Goal: Task Accomplishment & Management: Manage account settings

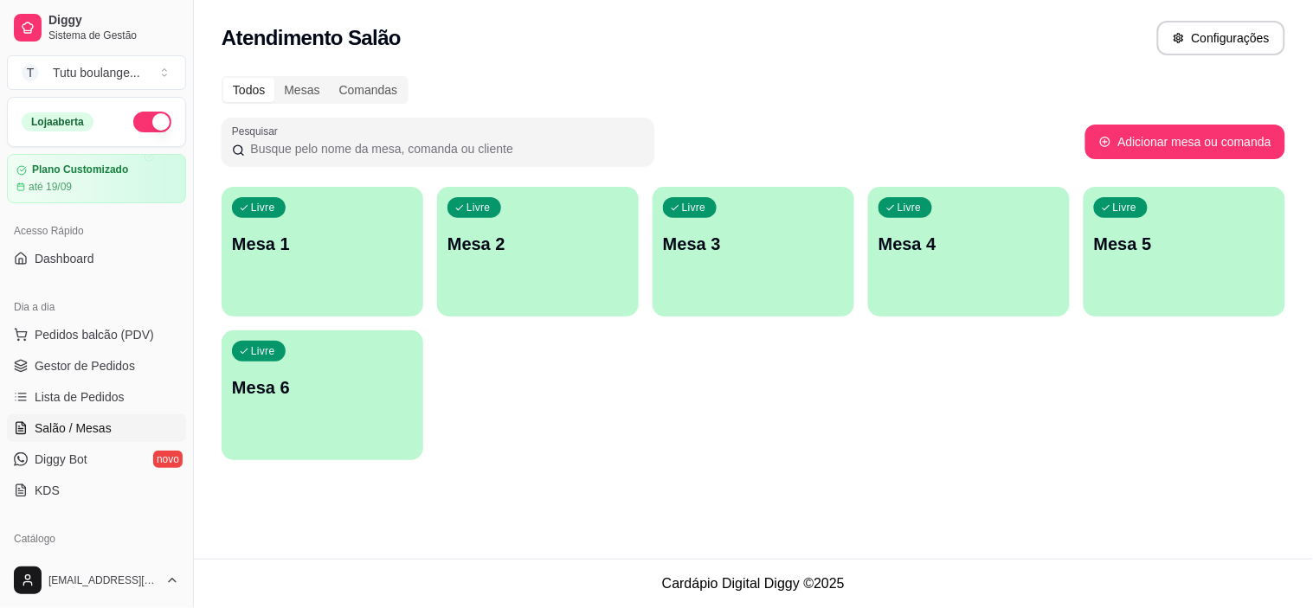
scroll to position [192, 0]
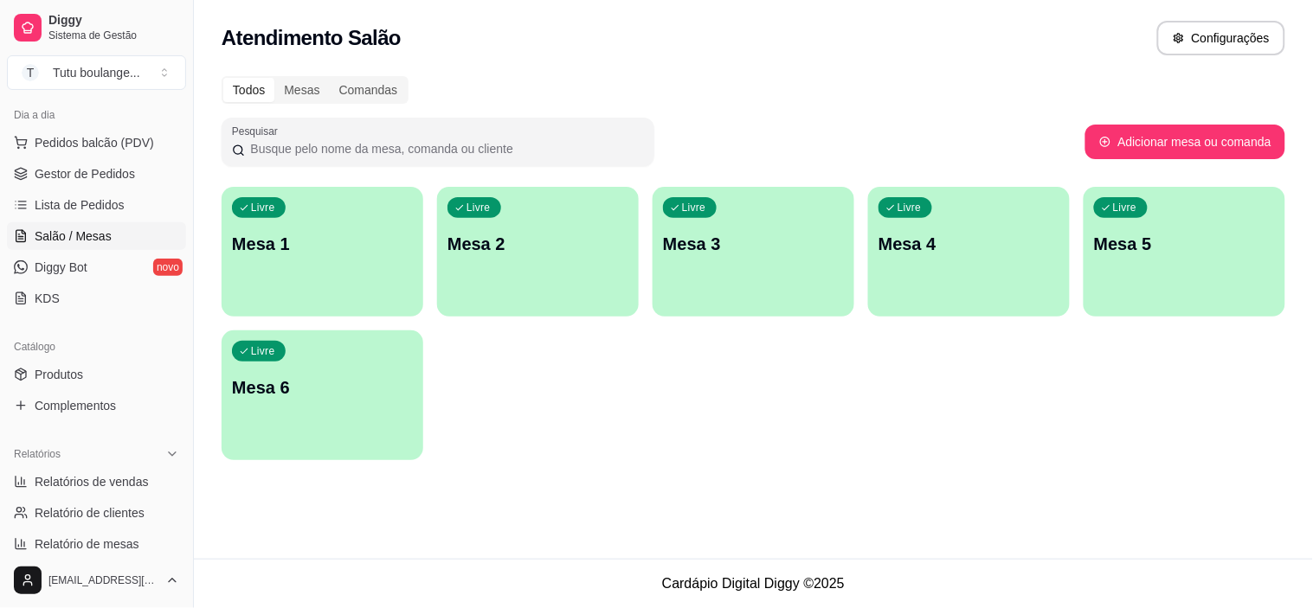
click at [348, 210] on div "Livre Mesa 1" at bounding box center [323, 241] width 202 height 109
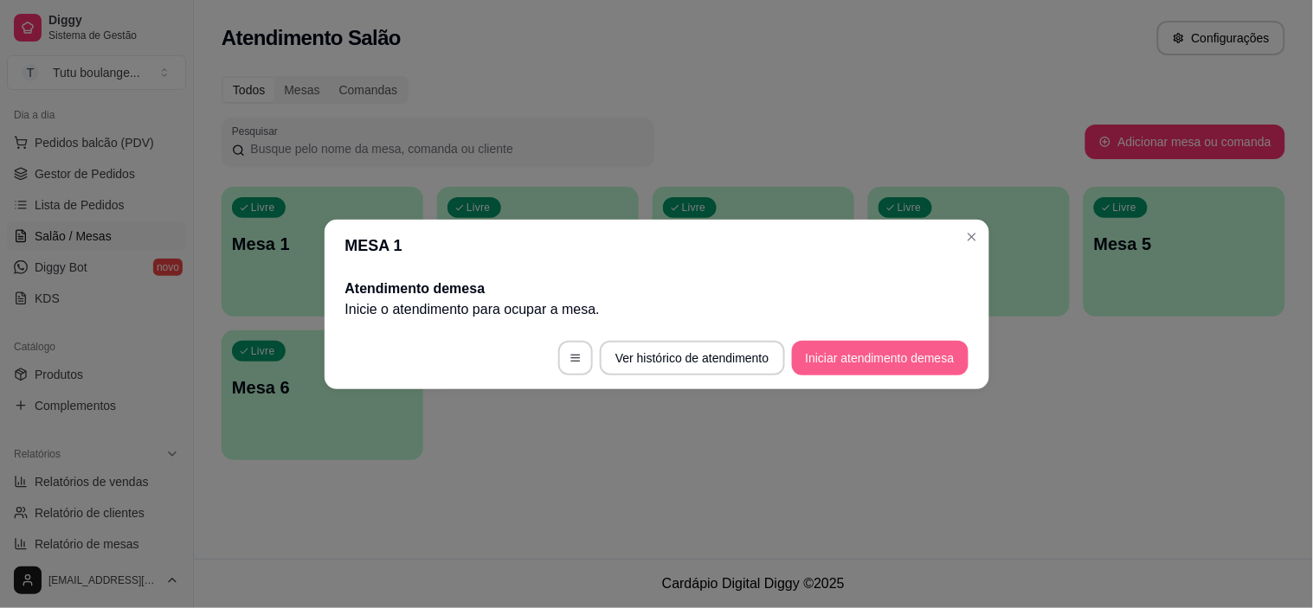
click at [875, 353] on button "Iniciar atendimento de mesa" at bounding box center [880, 358] width 177 height 35
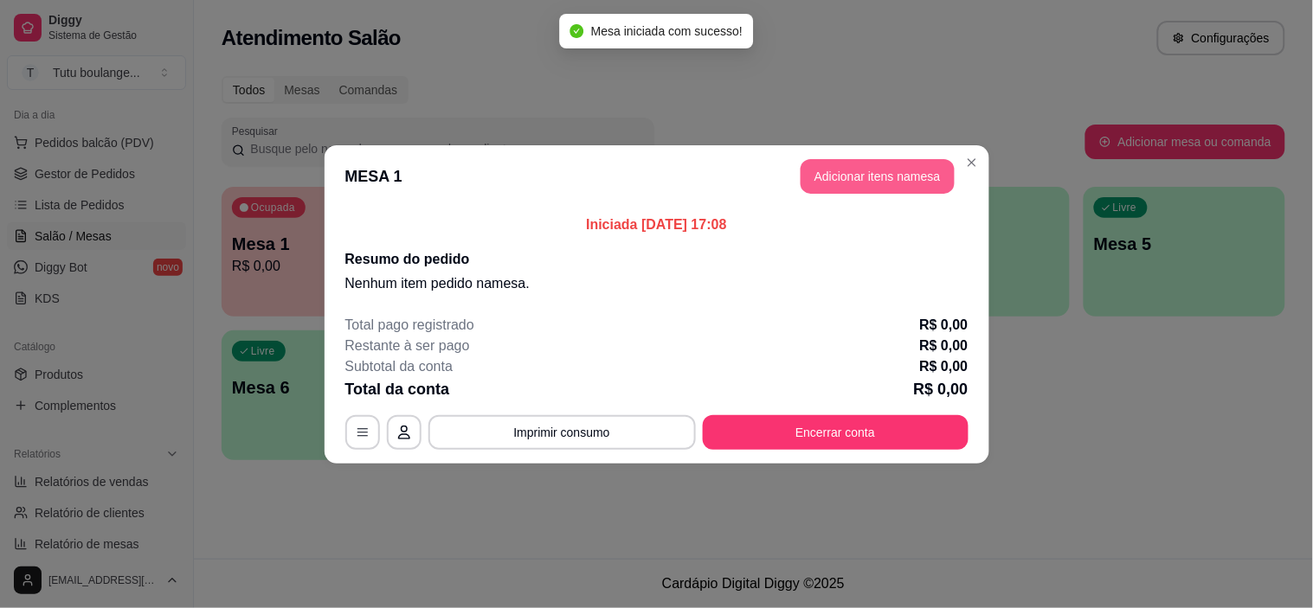
click at [895, 159] on button "Adicionar itens na mesa" at bounding box center [877, 176] width 154 height 35
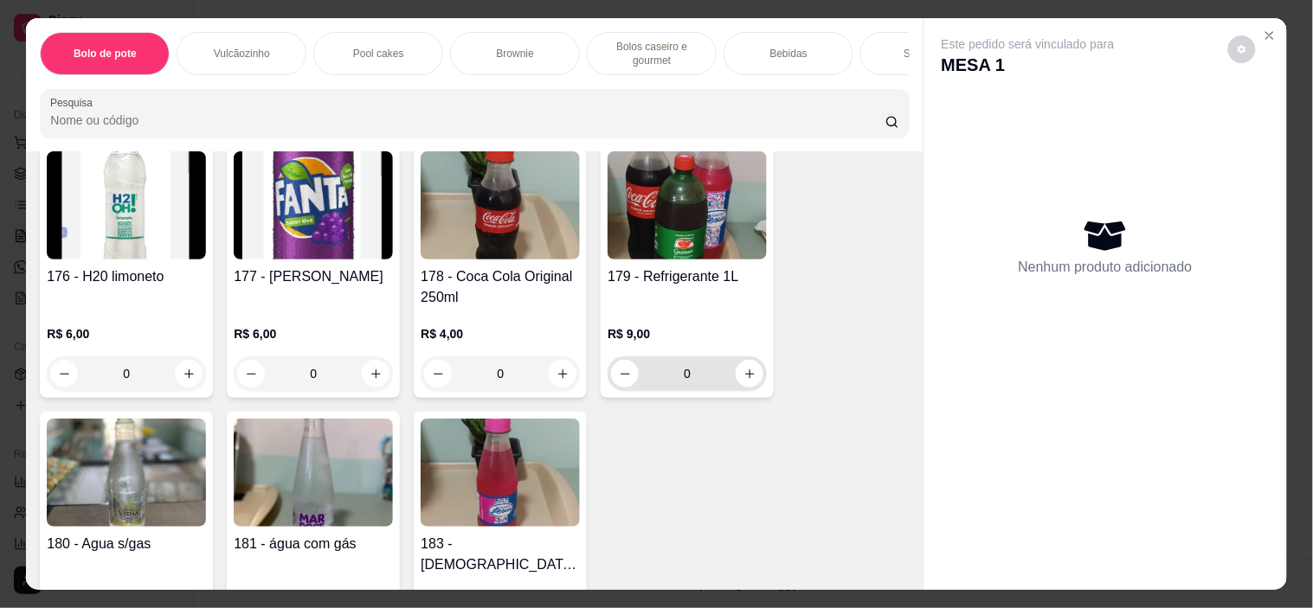
scroll to position [2403, 0]
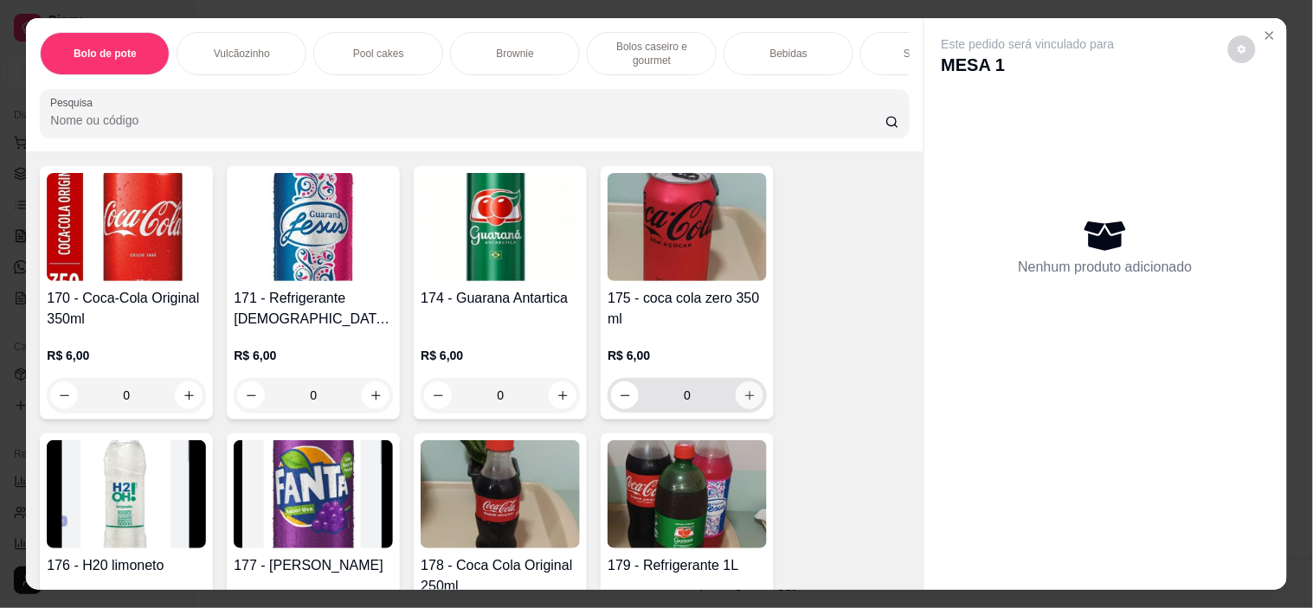
click at [743, 402] on icon "increase-product-quantity" at bounding box center [749, 395] width 13 height 13
type input "1"
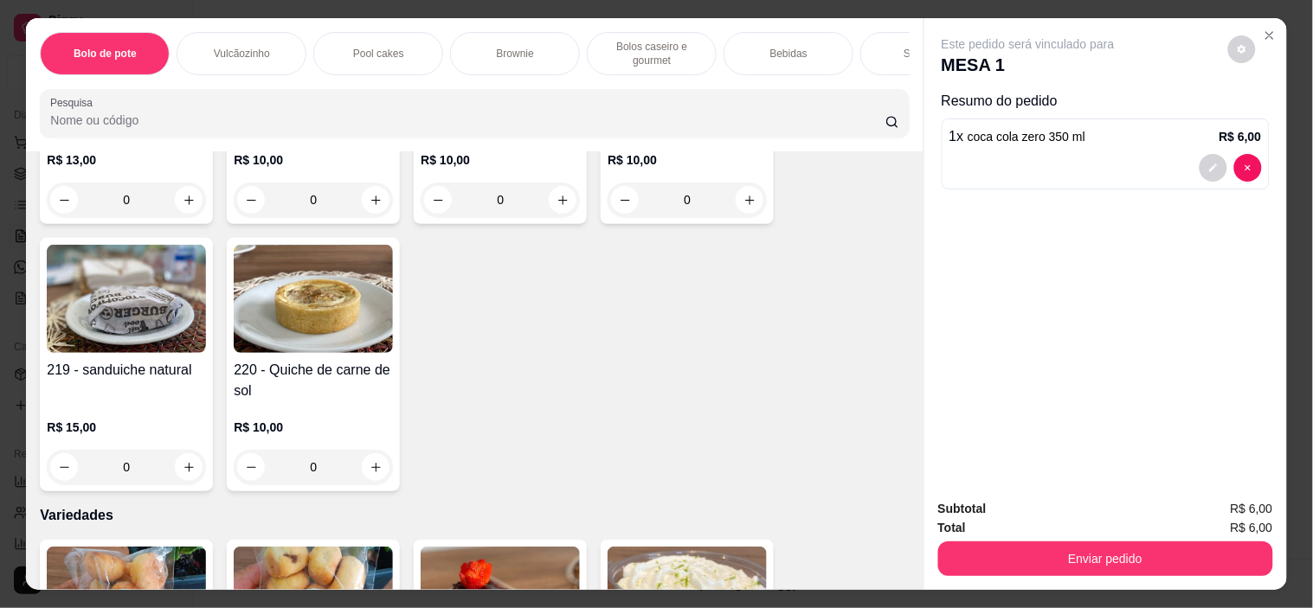
scroll to position [3557, 0]
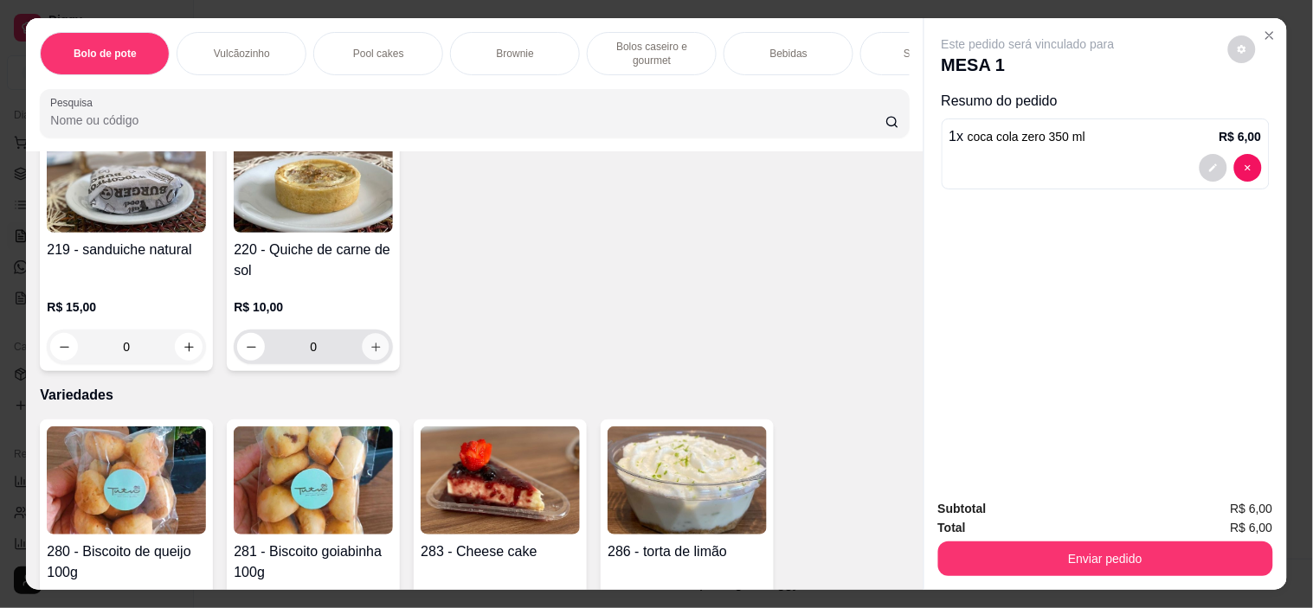
click at [372, 341] on icon "increase-product-quantity" at bounding box center [375, 347] width 13 height 13
type input "1"
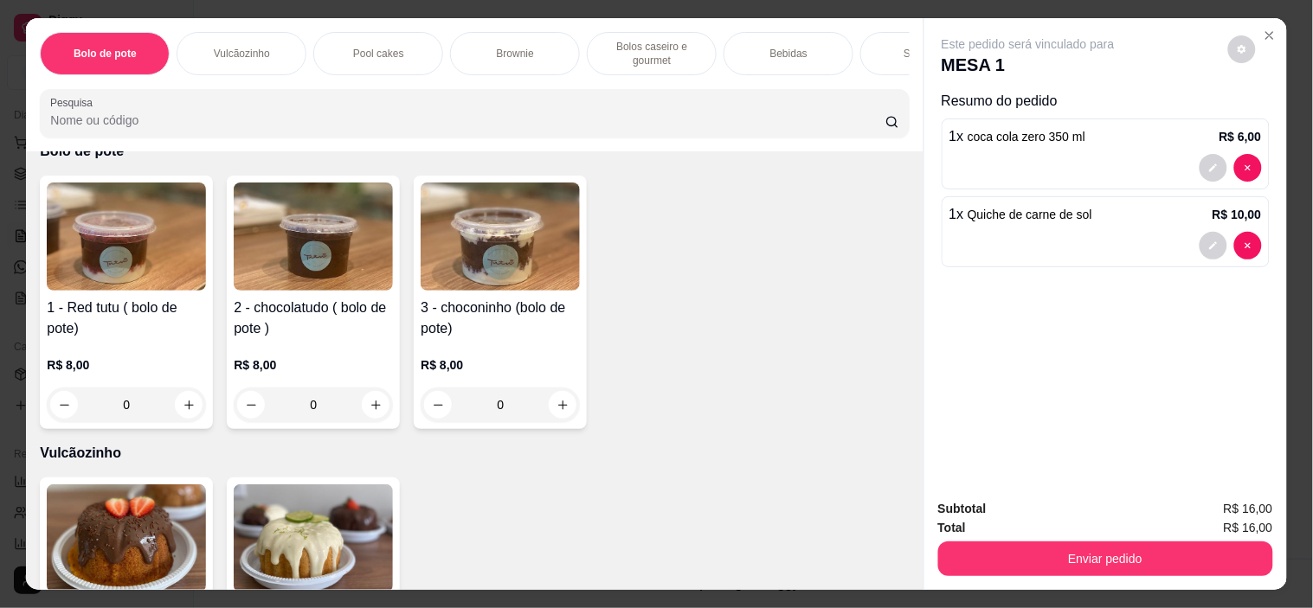
scroll to position [0, 0]
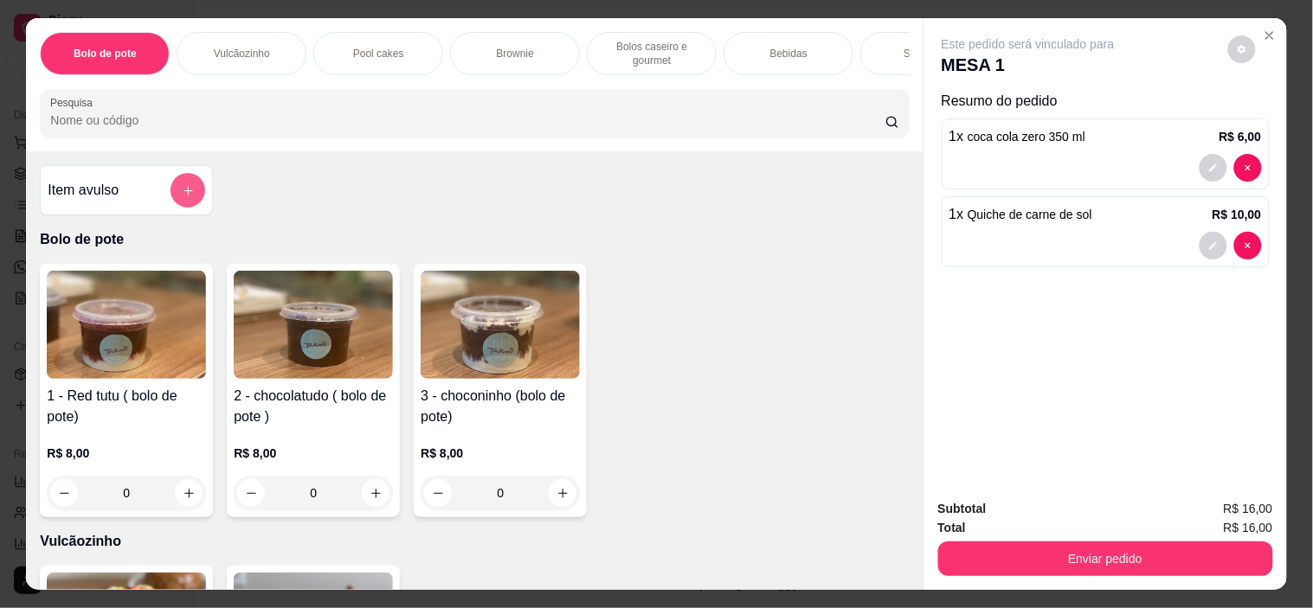
click at [189, 208] on button "add-separate-item" at bounding box center [187, 190] width 35 height 35
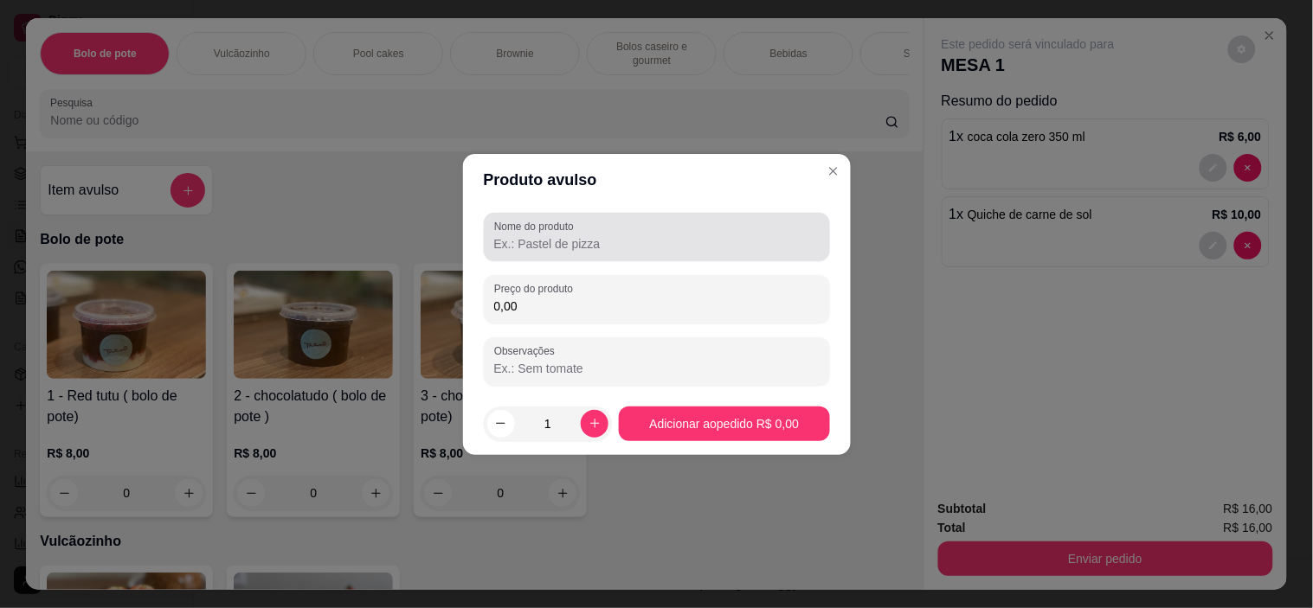
click at [608, 246] on input "Nome do produto" at bounding box center [656, 243] width 325 height 17
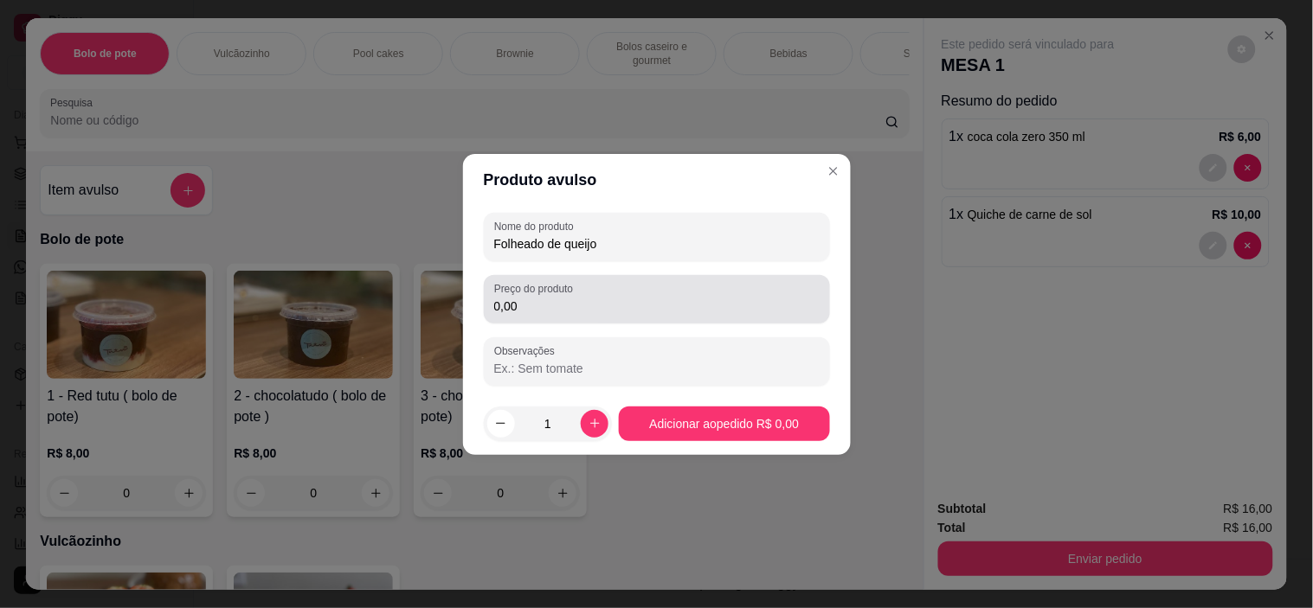
type input "Folheado de queijo"
click at [572, 307] on input "0,00" at bounding box center [656, 306] width 325 height 17
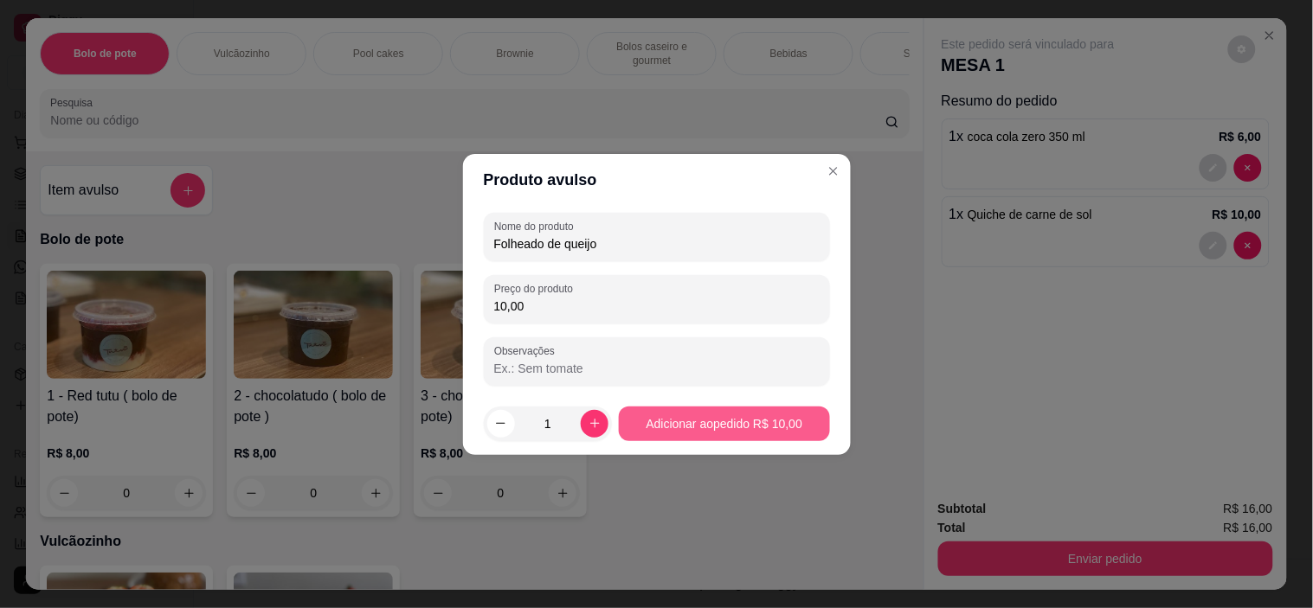
type input "10,00"
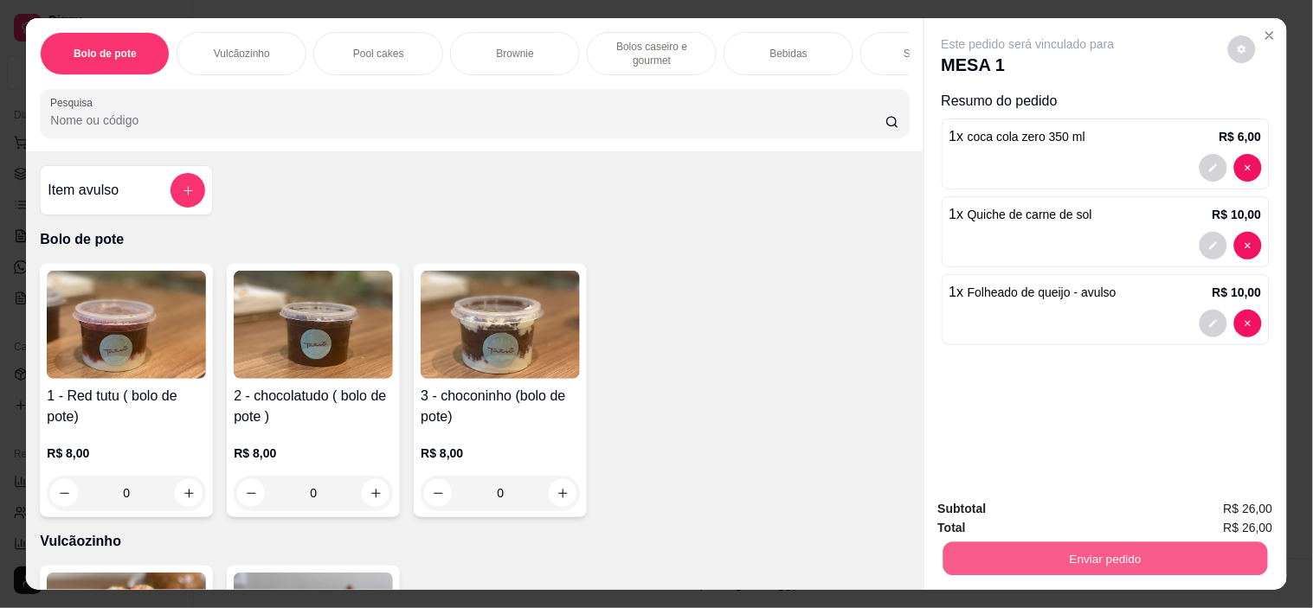
click at [1151, 554] on button "Enviar pedido" at bounding box center [1104, 560] width 324 height 34
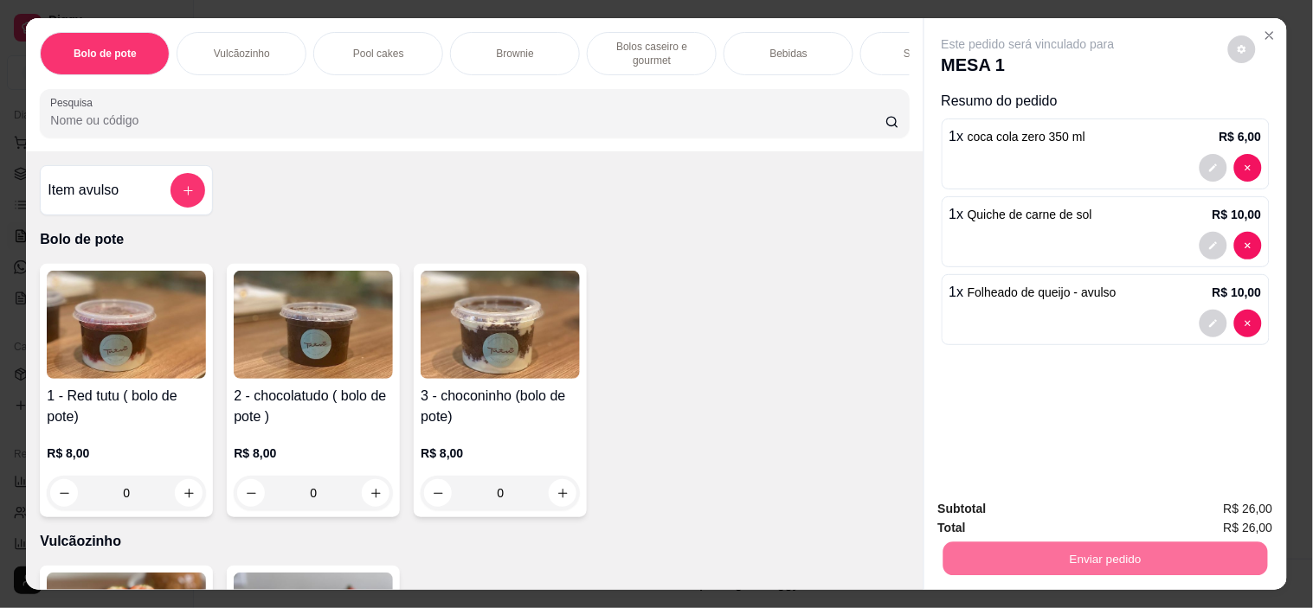
click at [1101, 507] on button "Não registrar e enviar pedido" at bounding box center [1048, 509] width 180 height 33
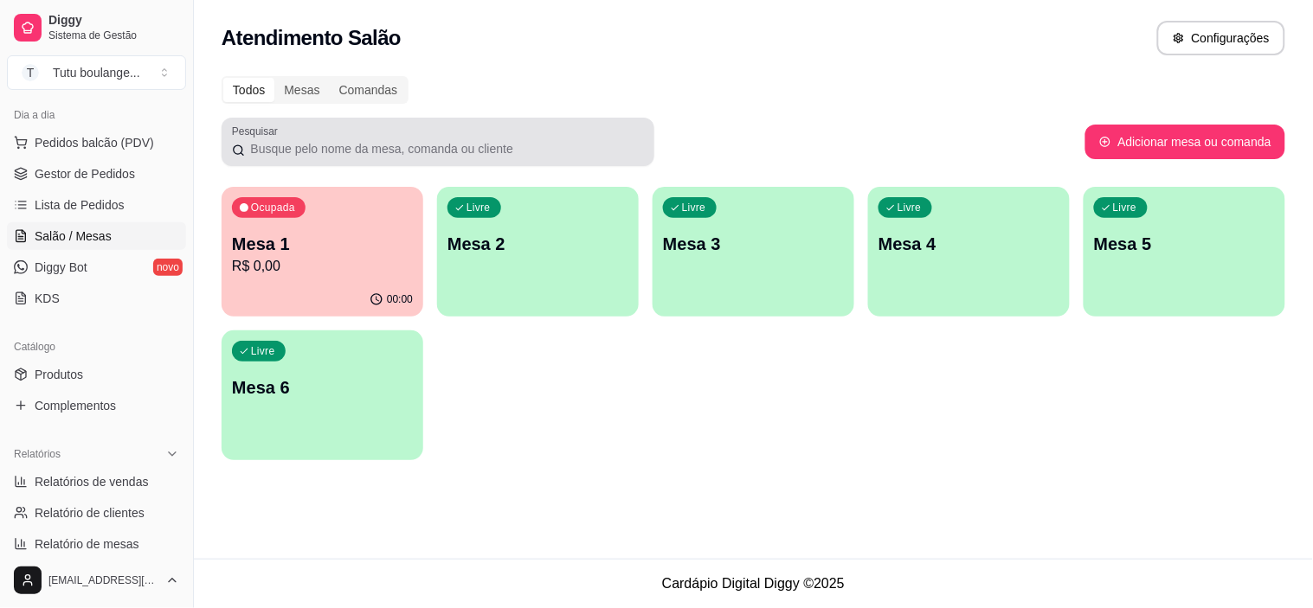
click at [377, 240] on p "Mesa 1" at bounding box center [322, 244] width 181 height 24
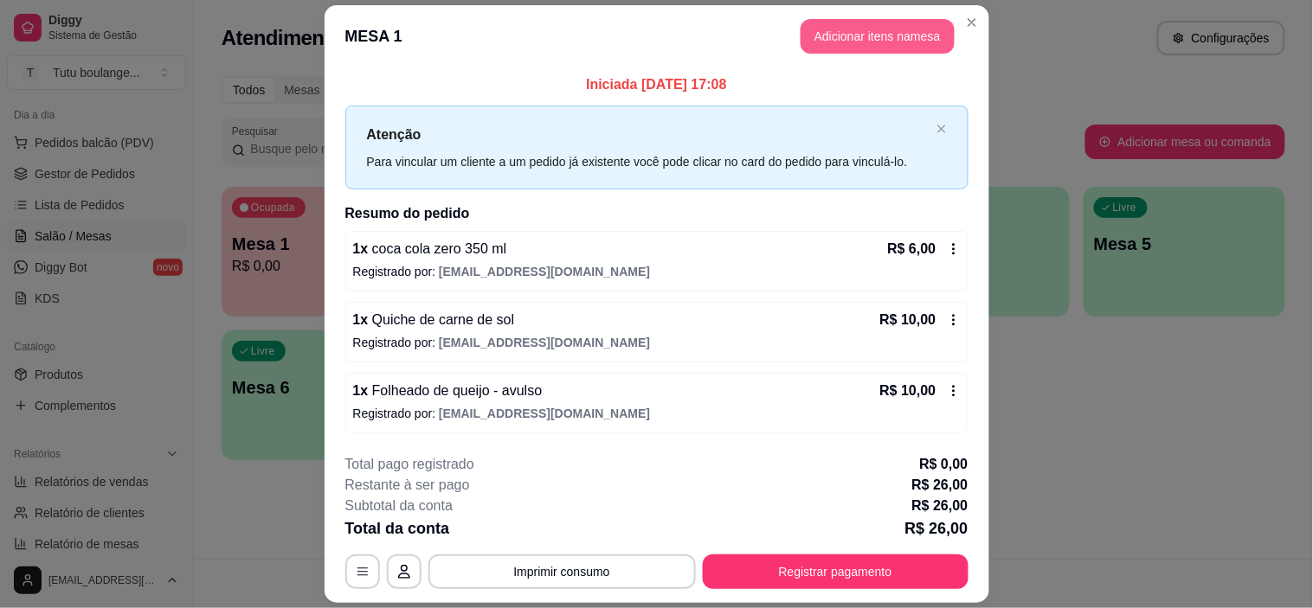
click at [867, 45] on button "Adicionar itens na mesa" at bounding box center [877, 36] width 154 height 35
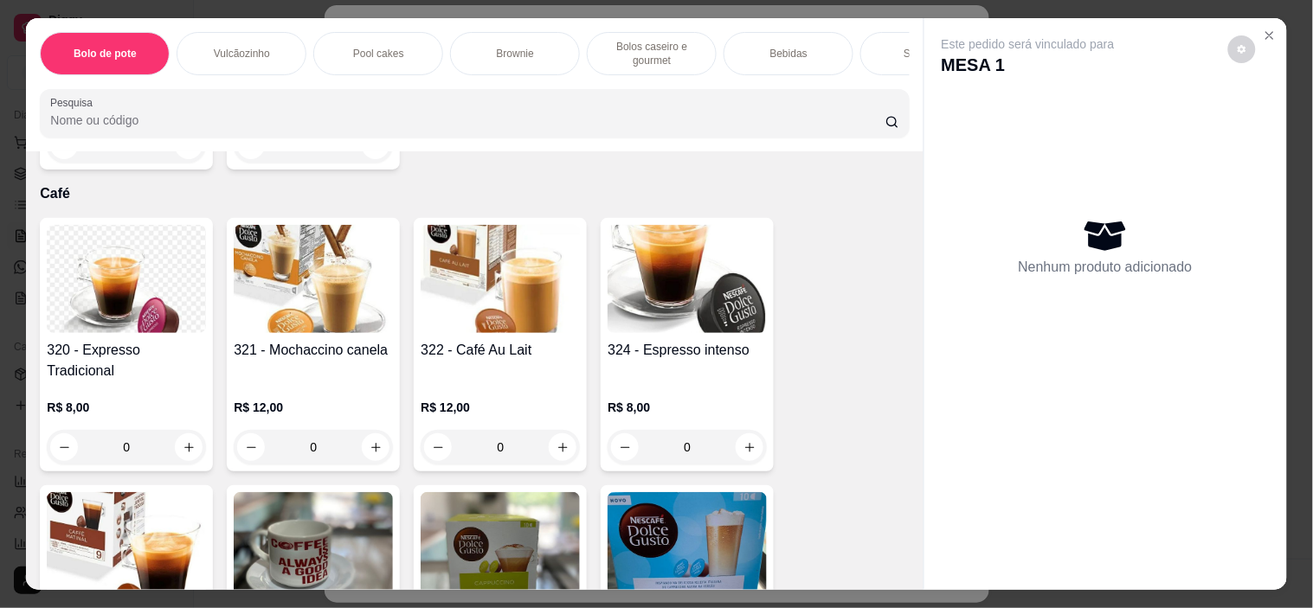
scroll to position [3845, 0]
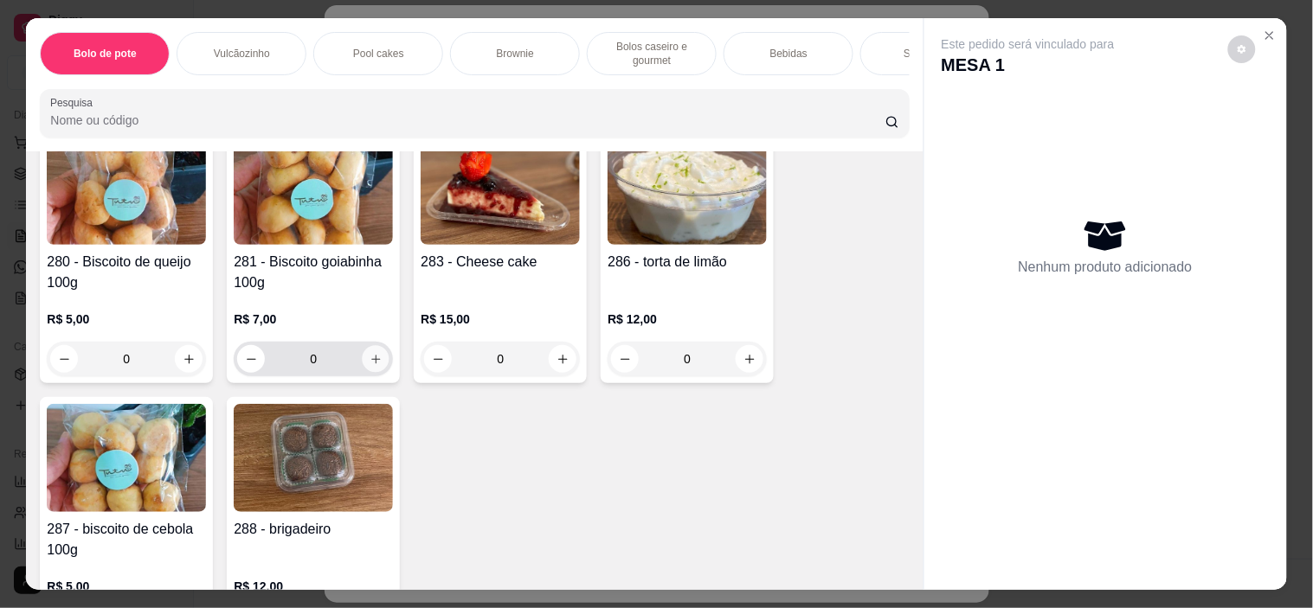
click at [377, 349] on button "increase-product-quantity" at bounding box center [376, 359] width 27 height 27
type input "1"
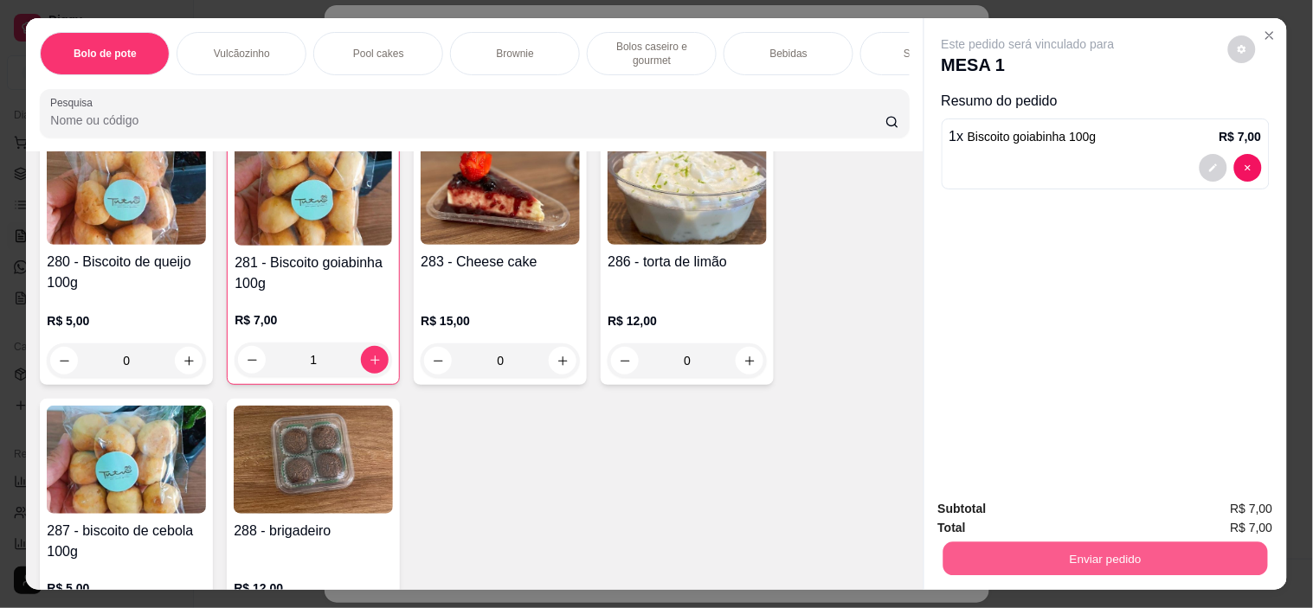
click at [1028, 547] on button "Enviar pedido" at bounding box center [1104, 560] width 324 height 34
click at [1174, 542] on button "Enviar pedido" at bounding box center [1105, 559] width 335 height 35
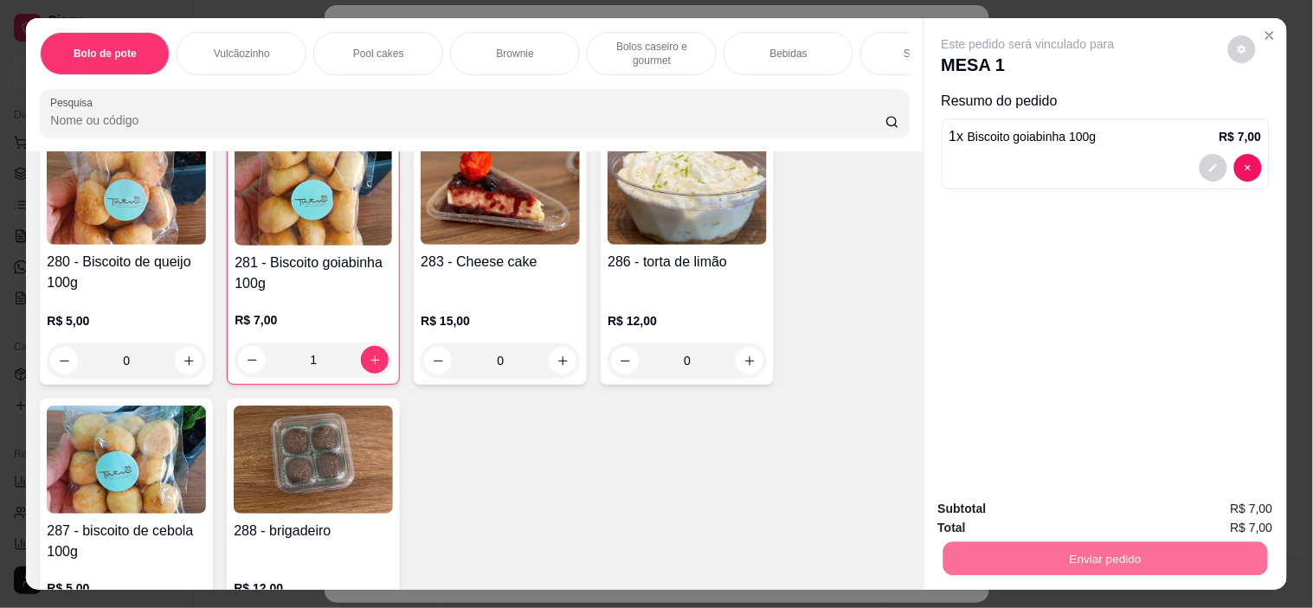
click at [1033, 509] on button "Não registrar e enviar pedido" at bounding box center [1048, 509] width 180 height 33
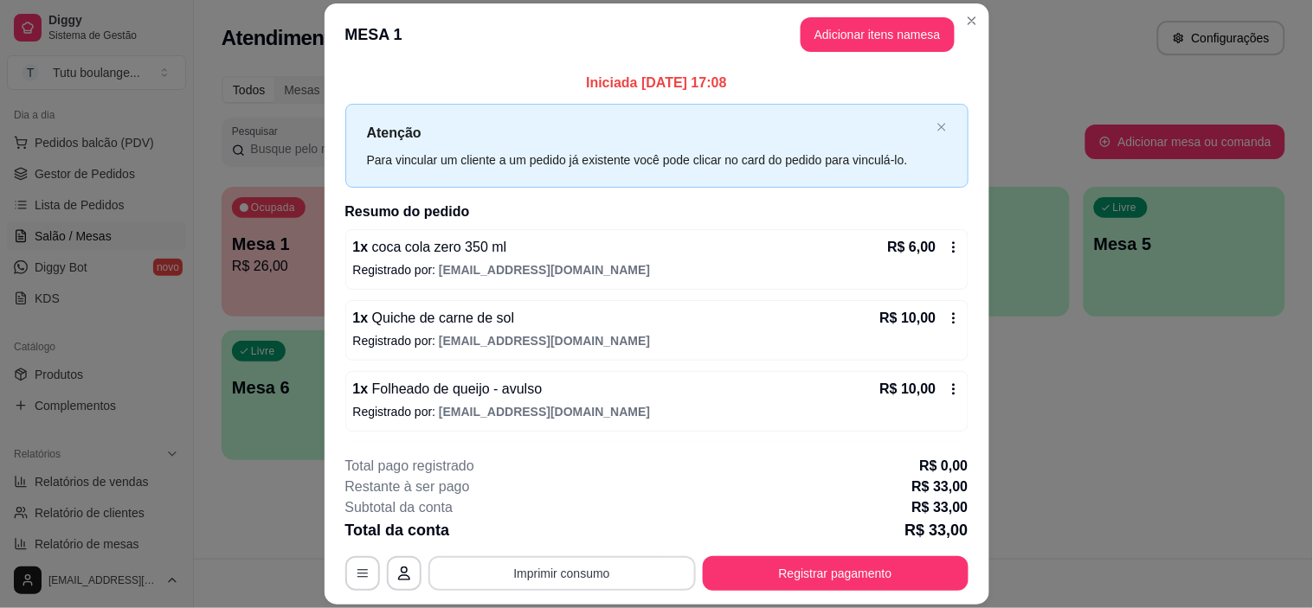
click at [625, 575] on button "Imprimir consumo" at bounding box center [561, 573] width 267 height 35
click at [578, 543] on button "[PERSON_NAME]" at bounding box center [560, 535] width 125 height 28
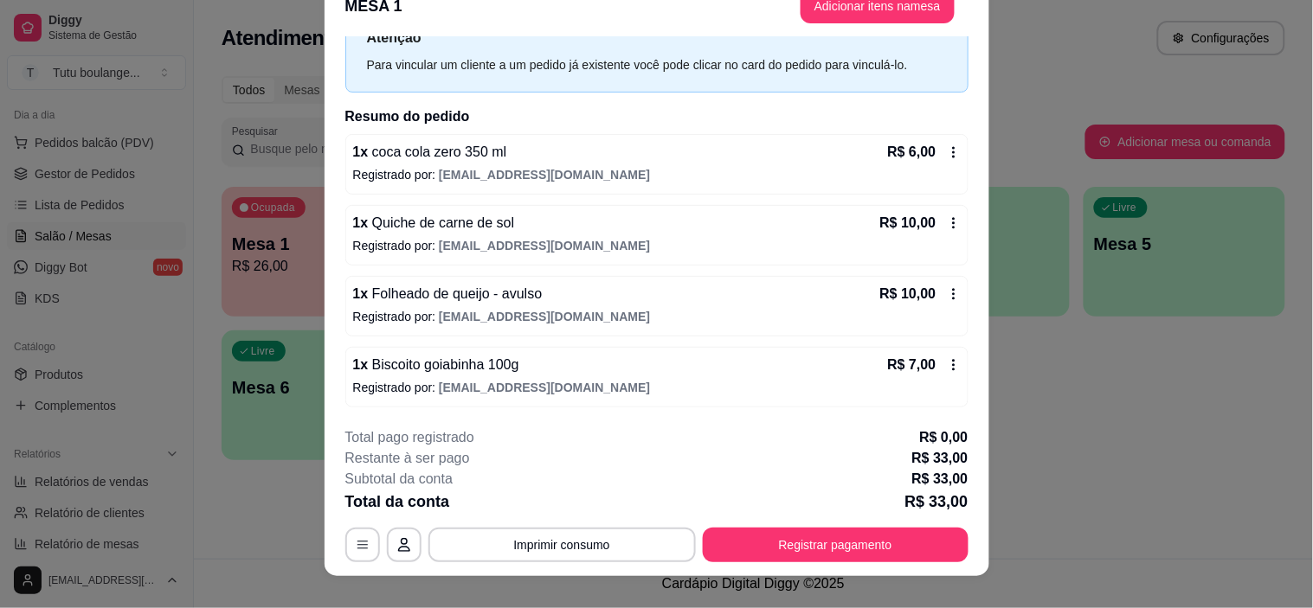
scroll to position [52, 0]
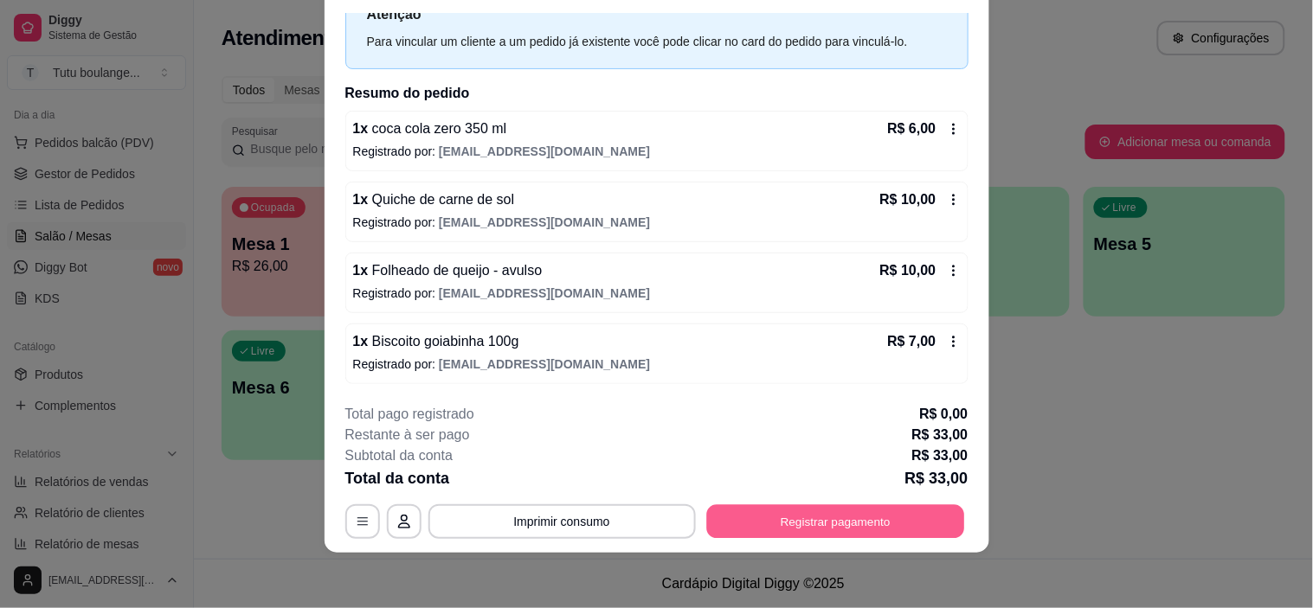
click at [844, 523] on button "Registrar pagamento" at bounding box center [835, 522] width 258 height 34
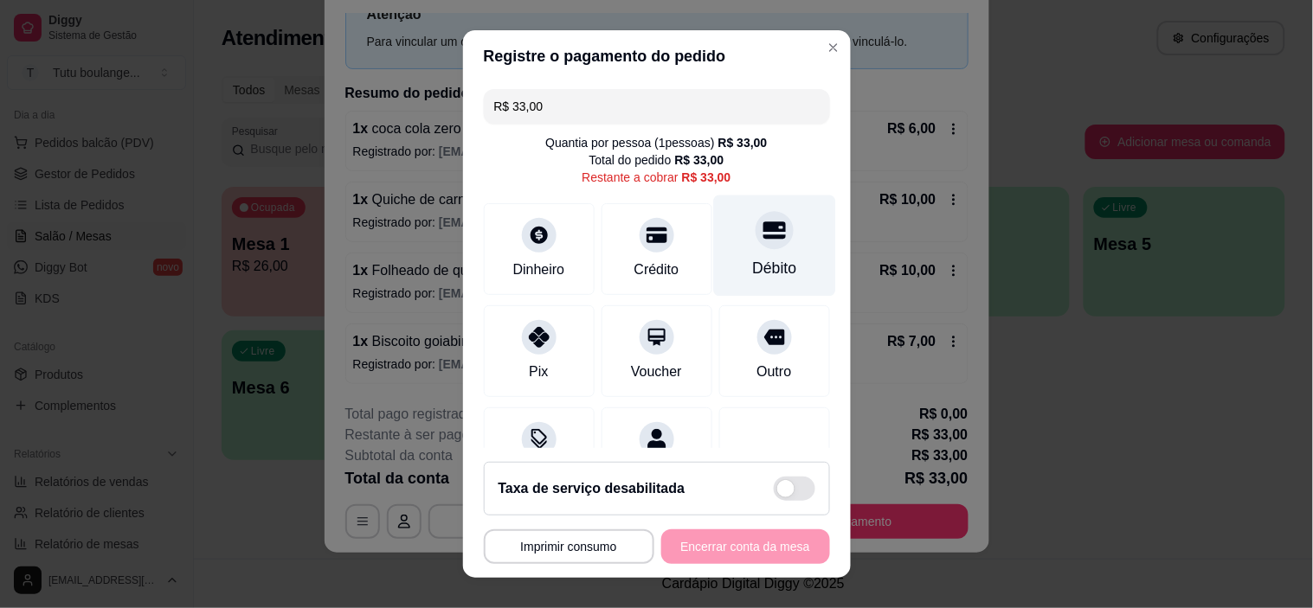
click at [767, 237] on div "Débito" at bounding box center [774, 246] width 122 height 101
type input "R$ 0,00"
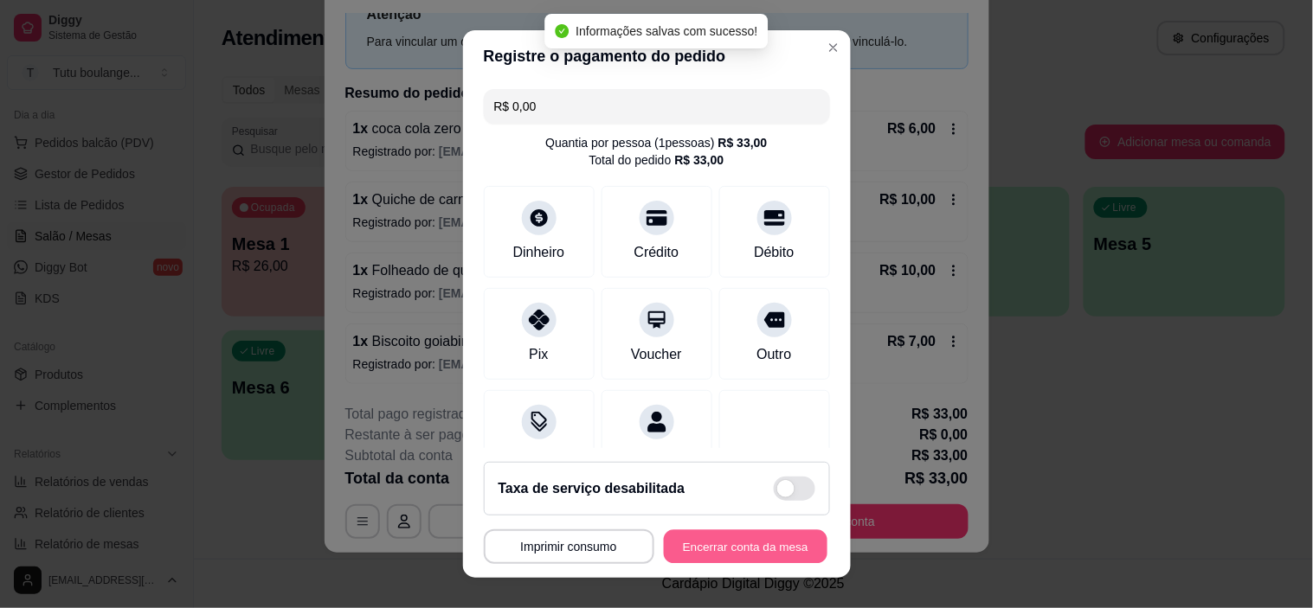
click at [724, 549] on button "Encerrar conta da mesa" at bounding box center [746, 547] width 164 height 34
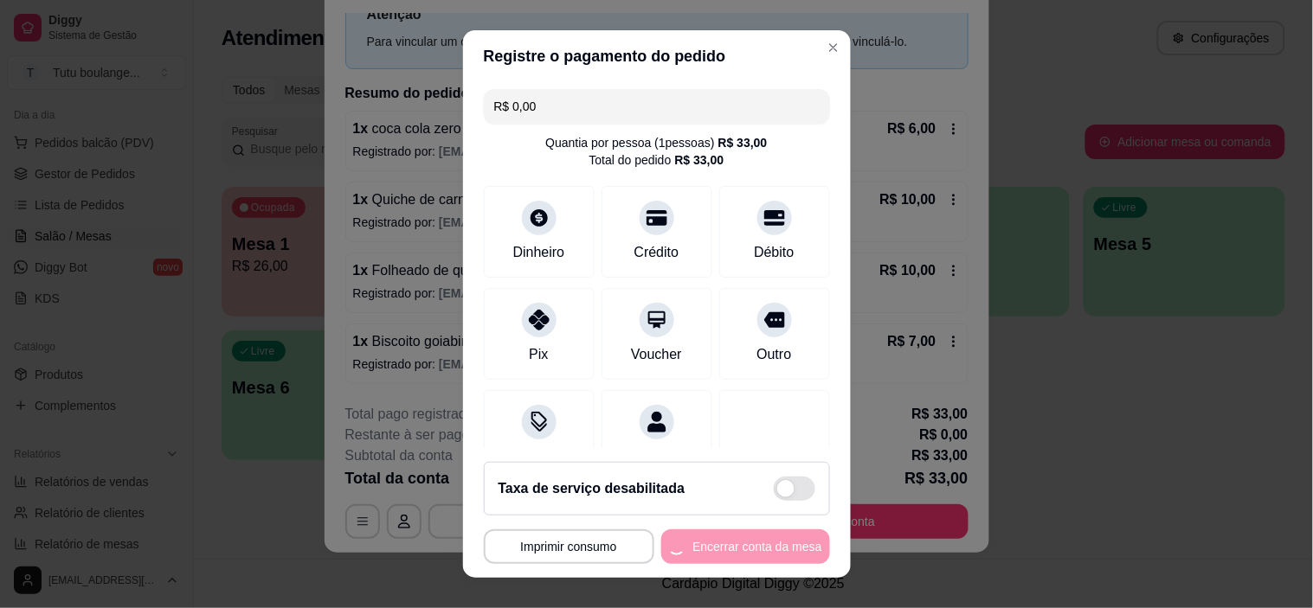
scroll to position [0, 0]
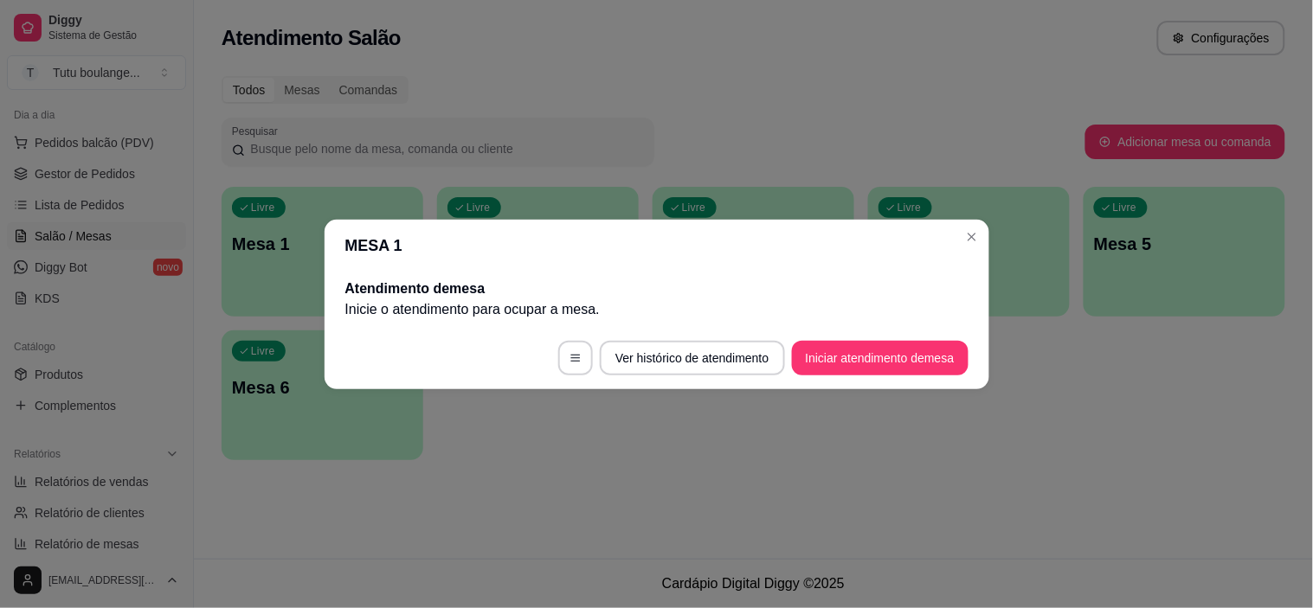
click at [975, 237] on p "Mesa 4" at bounding box center [968, 244] width 181 height 24
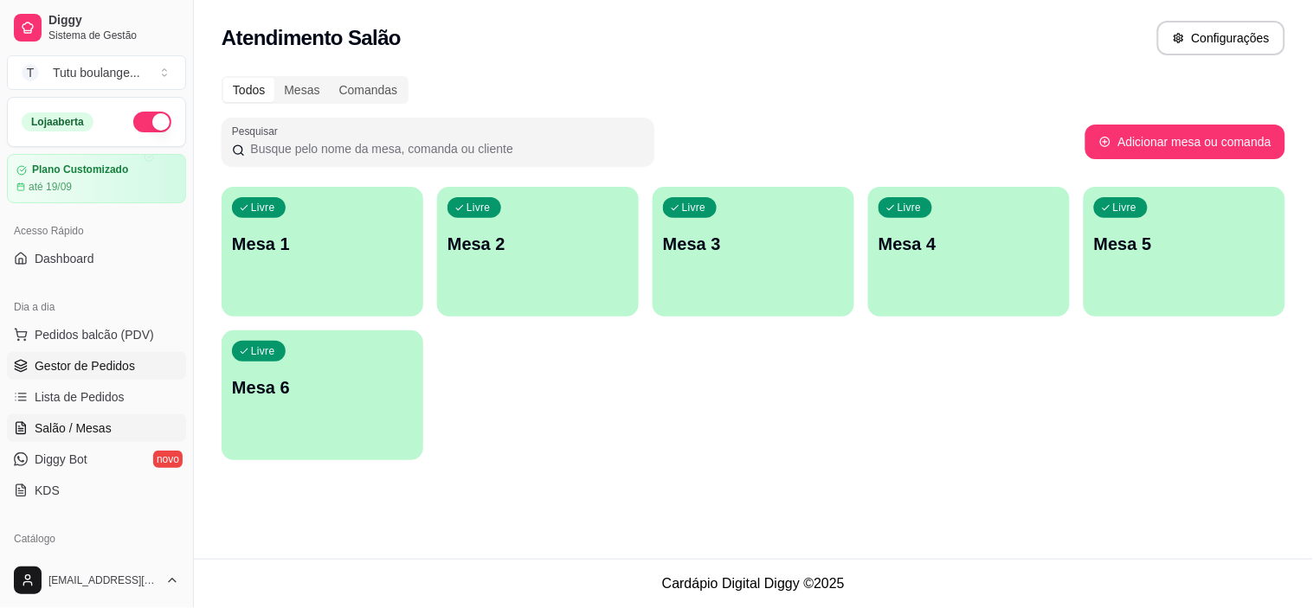
click at [117, 369] on span "Gestor de Pedidos" at bounding box center [85, 365] width 100 height 17
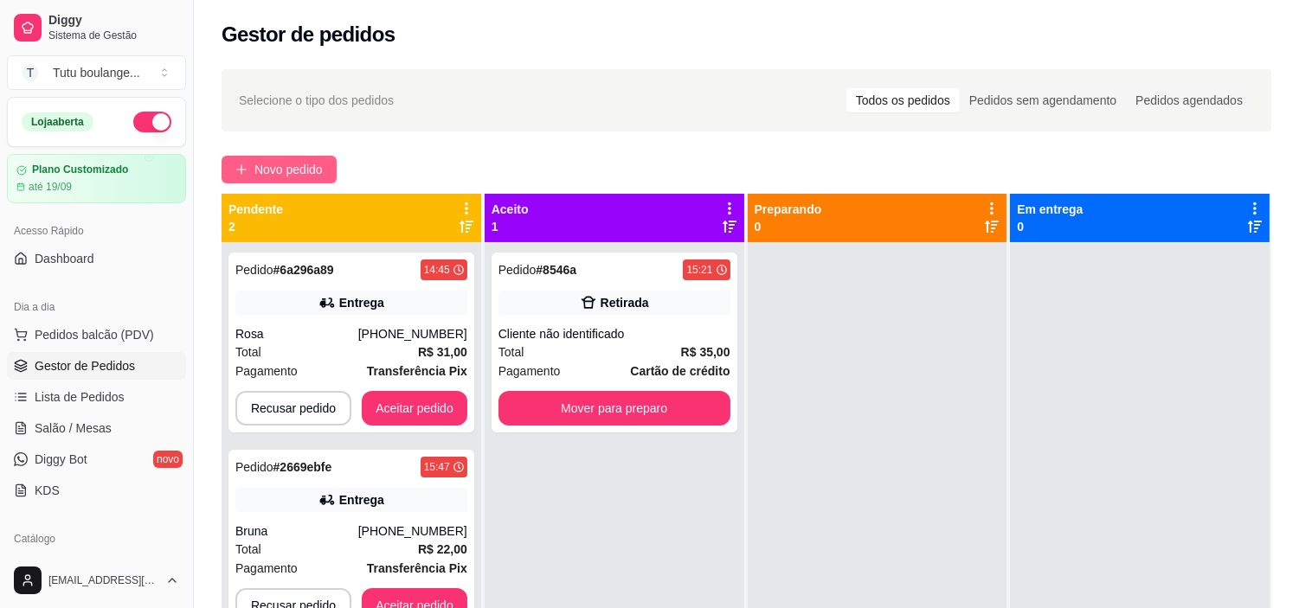
click at [277, 168] on span "Novo pedido" at bounding box center [288, 169] width 68 height 19
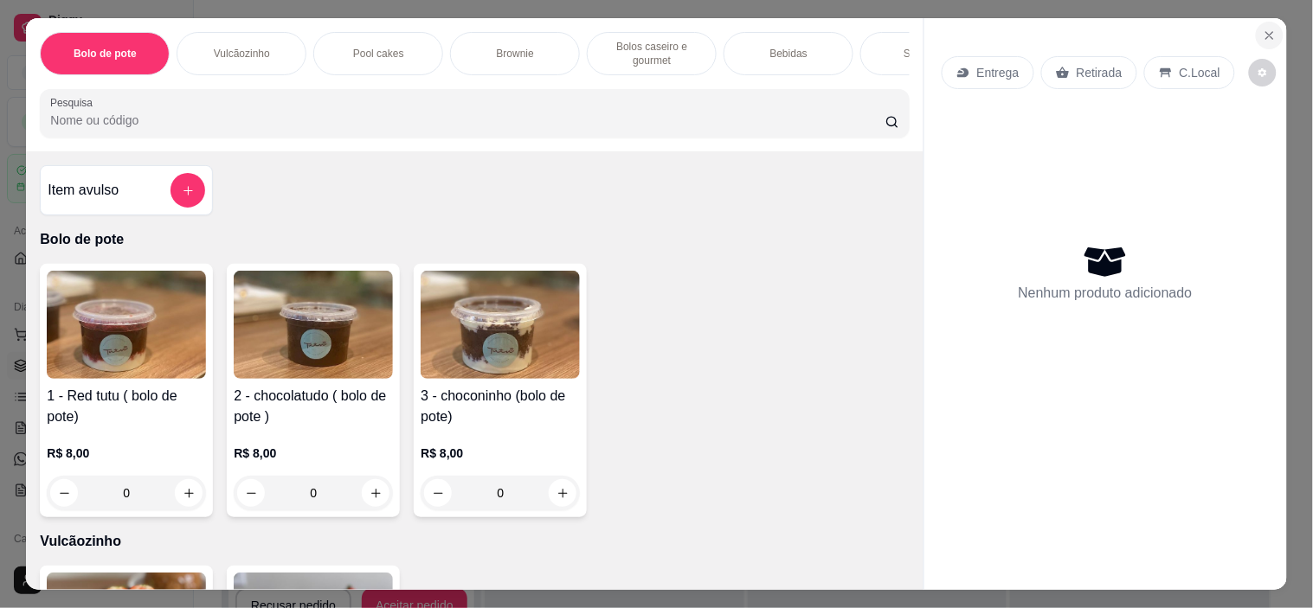
click at [1262, 29] on icon "Close" at bounding box center [1269, 36] width 14 height 14
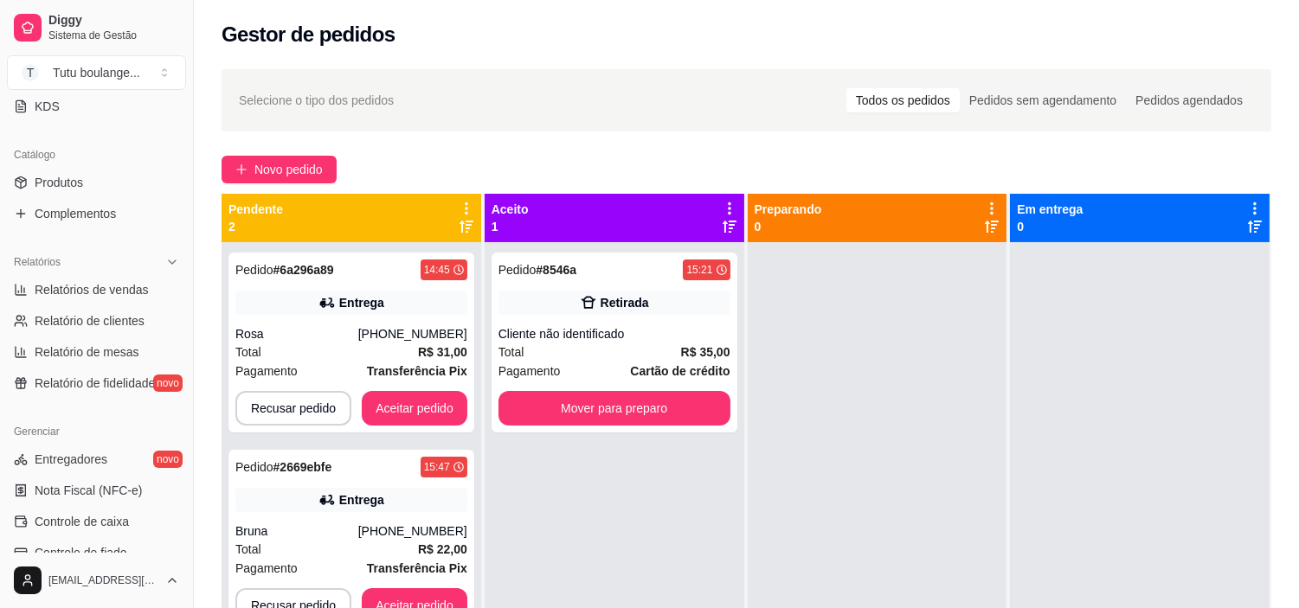
scroll to position [576, 0]
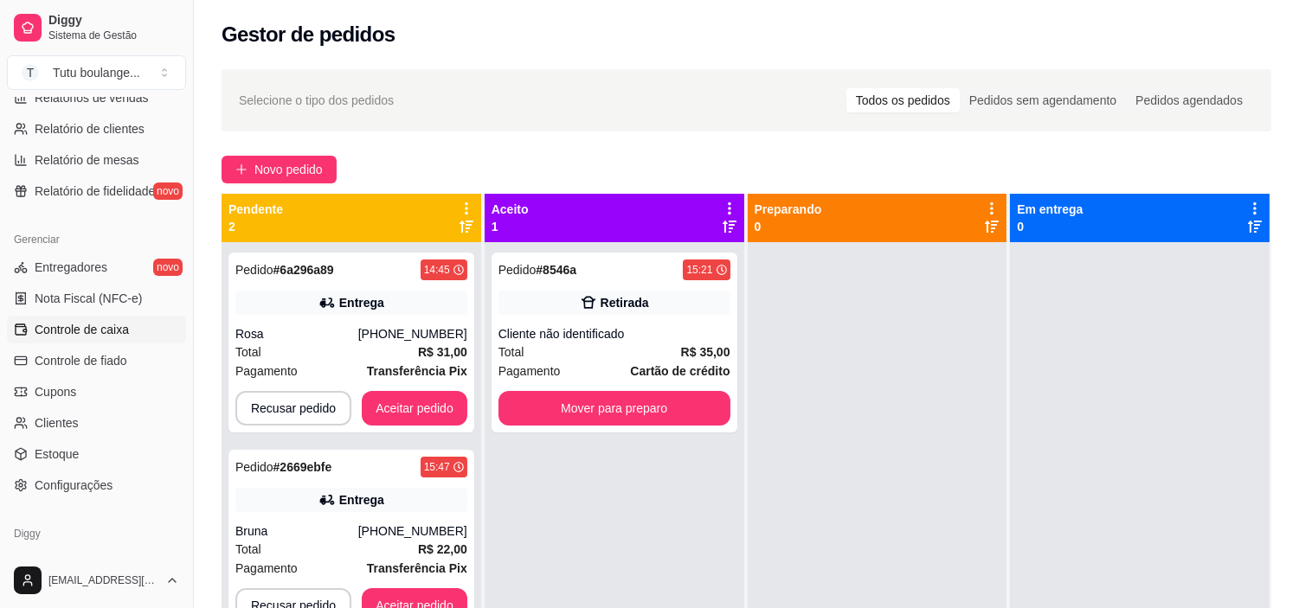
click at [110, 334] on span "Controle de caixa" at bounding box center [82, 329] width 94 height 17
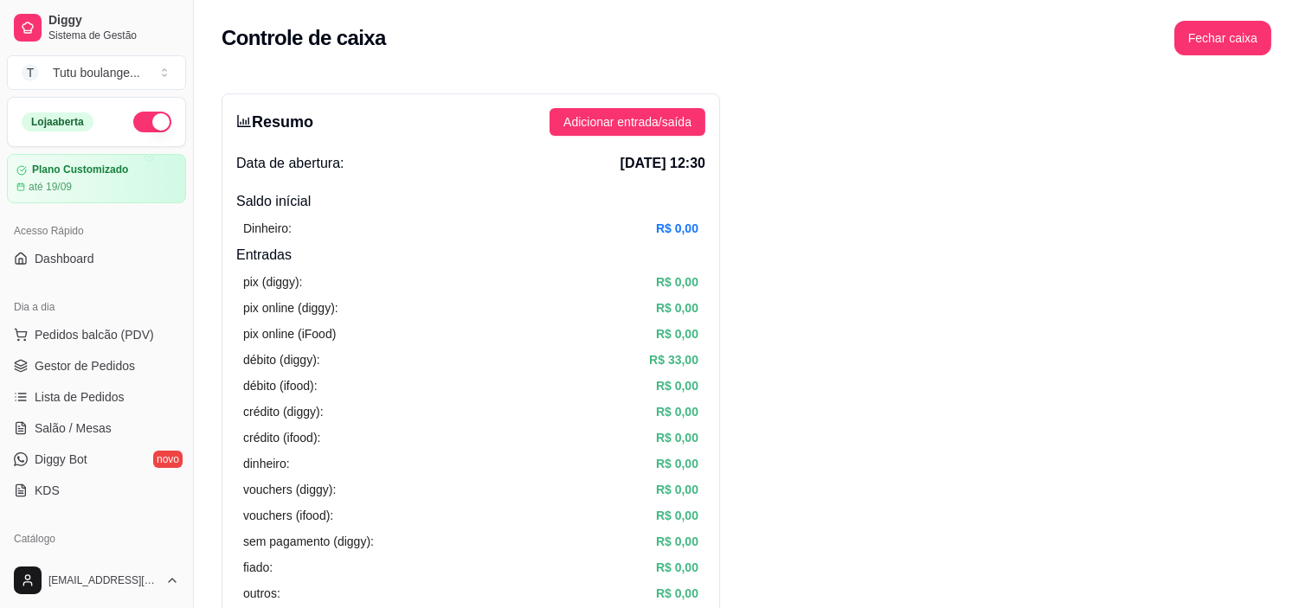
click at [92, 349] on ul "Pedidos balcão (PDV) Gestor de Pedidos Lista de Pedidos Salão / Mesas Diggy Bot…" at bounding box center [96, 412] width 179 height 183
click at [93, 364] on span "Gestor de Pedidos" at bounding box center [85, 365] width 100 height 17
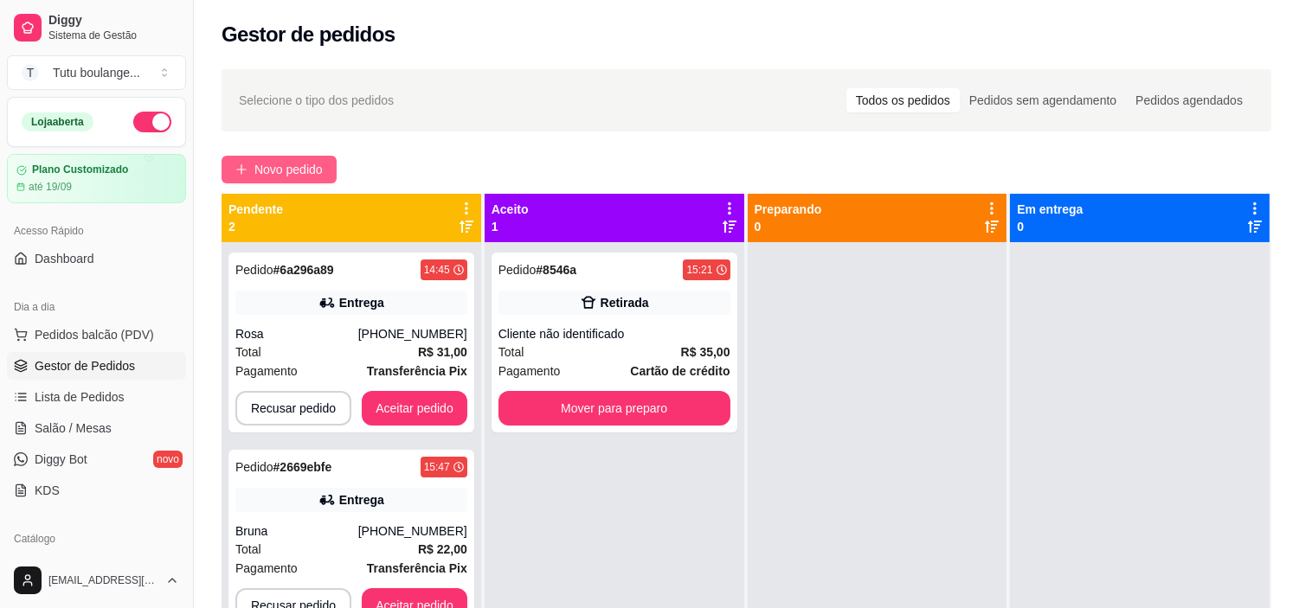
click at [327, 176] on button "Novo pedido" at bounding box center [279, 170] width 115 height 28
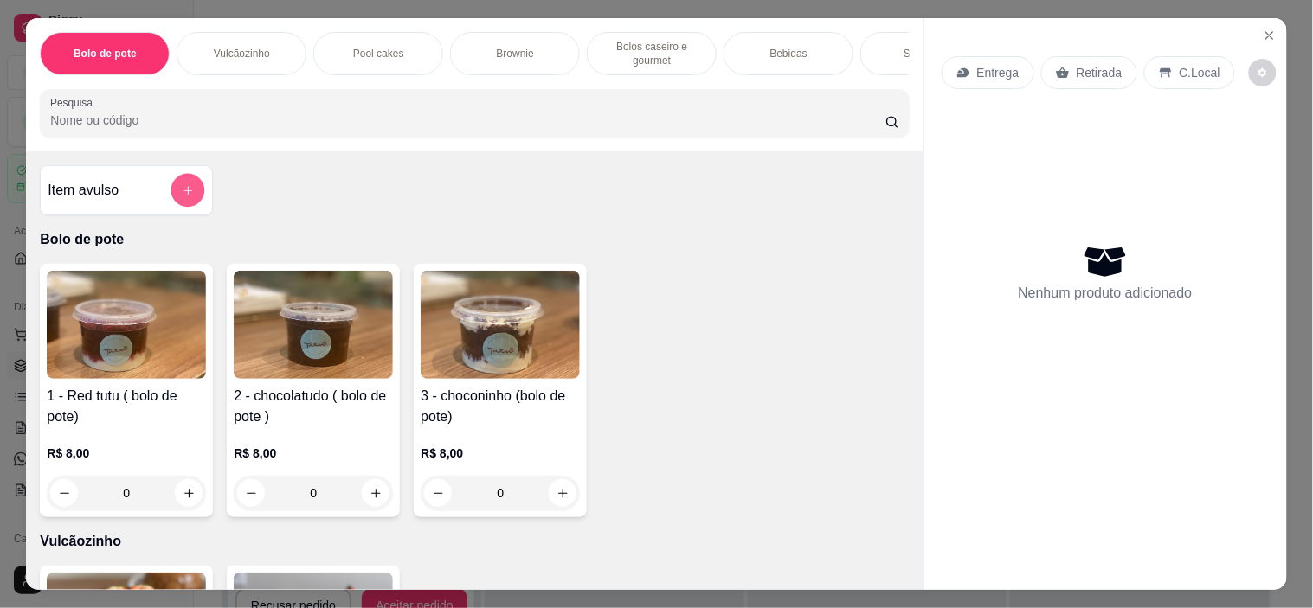
click at [183, 195] on icon "add-separate-item" at bounding box center [187, 190] width 9 height 9
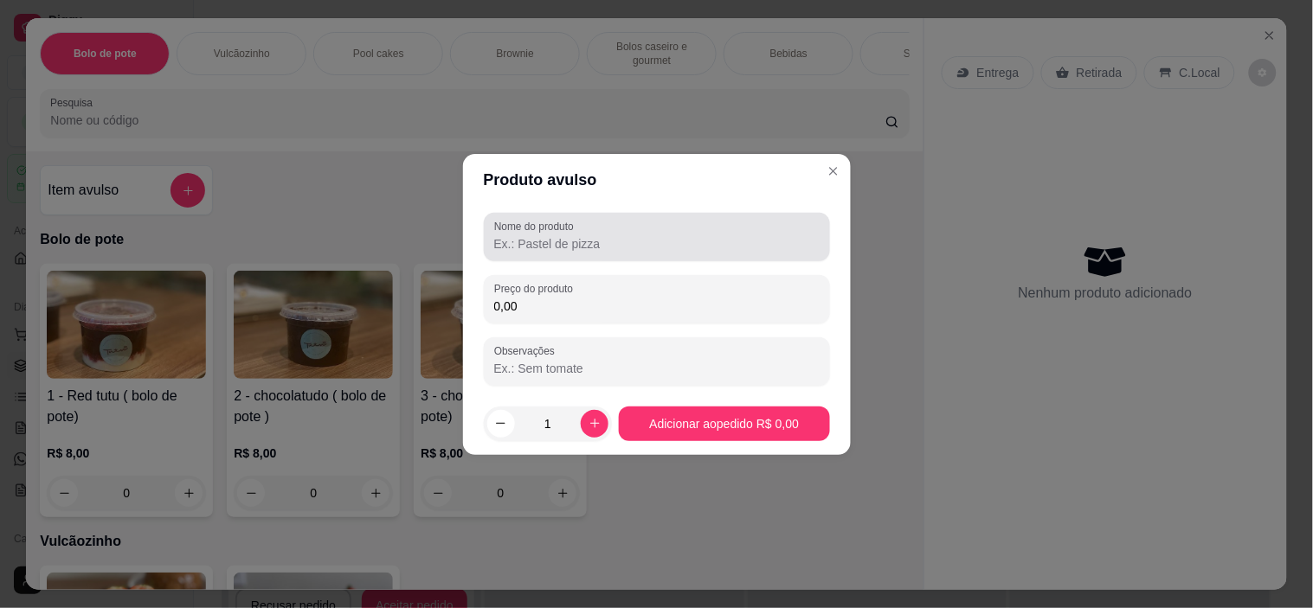
click at [666, 244] on input "Nome do produto" at bounding box center [656, 243] width 325 height 17
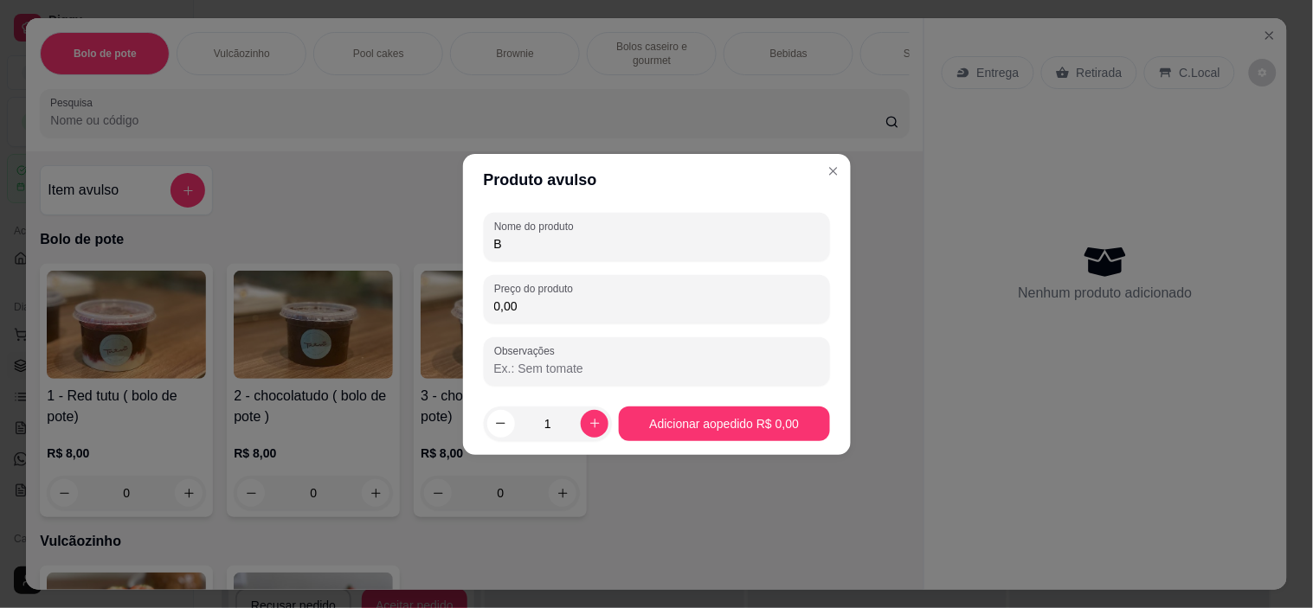
type input "B"
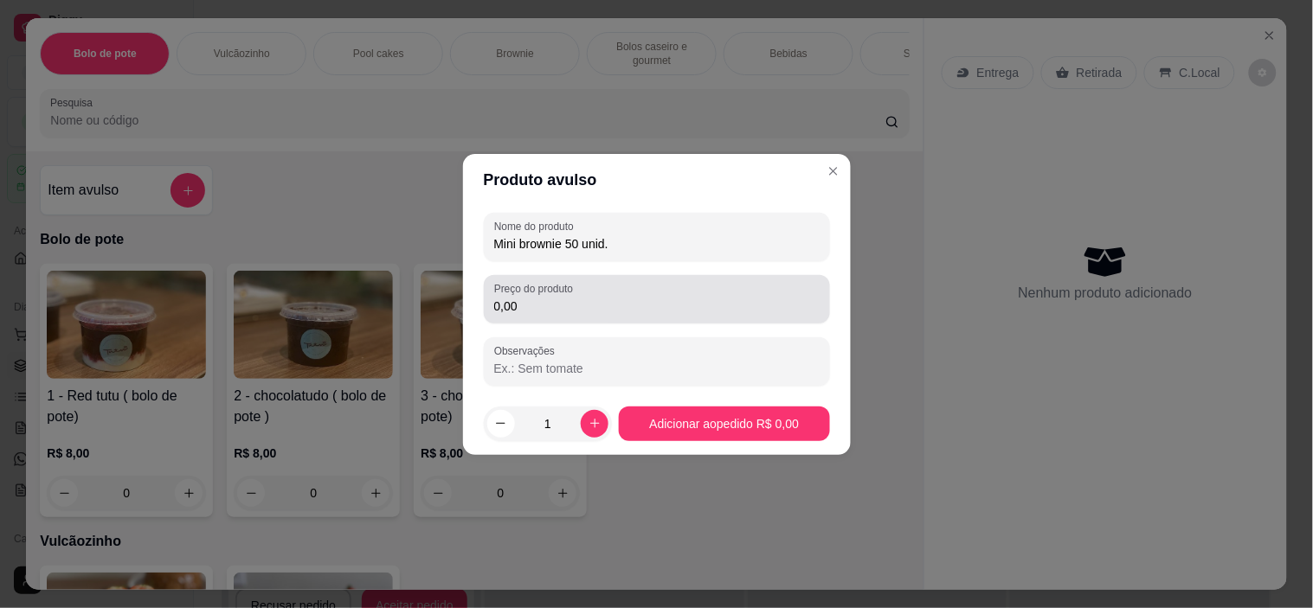
type input "Mini brownie 50 unid."
click at [654, 300] on input "0,00" at bounding box center [656, 306] width 325 height 17
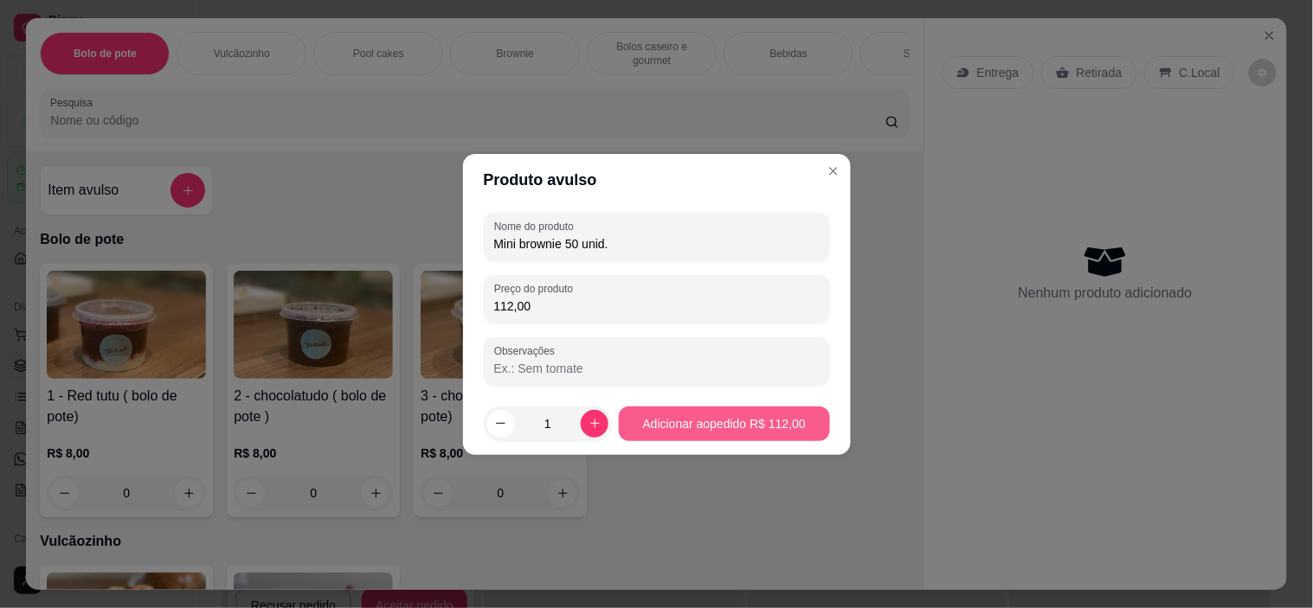
type input "112,00"
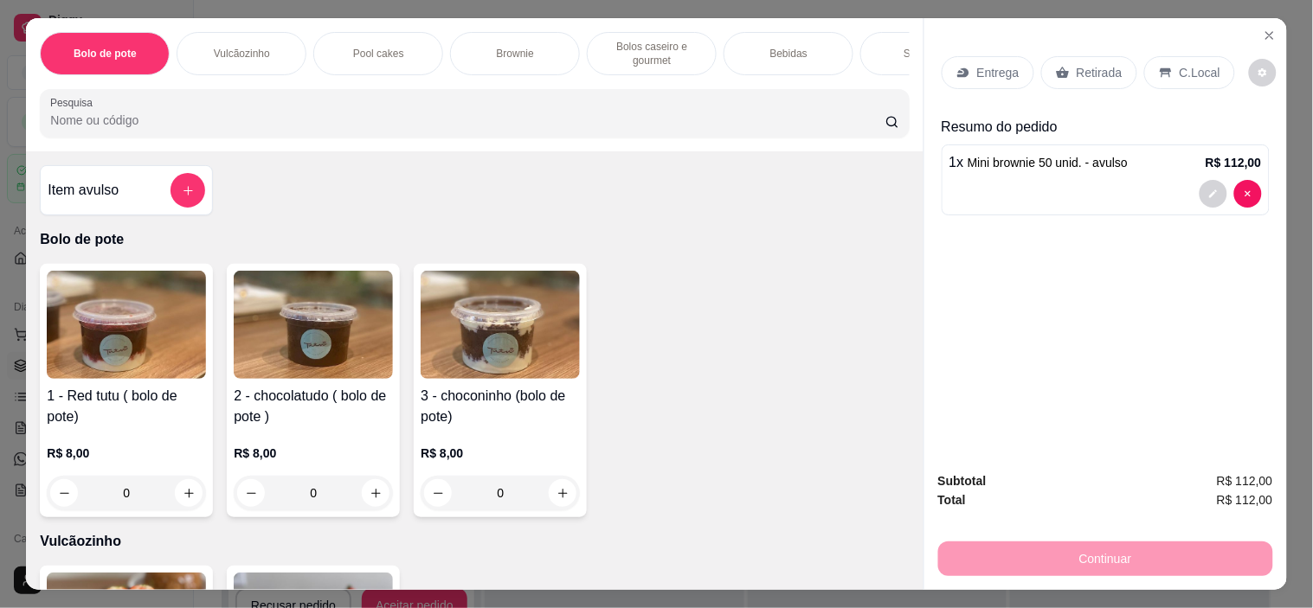
click at [1101, 67] on p "Retirada" at bounding box center [1099, 72] width 46 height 17
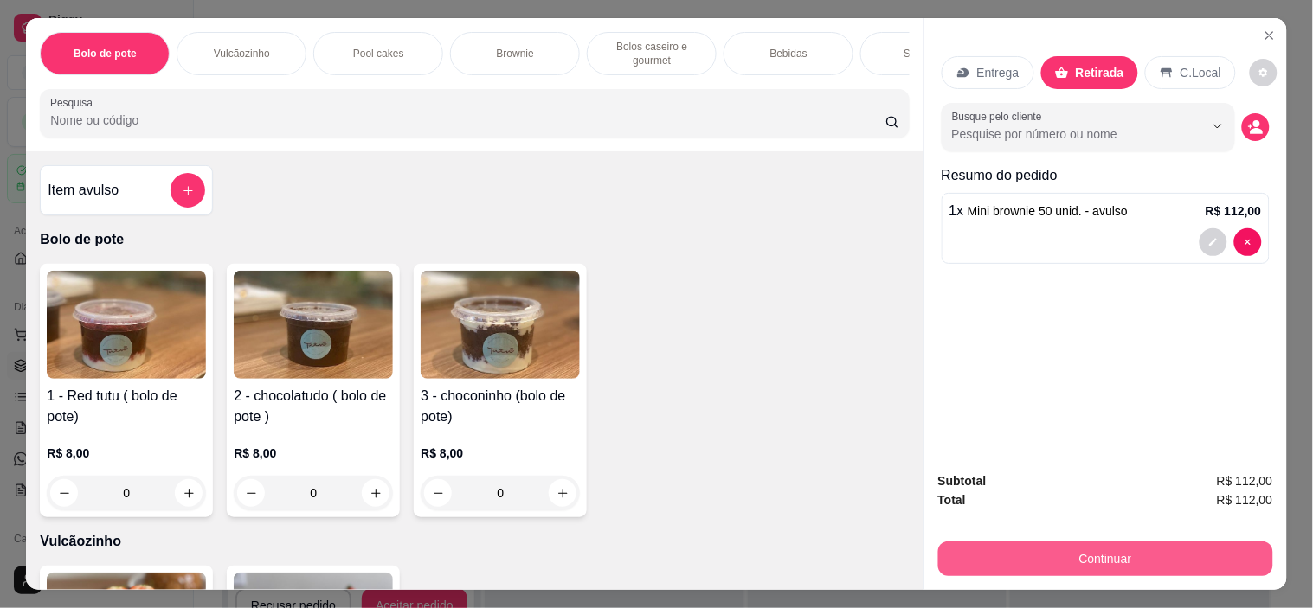
click at [1168, 557] on button "Continuar" at bounding box center [1105, 559] width 335 height 35
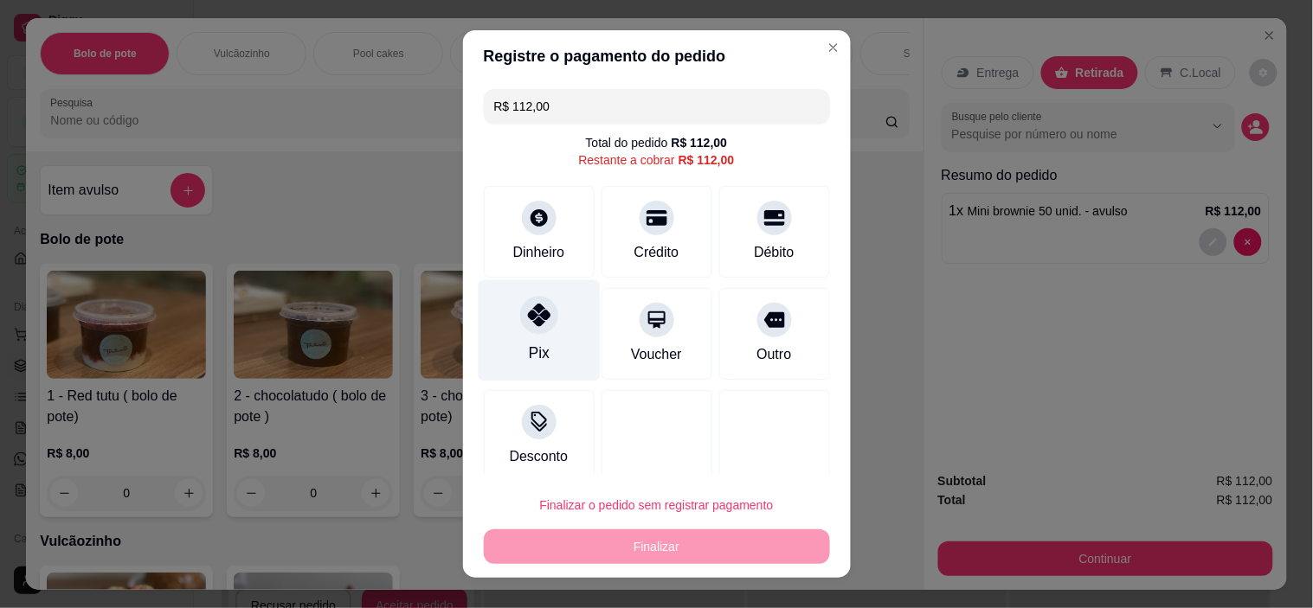
click at [554, 351] on div "Pix" at bounding box center [539, 330] width 122 height 101
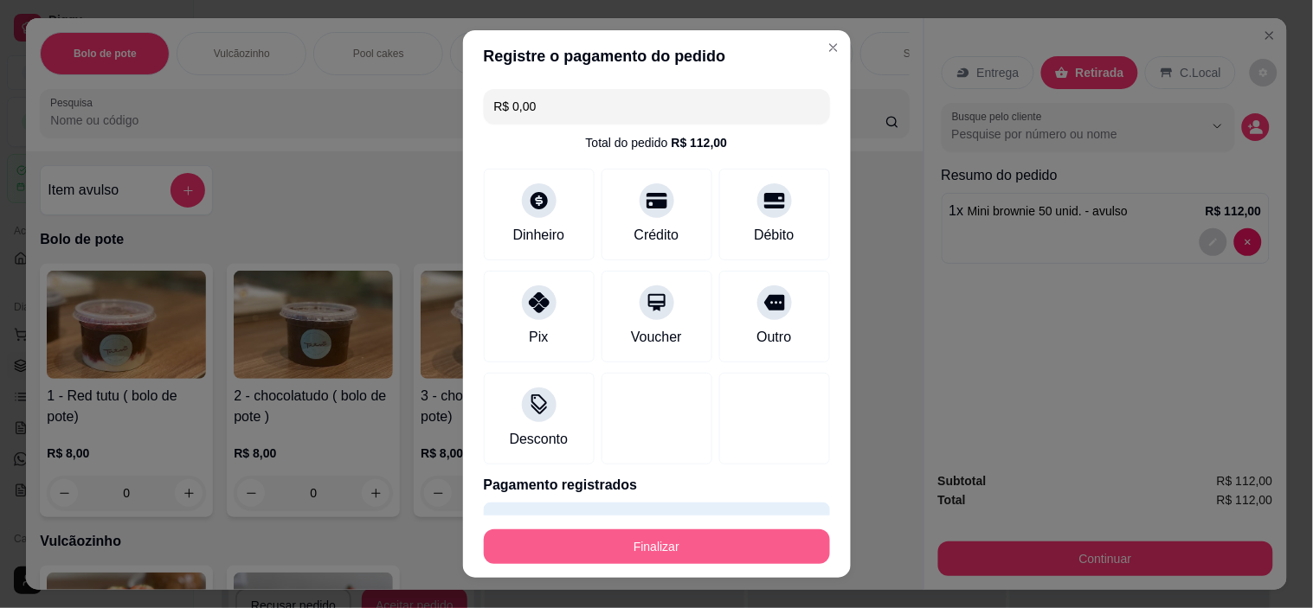
click at [707, 540] on button "Finalizar" at bounding box center [657, 547] width 346 height 35
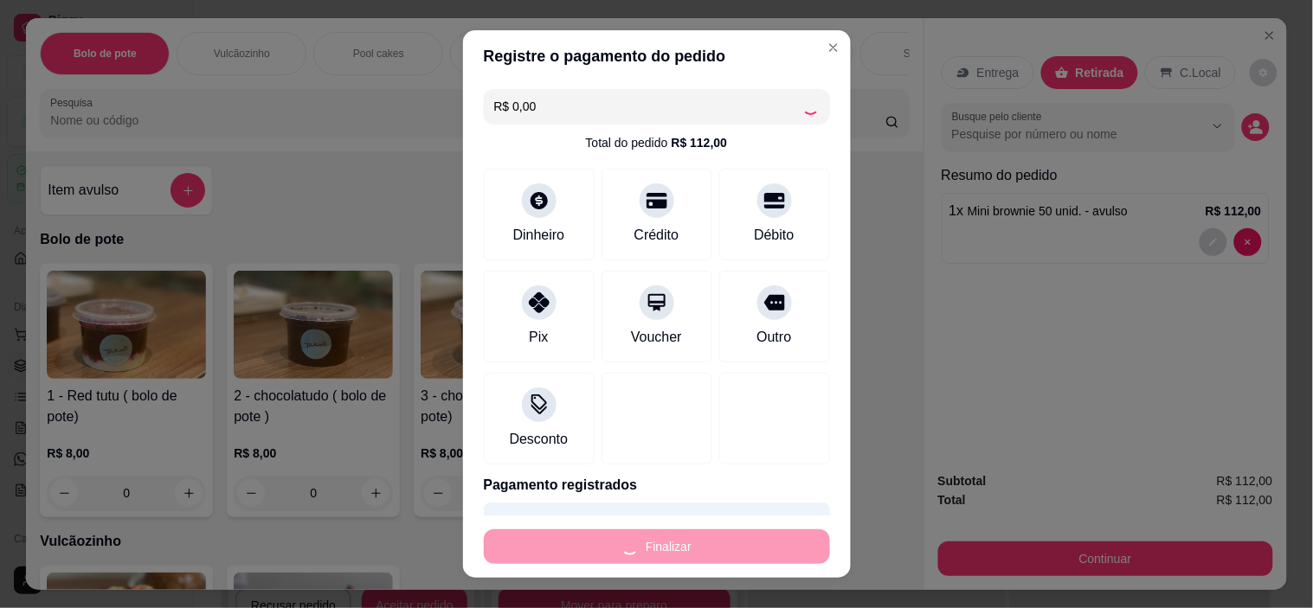
type input "-R$ 112,00"
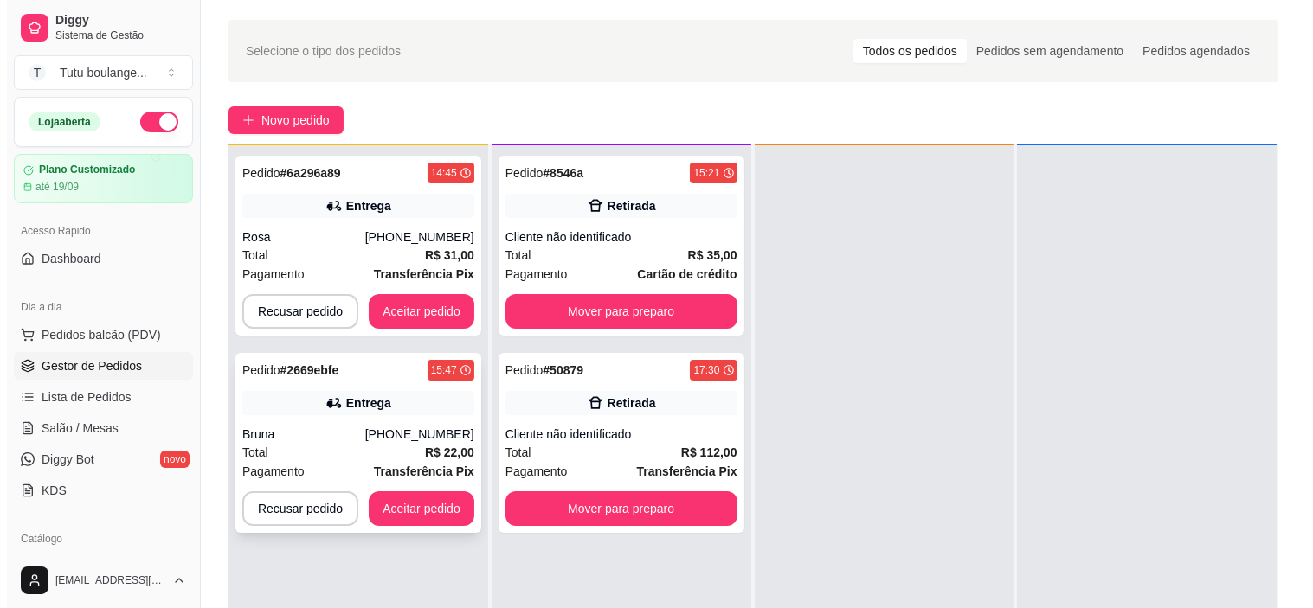
scroll to position [96, 0]
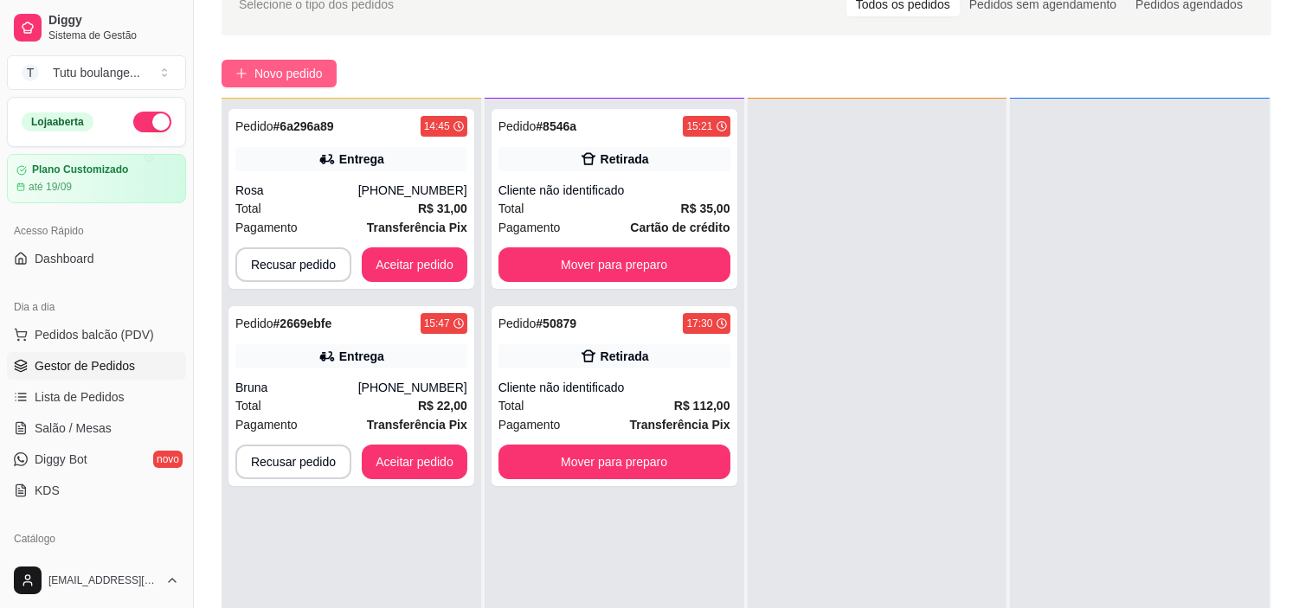
click at [318, 70] on span "Novo pedido" at bounding box center [288, 73] width 68 height 19
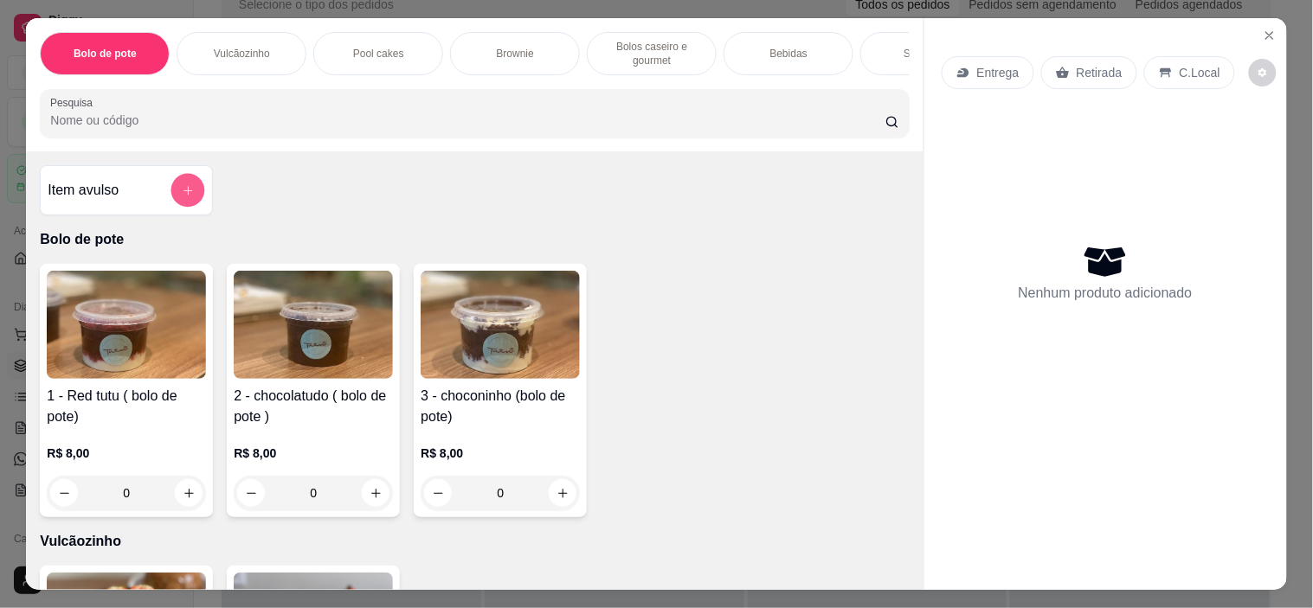
click at [191, 199] on button "add-separate-item" at bounding box center [188, 191] width 34 height 34
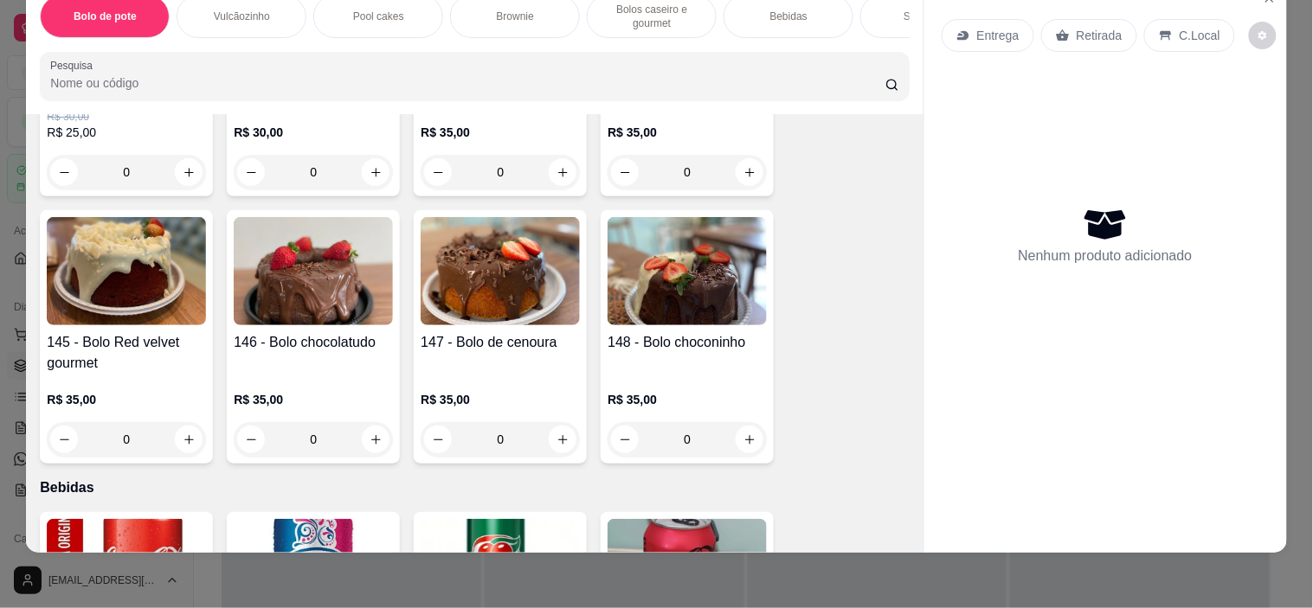
scroll to position [2019, 0]
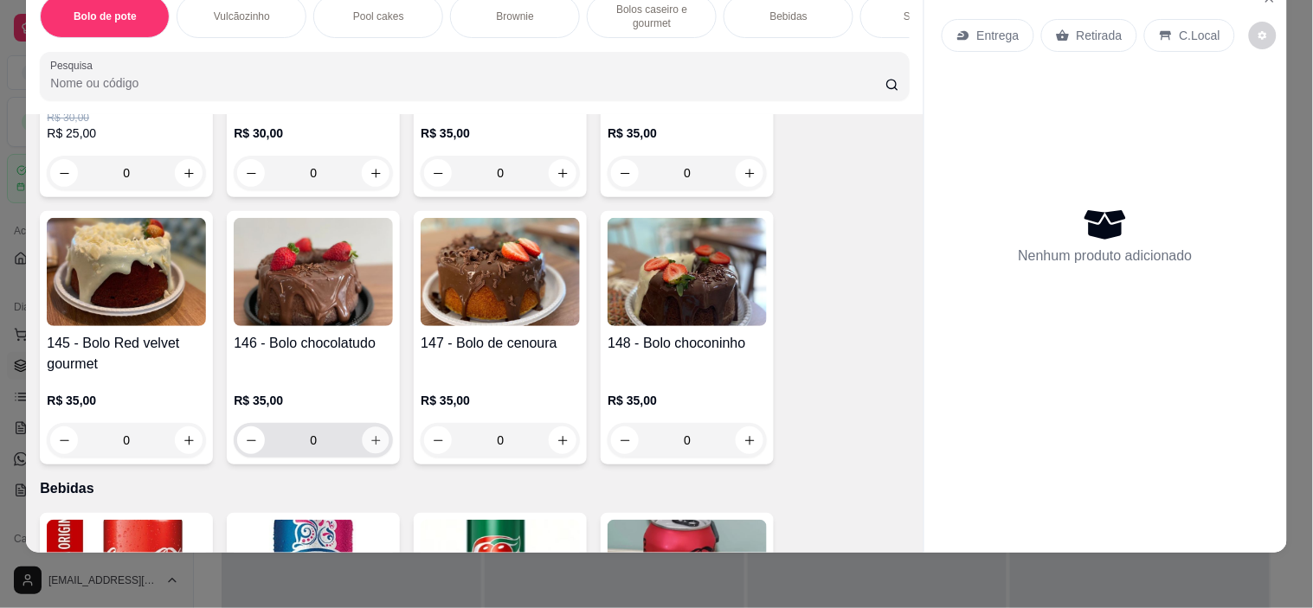
click at [369, 444] on icon "increase-product-quantity" at bounding box center [375, 440] width 13 height 13
type input "1"
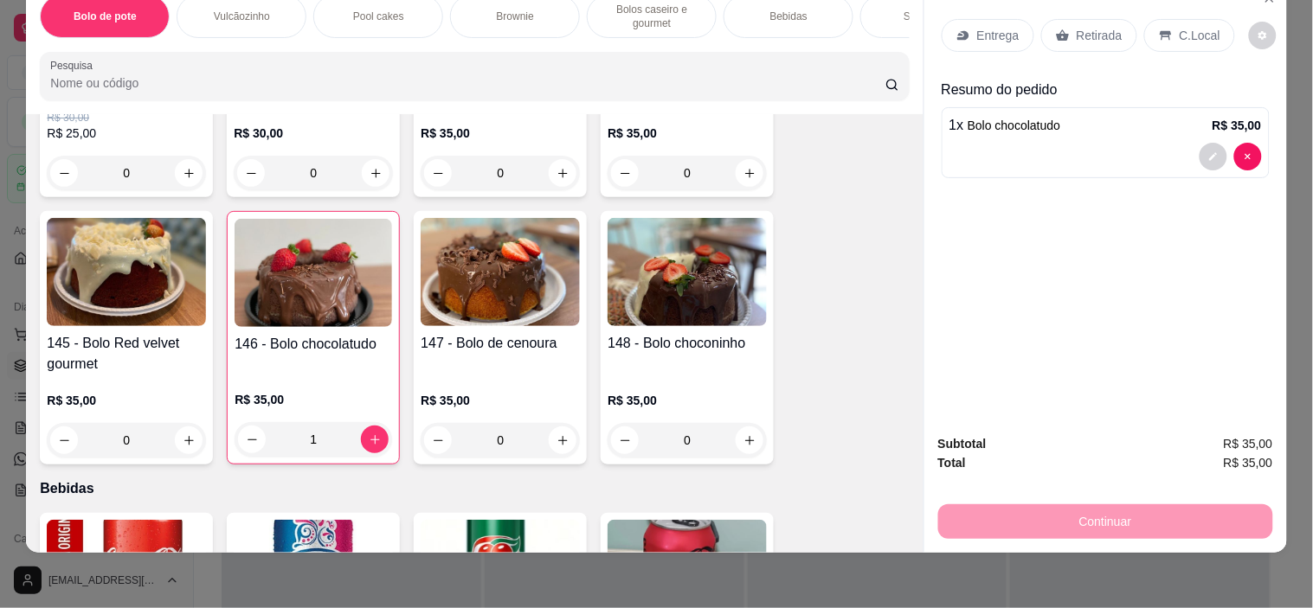
click at [1091, 27] on p "Retirada" at bounding box center [1099, 35] width 46 height 17
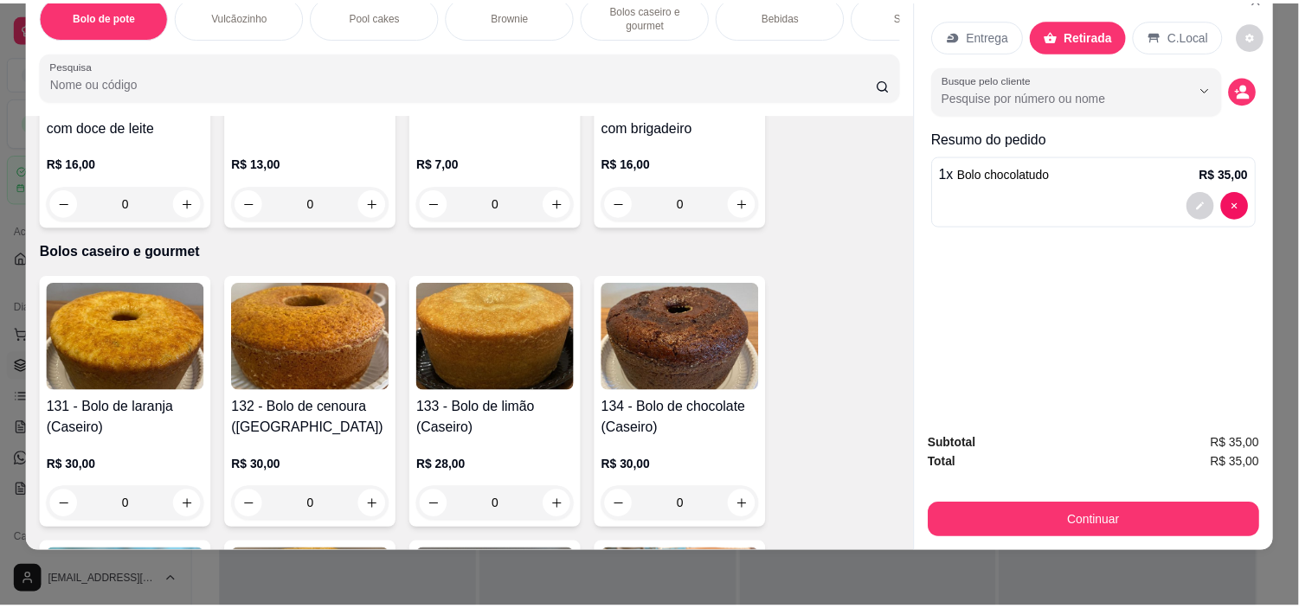
scroll to position [1249, 0]
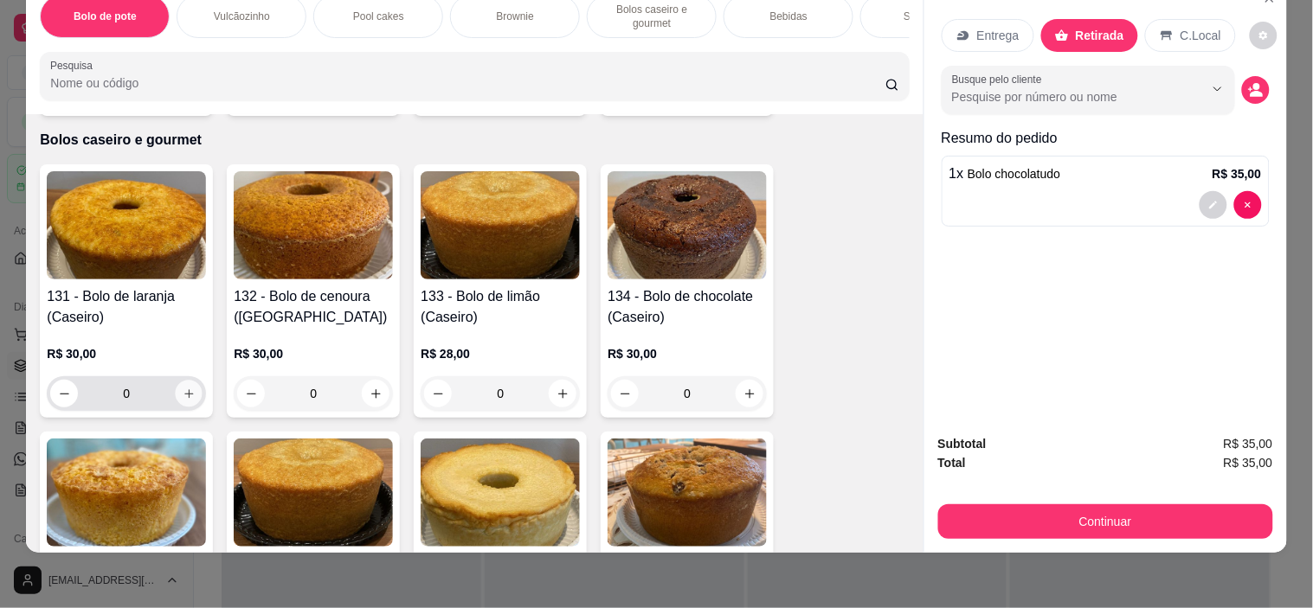
click at [184, 390] on icon "increase-product-quantity" at bounding box center [189, 394] width 13 height 13
type input "1"
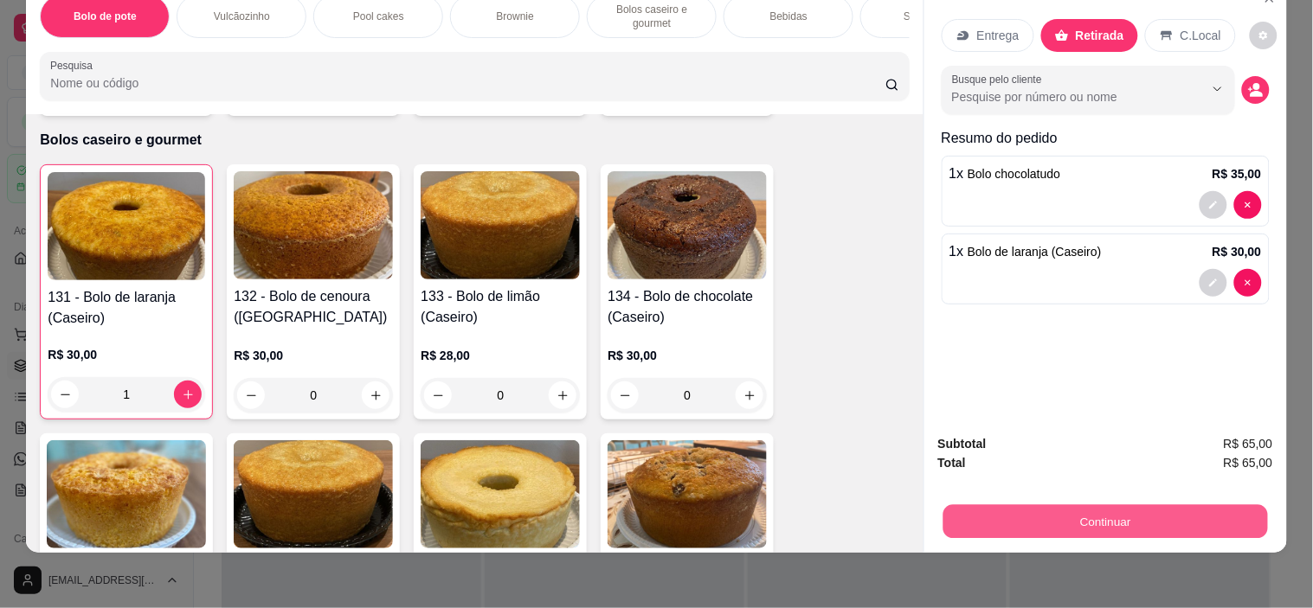
click at [1132, 508] on button "Continuar" at bounding box center [1104, 522] width 324 height 34
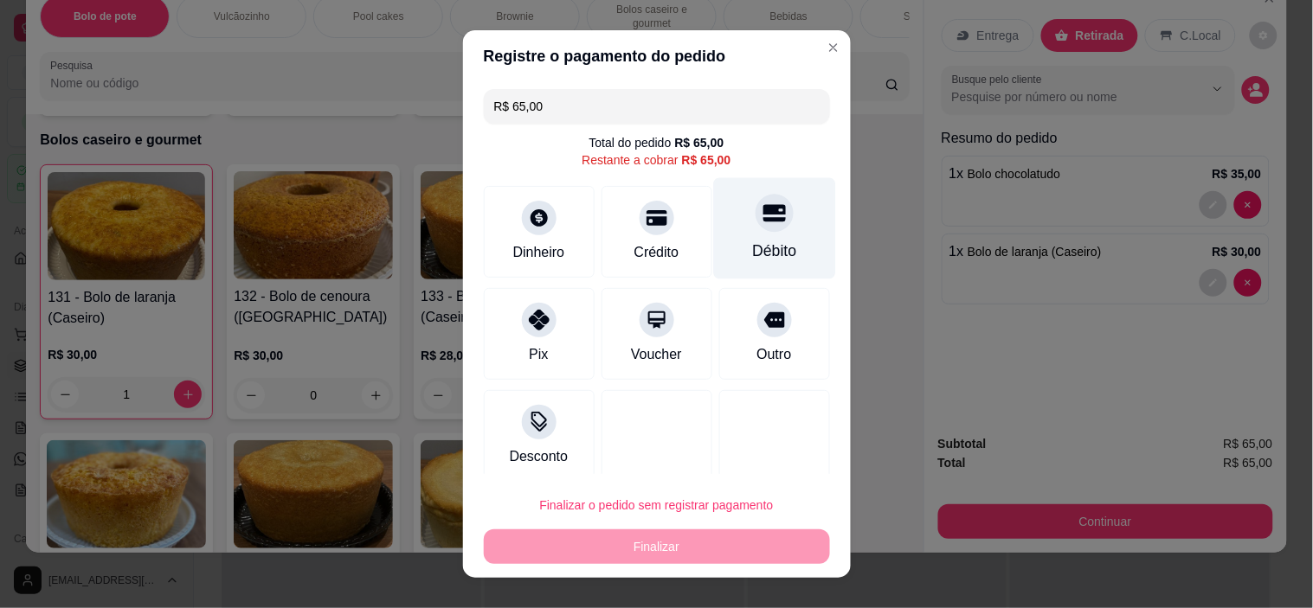
click at [752, 246] on div "Débito" at bounding box center [774, 251] width 44 height 22
type input "R$ 0,00"
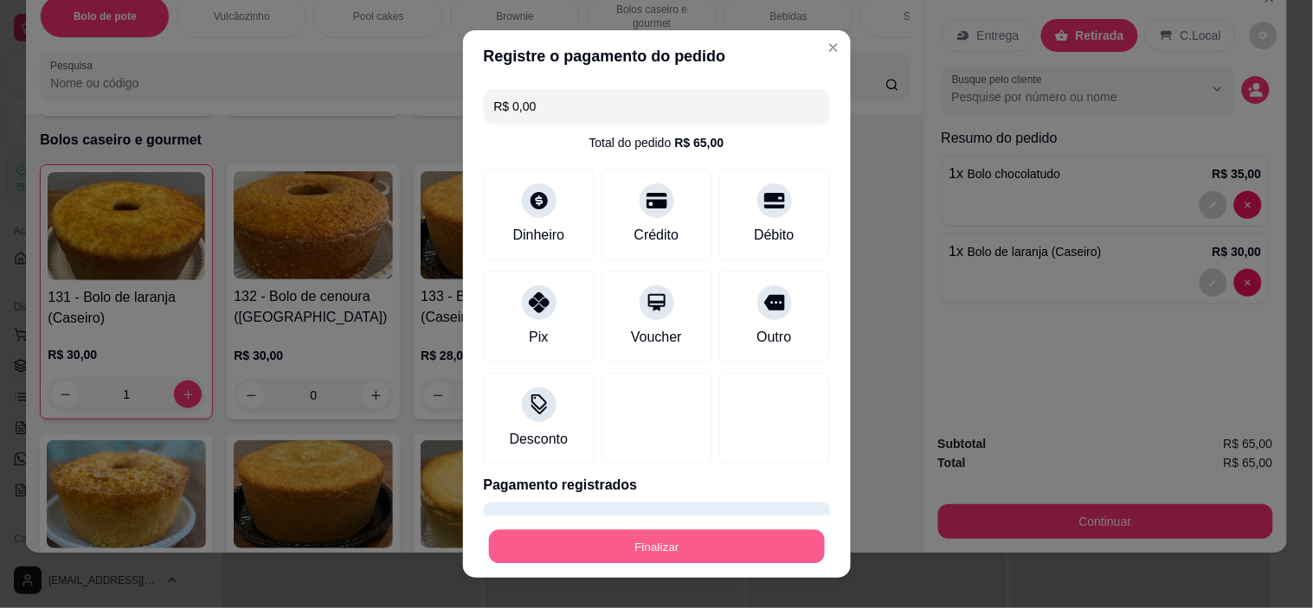
click at [735, 549] on button "Finalizar" at bounding box center [657, 547] width 336 height 34
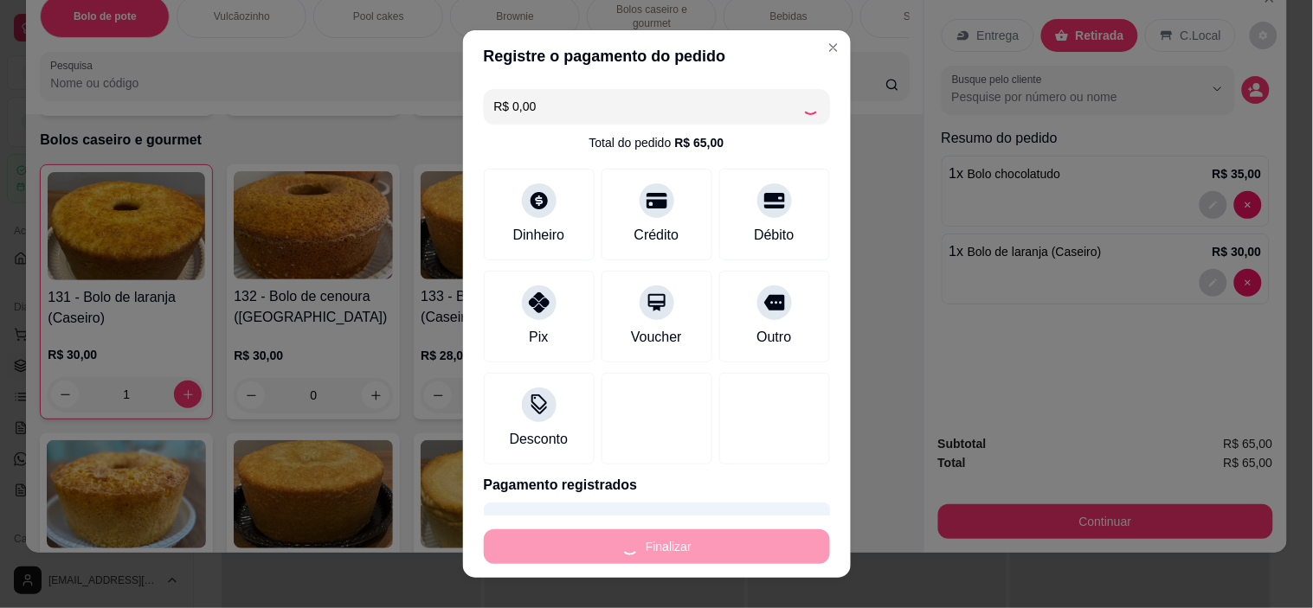
type input "0"
type input "-R$ 65,00"
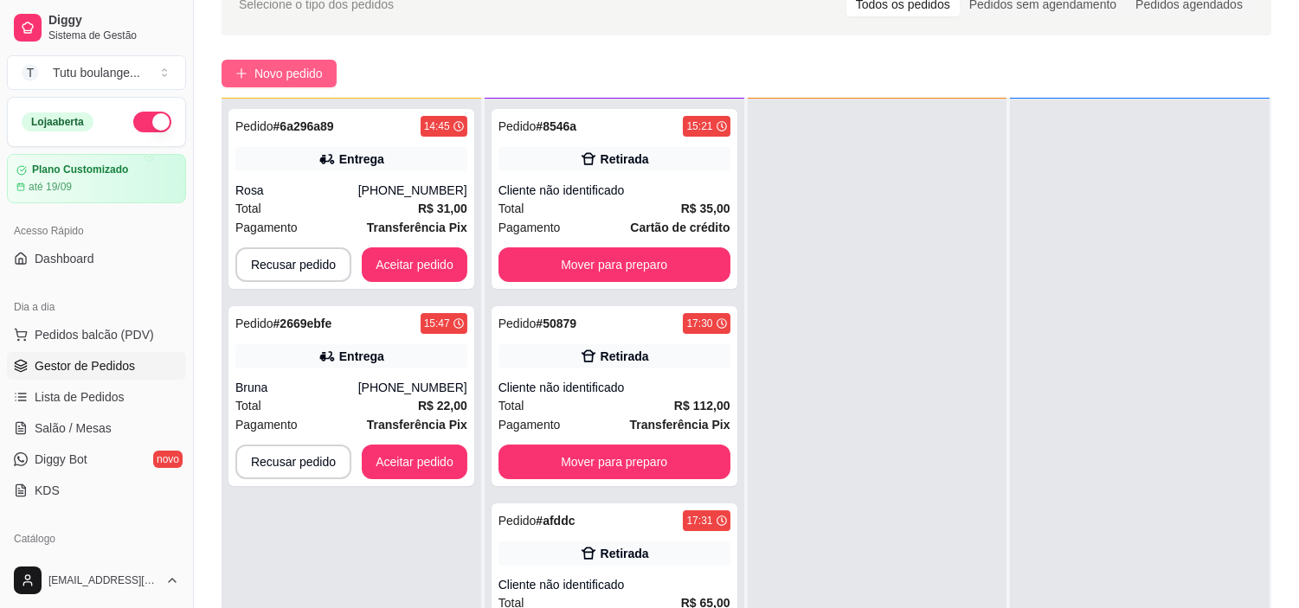
click at [303, 71] on span "Novo pedido" at bounding box center [288, 73] width 68 height 19
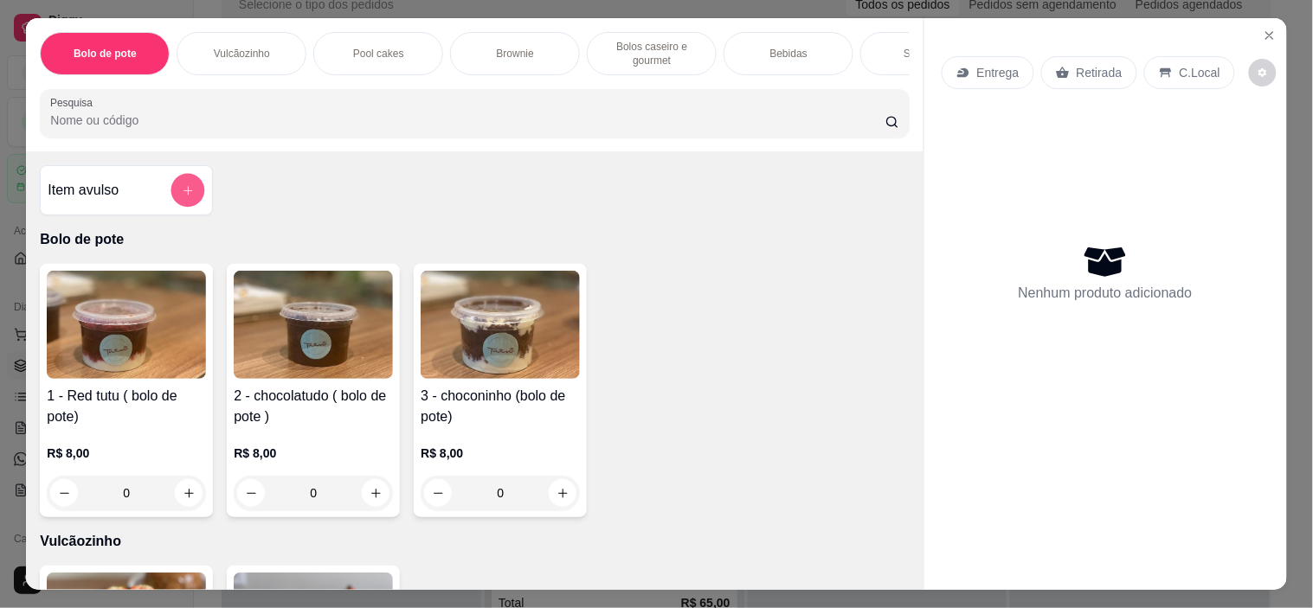
click at [186, 205] on button "add-separate-item" at bounding box center [188, 191] width 34 height 34
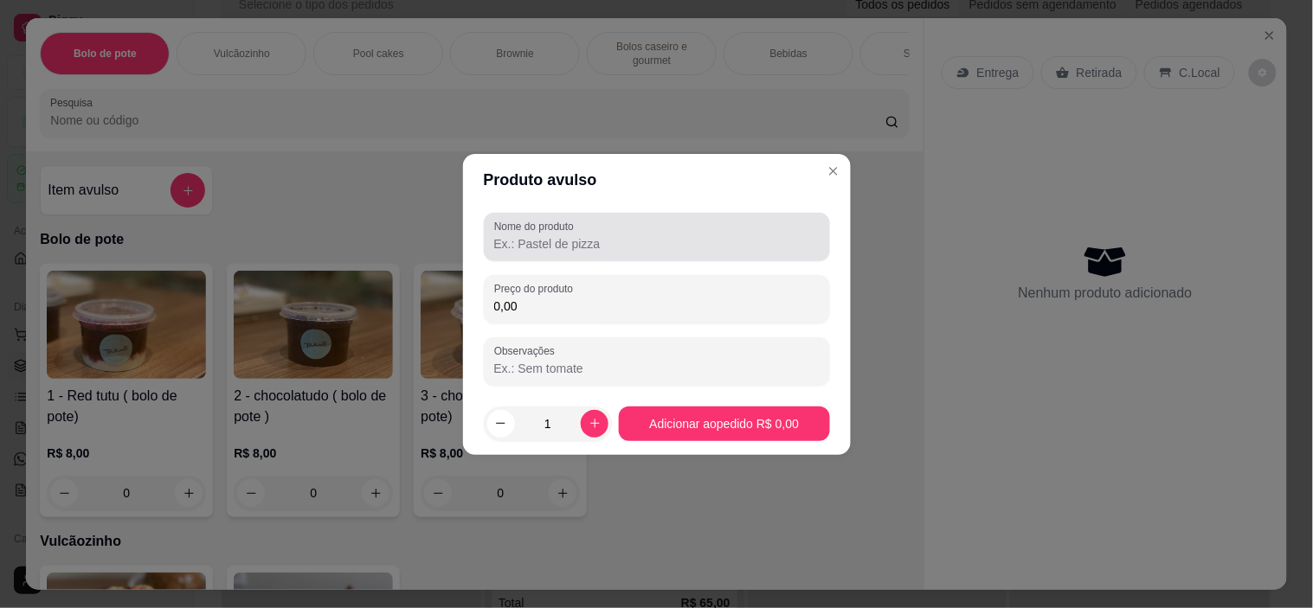
click at [666, 227] on div at bounding box center [656, 237] width 325 height 35
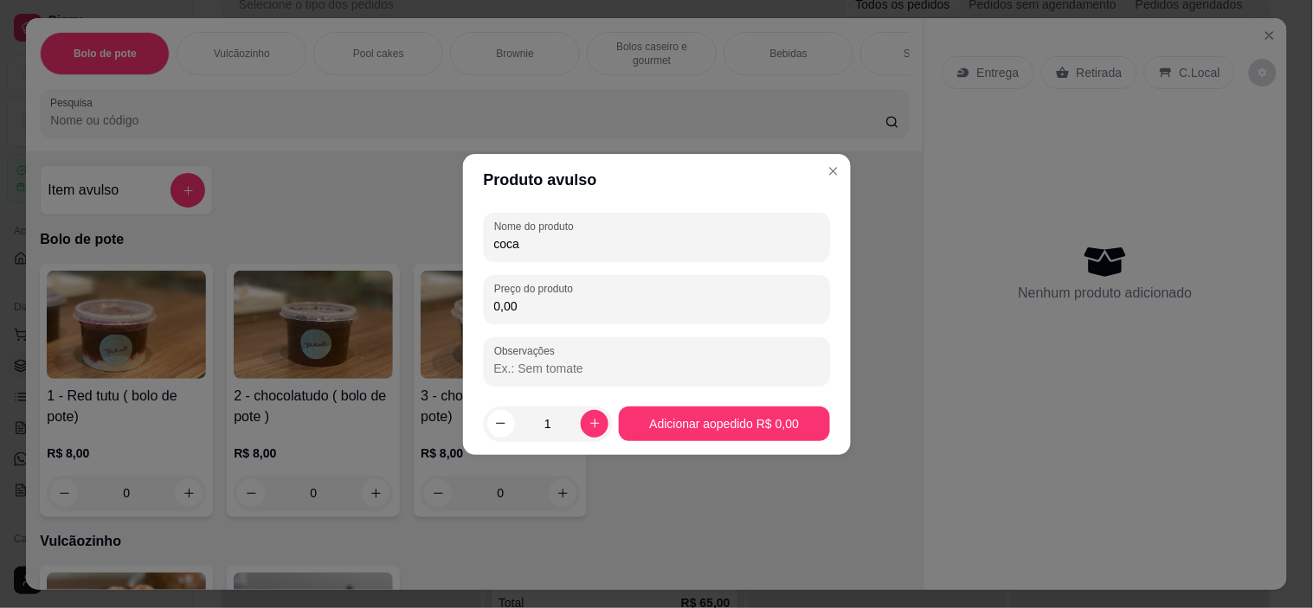
type input "coca"
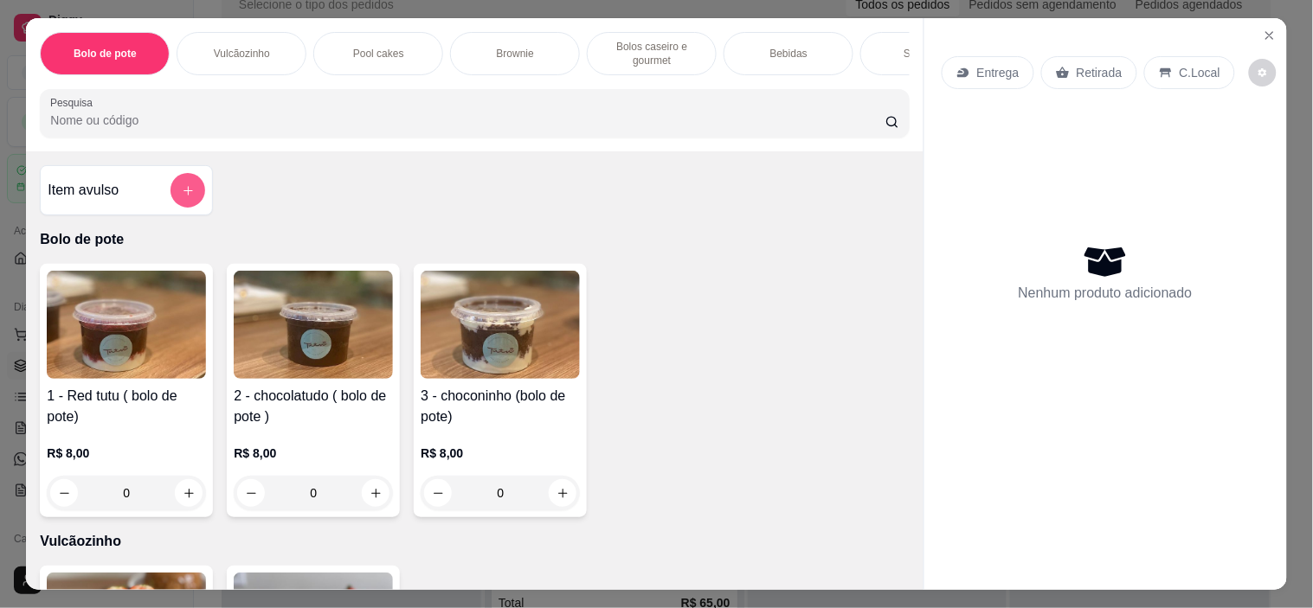
click at [171, 195] on button "add-separate-item" at bounding box center [187, 190] width 35 height 35
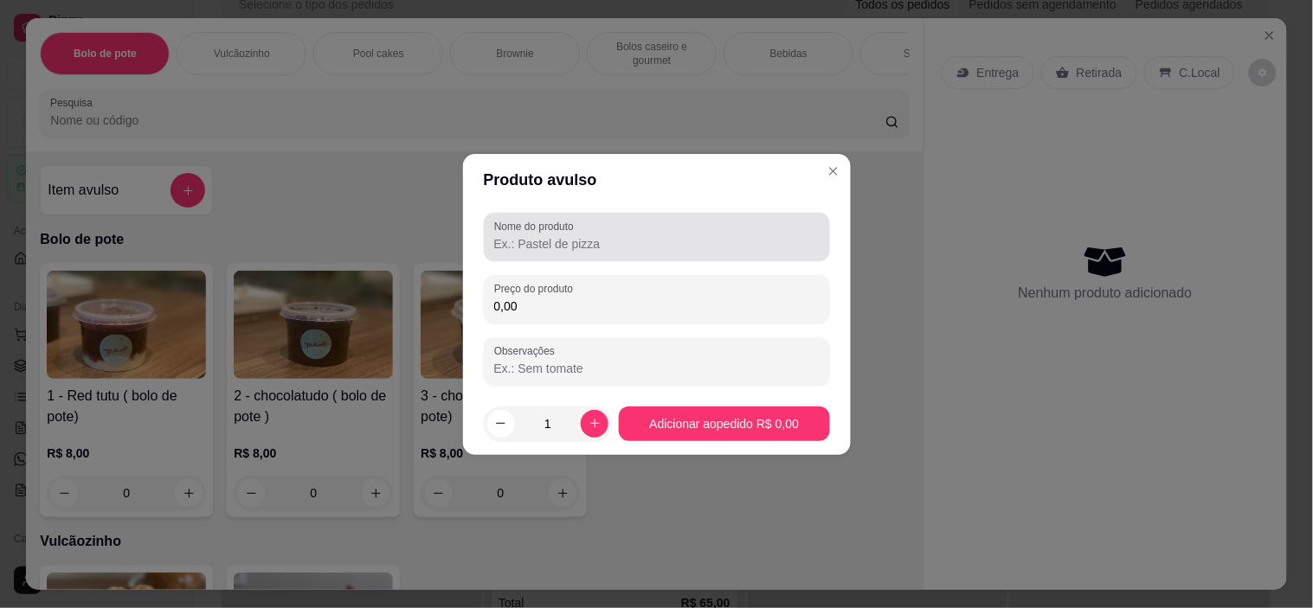
click at [767, 255] on div "Nome do produto" at bounding box center [657, 237] width 346 height 48
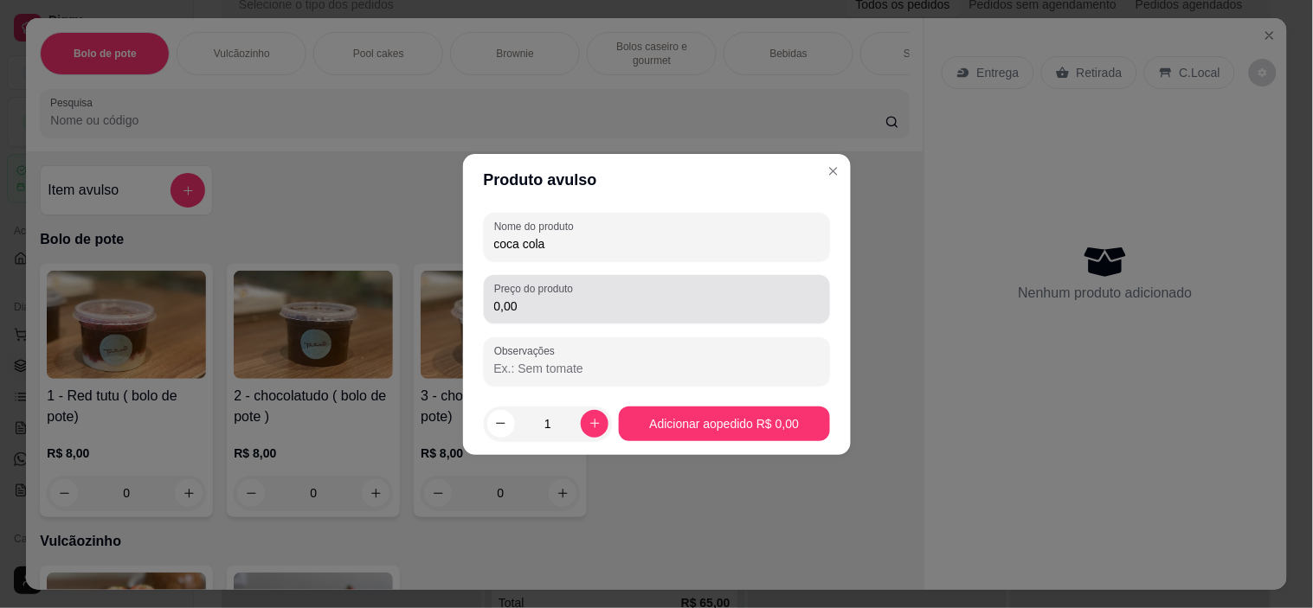
type input "coca cola"
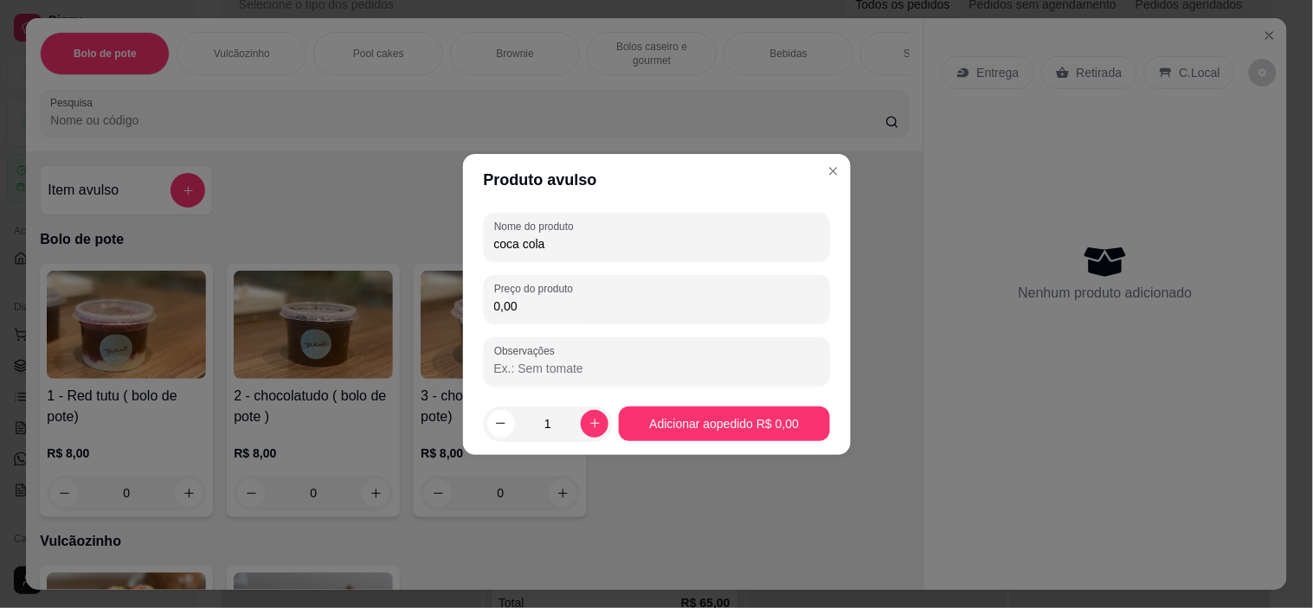
click at [699, 329] on div "Nome do produto coca cola Preço do produto 0,00 Observações" at bounding box center [657, 299] width 346 height 173
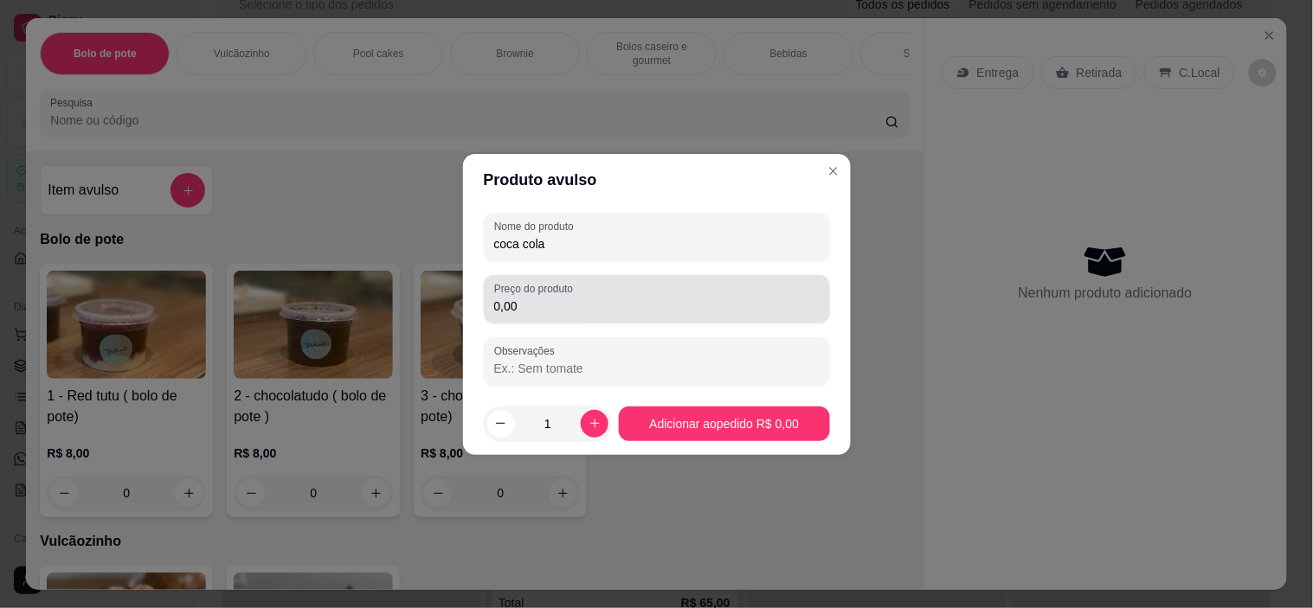
click at [702, 315] on div "0,00" at bounding box center [656, 299] width 325 height 35
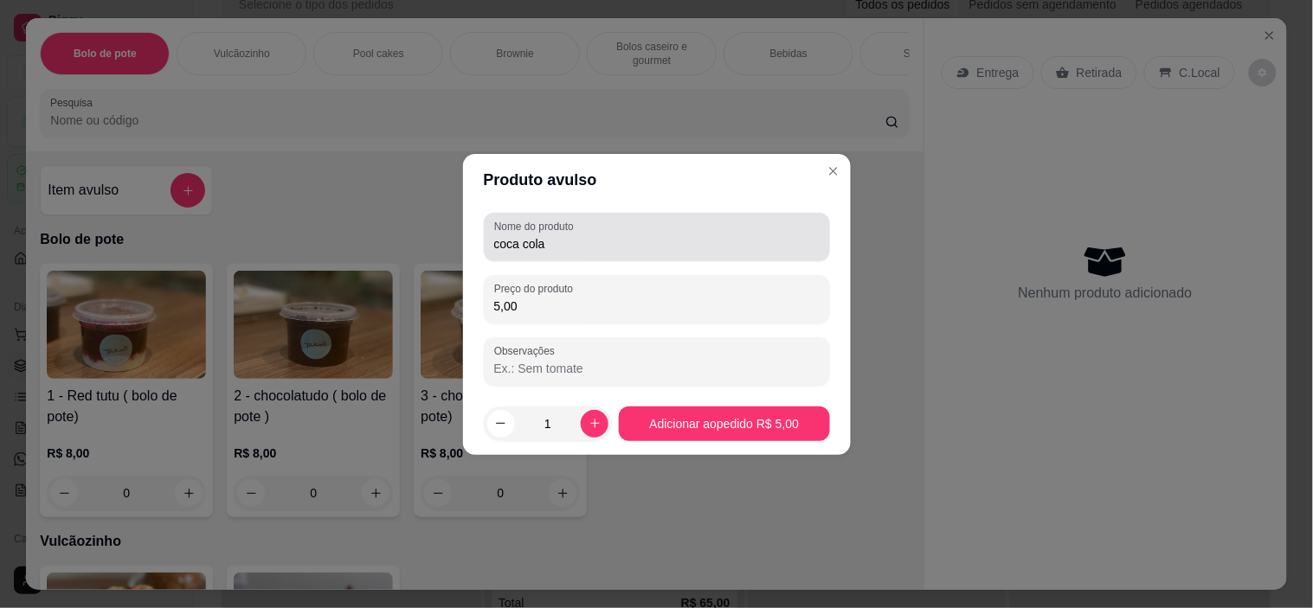
type input "5,00"
click at [642, 257] on div "Nome do produto coca cola" at bounding box center [657, 237] width 346 height 48
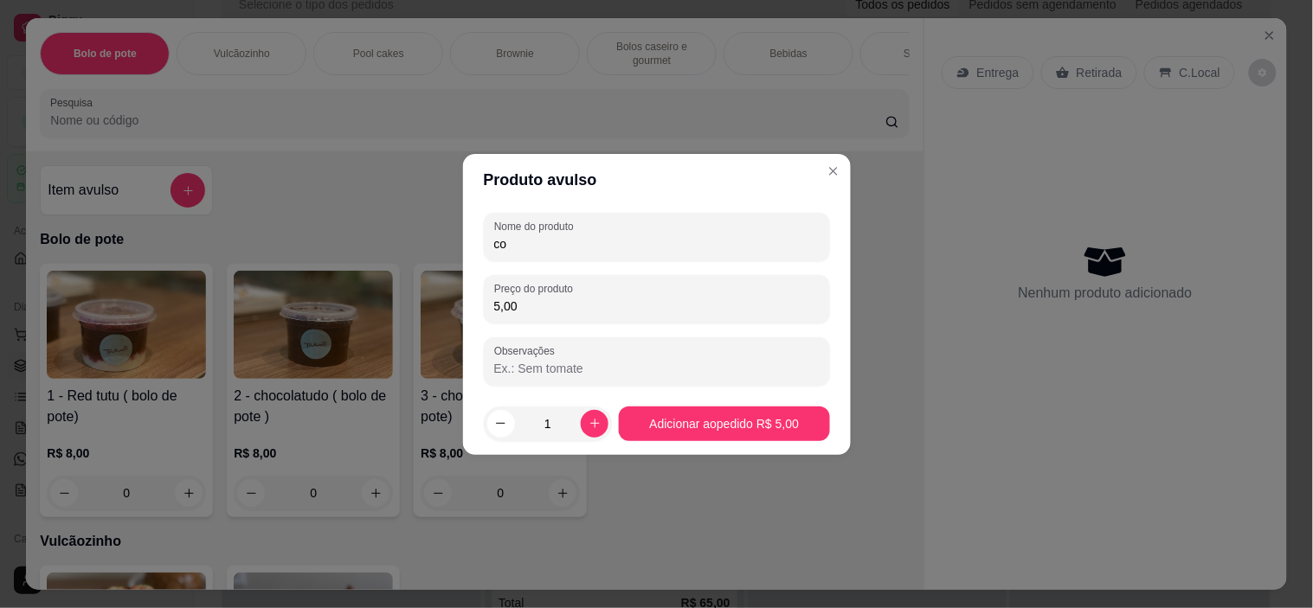
type input "c"
type input "sprite"
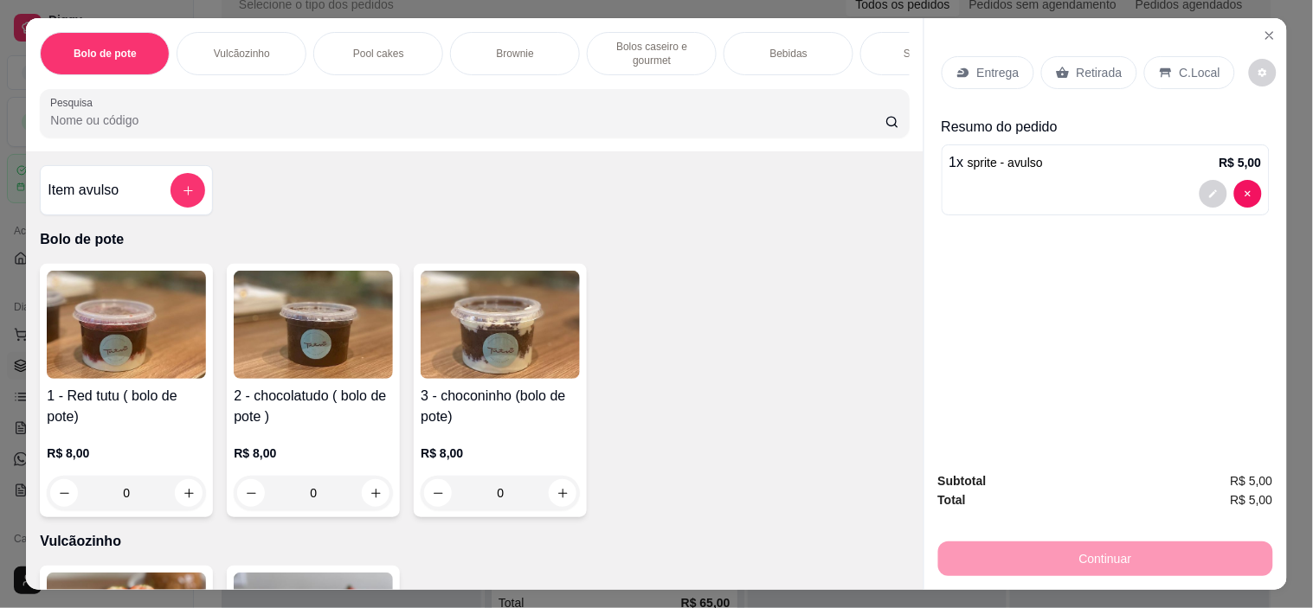
click at [1179, 65] on p "C.Local" at bounding box center [1199, 72] width 41 height 17
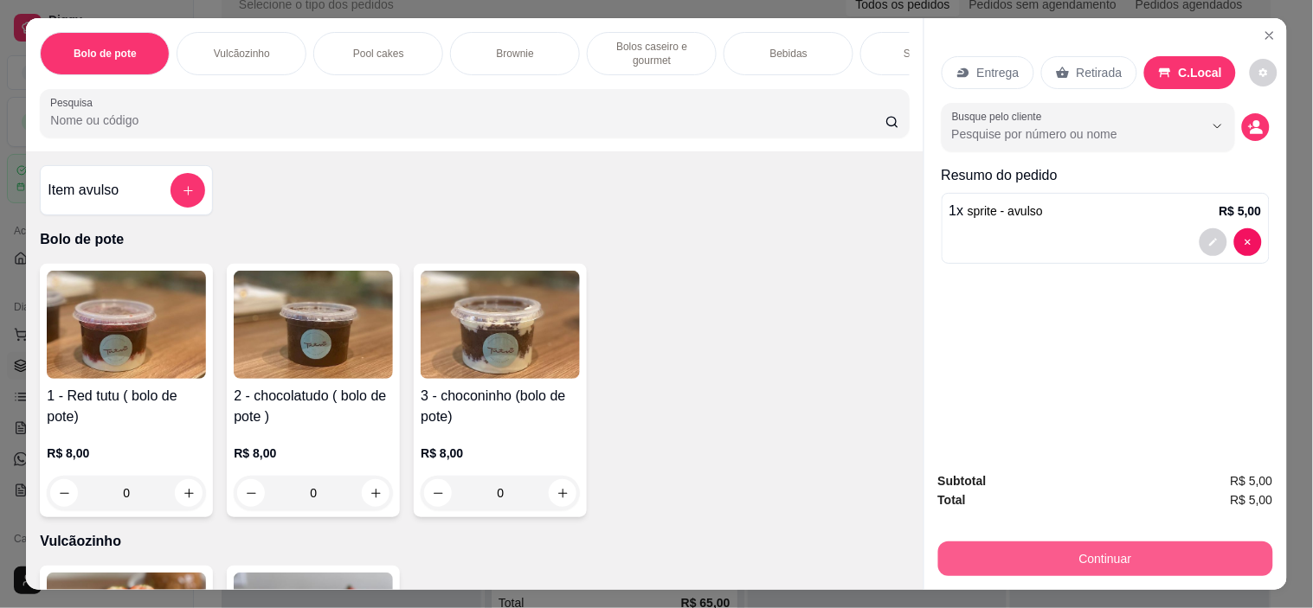
click at [1170, 554] on button "Continuar" at bounding box center [1105, 559] width 335 height 35
click at [1127, 555] on button "Continuar" at bounding box center [1105, 559] width 335 height 35
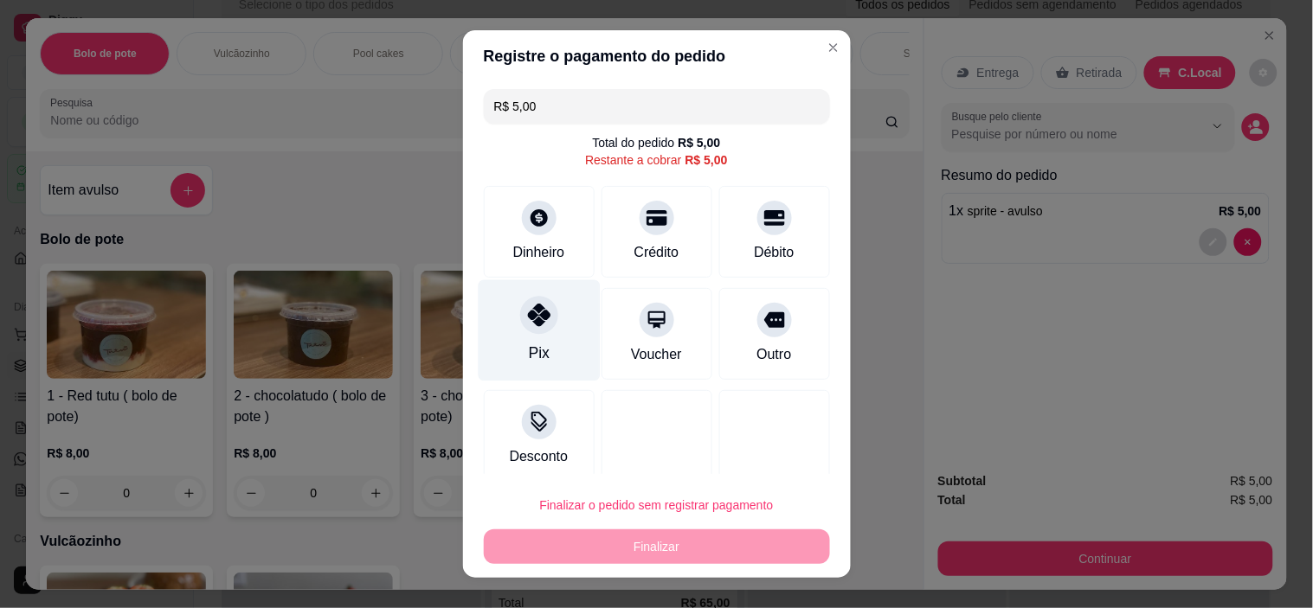
drag, startPoint x: 529, startPoint y: 334, endPoint x: 534, endPoint y: 343, distance: 10.1
click at [529, 335] on div "Pix" at bounding box center [539, 330] width 122 height 101
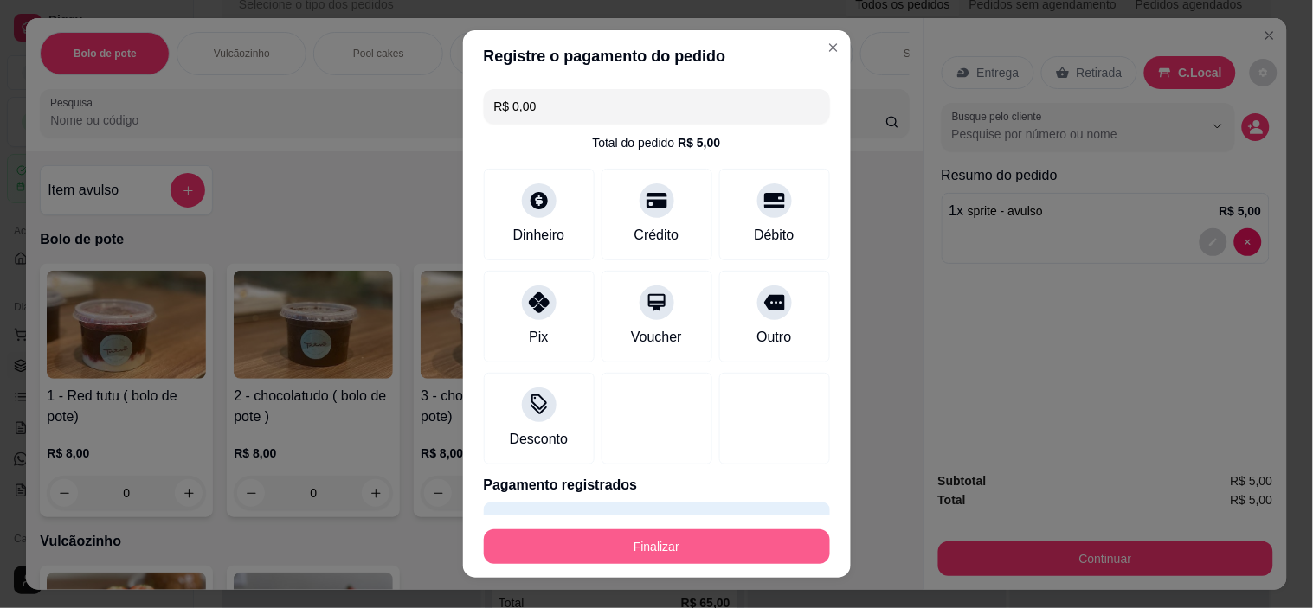
click at [686, 550] on button "Finalizar" at bounding box center [657, 547] width 346 height 35
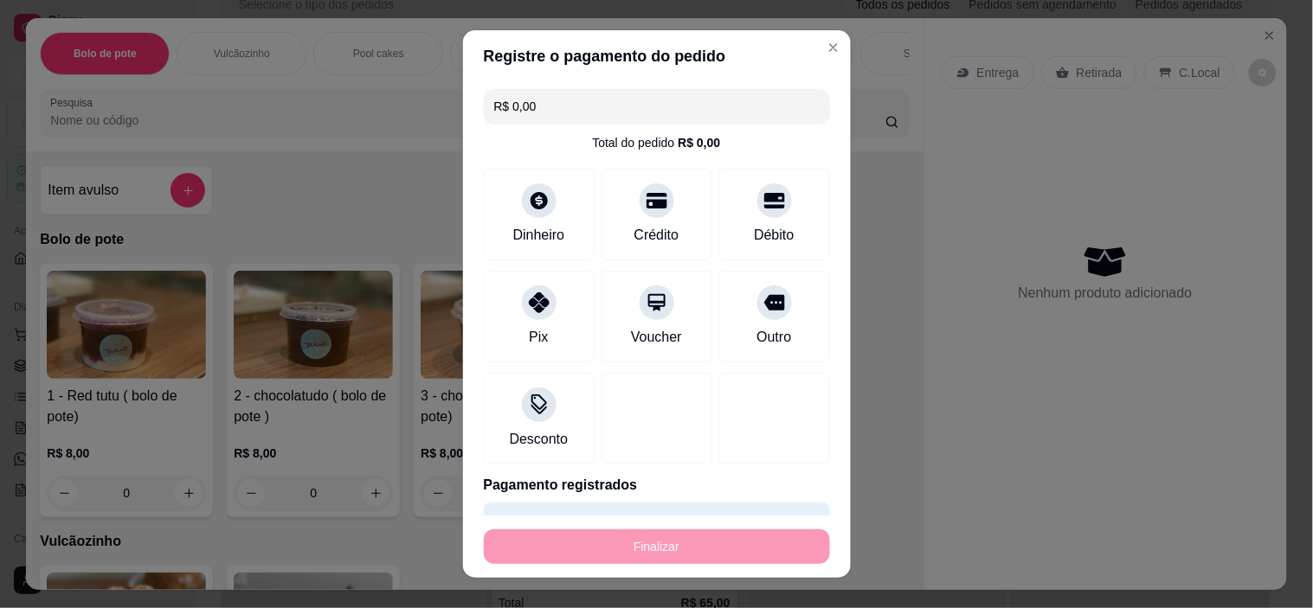
type input "-R$ 5,00"
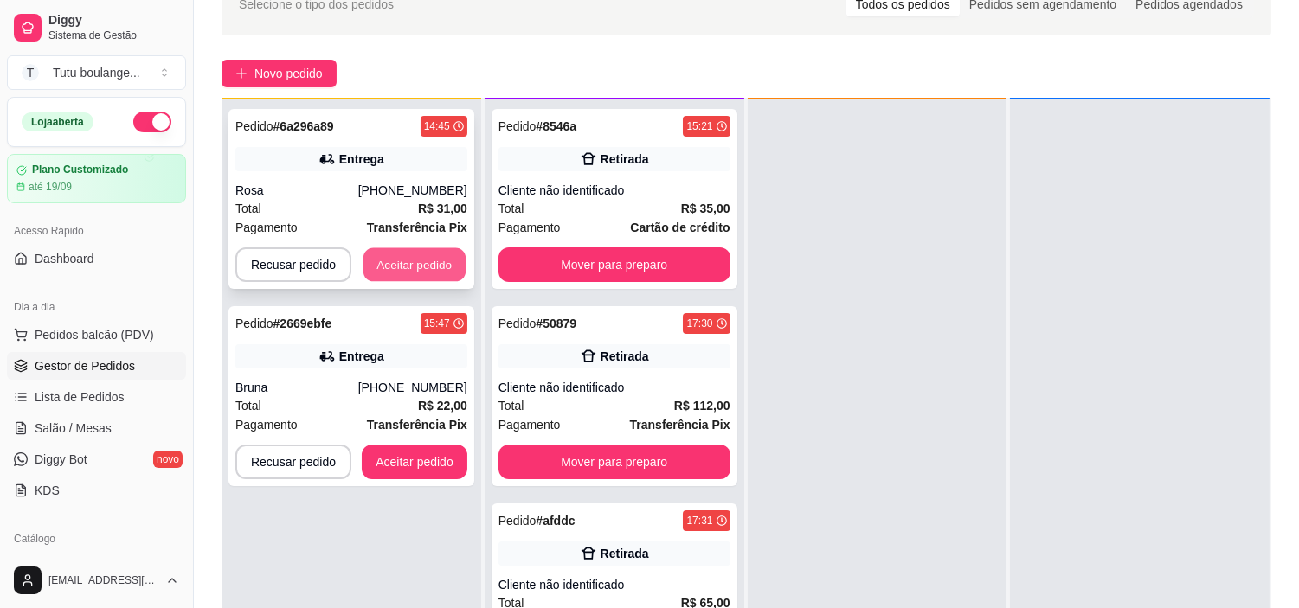
click at [396, 263] on button "Aceitar pedido" at bounding box center [414, 265] width 102 height 34
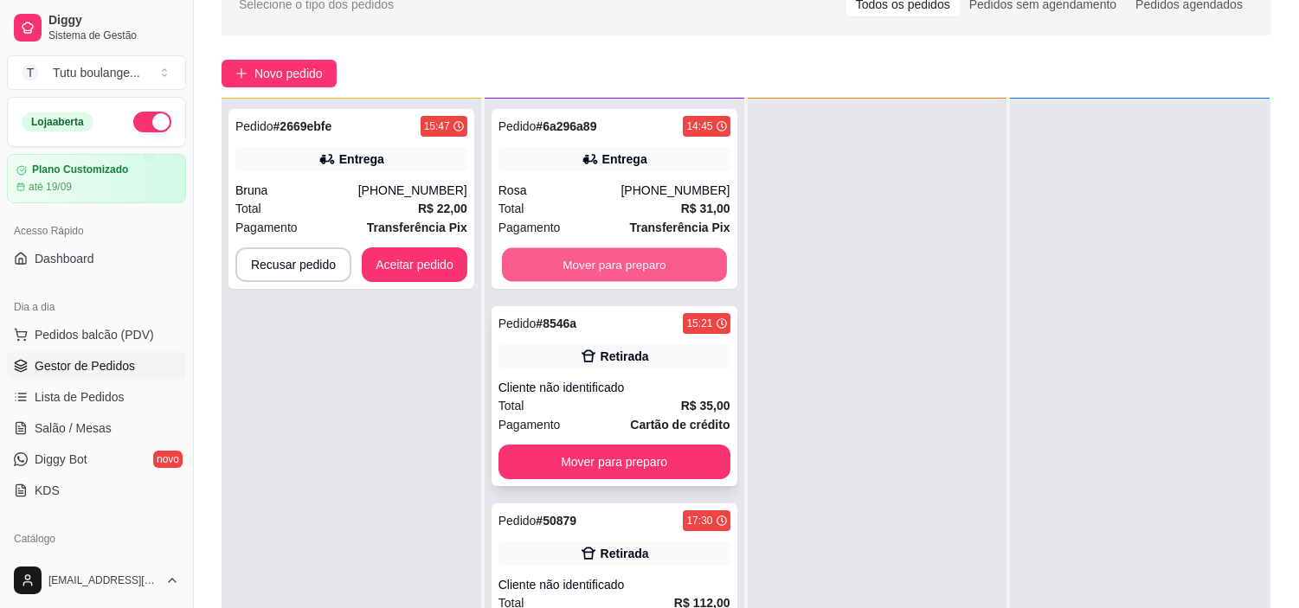
click at [633, 263] on button "Mover para preparo" at bounding box center [614, 265] width 225 height 34
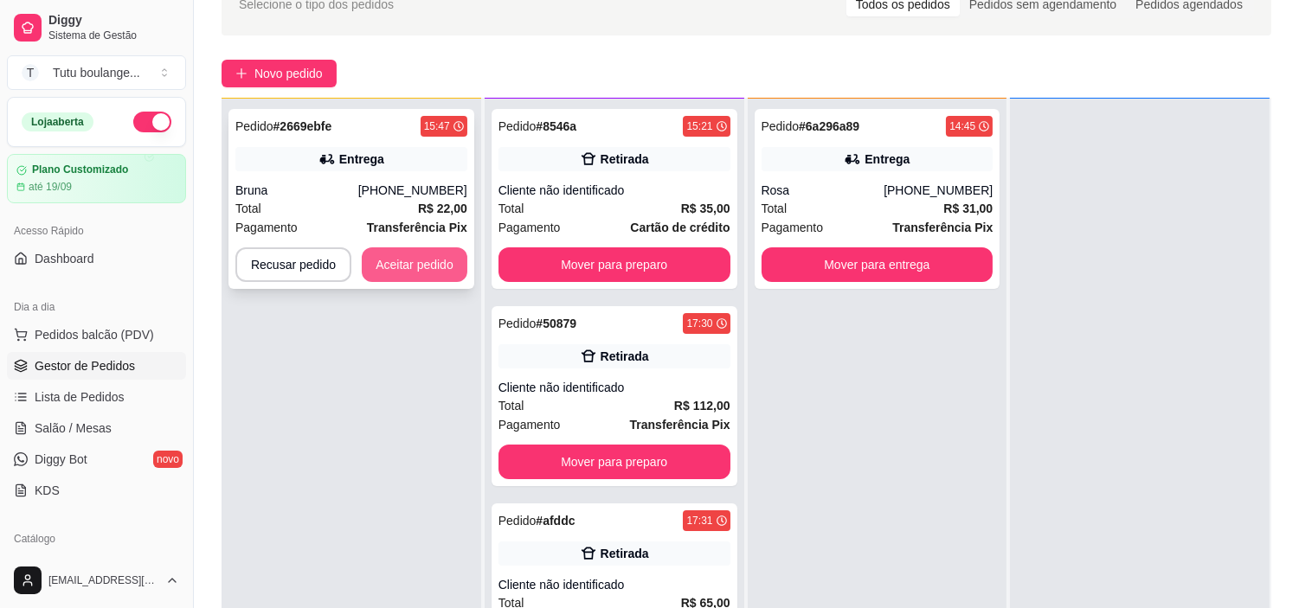
click at [431, 260] on button "Aceitar pedido" at bounding box center [415, 264] width 106 height 35
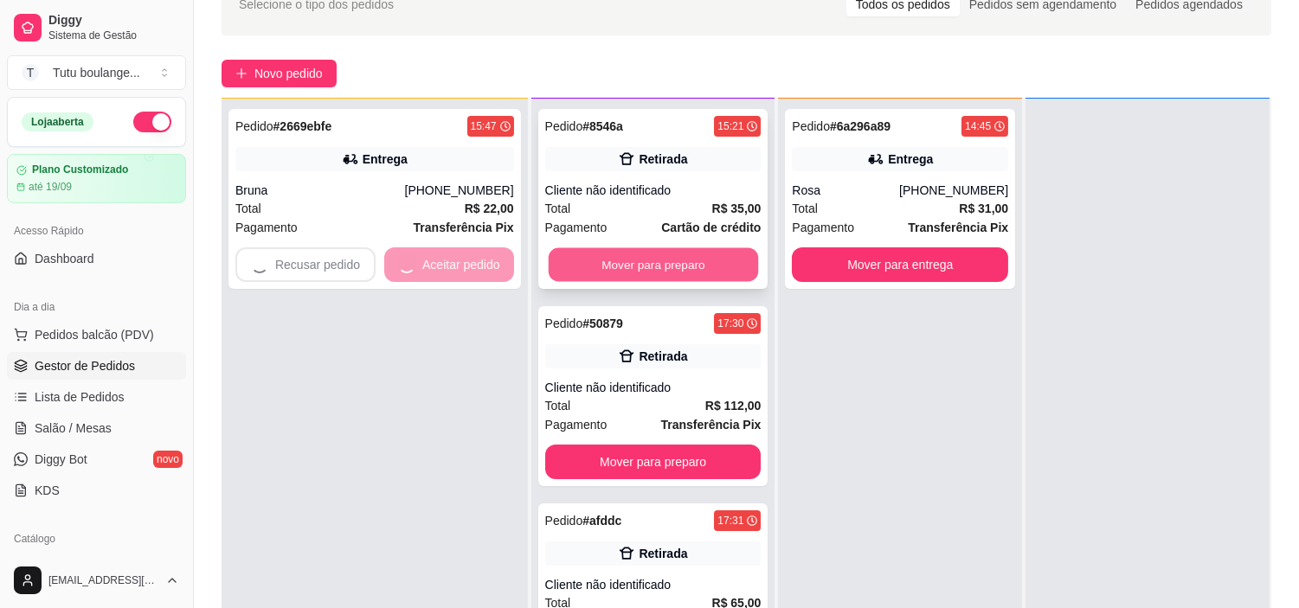
click at [652, 254] on button "Mover para preparo" at bounding box center [652, 265] width 209 height 34
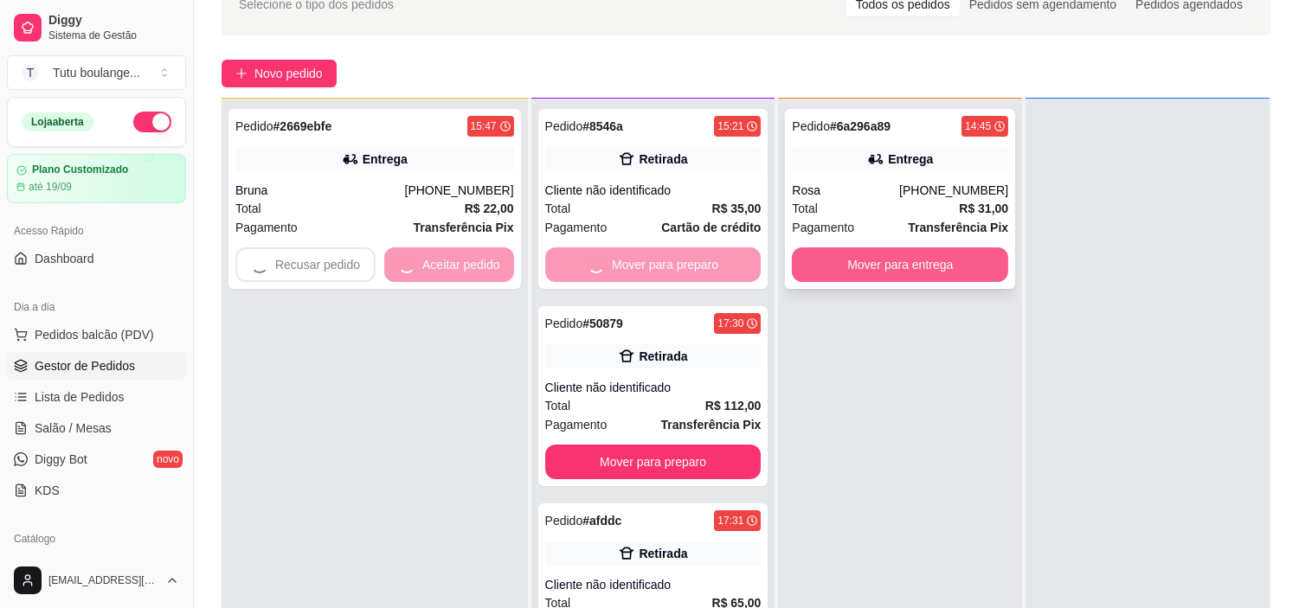
click at [860, 274] on button "Mover para entrega" at bounding box center [900, 264] width 216 height 35
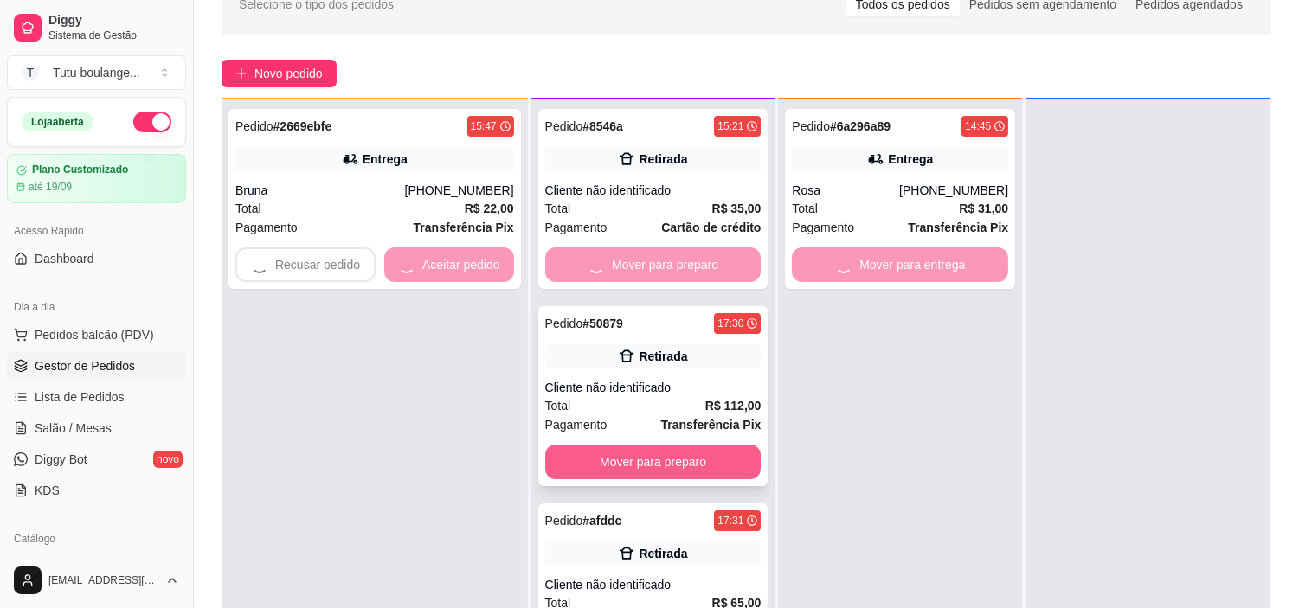
click at [687, 454] on button "Mover para preparo" at bounding box center [653, 462] width 216 height 35
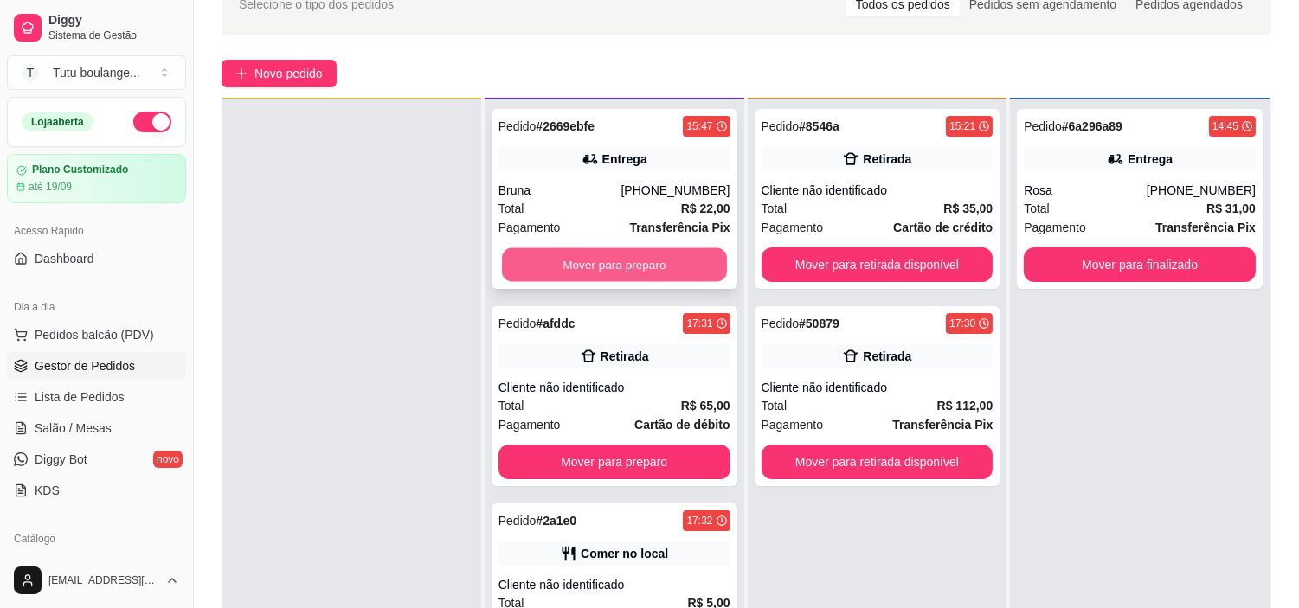
click at [620, 266] on button "Mover para preparo" at bounding box center [614, 265] width 225 height 34
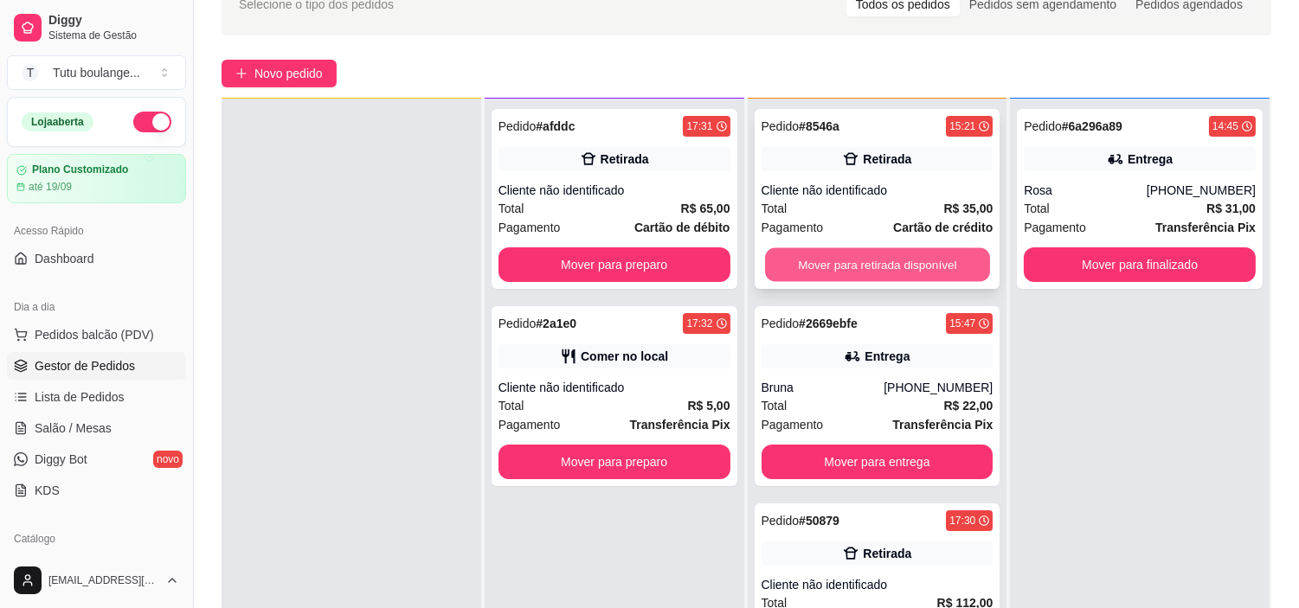
click at [877, 254] on button "Mover para retirada disponível" at bounding box center [877, 265] width 225 height 34
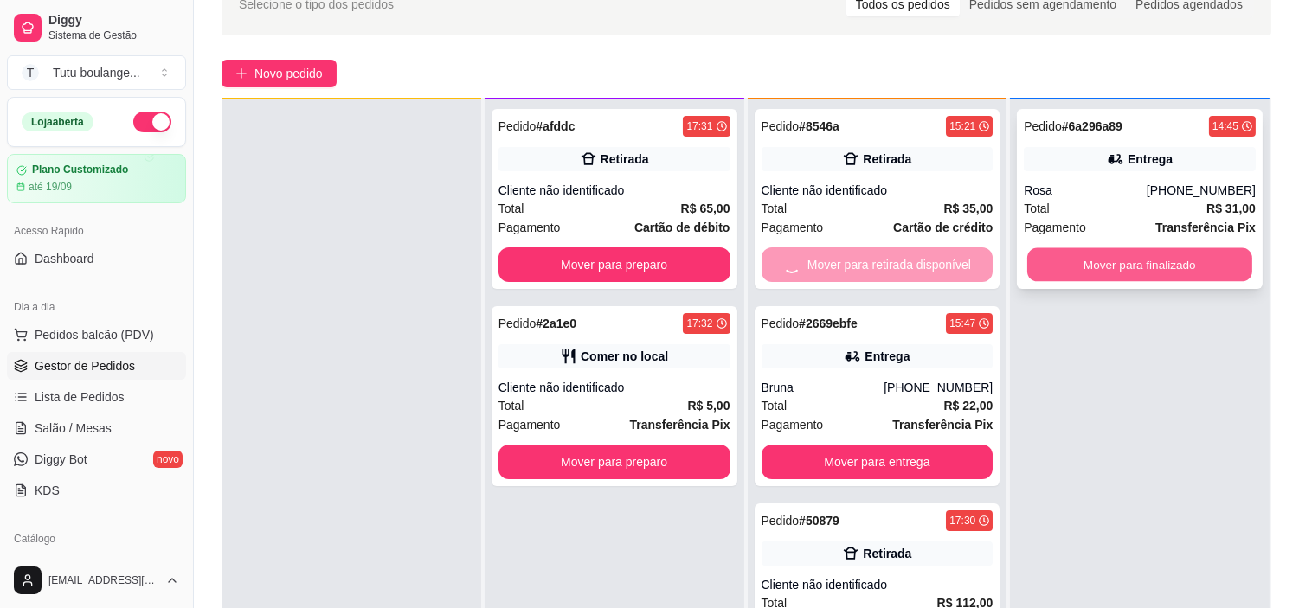
click at [1119, 255] on button "Mover para finalizado" at bounding box center [1139, 265] width 225 height 34
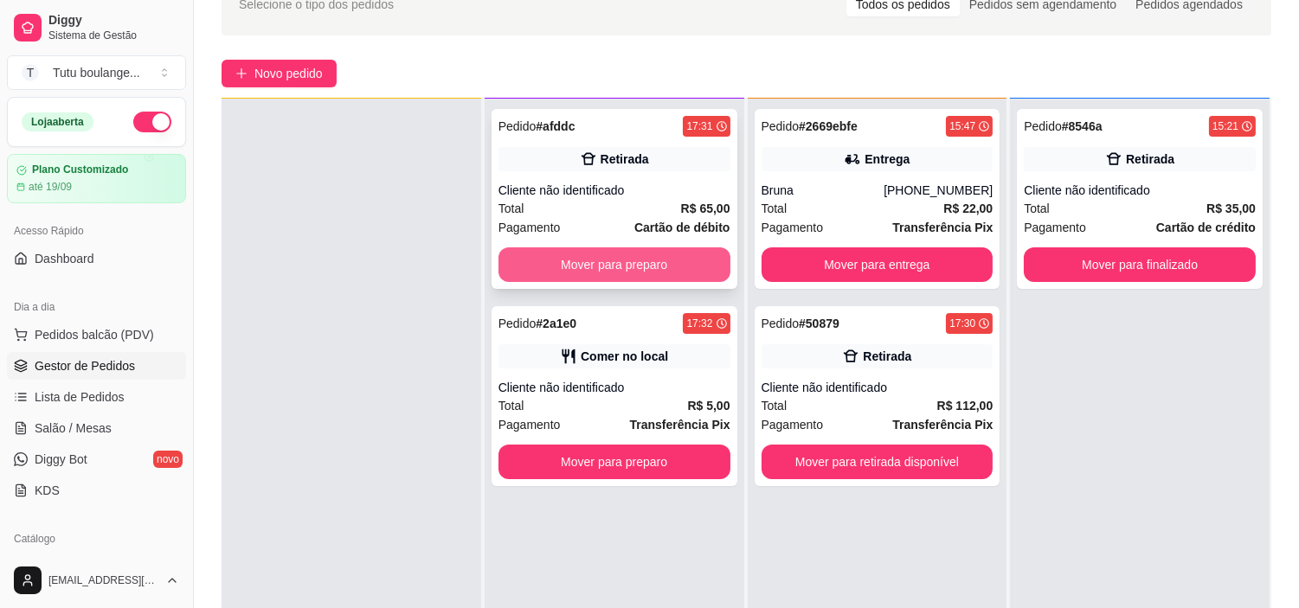
click at [645, 266] on button "Mover para preparo" at bounding box center [614, 264] width 232 height 35
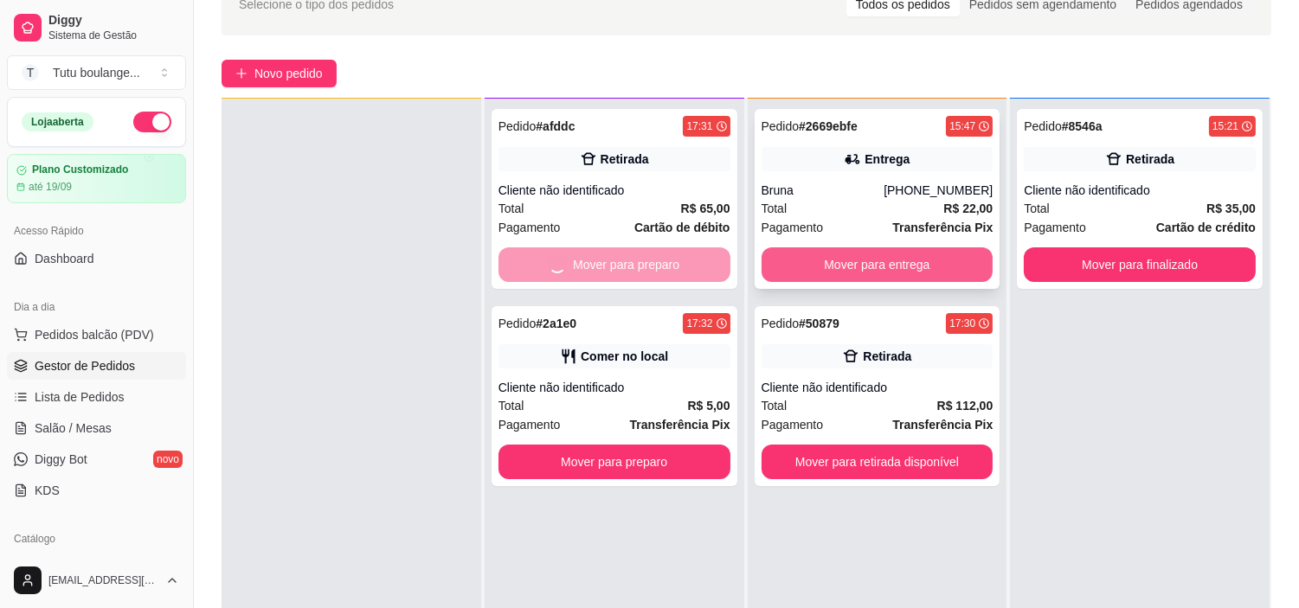
click at [854, 255] on button "Mover para entrega" at bounding box center [877, 264] width 232 height 35
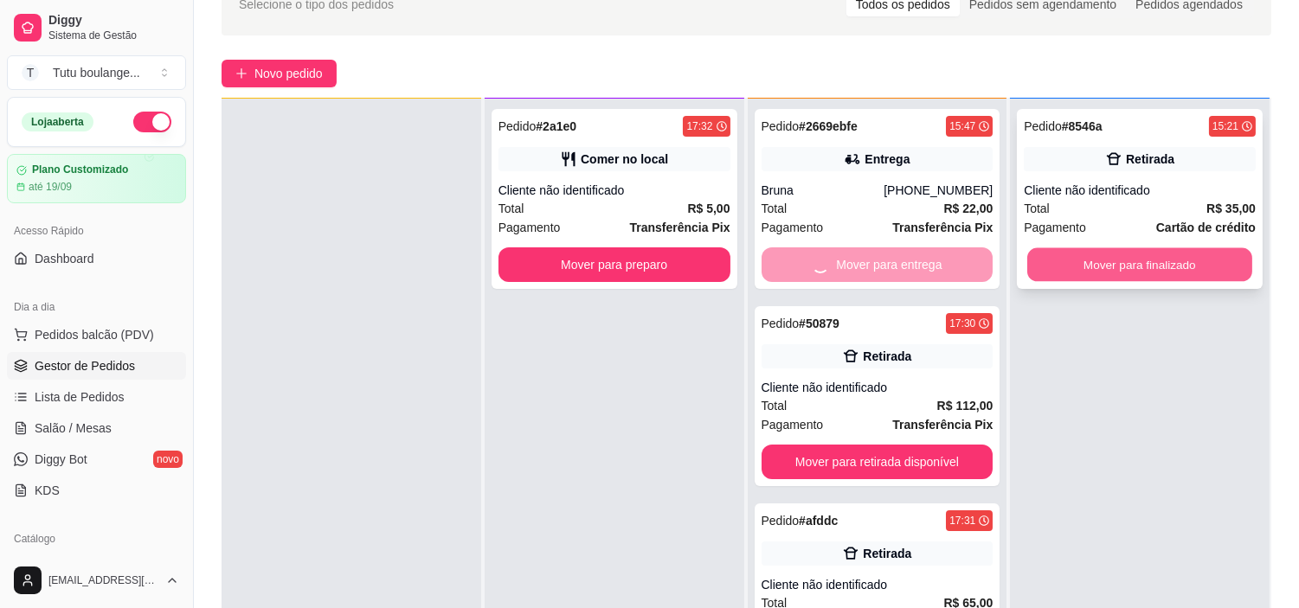
click at [1114, 260] on button "Mover para finalizado" at bounding box center [1139, 265] width 225 height 34
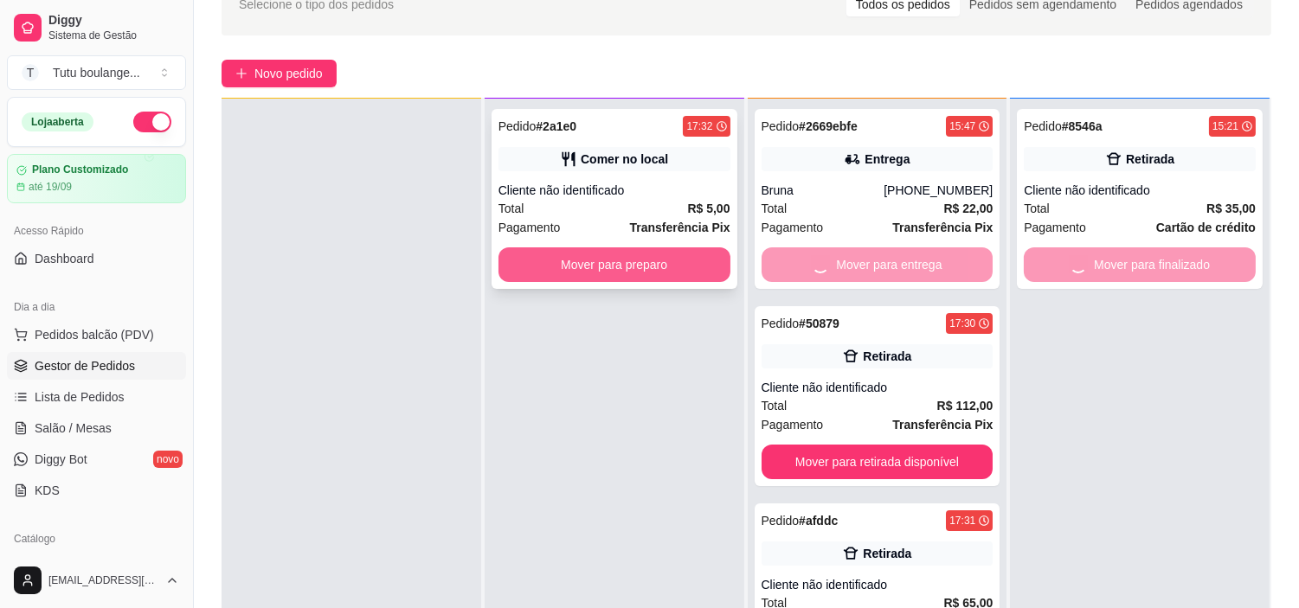
click at [629, 254] on button "Mover para preparo" at bounding box center [614, 264] width 232 height 35
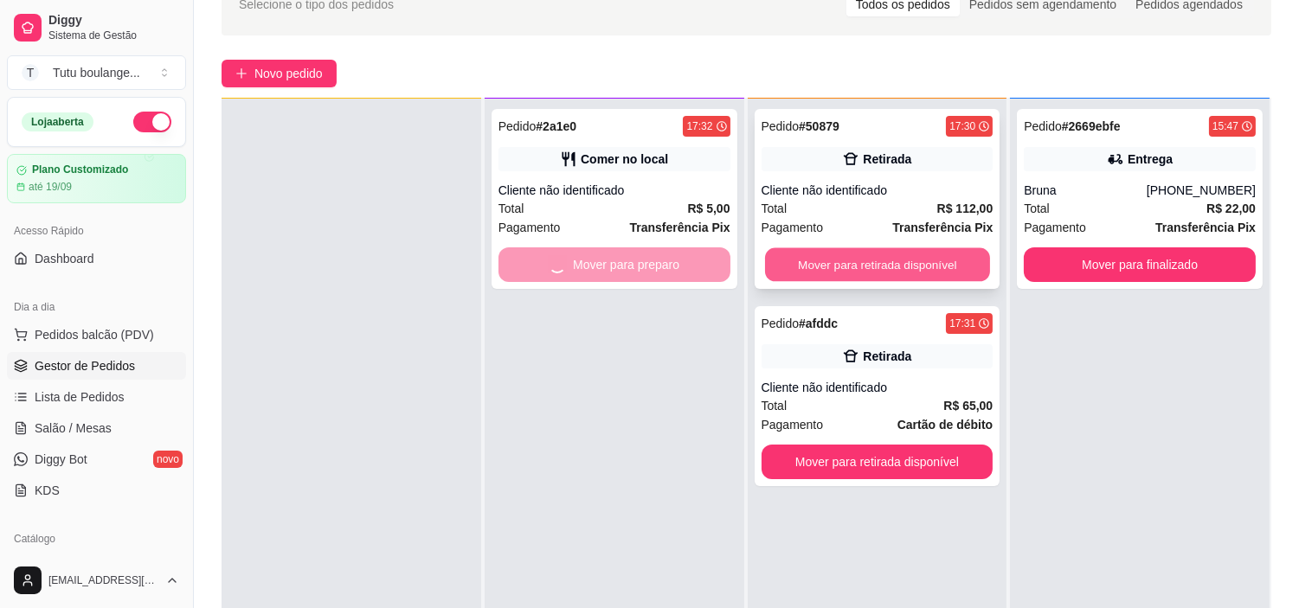
click at [833, 269] on button "Mover para retirada disponível" at bounding box center [877, 265] width 225 height 34
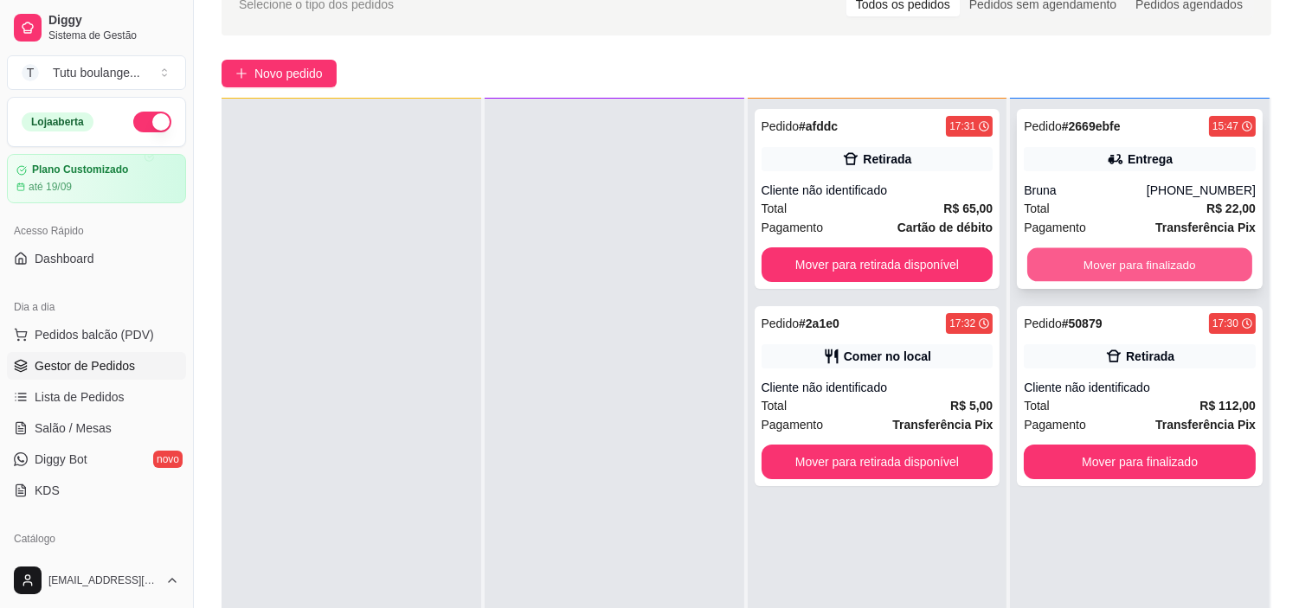
click at [1106, 266] on button "Mover para finalizado" at bounding box center [1139, 265] width 225 height 34
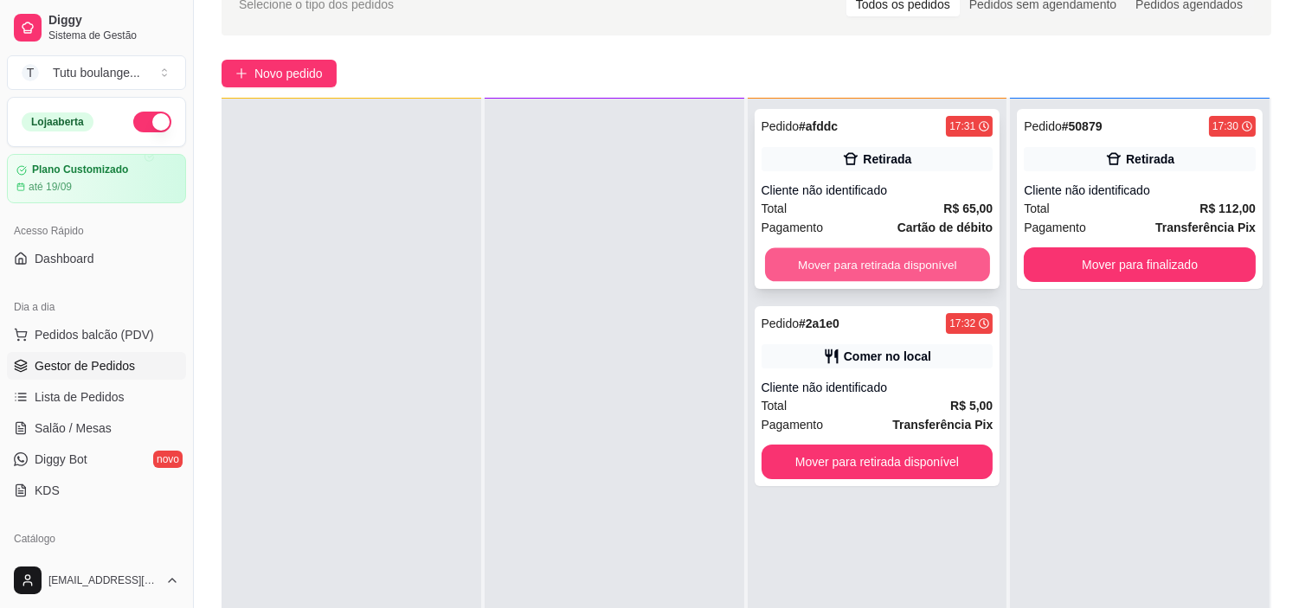
click at [923, 265] on button "Mover para retirada disponível" at bounding box center [877, 265] width 225 height 34
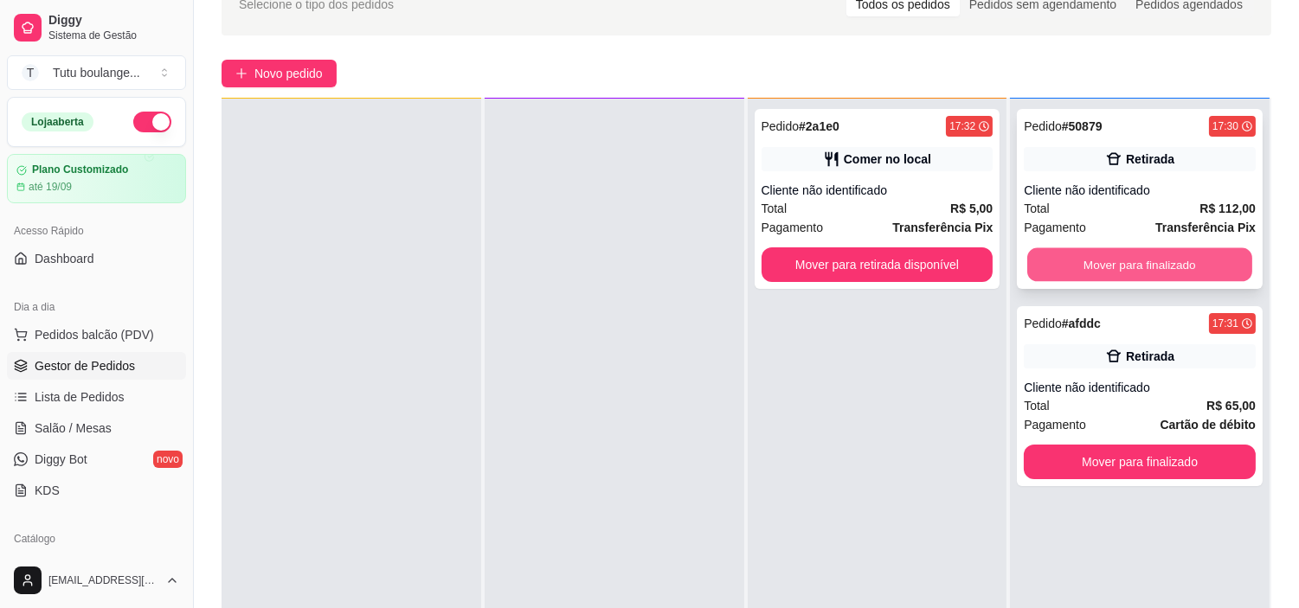
click at [1073, 263] on button "Mover para finalizado" at bounding box center [1139, 265] width 225 height 34
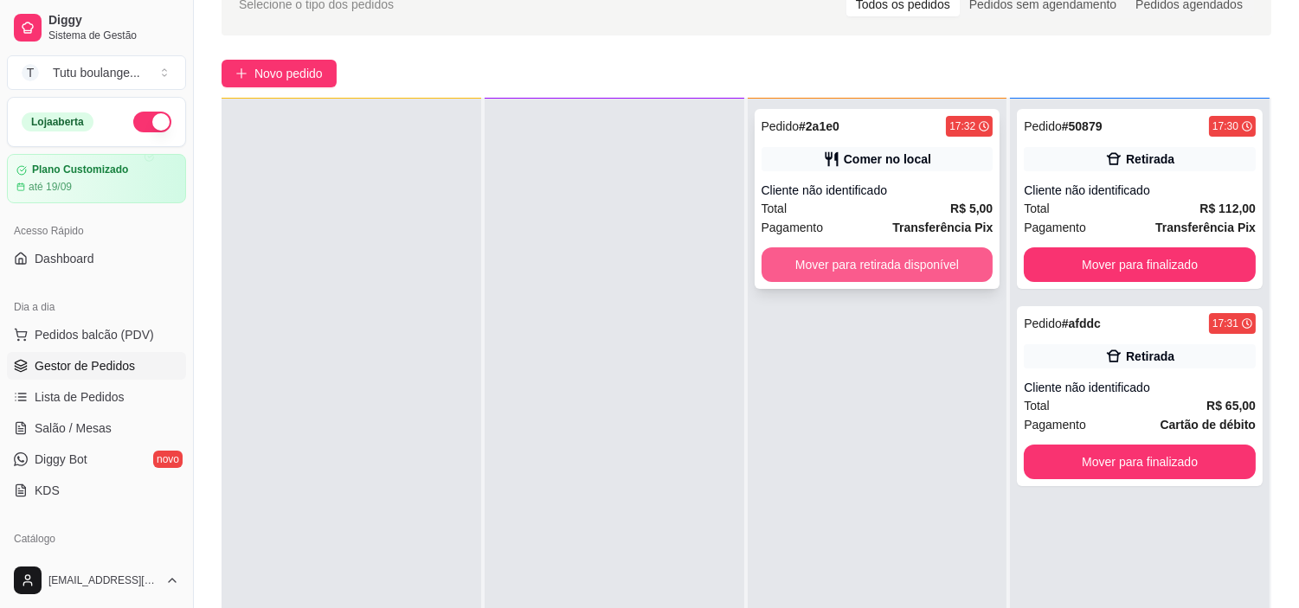
click at [906, 258] on button "Mover para retirada disponível" at bounding box center [877, 264] width 232 height 35
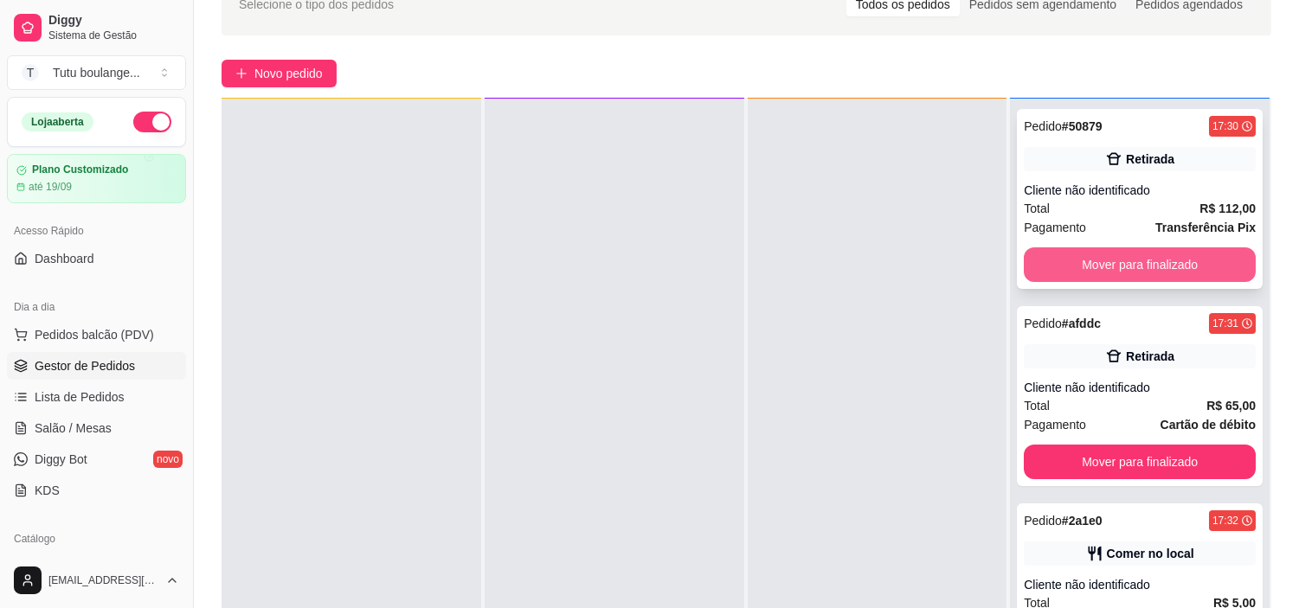
click at [1121, 258] on button "Mover para finalizado" at bounding box center [1140, 264] width 232 height 35
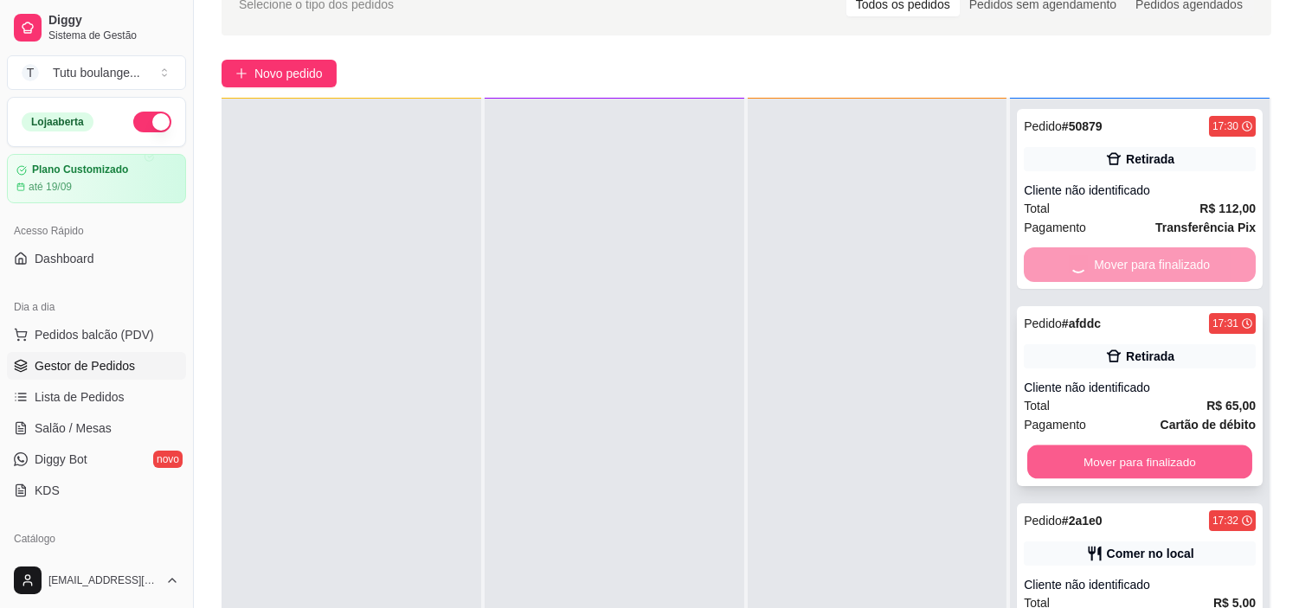
click at [1140, 453] on button "Mover para finalizado" at bounding box center [1139, 463] width 225 height 34
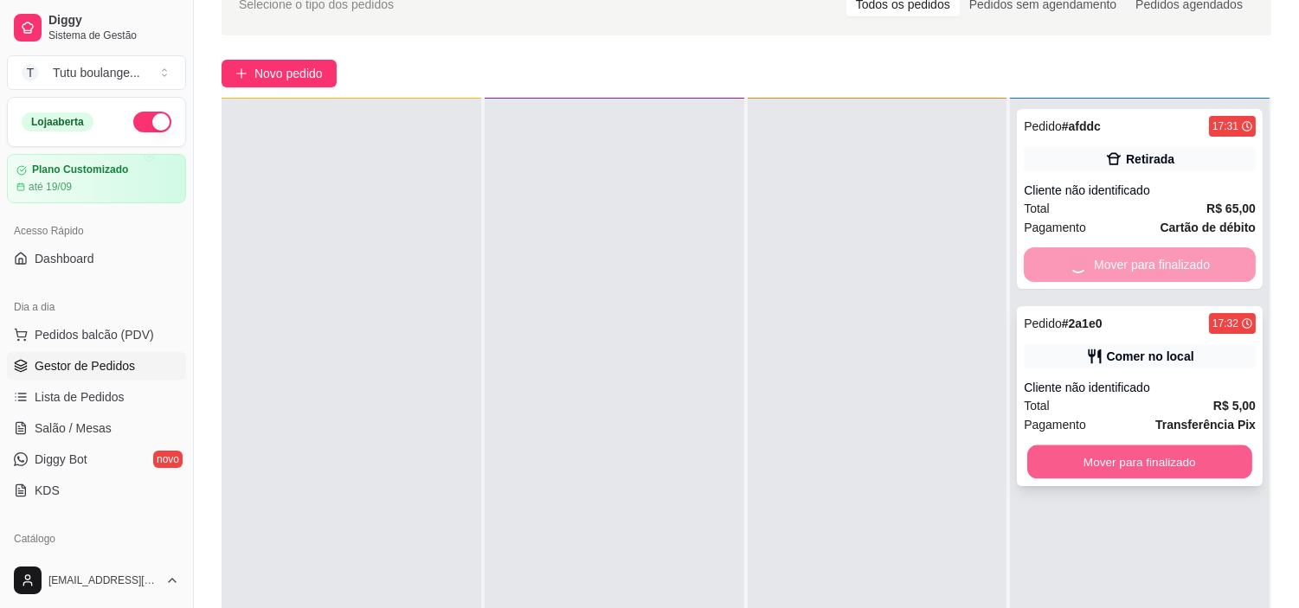
click at [1154, 465] on button "Mover para finalizado" at bounding box center [1139, 463] width 225 height 34
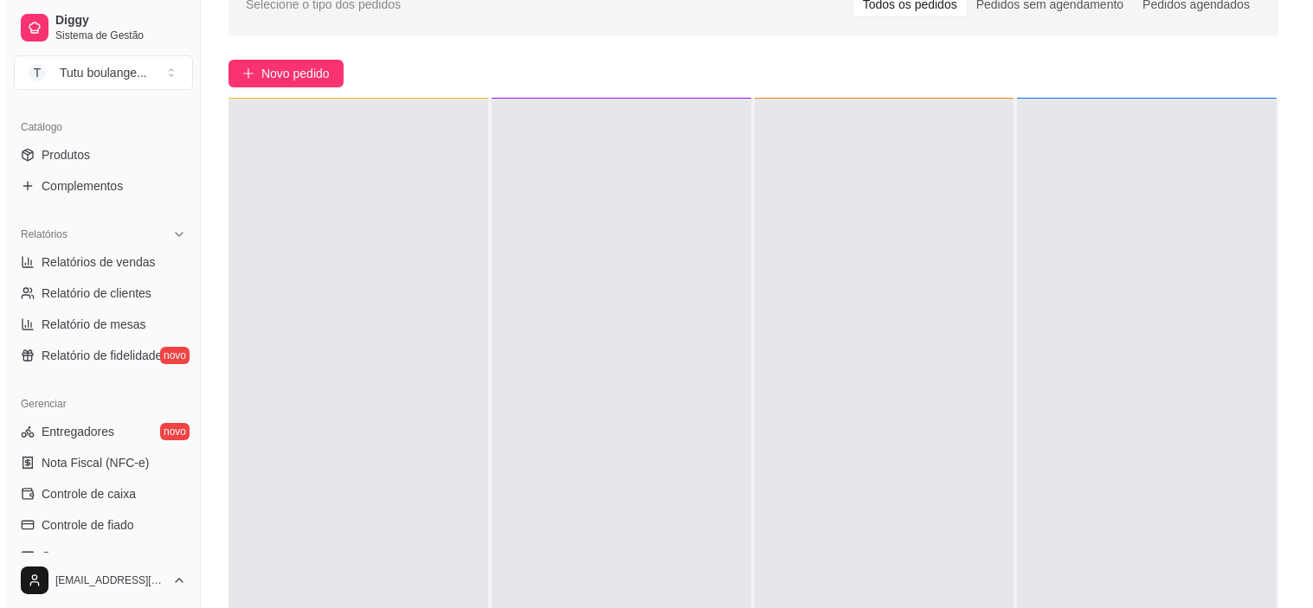
scroll to position [480, 0]
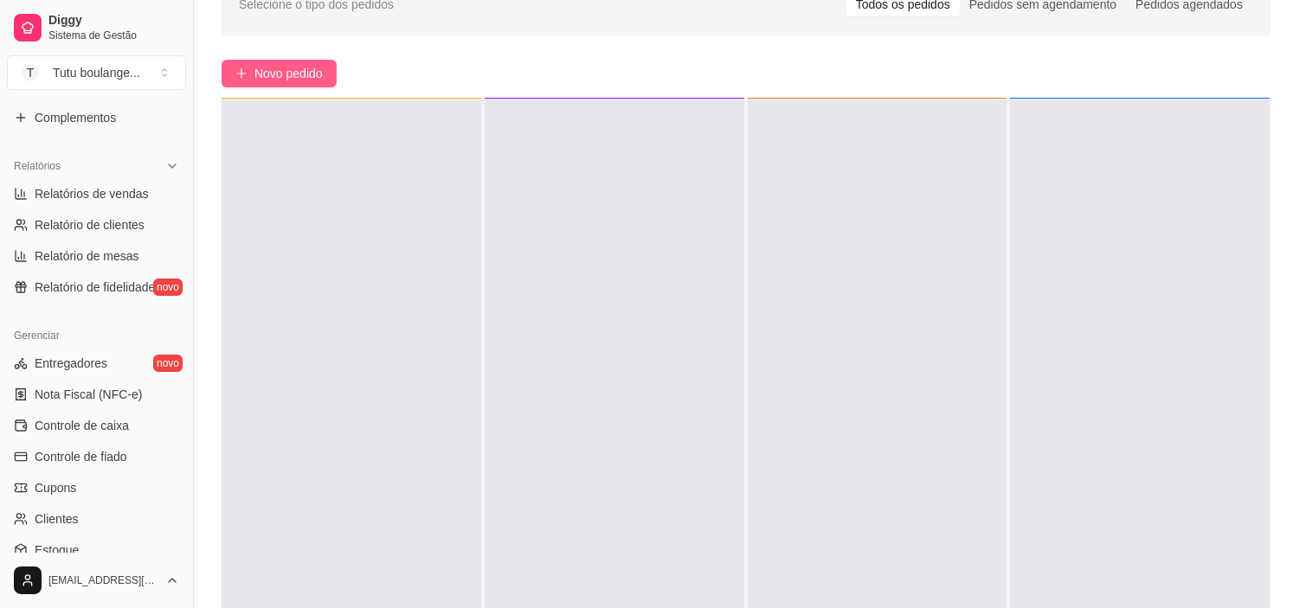
click at [303, 74] on span "Novo pedido" at bounding box center [288, 73] width 68 height 19
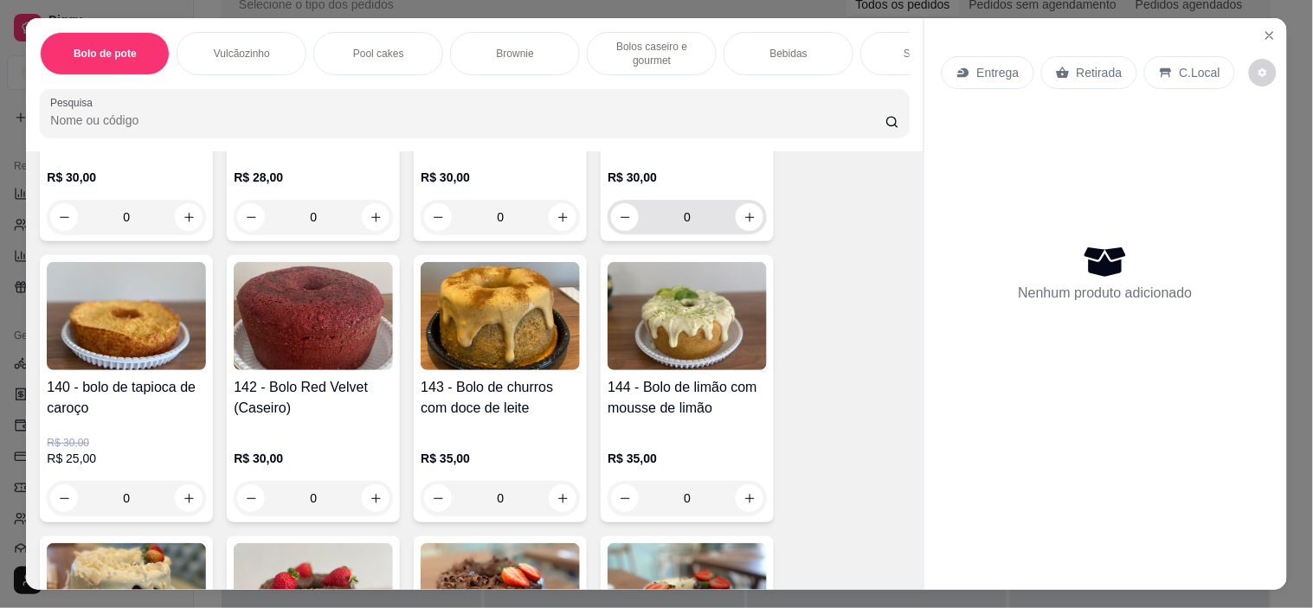
scroll to position [1538, 0]
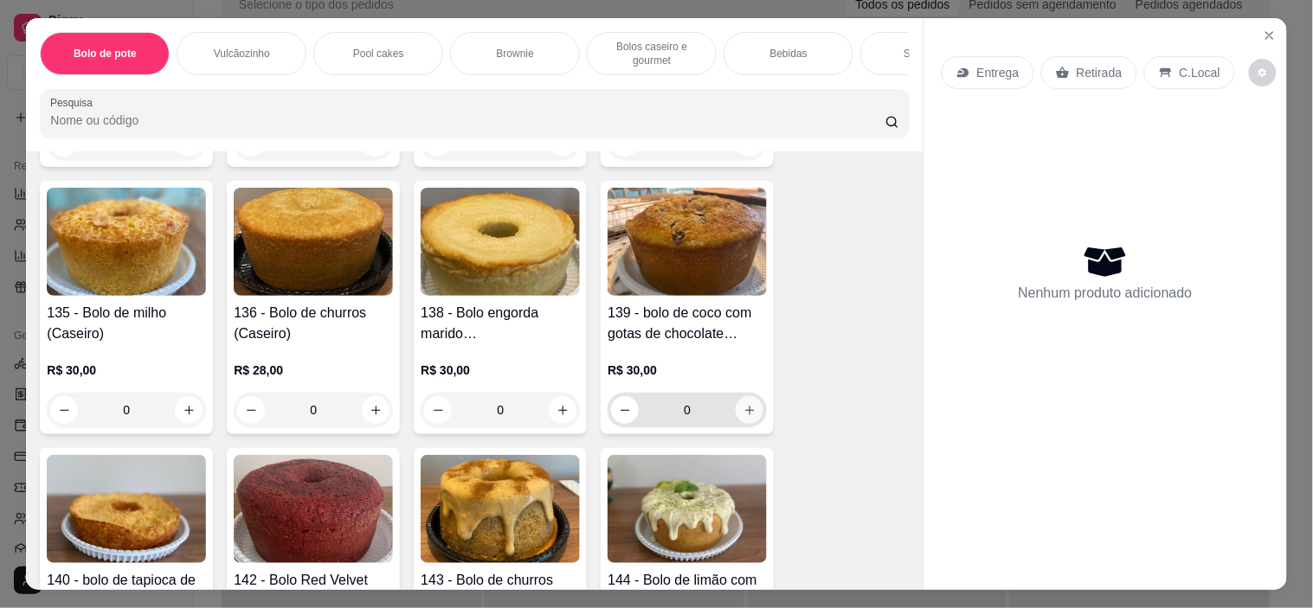
click at [746, 415] on icon "increase-product-quantity" at bounding box center [749, 410] width 13 height 13
type input "1"
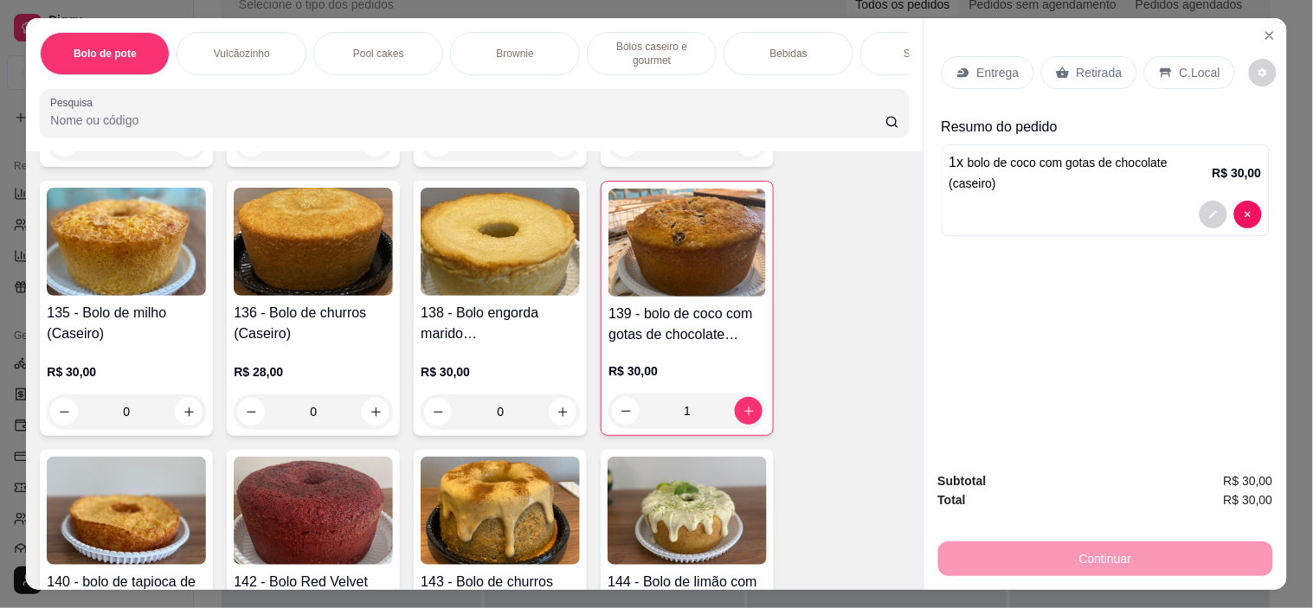
click at [1082, 64] on p "Retirada" at bounding box center [1099, 72] width 46 height 17
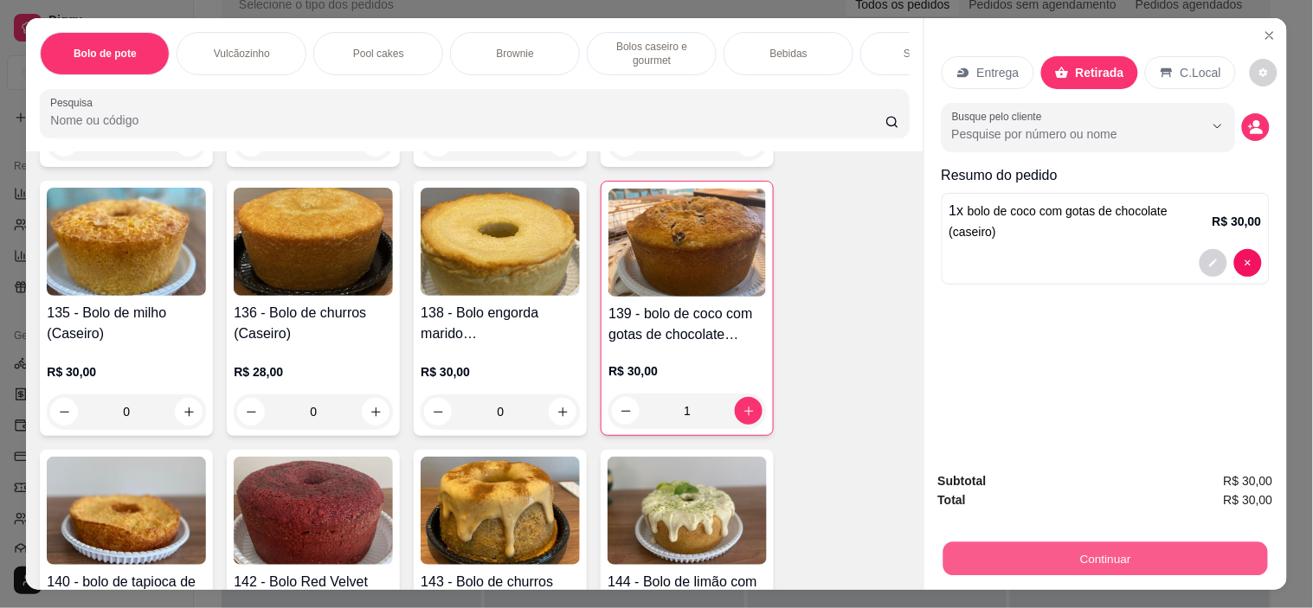
click at [1179, 557] on button "Continuar" at bounding box center [1104, 560] width 324 height 34
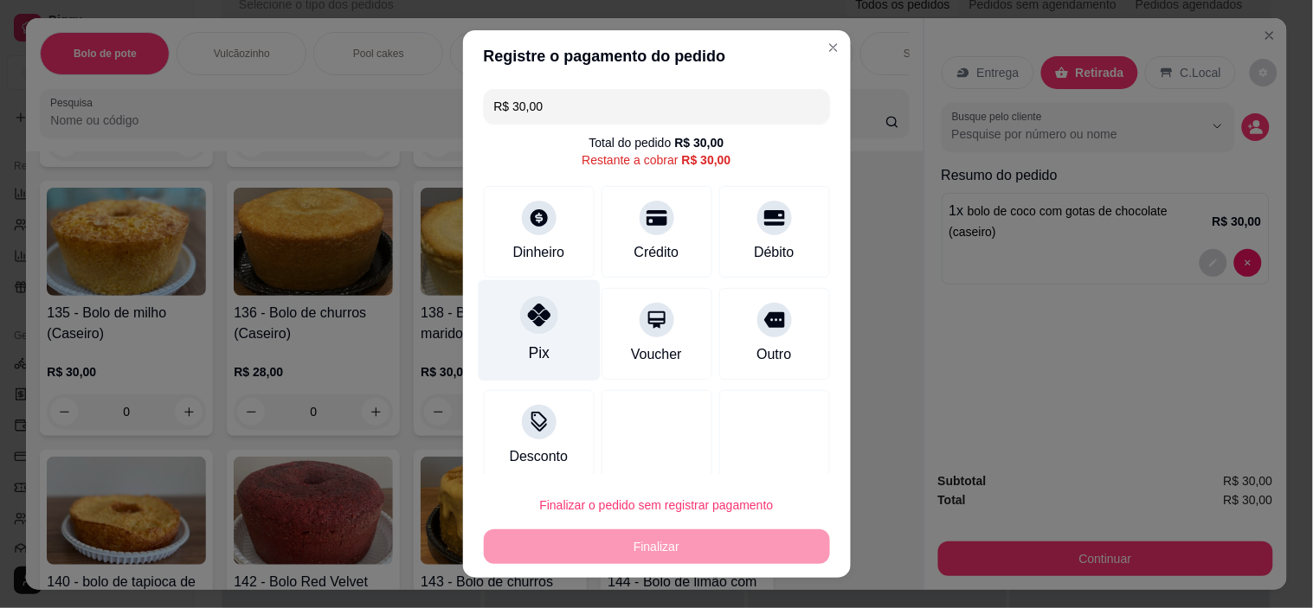
click at [539, 329] on div at bounding box center [539, 316] width 38 height 38
type input "R$ 0,00"
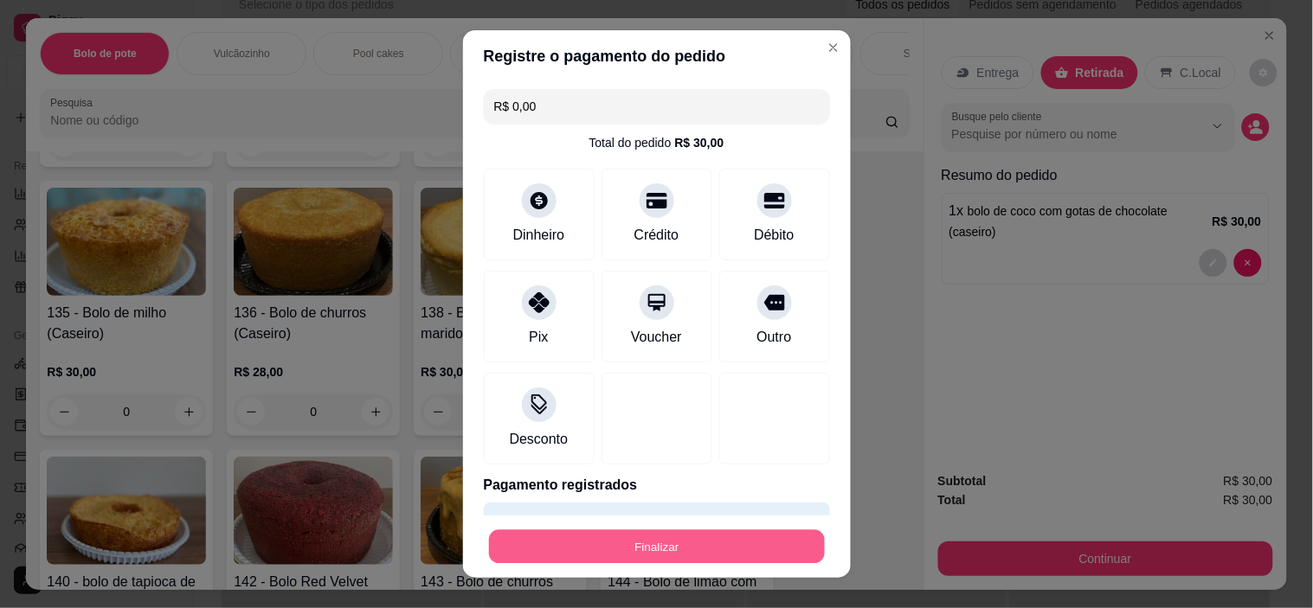
click at [697, 542] on button "Finalizar" at bounding box center [657, 547] width 336 height 34
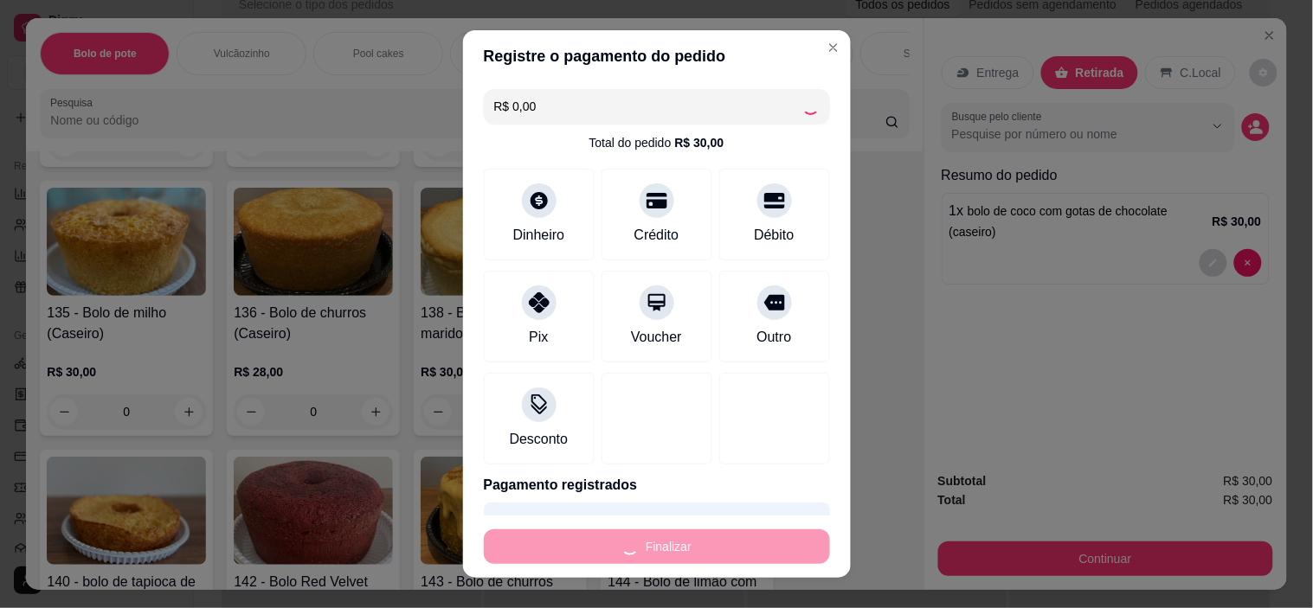
type input "0"
type input "-R$ 30,00"
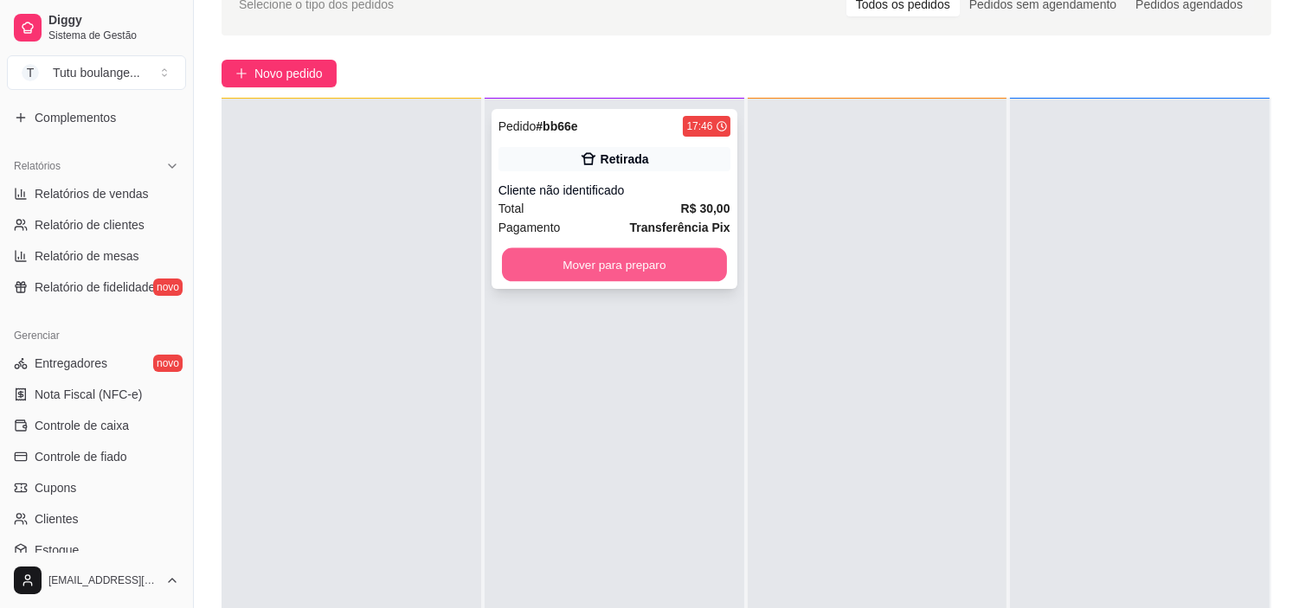
click at [587, 266] on button "Mover para preparo" at bounding box center [614, 265] width 225 height 34
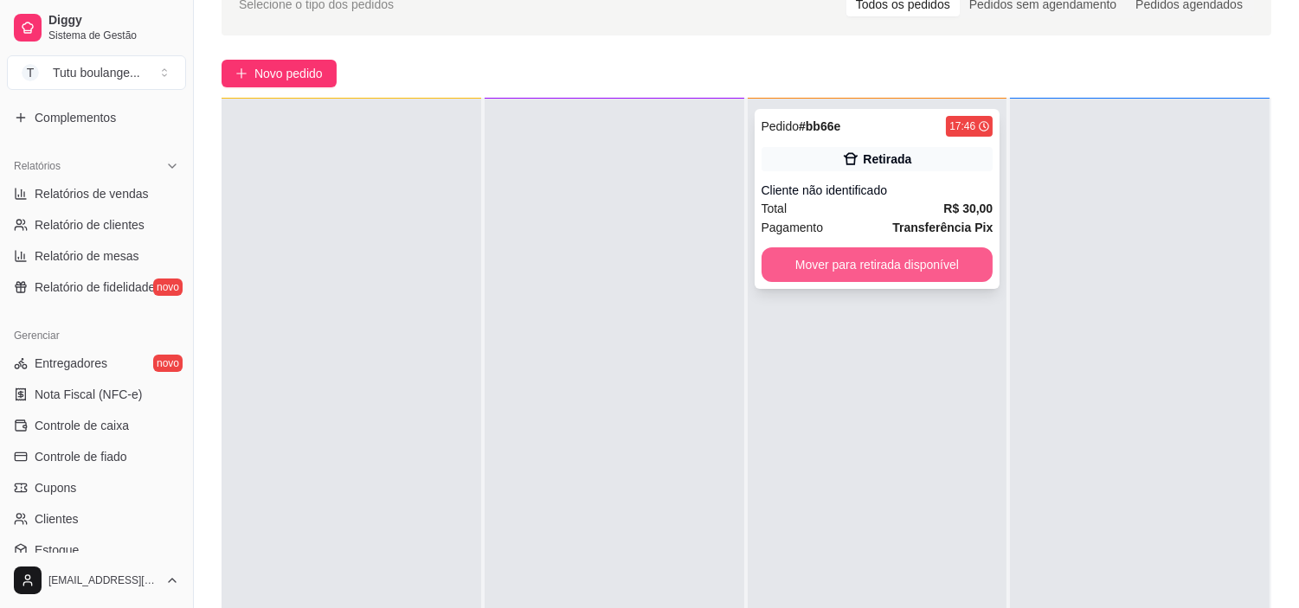
click at [935, 260] on button "Mover para retirada disponível" at bounding box center [877, 264] width 232 height 35
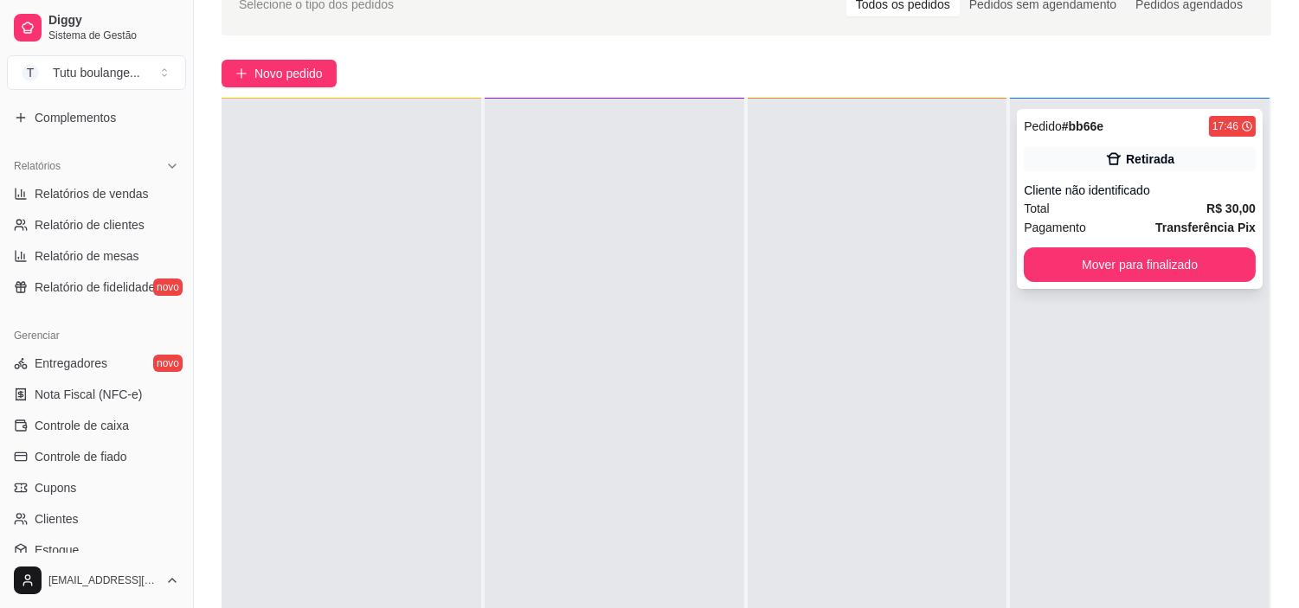
click at [1060, 280] on div "Pedido # bb66e 17:46 Retirada Cliente não identificado Total R$ 30,00 Pagamento…" at bounding box center [1140, 199] width 246 height 180
click at [1066, 271] on button "Mover para finalizado" at bounding box center [1139, 265] width 225 height 34
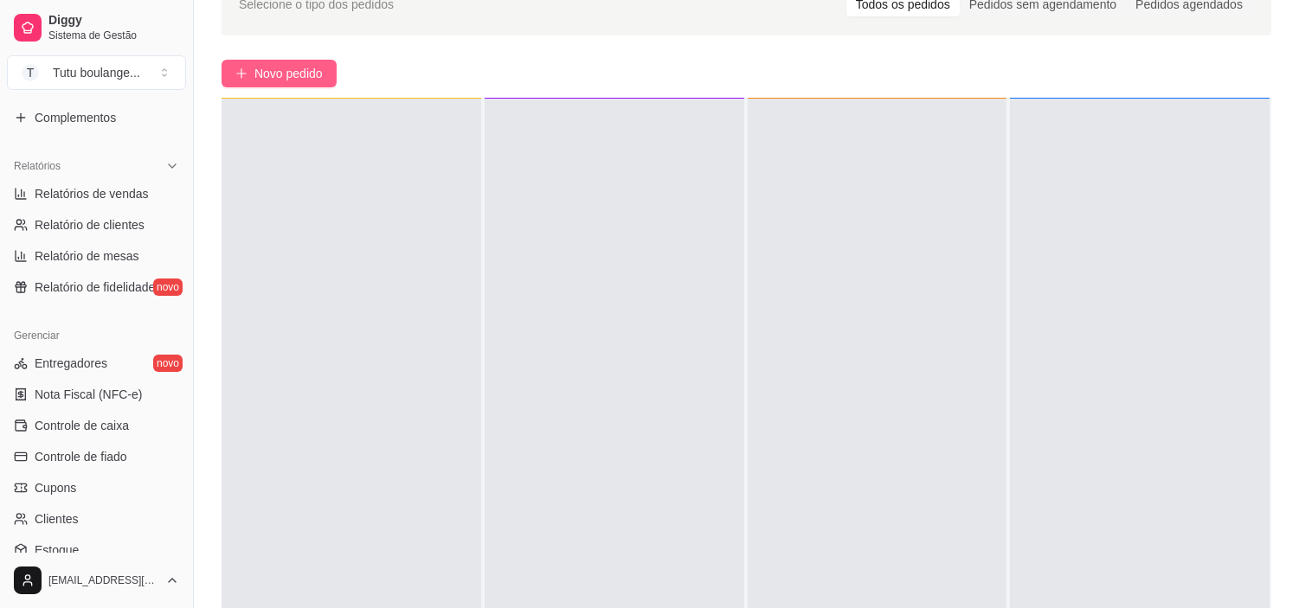
click at [243, 74] on icon "plus" at bounding box center [241, 73] width 12 height 12
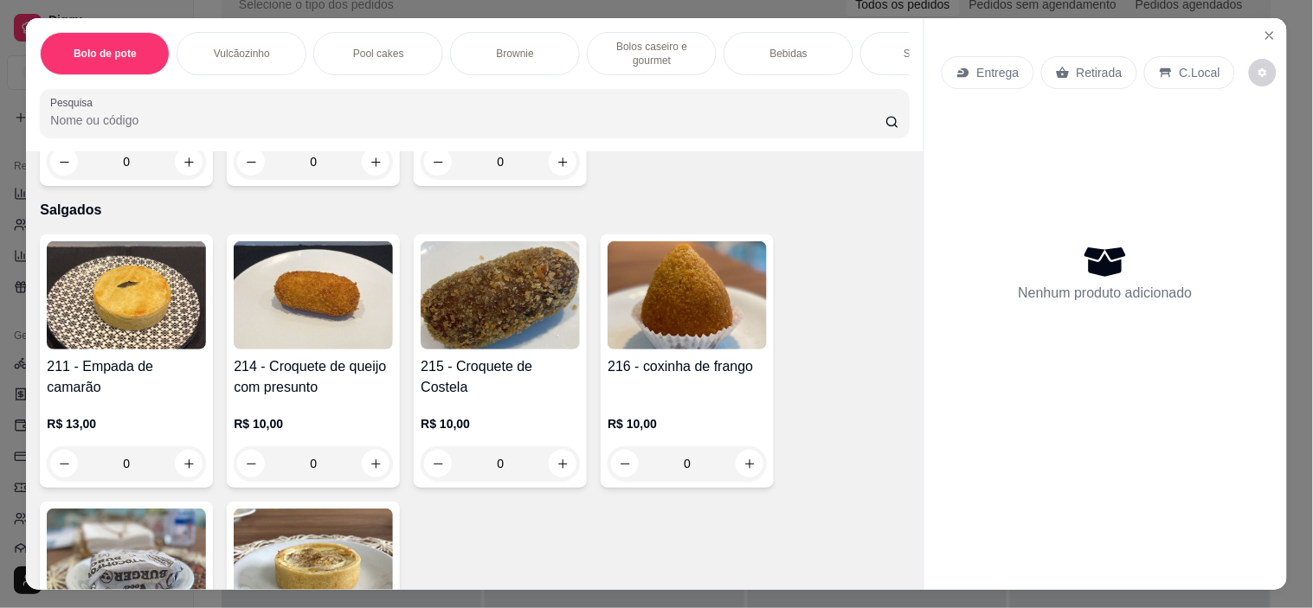
scroll to position [3172, 0]
click at [743, 457] on icon "increase-product-quantity" at bounding box center [749, 463] width 13 height 13
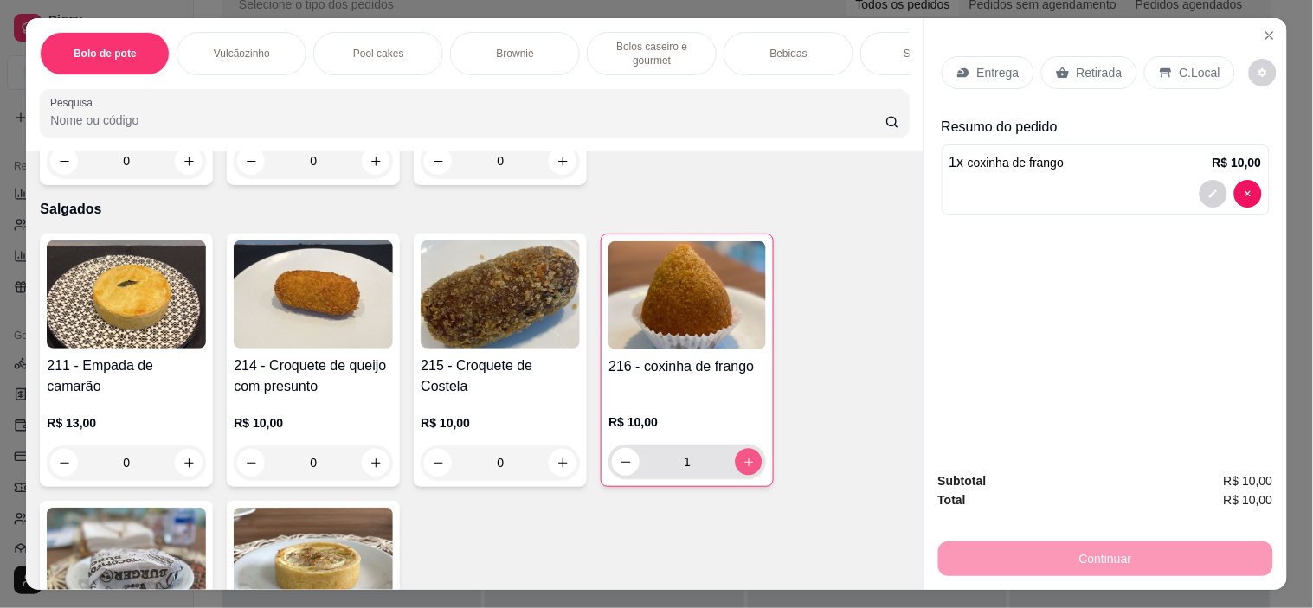
click at [742, 456] on icon "increase-product-quantity" at bounding box center [748, 462] width 13 height 13
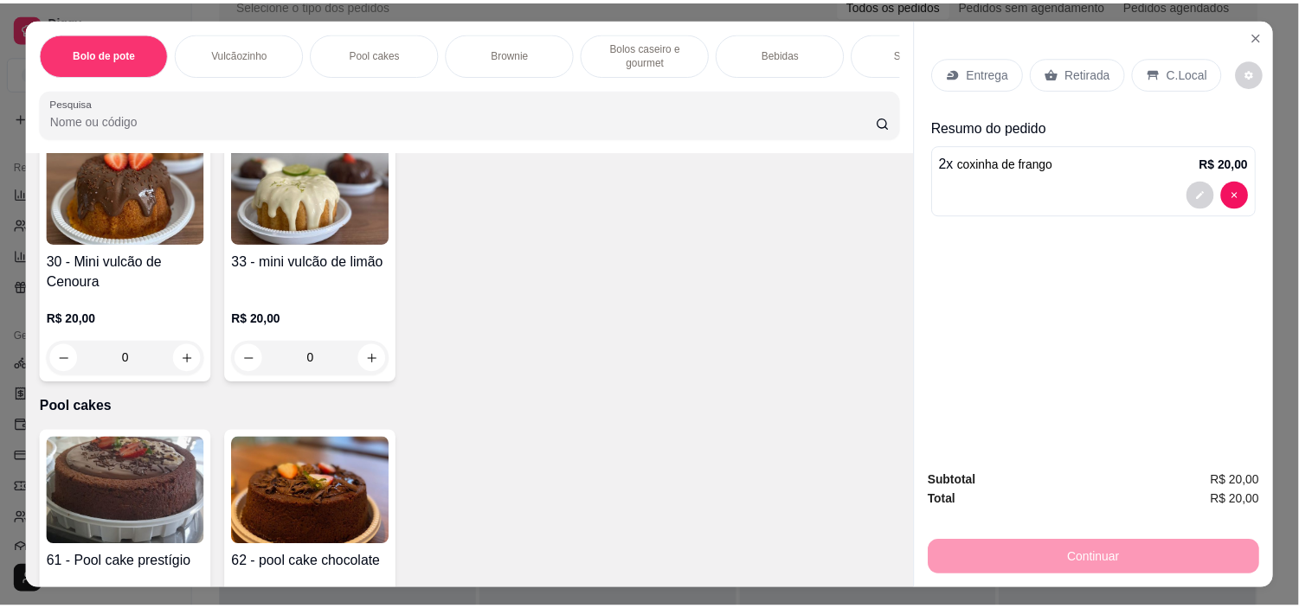
scroll to position [325, 0]
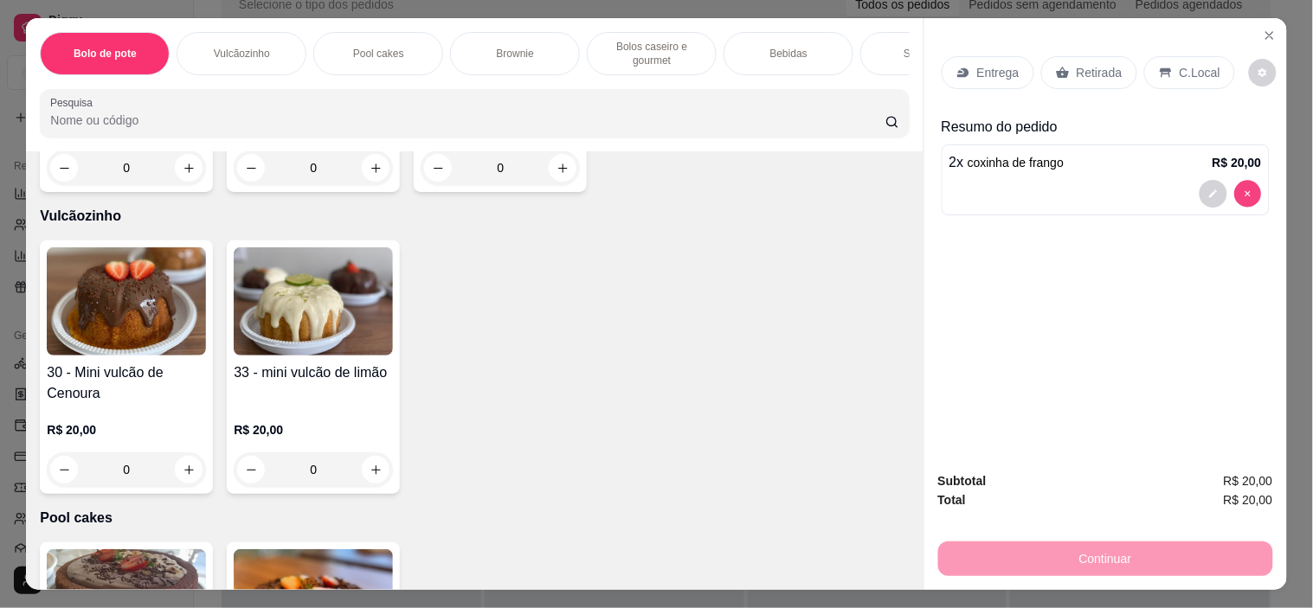
type input "0"
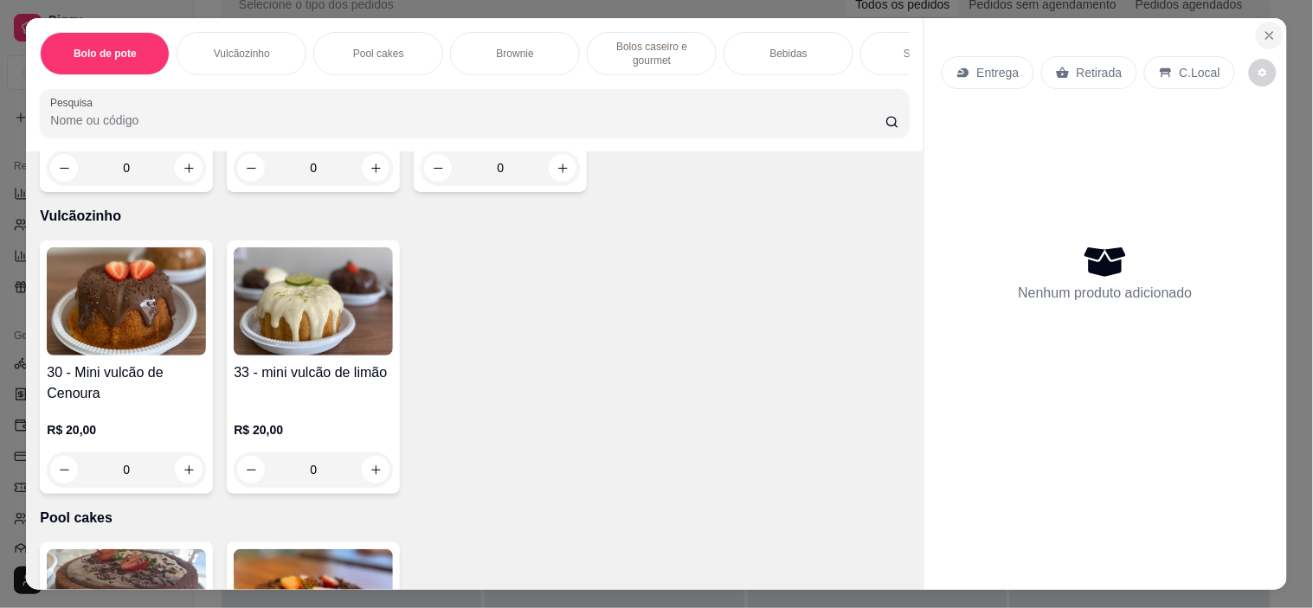
click at [1266, 32] on icon "Close" at bounding box center [1269, 35] width 7 height 7
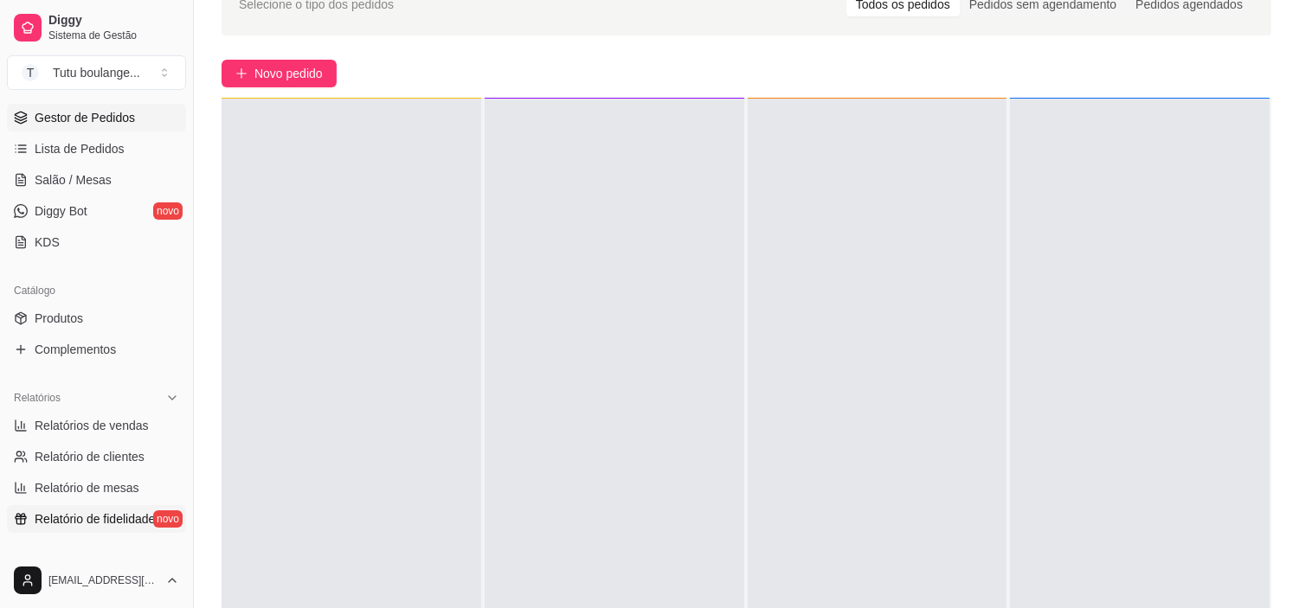
scroll to position [192, 0]
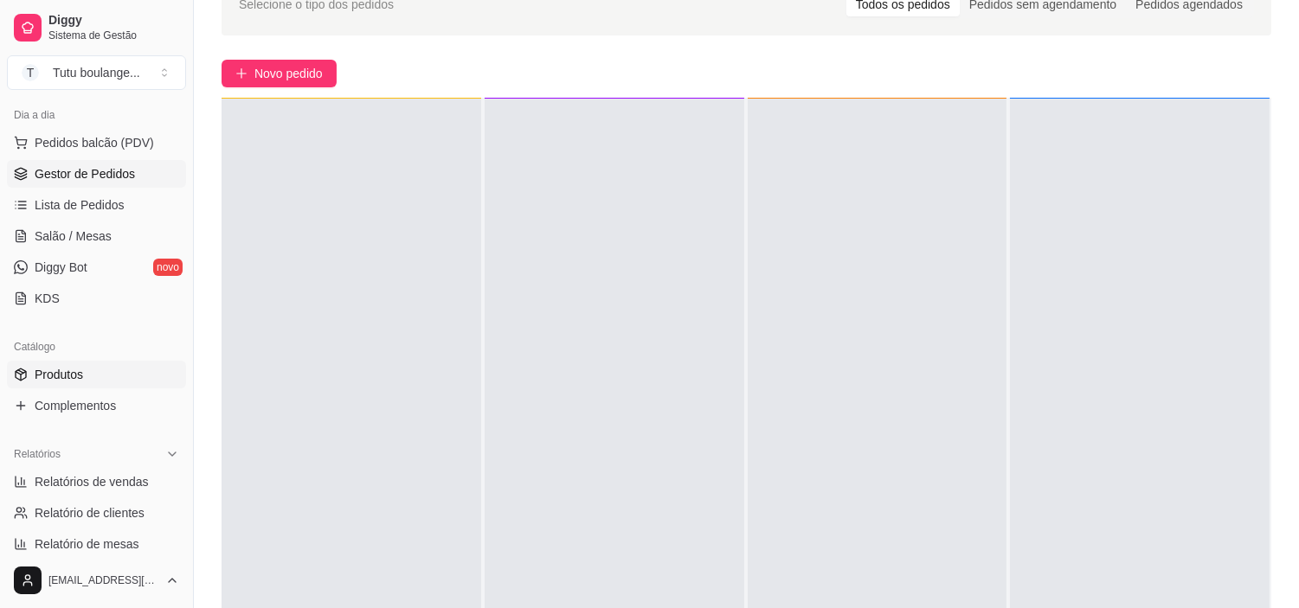
click at [43, 372] on span "Produtos" at bounding box center [59, 374] width 48 height 17
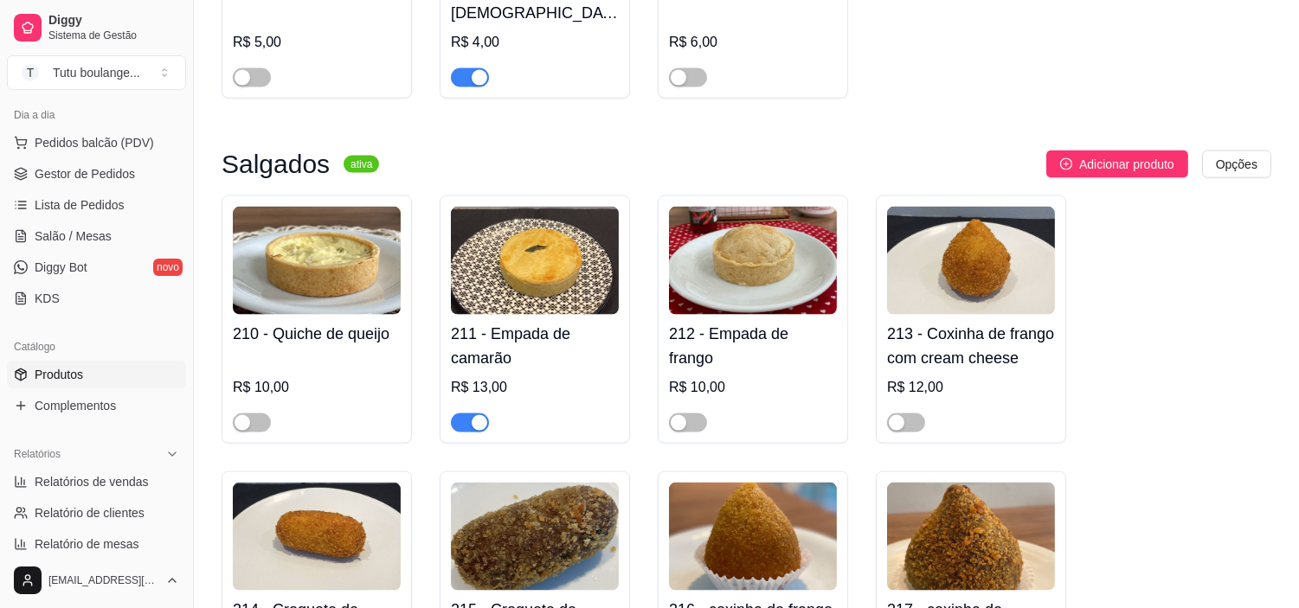
scroll to position [4902, 0]
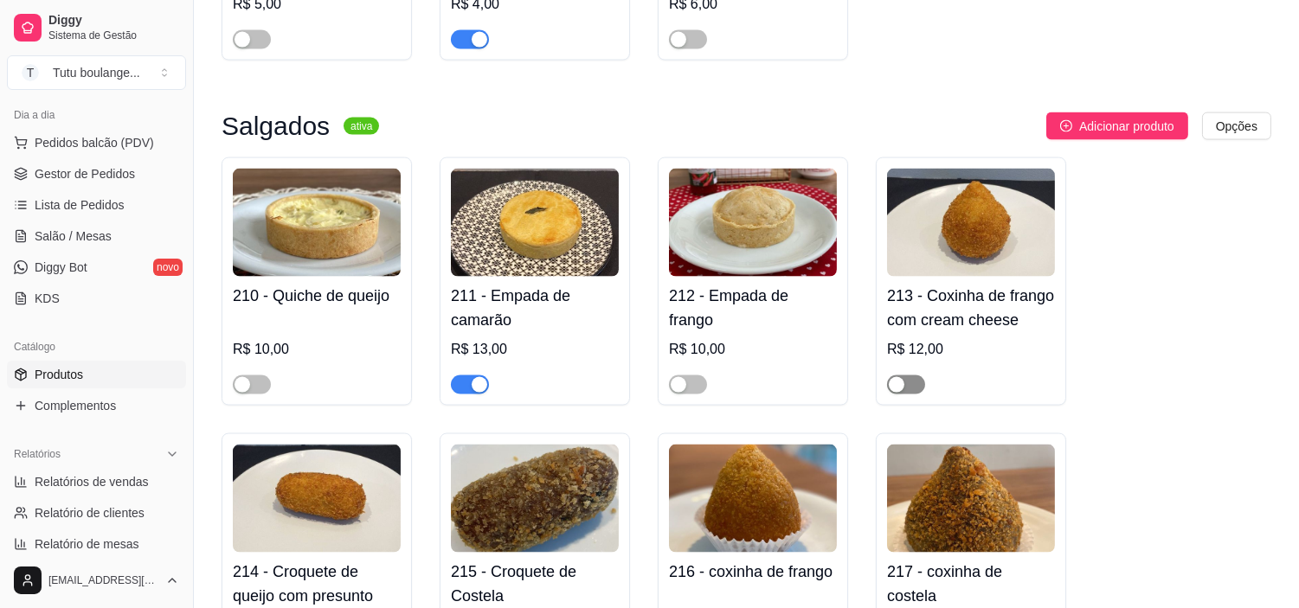
click at [915, 376] on span "button" at bounding box center [906, 385] width 38 height 19
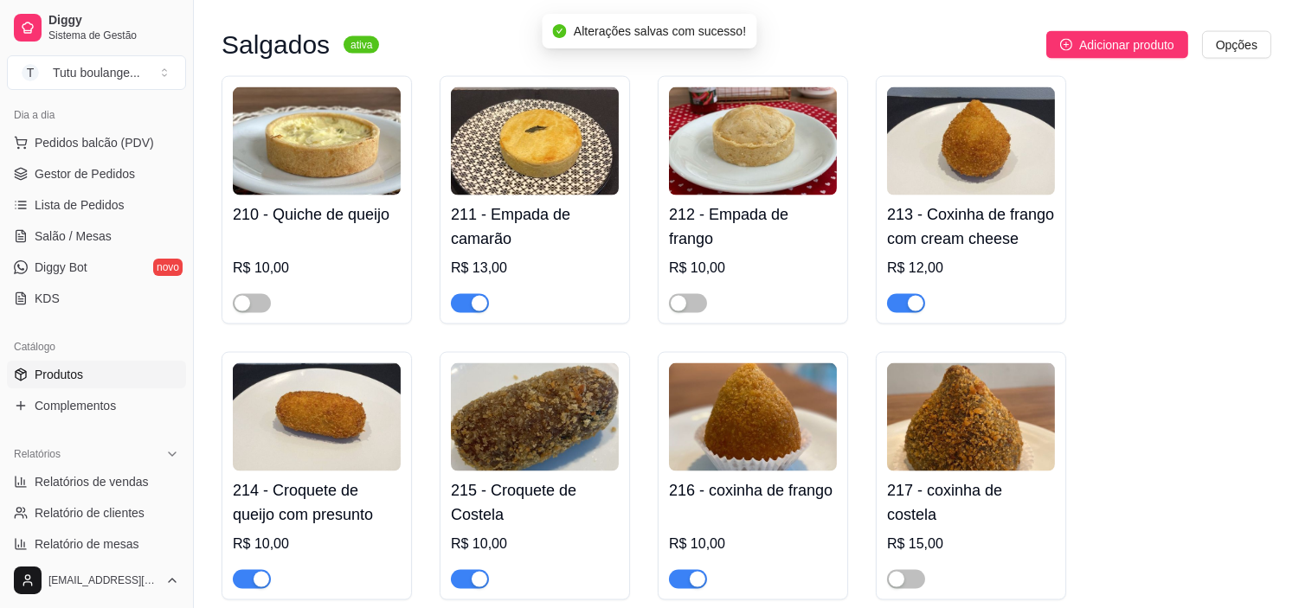
scroll to position [5095, 0]
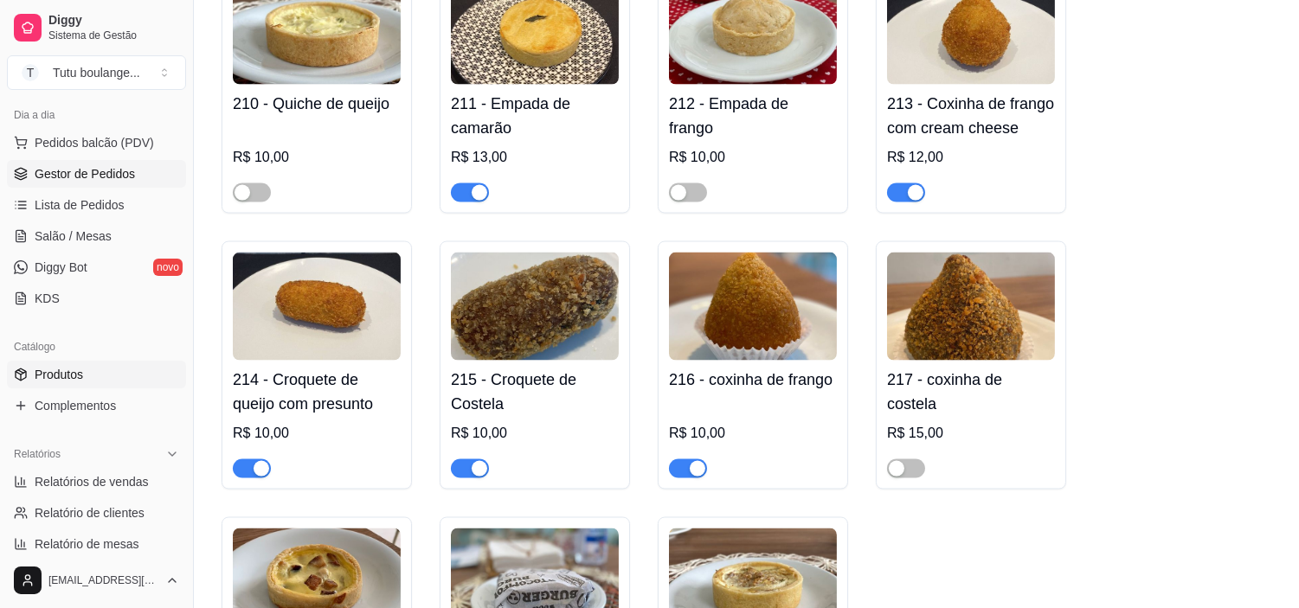
click at [117, 183] on link "Gestor de Pedidos" at bounding box center [96, 174] width 179 height 28
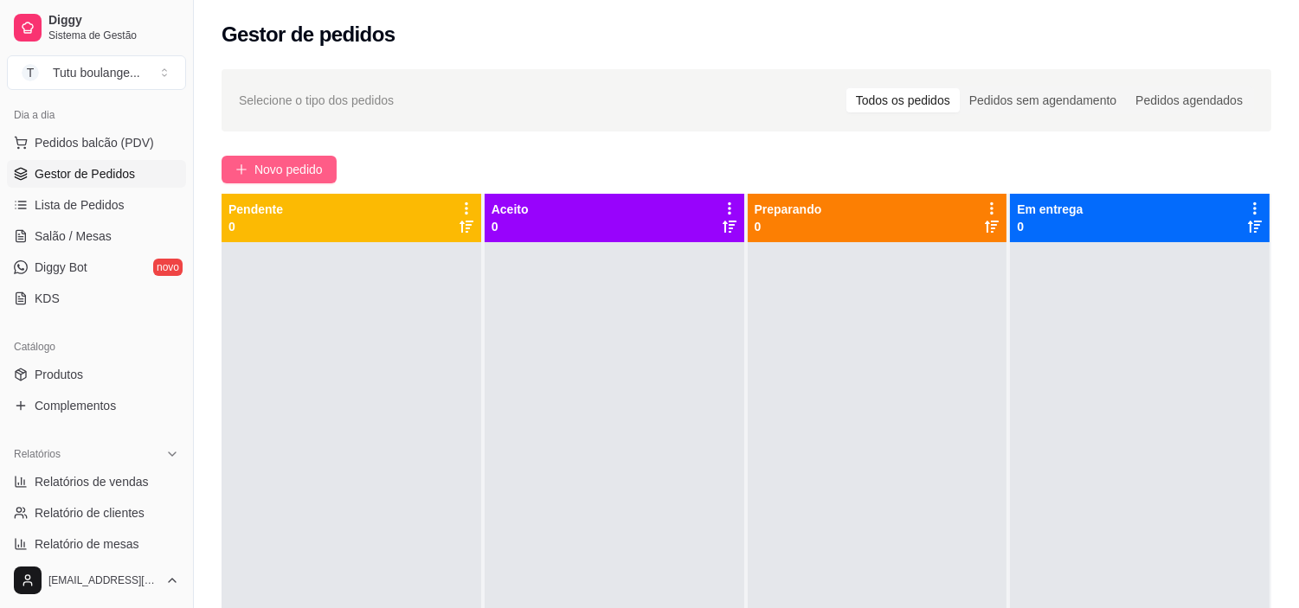
click at [310, 169] on span "Novo pedido" at bounding box center [288, 169] width 68 height 19
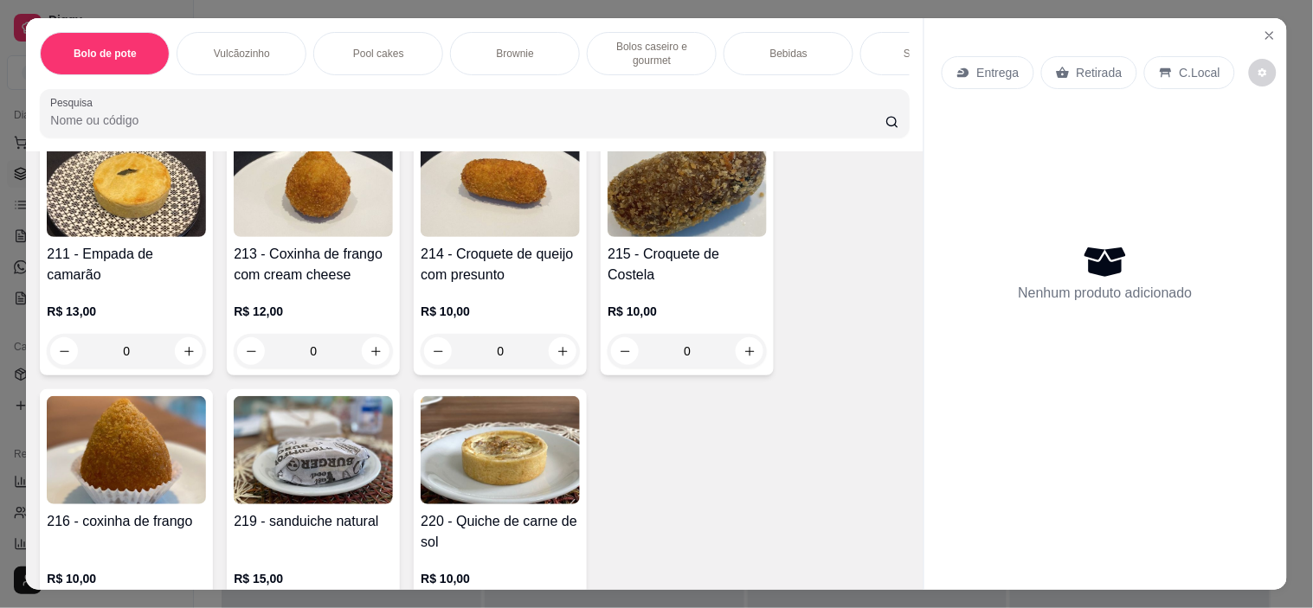
scroll to position [3461, 0]
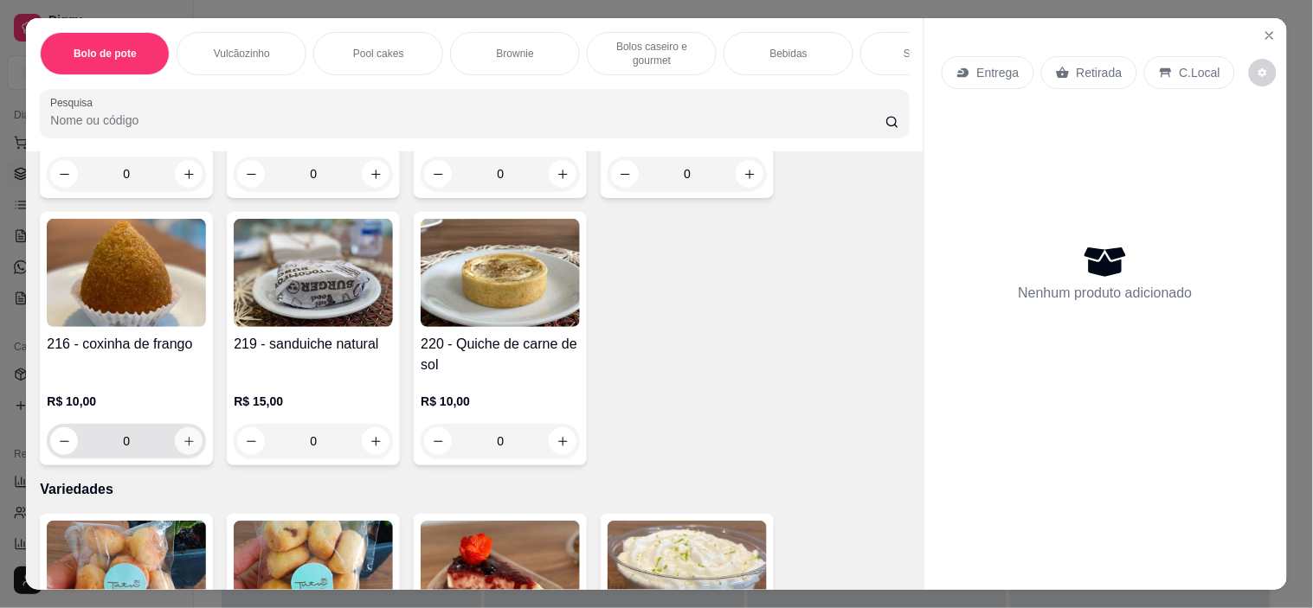
click at [183, 435] on icon "increase-product-quantity" at bounding box center [189, 441] width 13 height 13
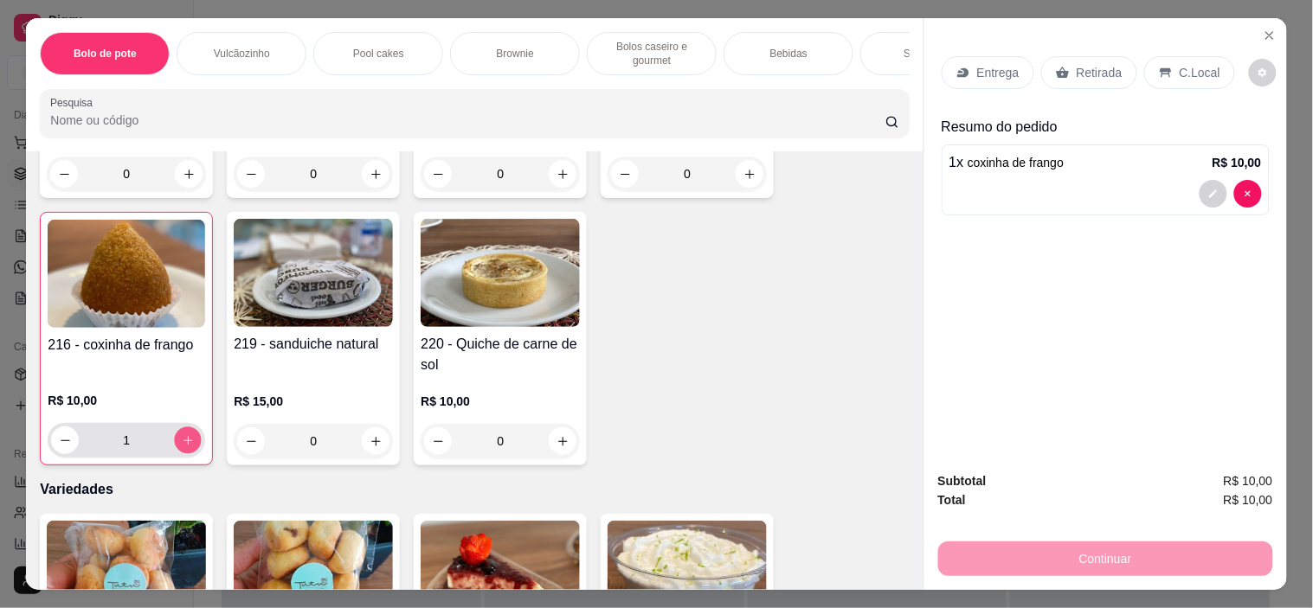
click at [183, 434] on icon "increase-product-quantity" at bounding box center [188, 440] width 13 height 13
type input "2"
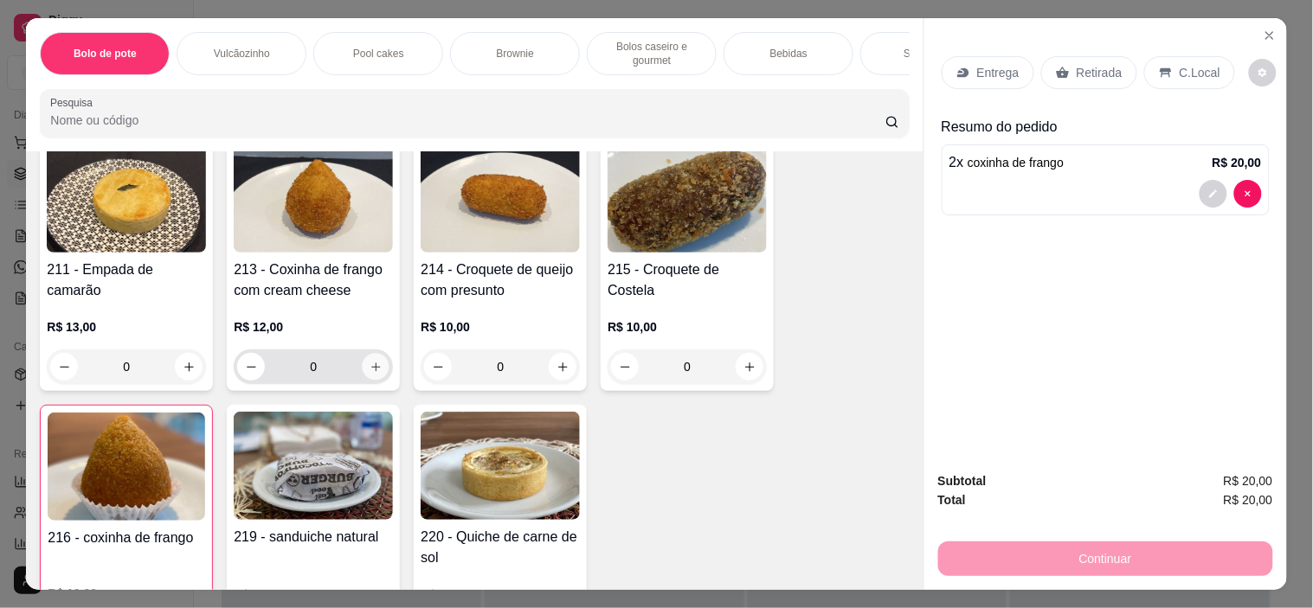
click at [363, 354] on button "increase-product-quantity" at bounding box center [376, 367] width 27 height 27
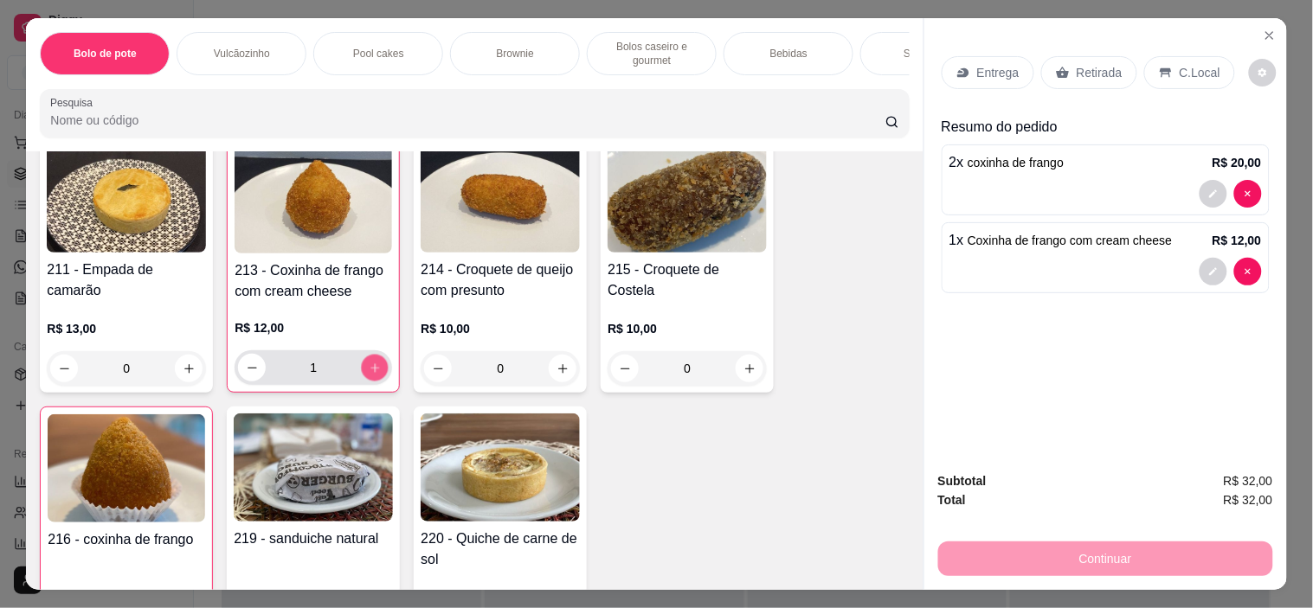
click at [362, 355] on button "increase-product-quantity" at bounding box center [375, 368] width 27 height 27
type input "2"
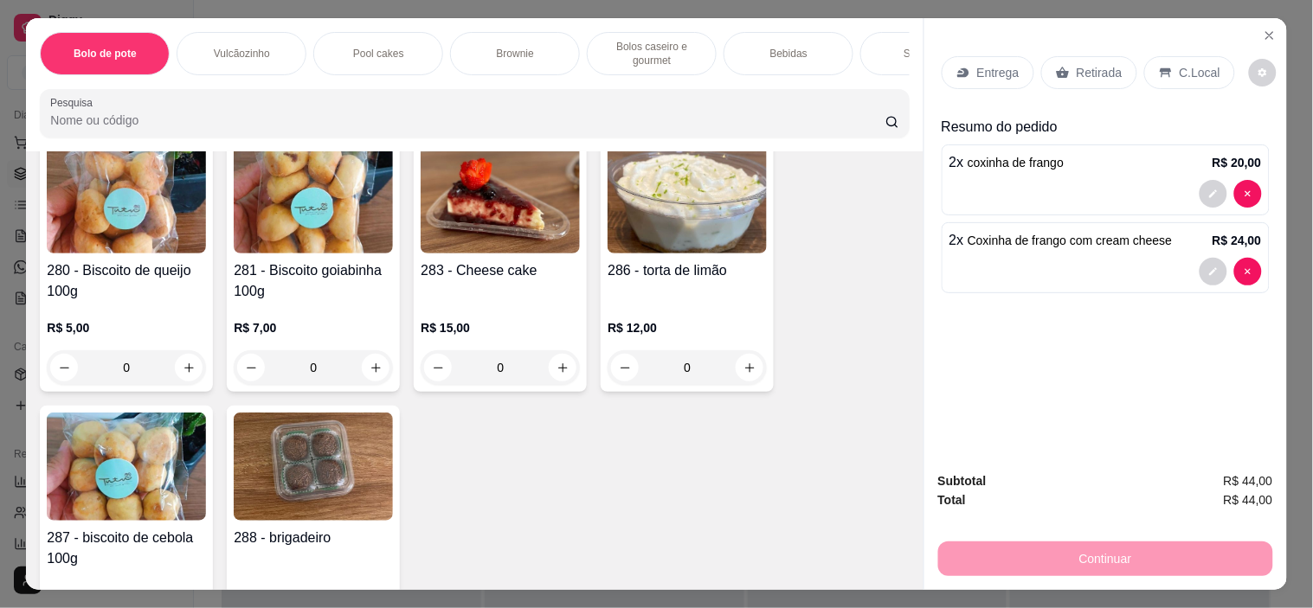
scroll to position [3941, 0]
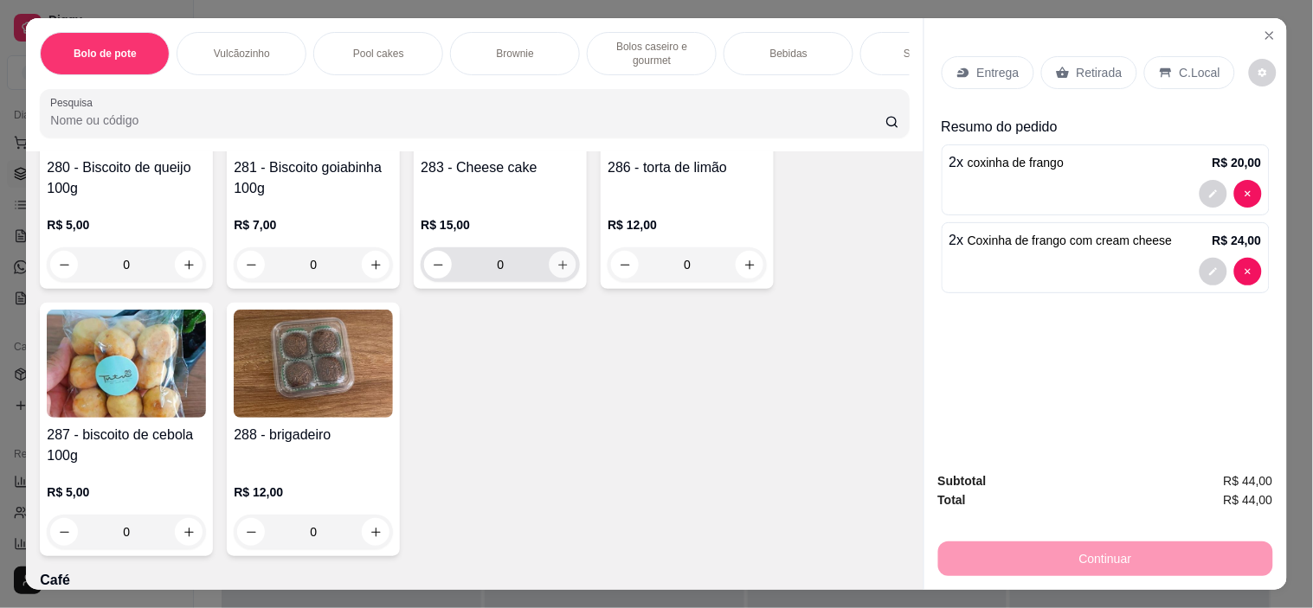
click at [556, 259] on icon "increase-product-quantity" at bounding box center [562, 265] width 13 height 13
type input "1"
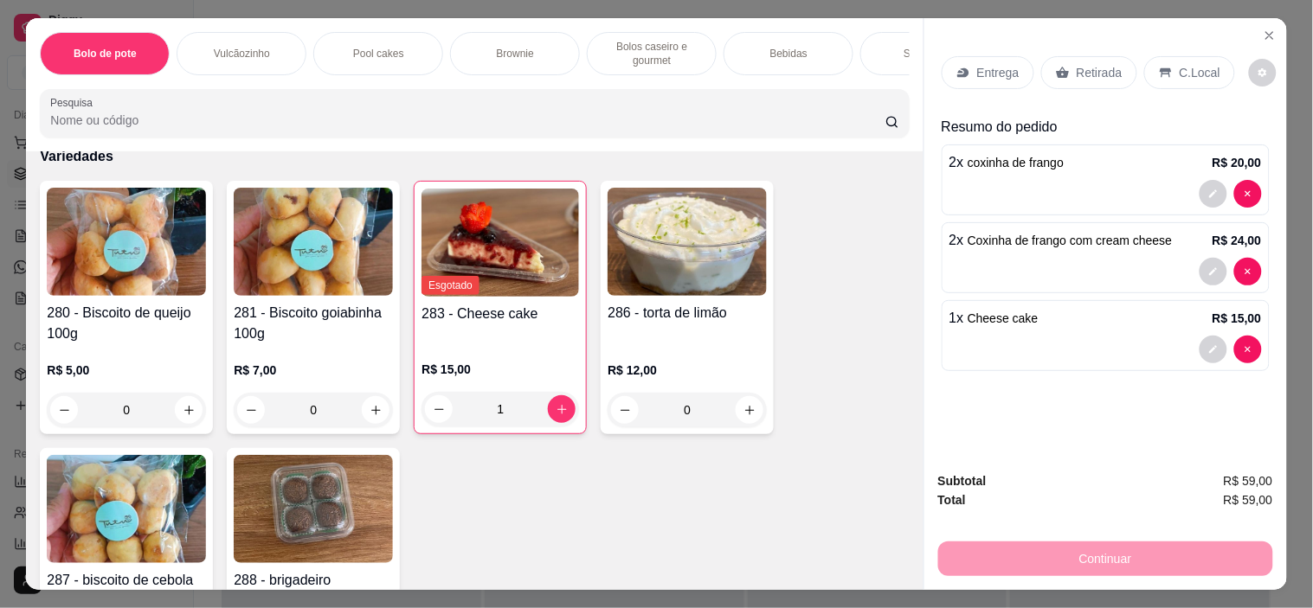
scroll to position [3653, 0]
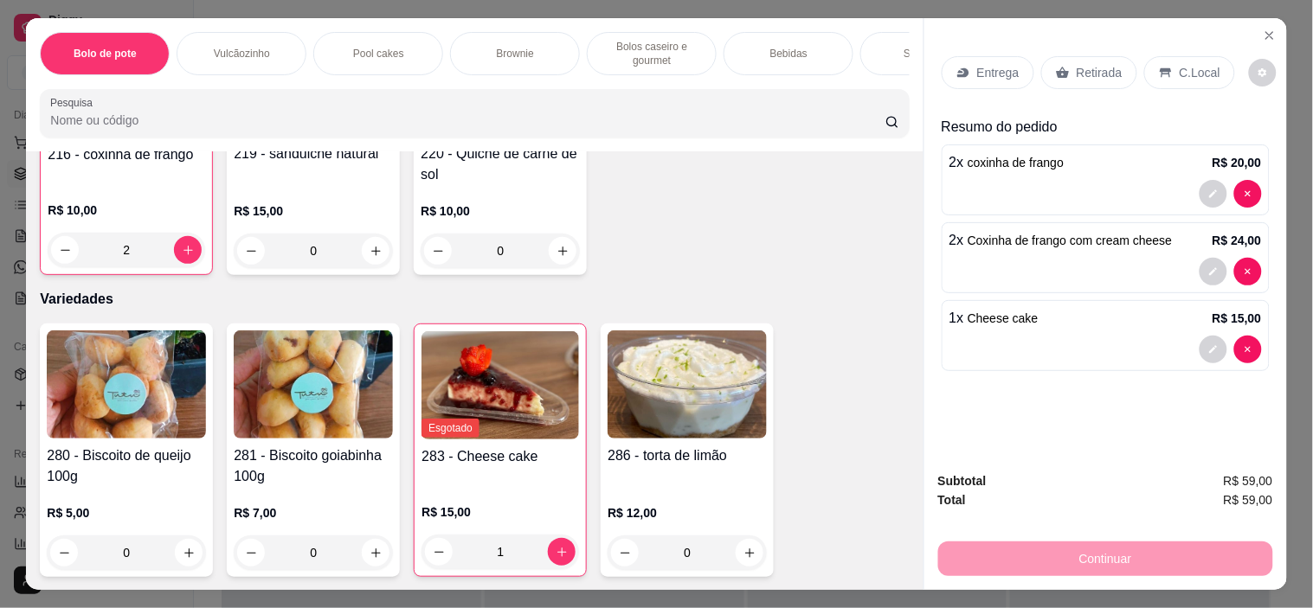
click at [991, 66] on p "Entrega" at bounding box center [998, 72] width 42 height 17
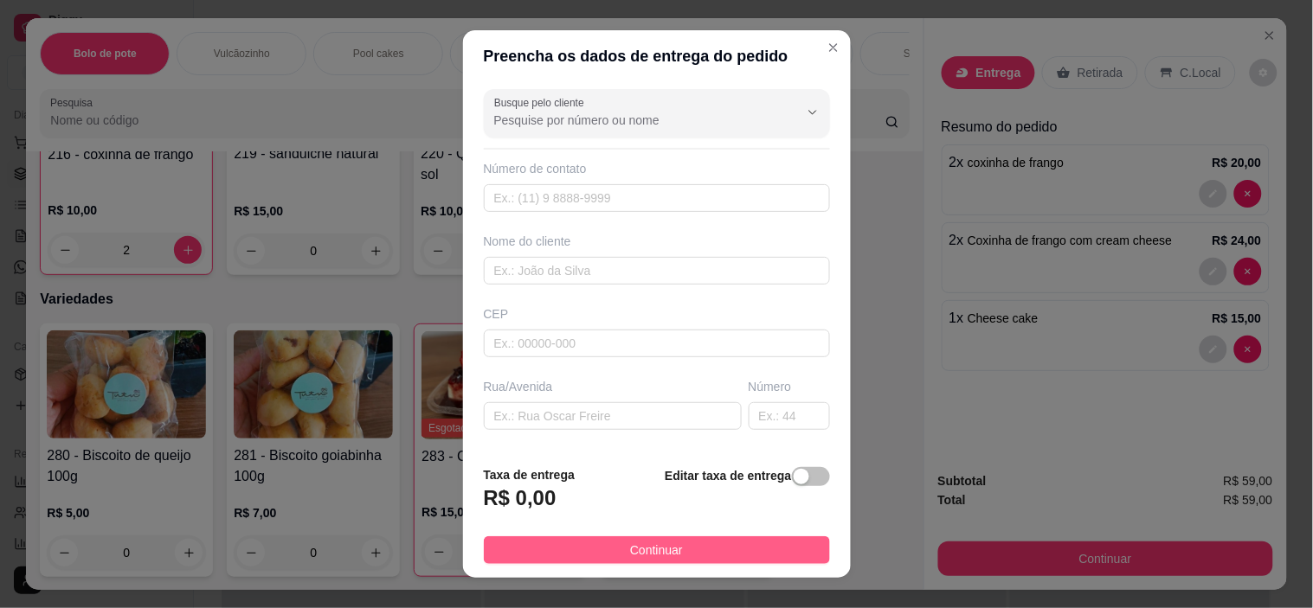
click at [746, 542] on button "Continuar" at bounding box center [657, 550] width 346 height 28
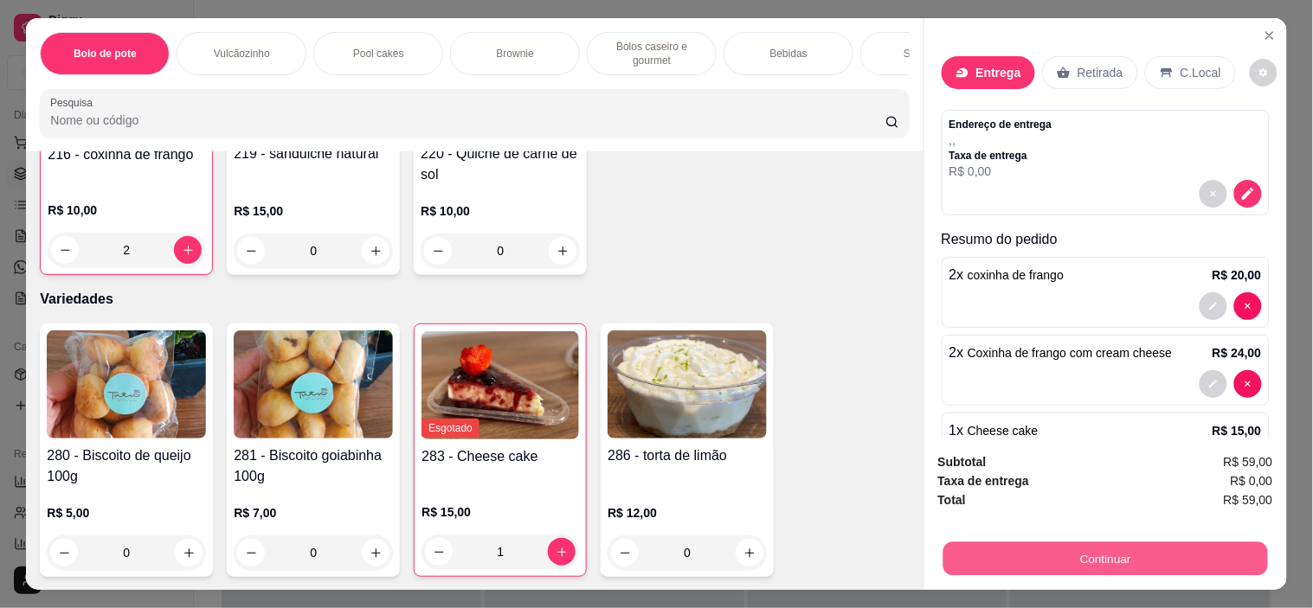
click at [1058, 558] on button "Continuar" at bounding box center [1104, 560] width 324 height 34
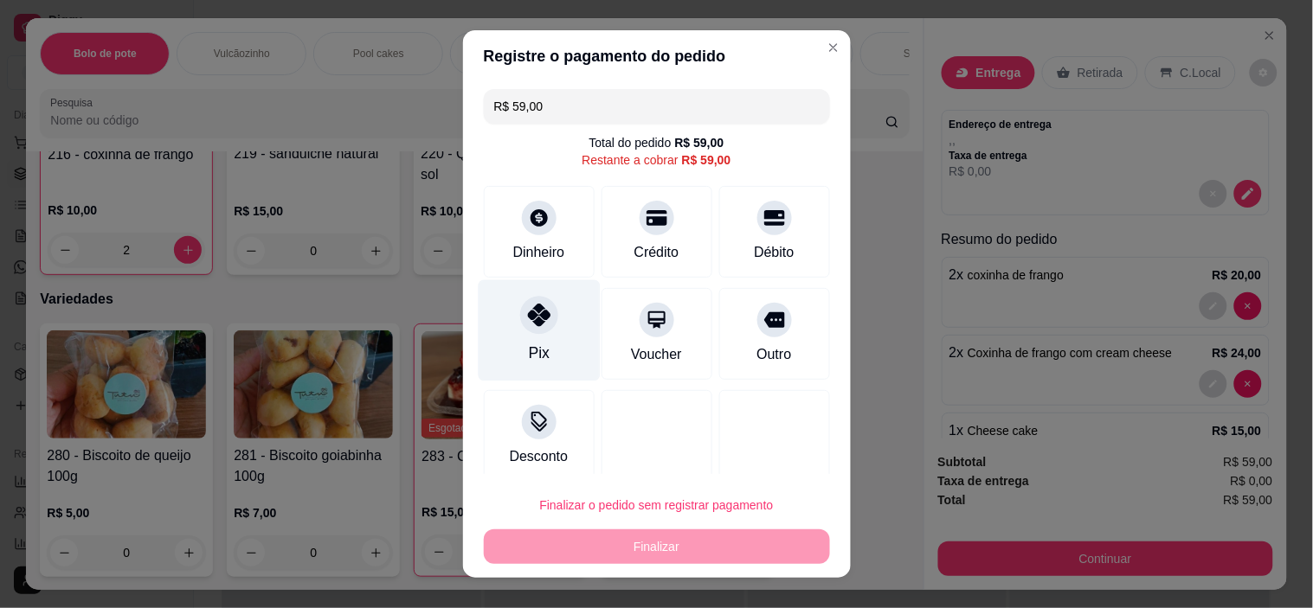
click at [530, 347] on div "Pix" at bounding box center [538, 353] width 21 height 22
type input "R$ 0,00"
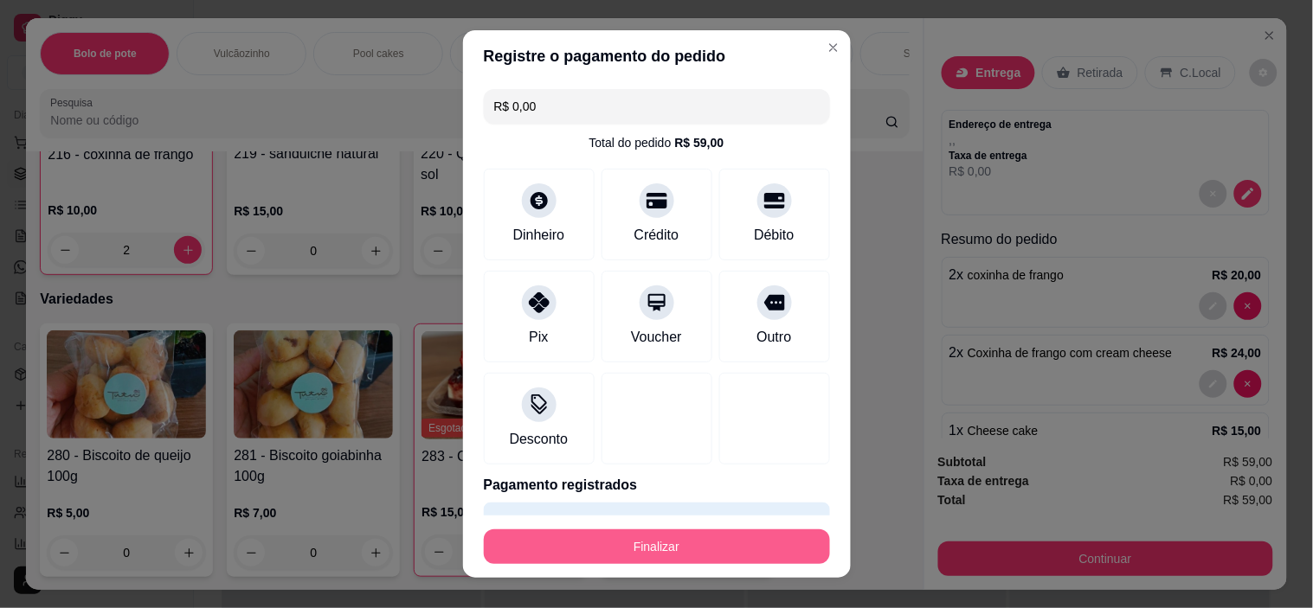
click at [641, 539] on button "Finalizar" at bounding box center [657, 547] width 346 height 35
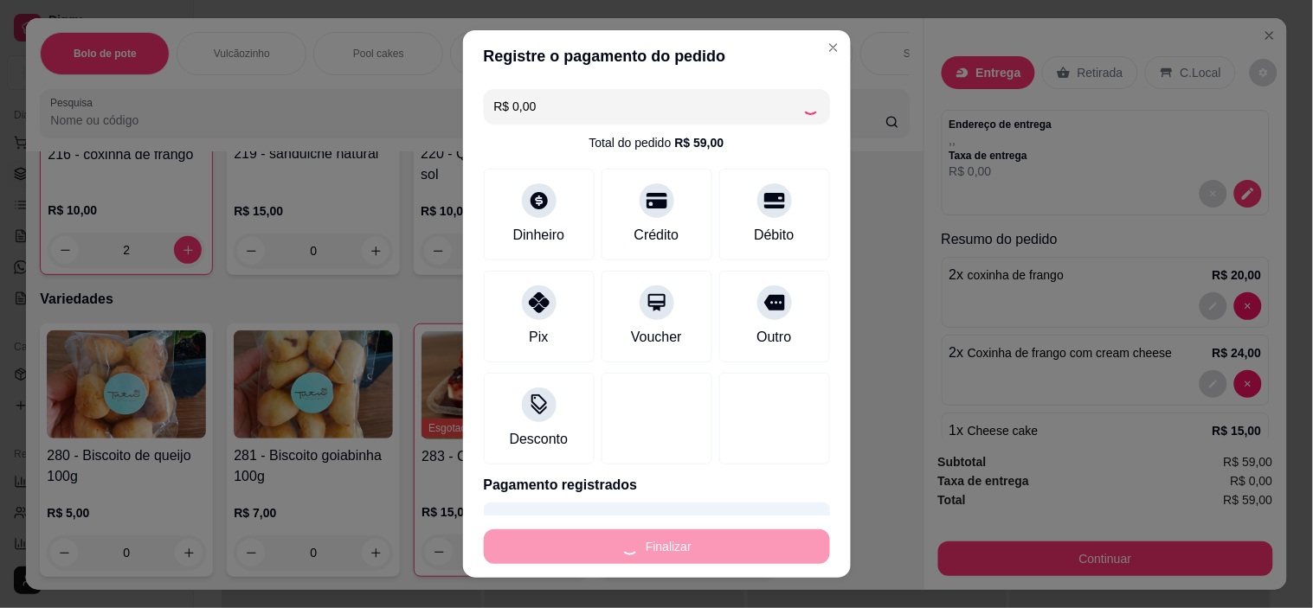
type input "0"
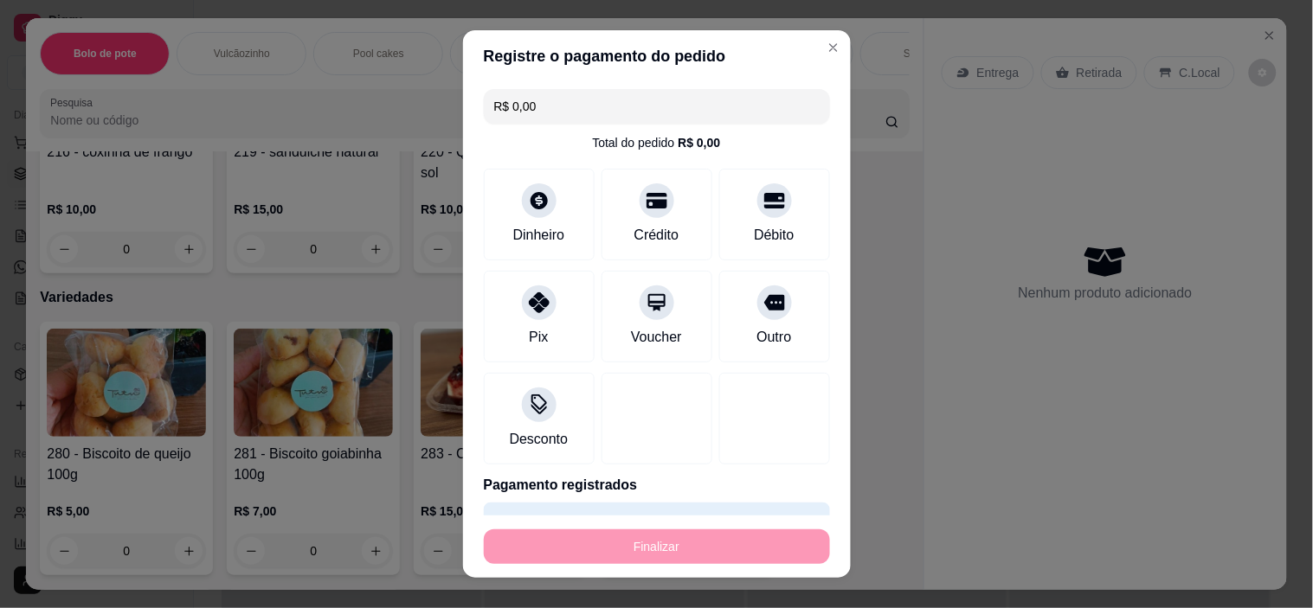
type input "-R$ 59,00"
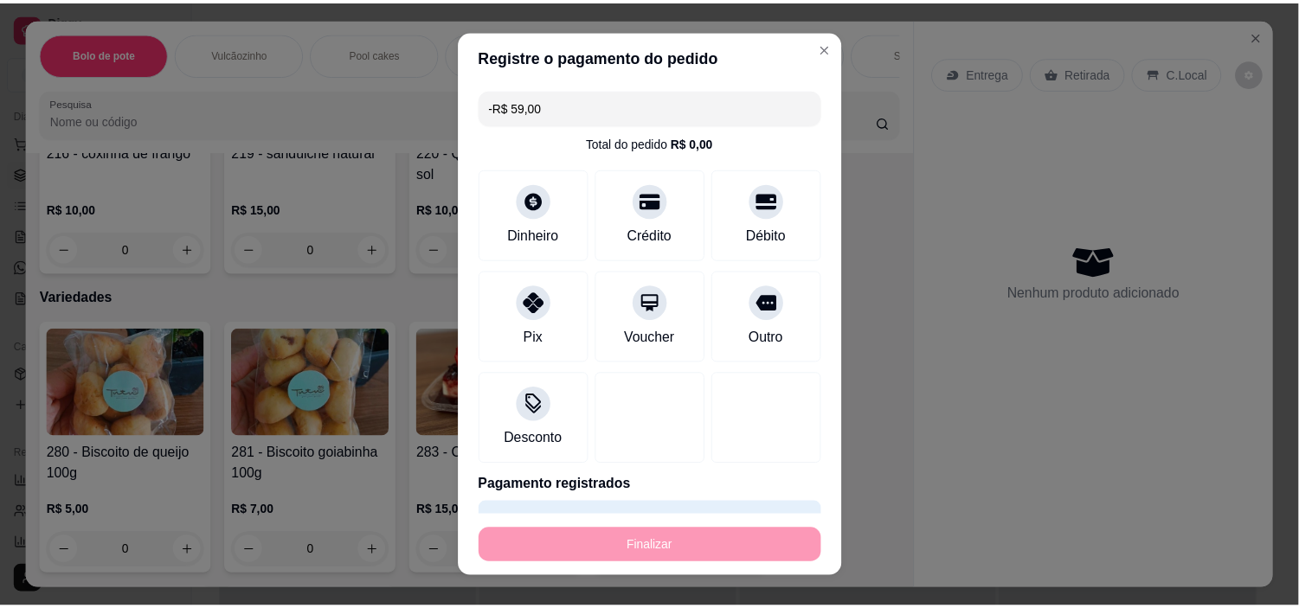
scroll to position [3650, 0]
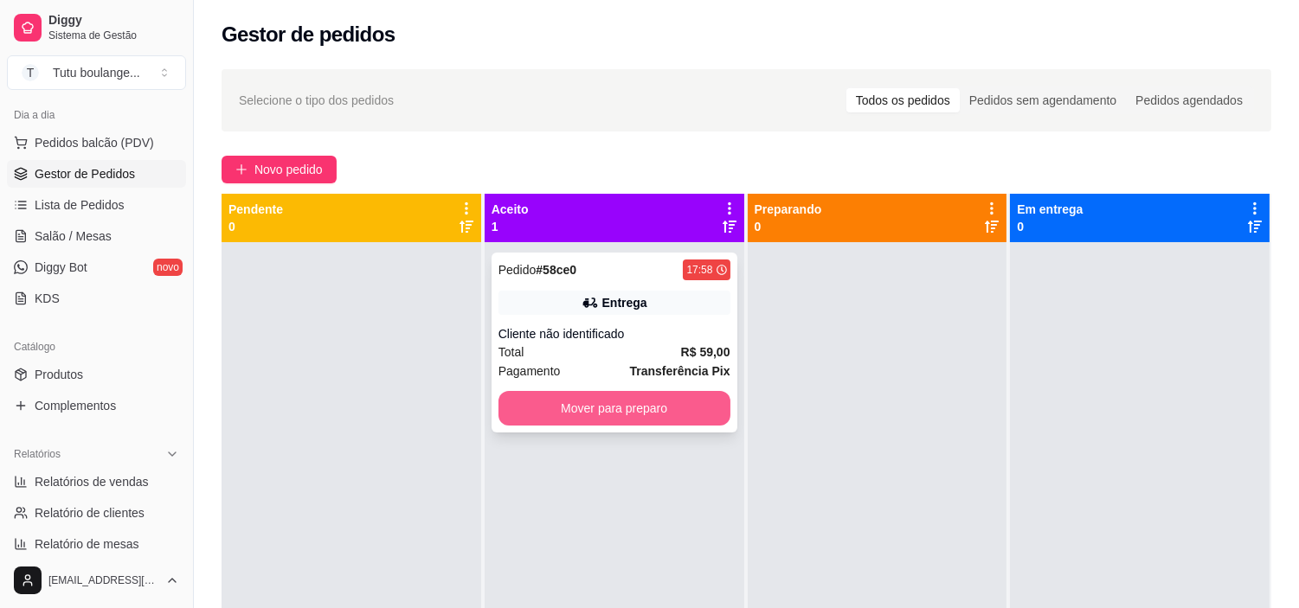
click at [686, 414] on button "Mover para preparo" at bounding box center [614, 408] width 232 height 35
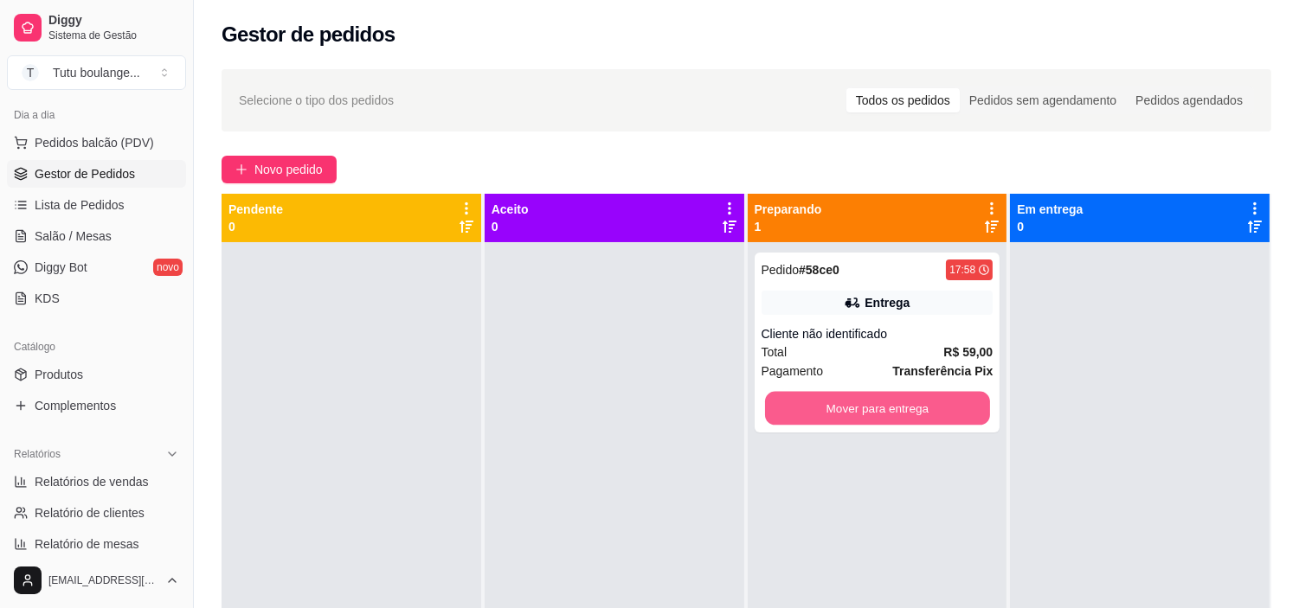
click at [854, 410] on button "Mover para entrega" at bounding box center [877, 409] width 225 height 34
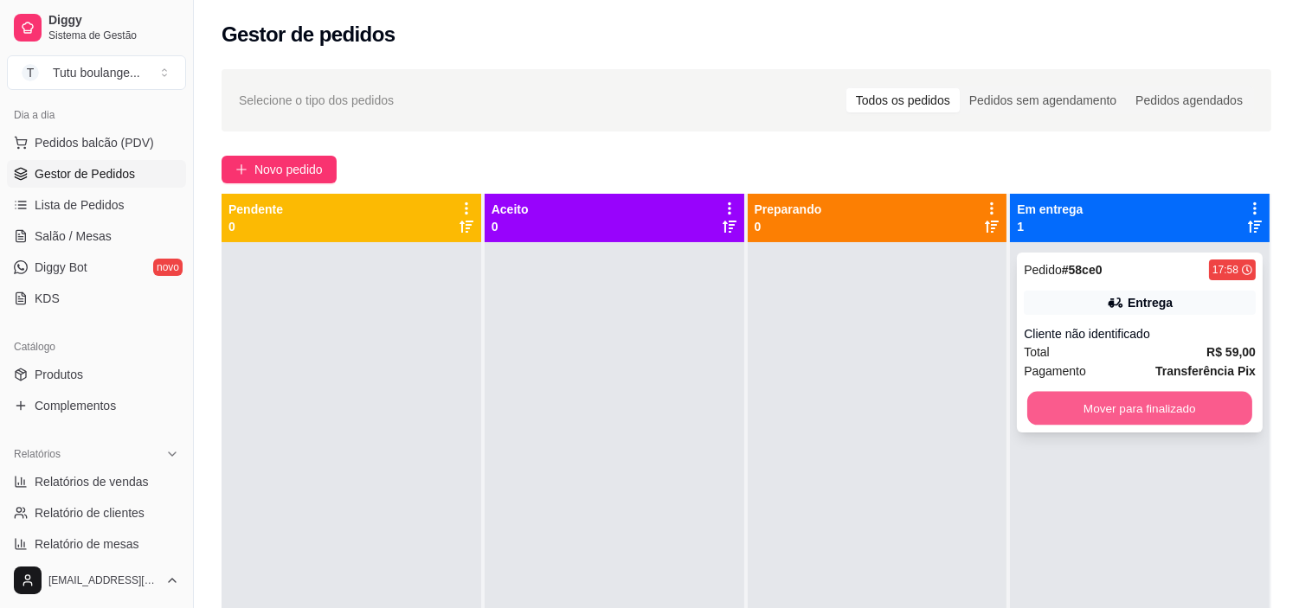
click at [1069, 400] on button "Mover para finalizado" at bounding box center [1139, 409] width 225 height 34
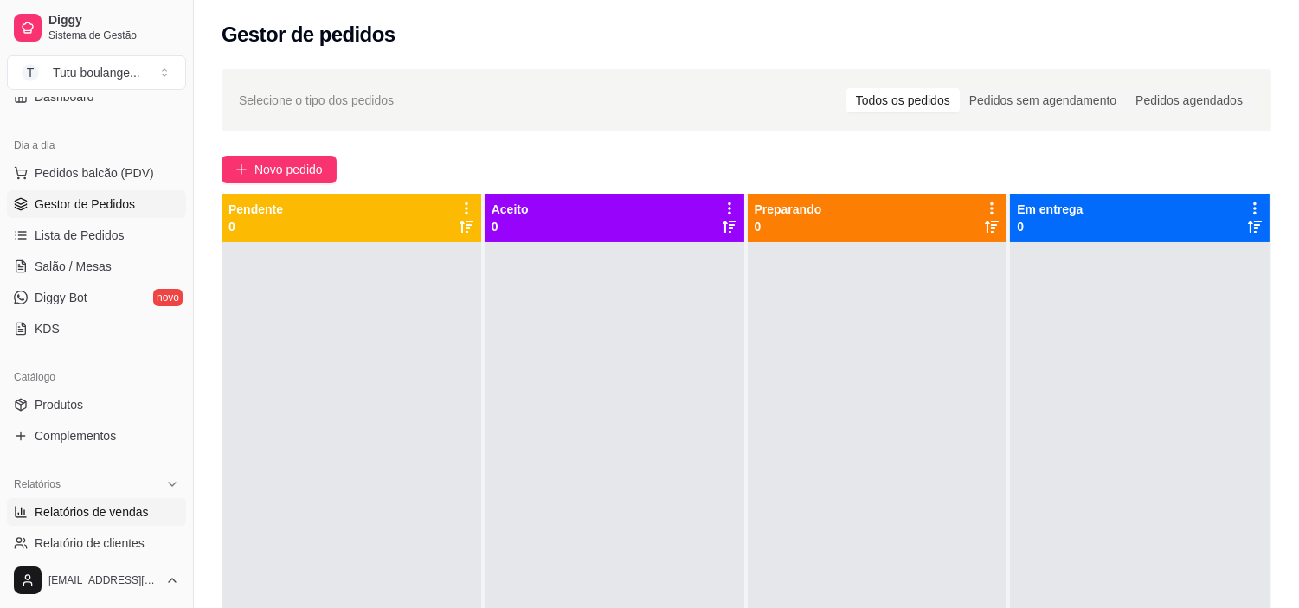
scroll to position [156, 0]
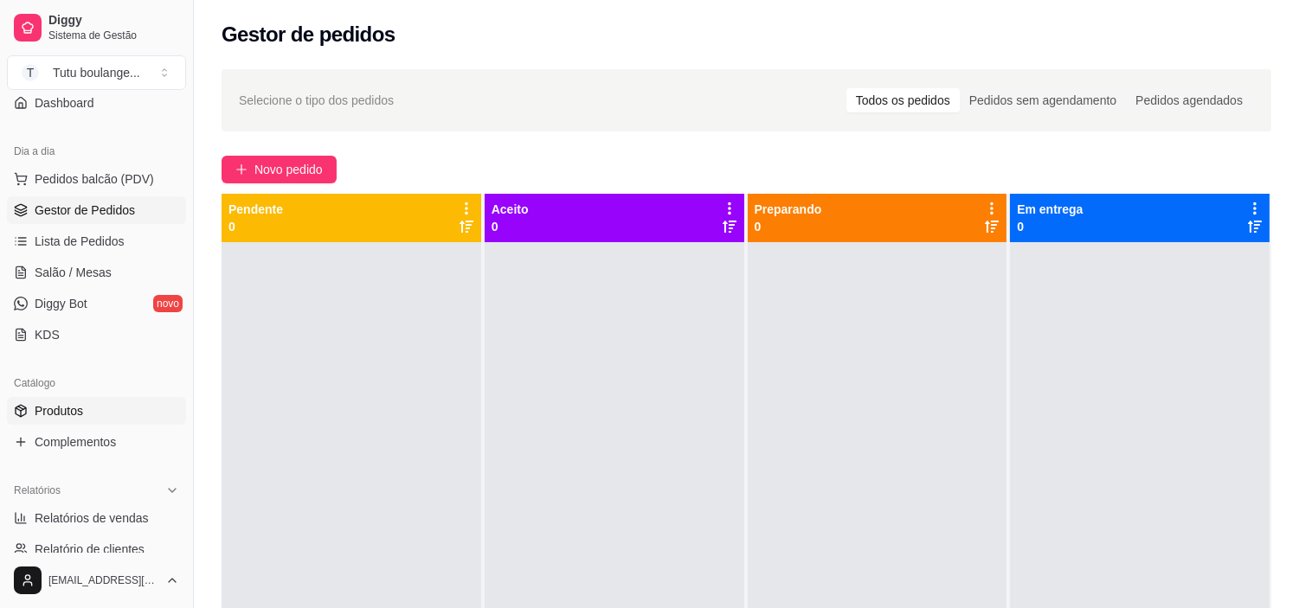
click at [70, 414] on span "Produtos" at bounding box center [59, 410] width 48 height 17
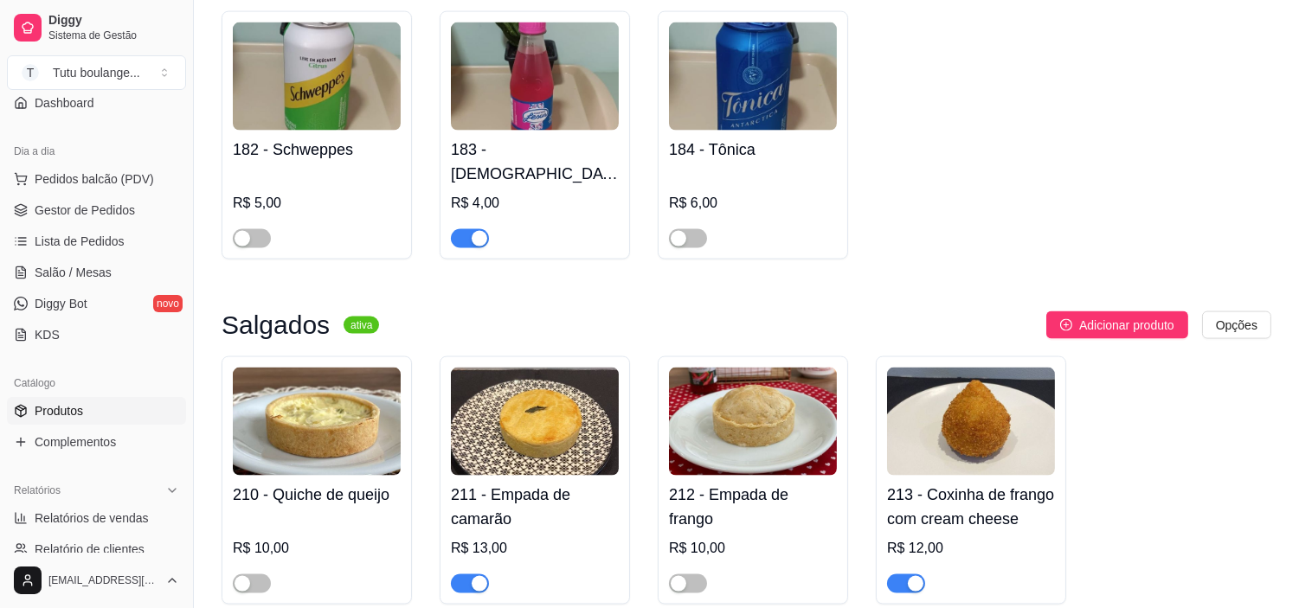
scroll to position [4806, 0]
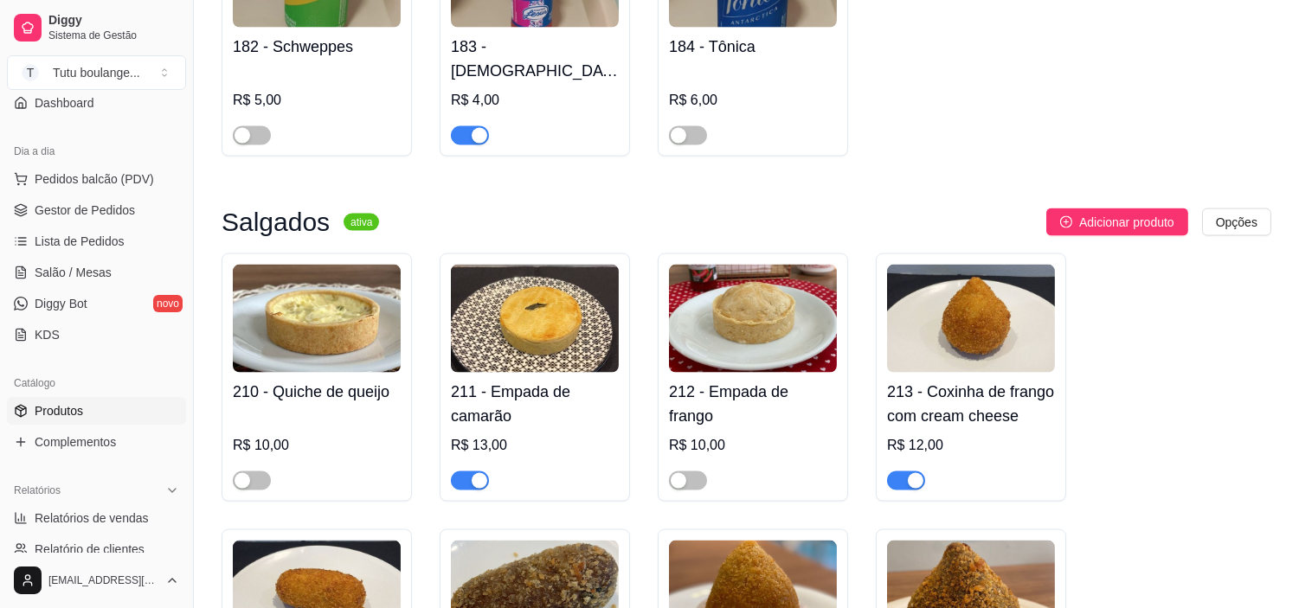
click at [897, 472] on span "button" at bounding box center [906, 481] width 38 height 19
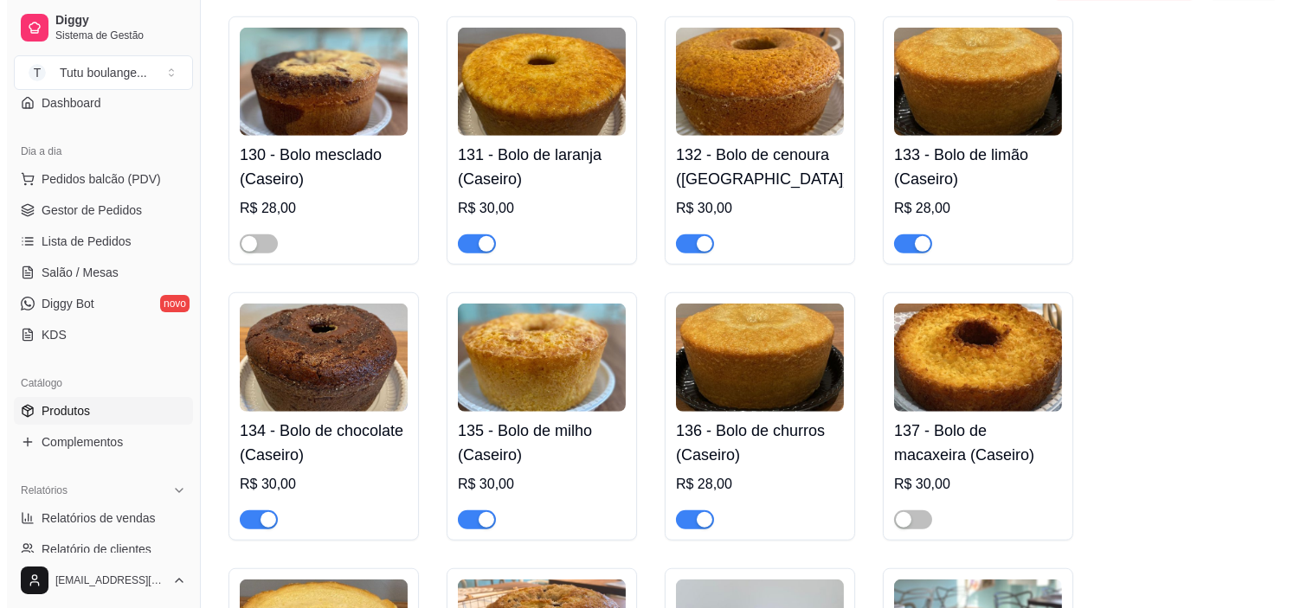
scroll to position [2307, 0]
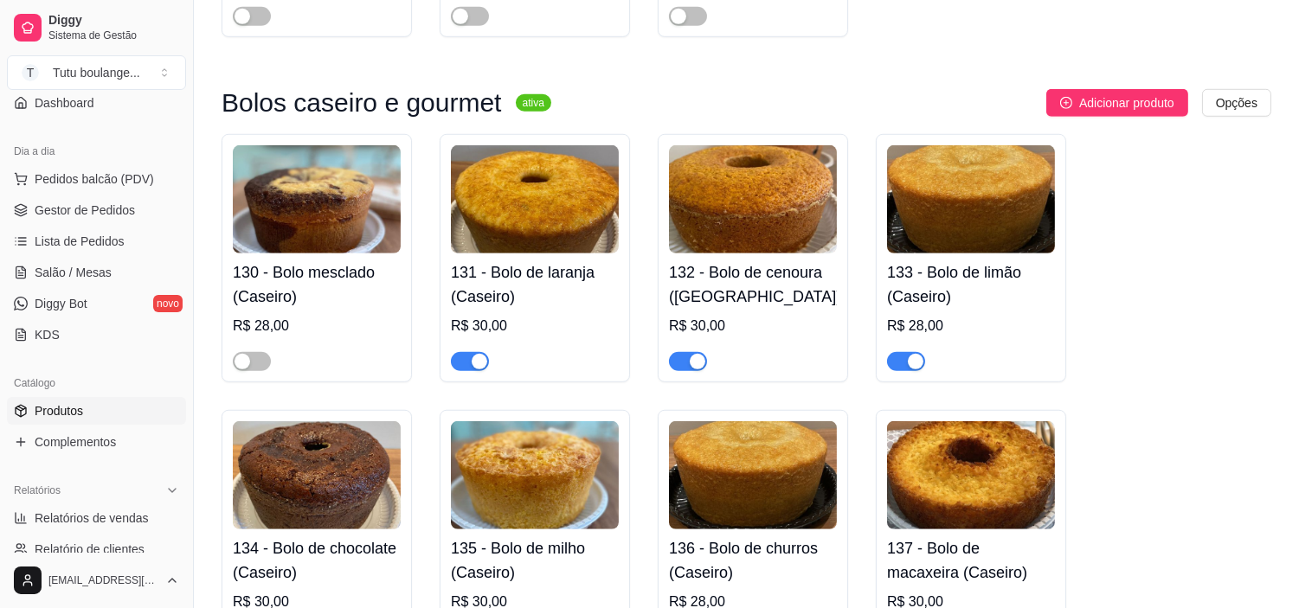
click at [493, 286] on h4 "131 - Bolo de laranja (Caseiro)" at bounding box center [535, 284] width 168 height 48
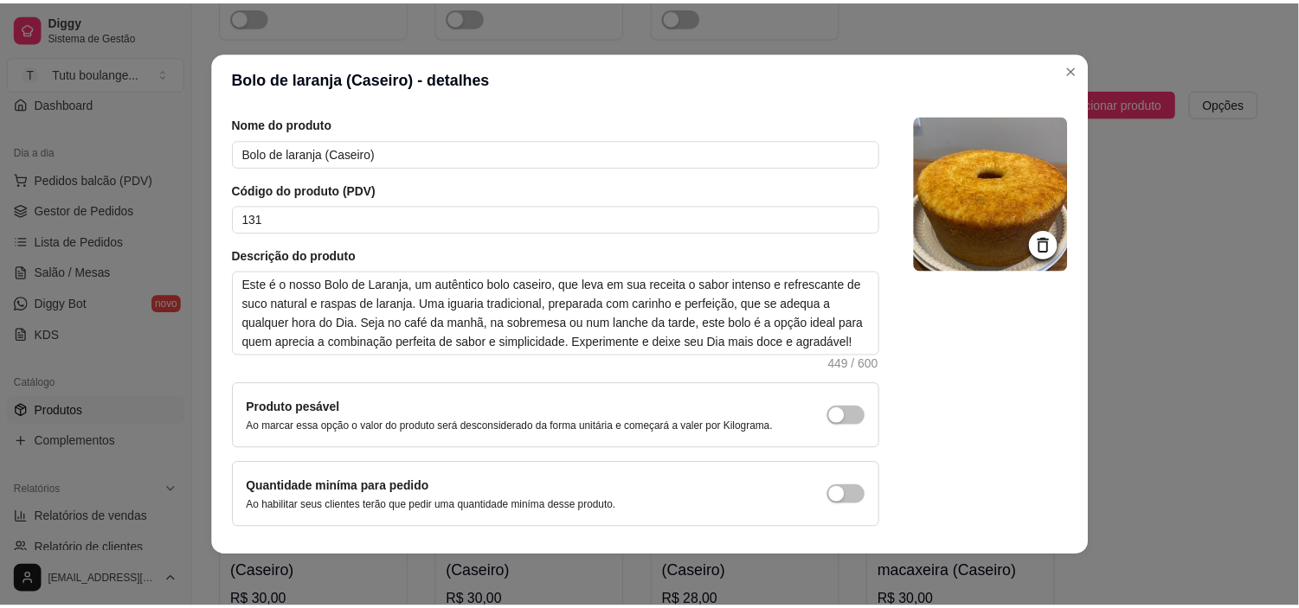
scroll to position [0, 0]
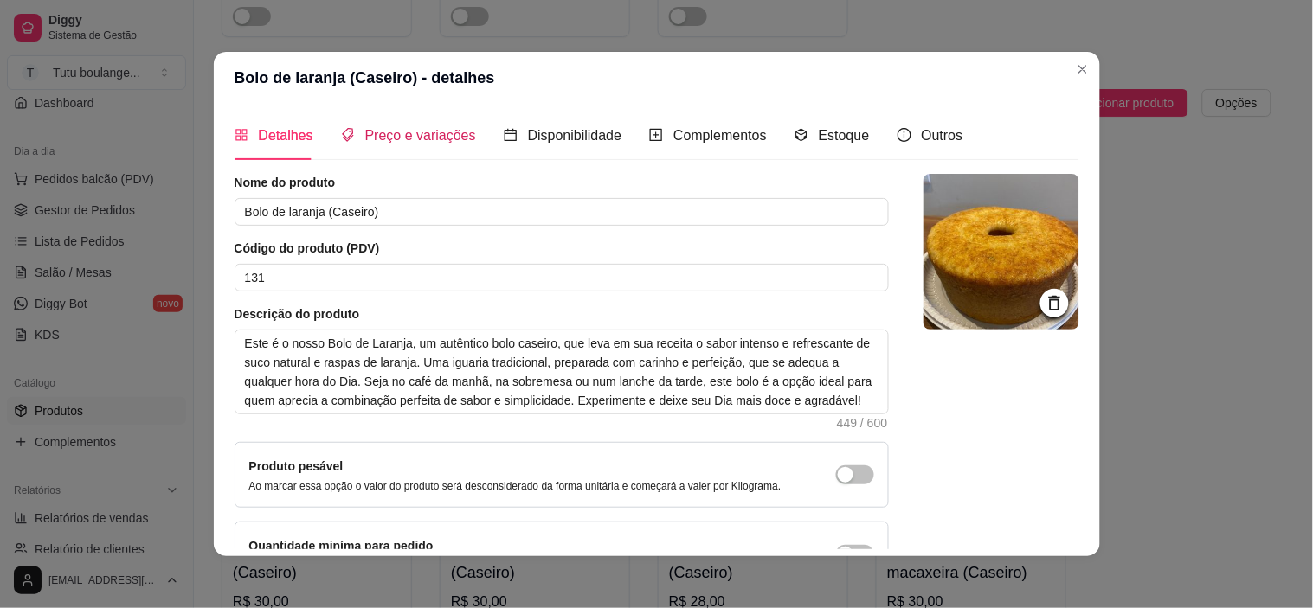
click at [388, 144] on div "Preço e variações" at bounding box center [408, 136] width 135 height 22
click at [388, 104] on header "Bolo de laranja (Caseiro) - detalhes" at bounding box center [657, 78] width 886 height 52
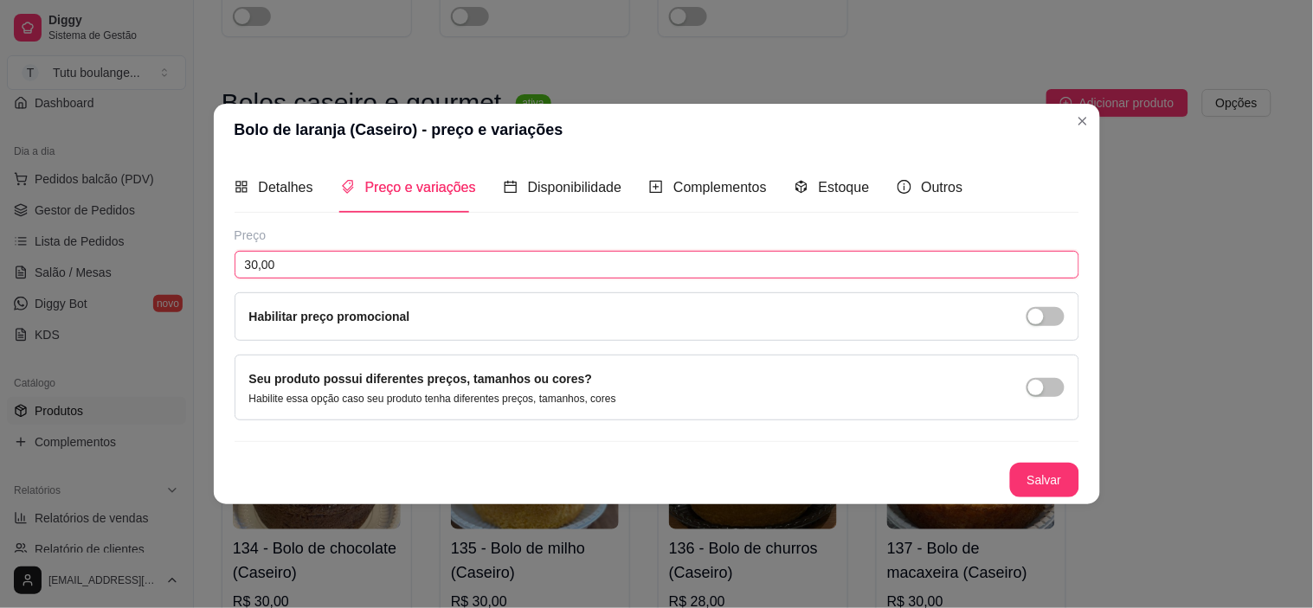
click at [343, 268] on input "30,00" at bounding box center [656, 265] width 844 height 28
type input "28,00"
click at [1034, 473] on button "Salvar" at bounding box center [1044, 480] width 67 height 34
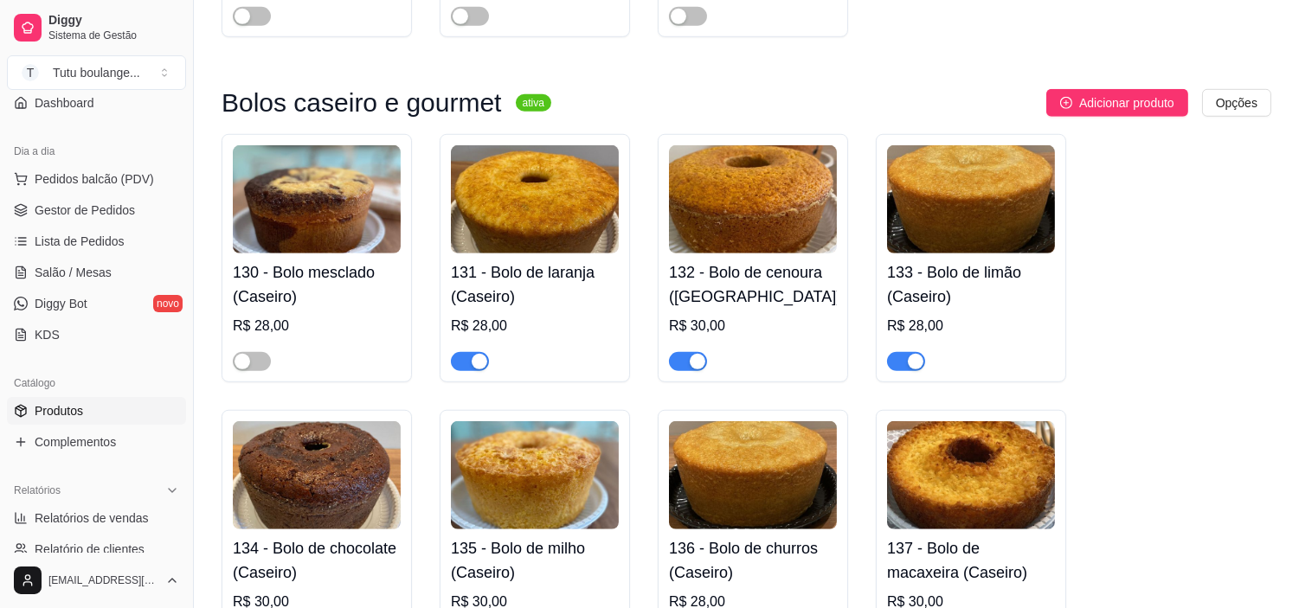
click at [764, 245] on img at bounding box center [753, 199] width 168 height 108
click at [911, 232] on img at bounding box center [971, 199] width 168 height 108
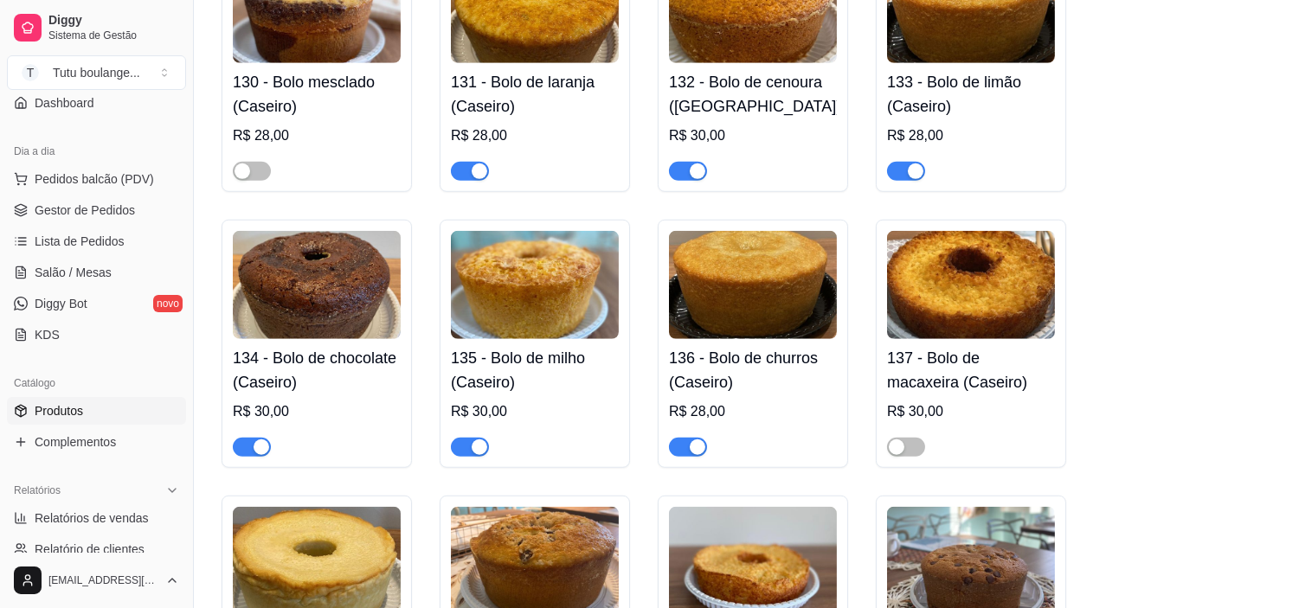
scroll to position [2499, 0]
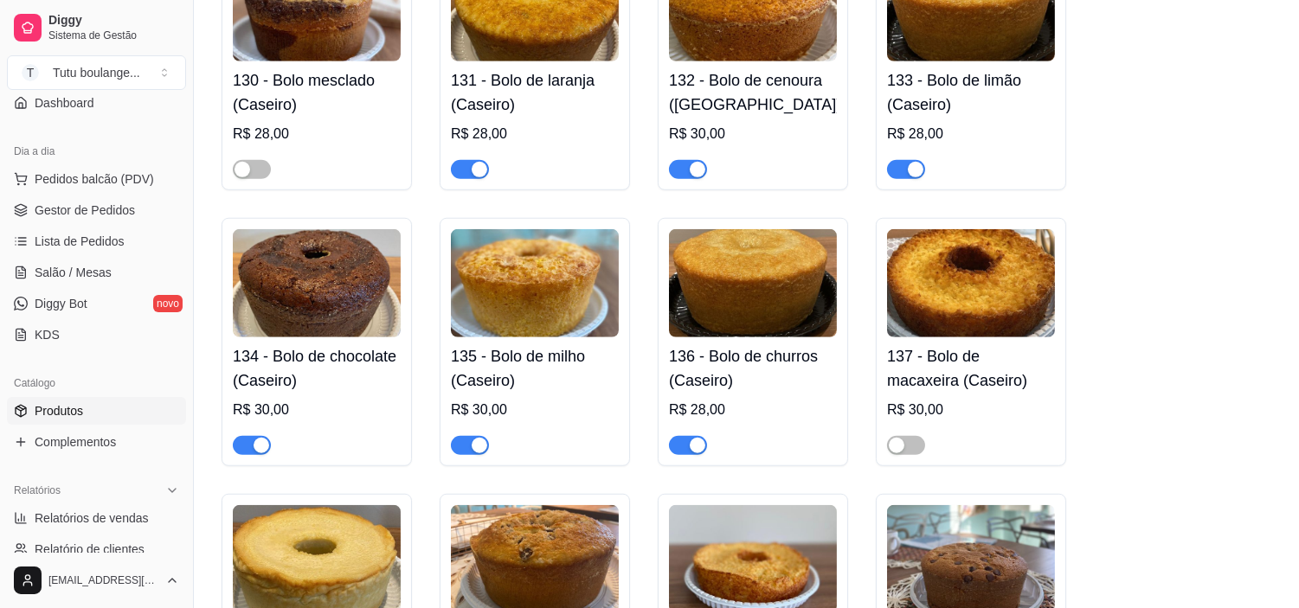
click at [744, 323] on img at bounding box center [753, 283] width 168 height 108
click at [469, 279] on img at bounding box center [535, 283] width 168 height 108
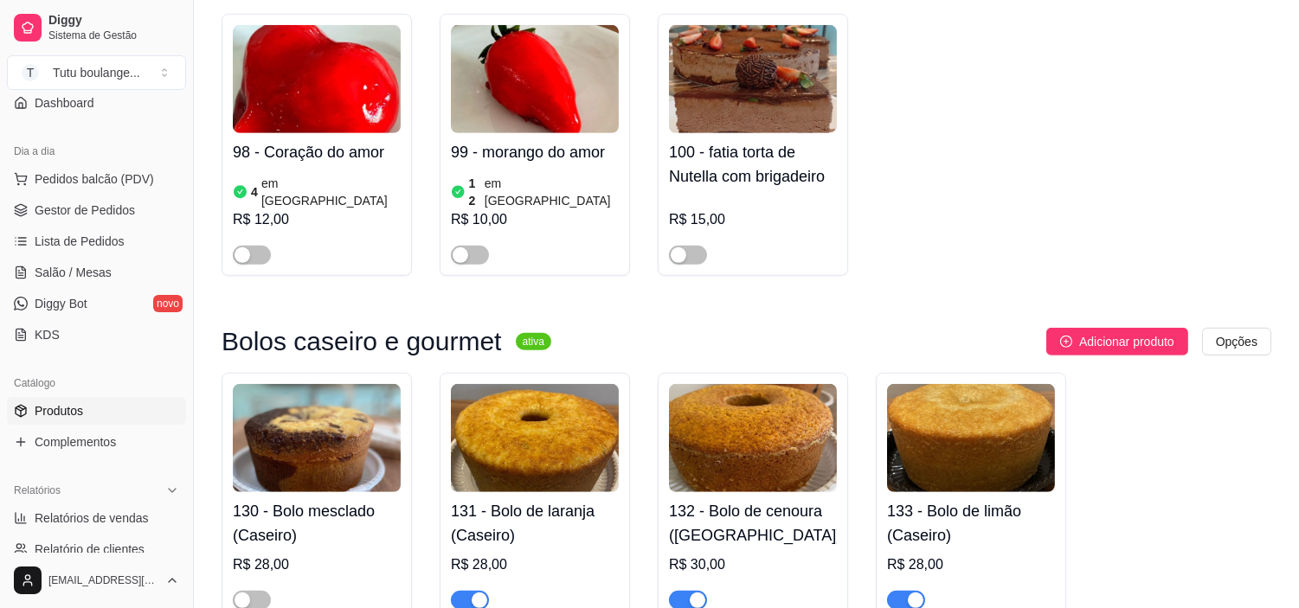
scroll to position [2115, 0]
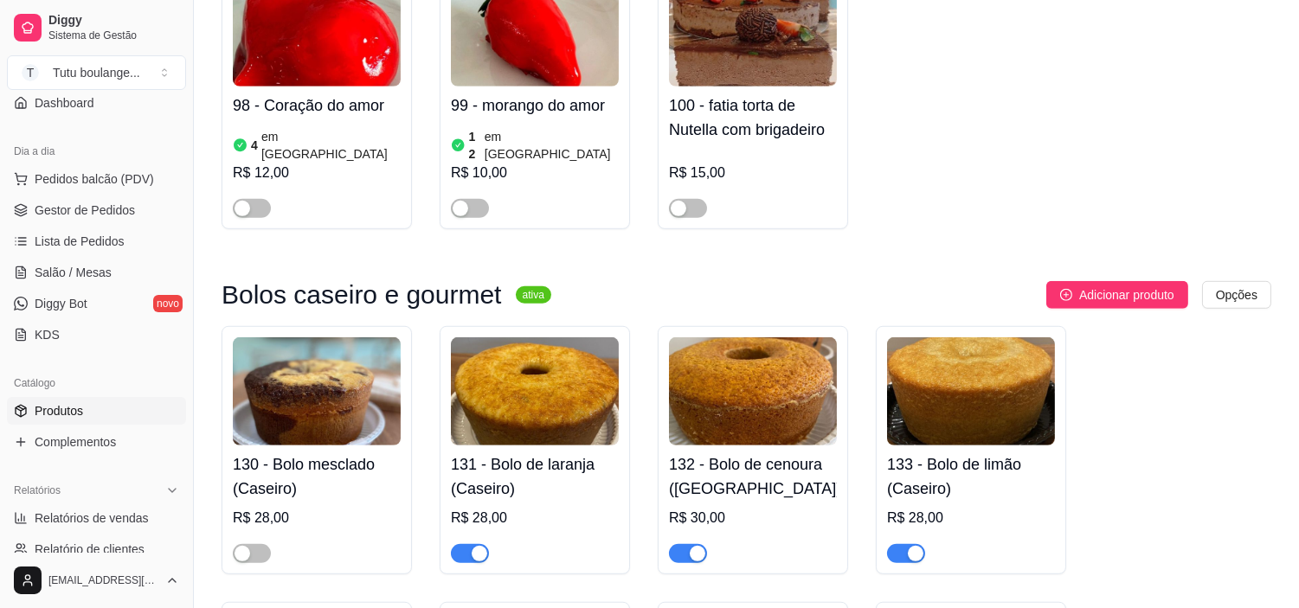
click at [762, 392] on img at bounding box center [753, 391] width 168 height 108
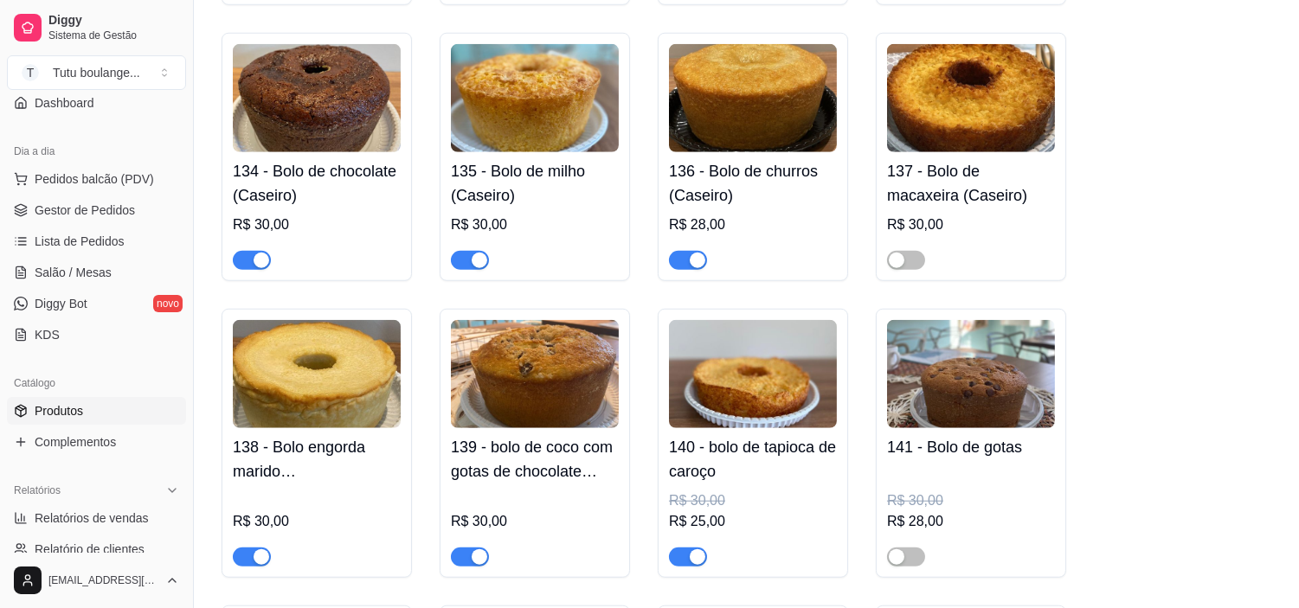
scroll to position [2692, 0]
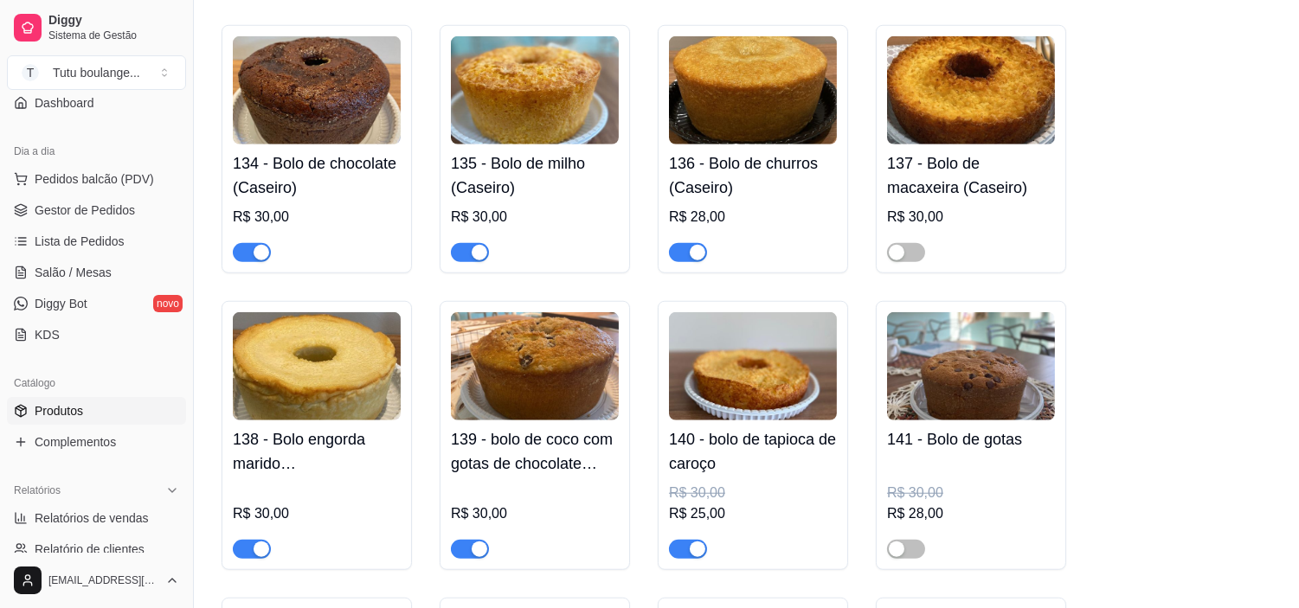
drag, startPoint x: 311, startPoint y: 301, endPoint x: 529, endPoint y: 404, distance: 240.3
drag, startPoint x: 529, startPoint y: 404, endPoint x: 1215, endPoint y: 294, distance: 694.9
click at [1215, 294] on div "130 - Bolo mesclado (Caseiro) R$ 28,00 131 - Bolo de laranja (Caseiro) R$ 28,00…" at bounding box center [747, 423] width 1050 height 1349
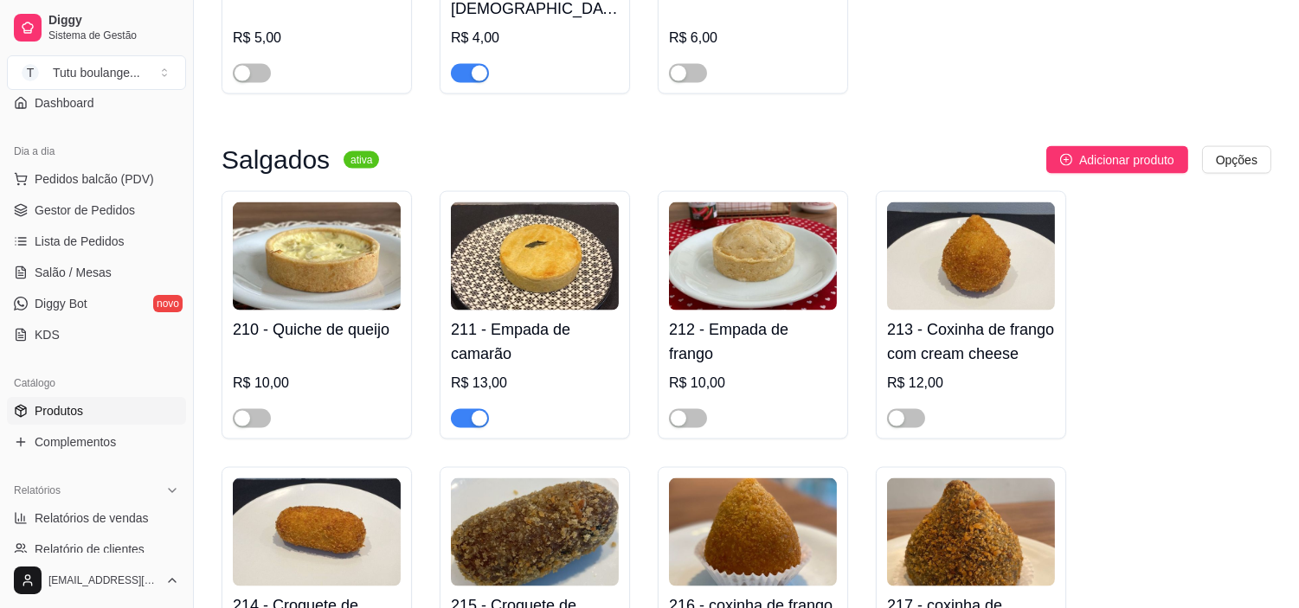
scroll to position [4902, 0]
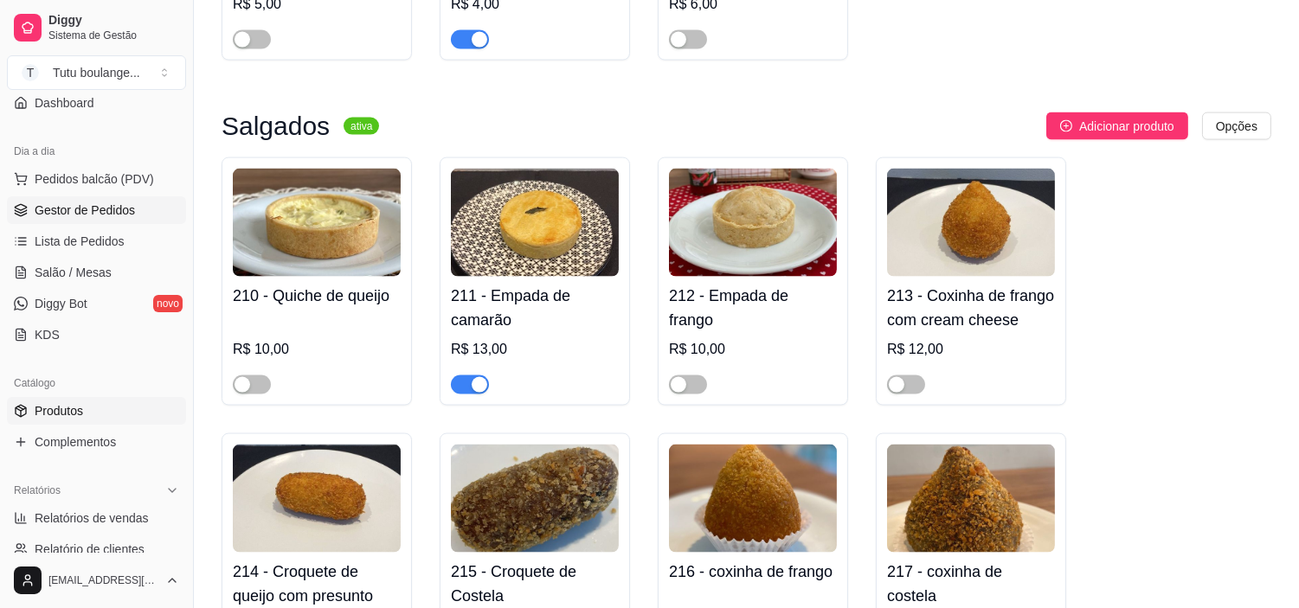
click at [97, 214] on span "Gestor de Pedidos" at bounding box center [85, 210] width 100 height 17
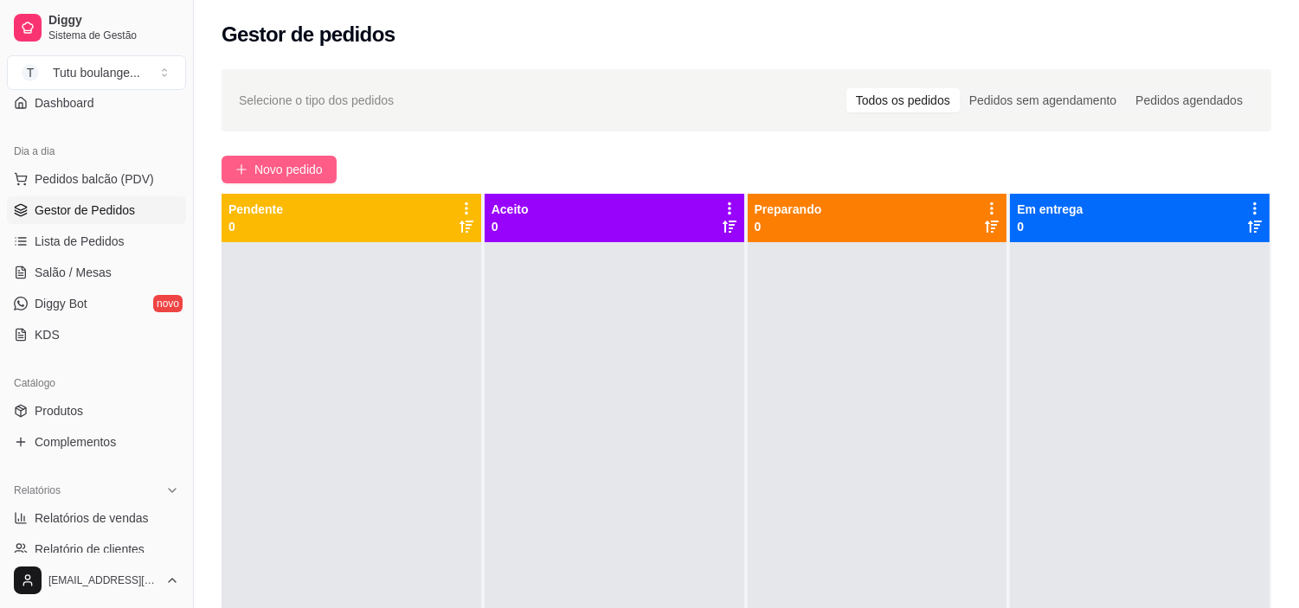
click at [266, 165] on span "Novo pedido" at bounding box center [288, 169] width 68 height 19
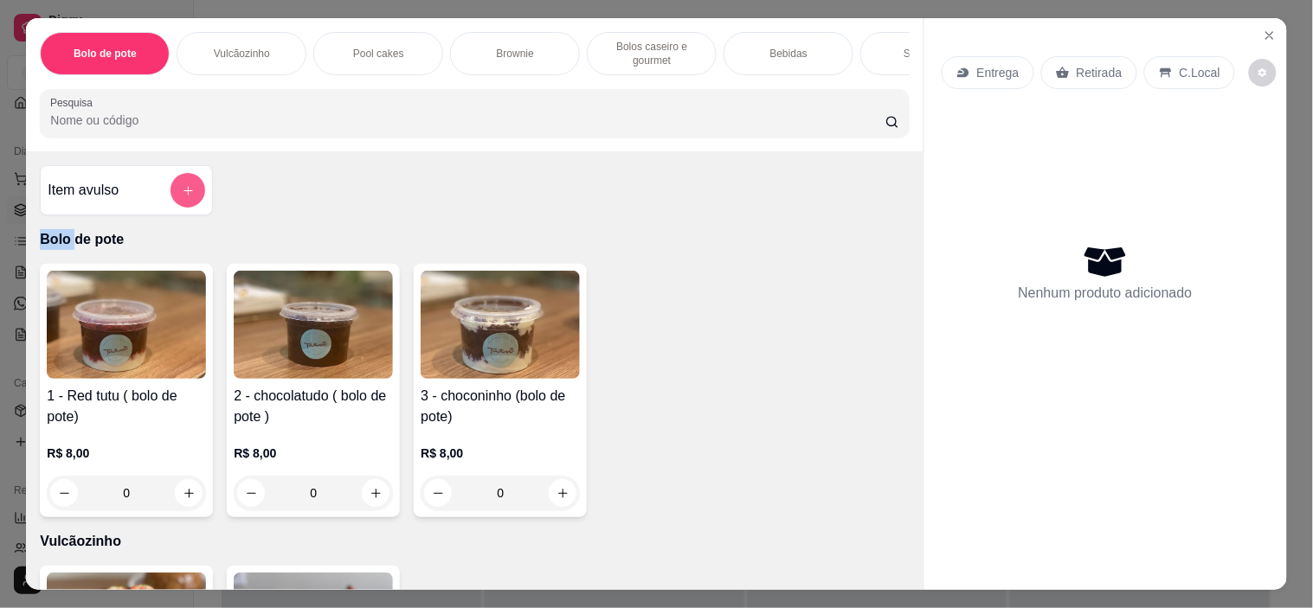
click at [195, 201] on button "add-separate-item" at bounding box center [187, 190] width 35 height 35
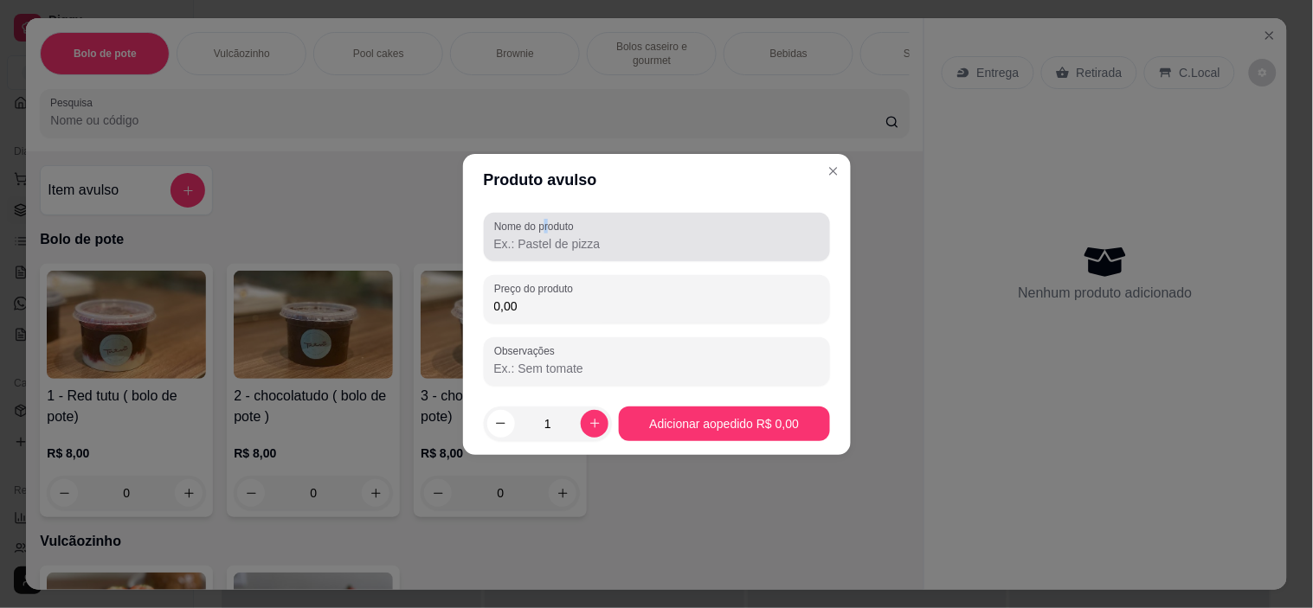
click at [551, 228] on label "Nome do produto" at bounding box center [537, 226] width 86 height 15
click at [669, 252] on input "Nome do produto" at bounding box center [656, 243] width 325 height 17
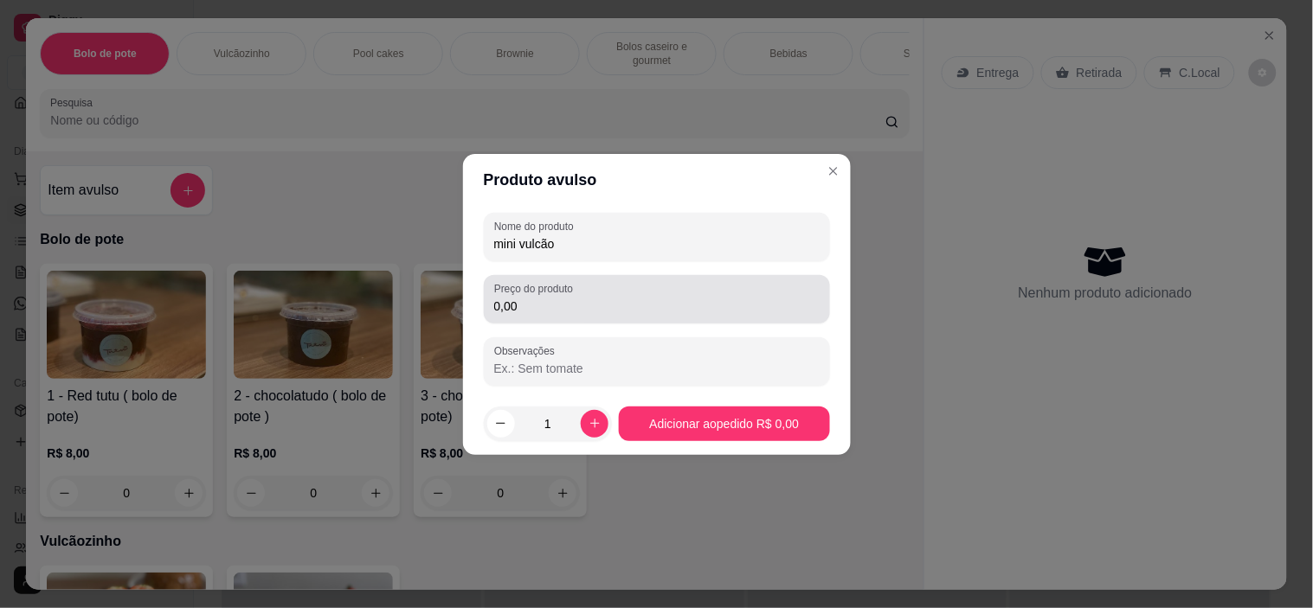
type input "mini vulcão"
click at [677, 291] on div "0,00" at bounding box center [656, 299] width 325 height 35
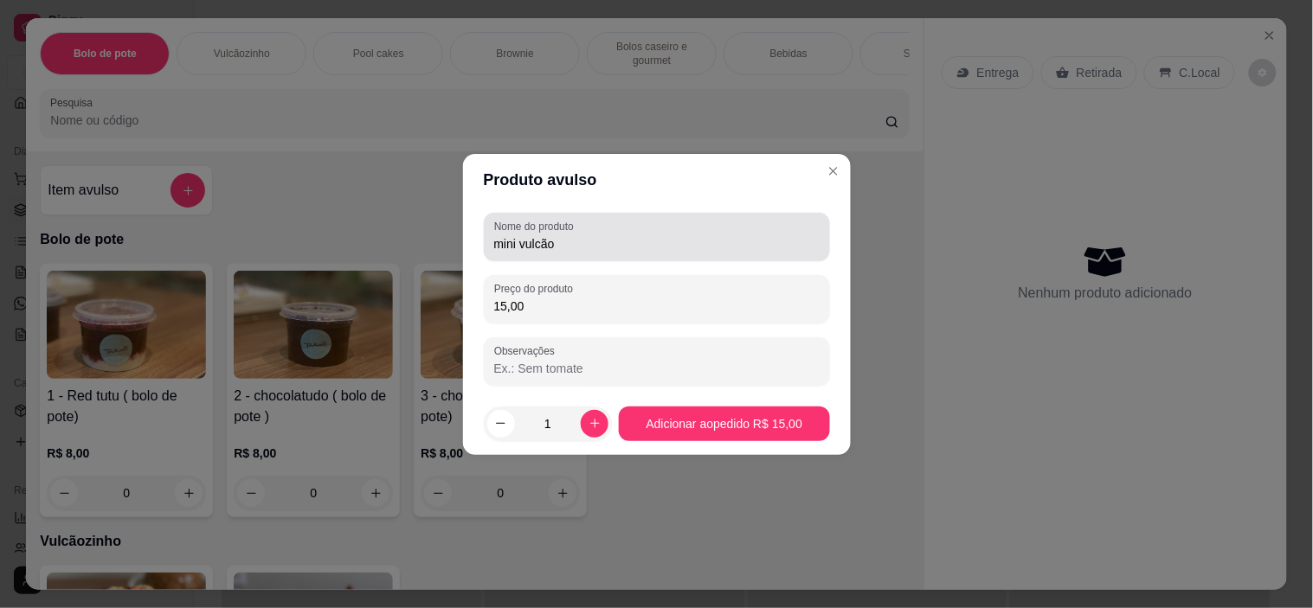
type input "15,00"
click at [665, 254] on div "mini vulcão" at bounding box center [656, 237] width 325 height 35
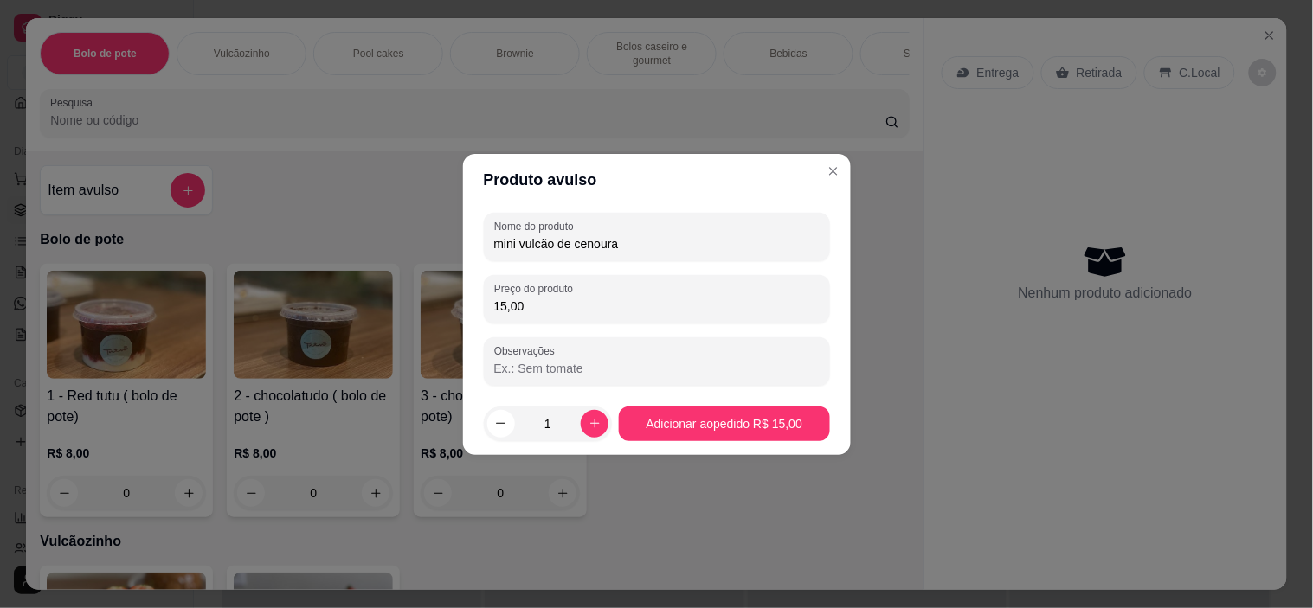
type input "mini vulcão de cenoura"
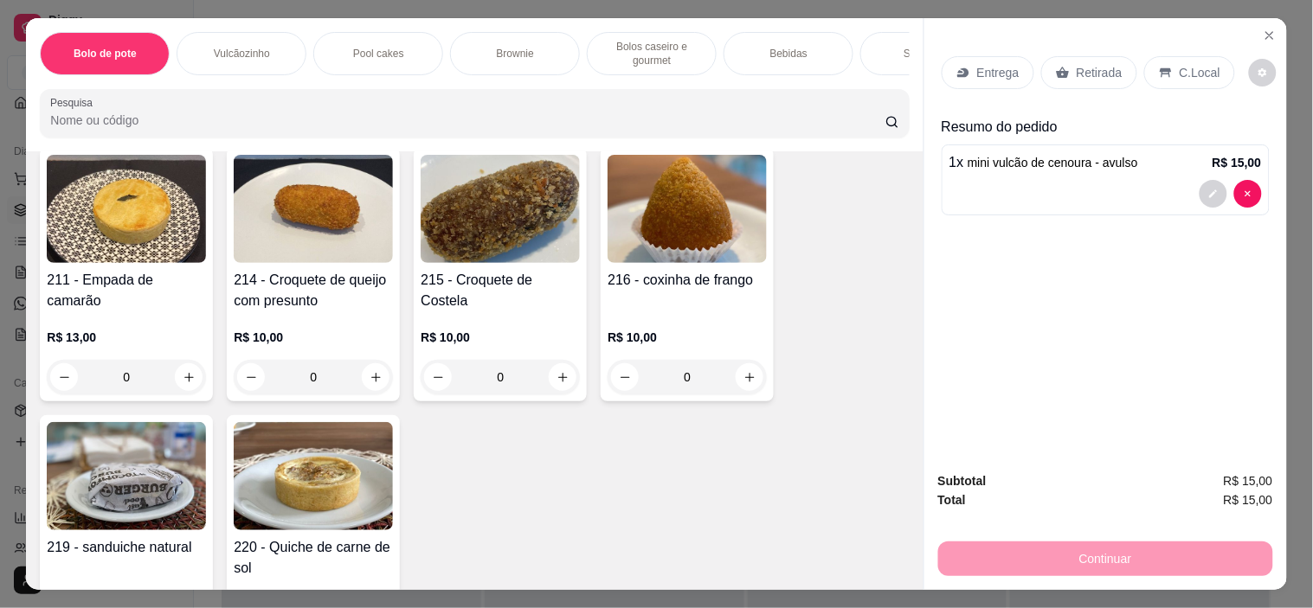
scroll to position [3268, 0]
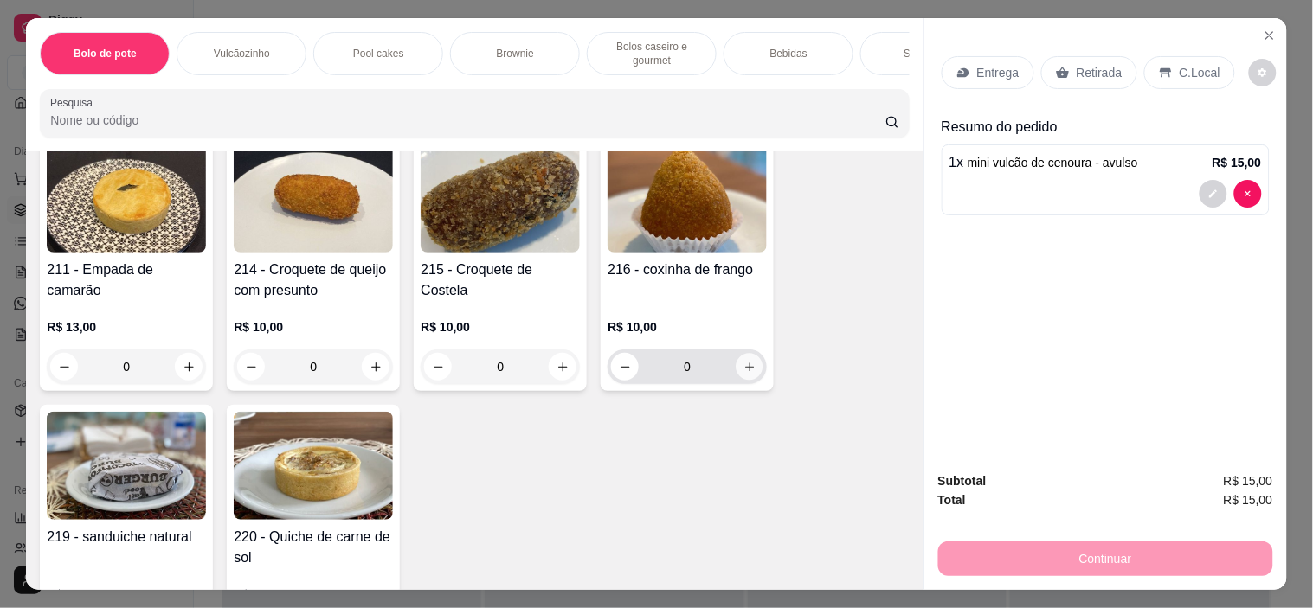
click at [743, 361] on icon "increase-product-quantity" at bounding box center [749, 367] width 13 height 13
type input "1"
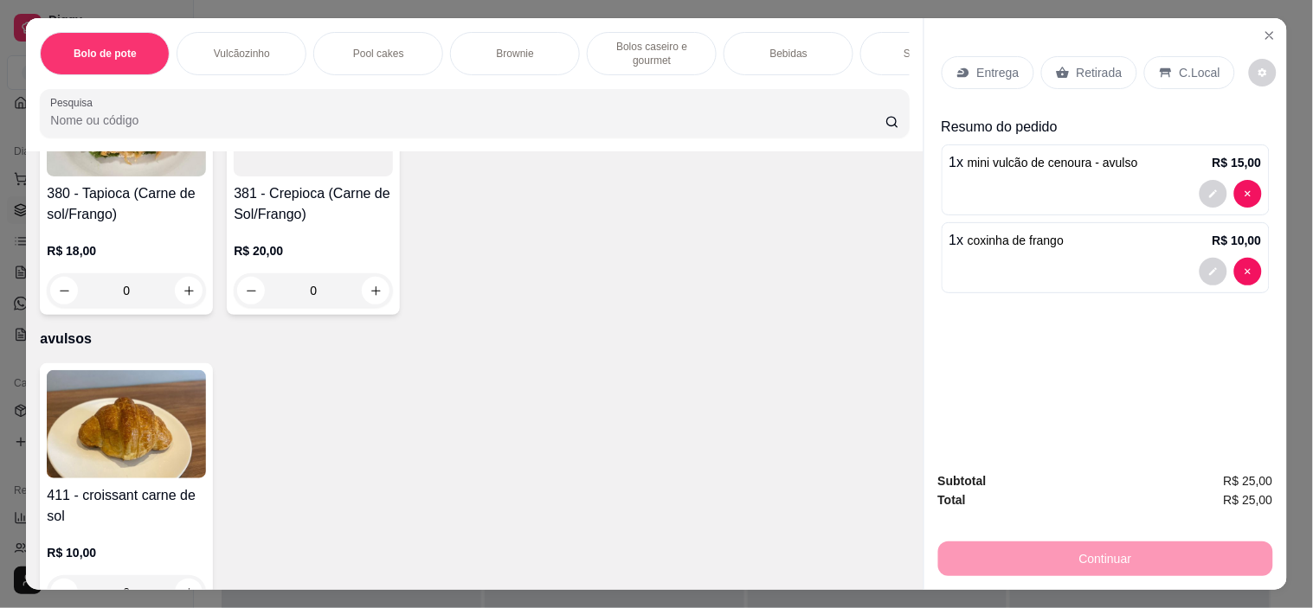
scroll to position [5613, 0]
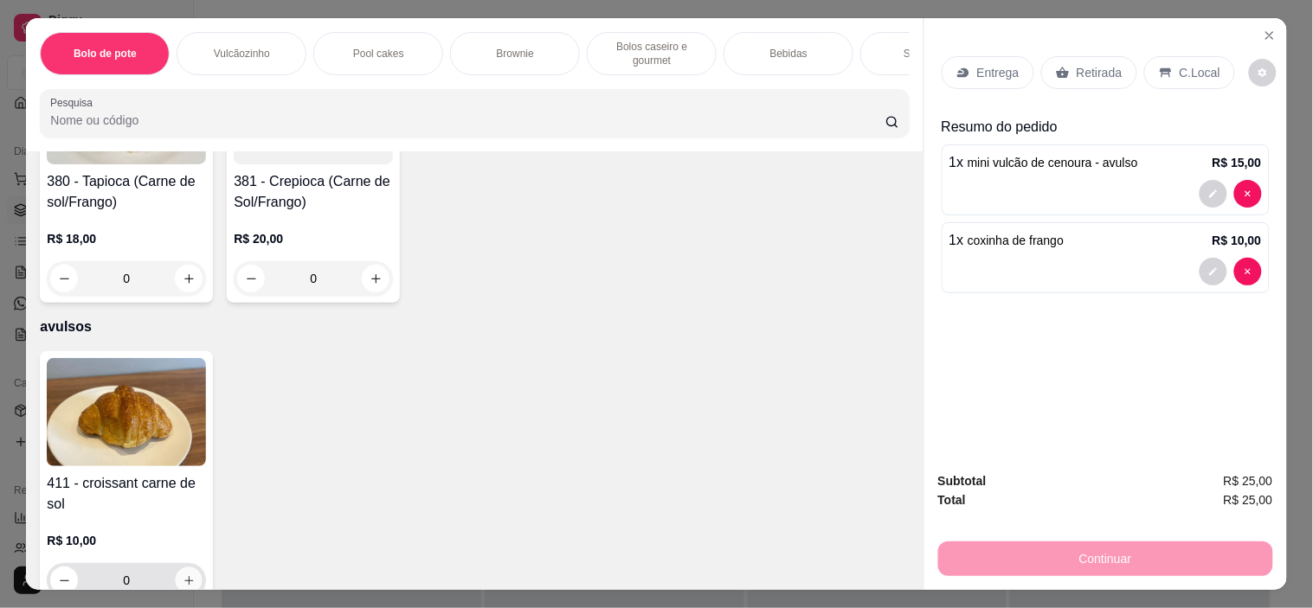
click at [183, 575] on icon "increase-product-quantity" at bounding box center [189, 581] width 13 height 13
type input "1"
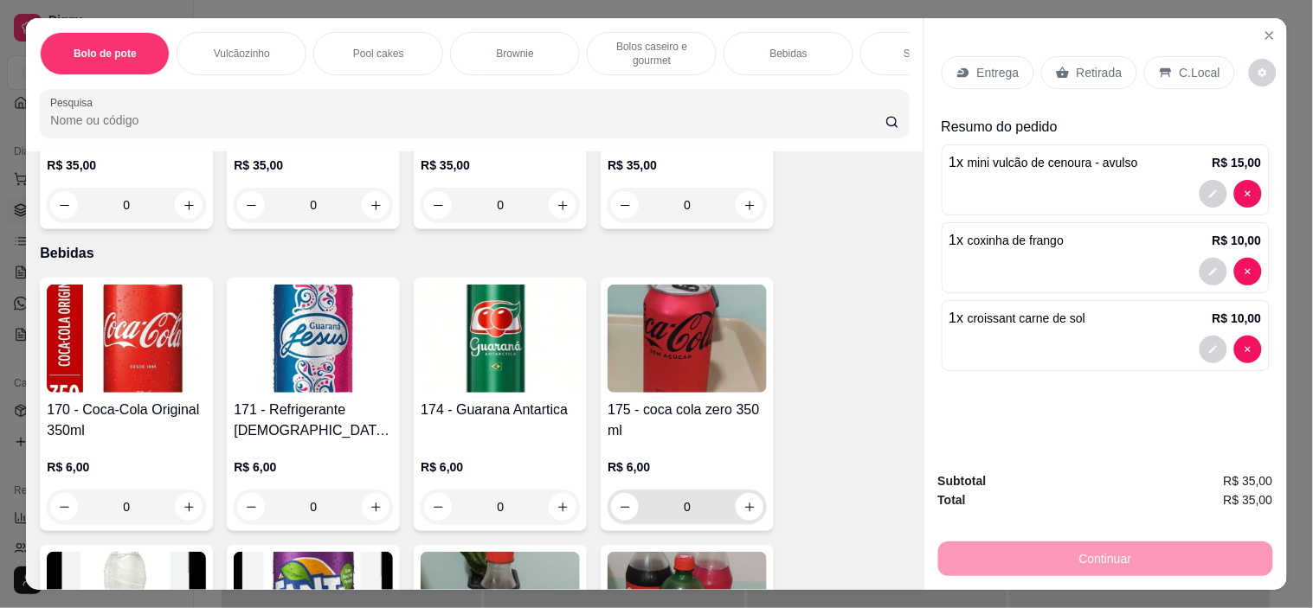
scroll to position [2441, 0]
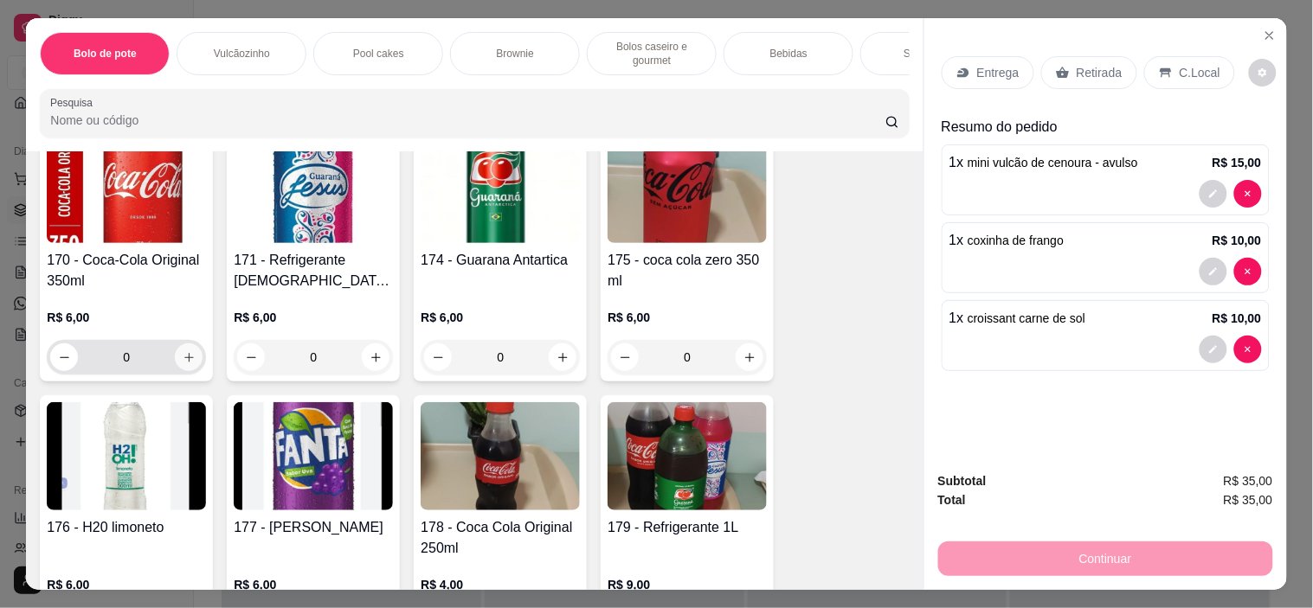
click at [183, 364] on icon "increase-product-quantity" at bounding box center [189, 357] width 13 height 13
type input "1"
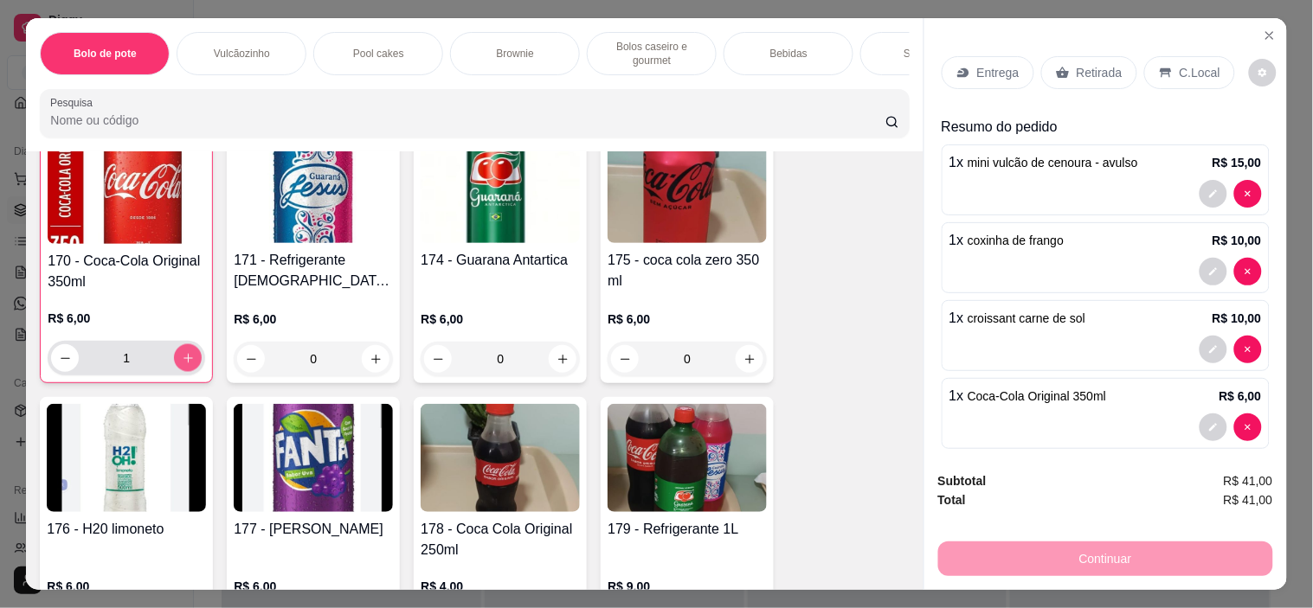
scroll to position [2442, 0]
click at [1182, 67] on p "C.Local" at bounding box center [1199, 72] width 41 height 17
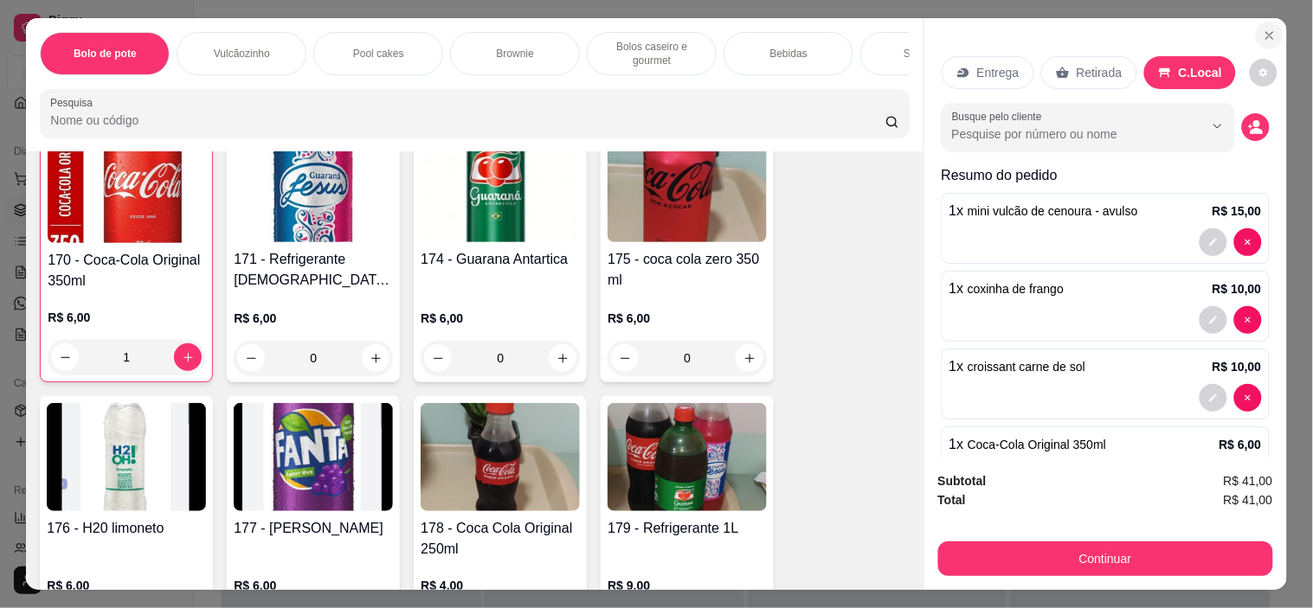
click at [1264, 29] on icon "Close" at bounding box center [1269, 36] width 14 height 14
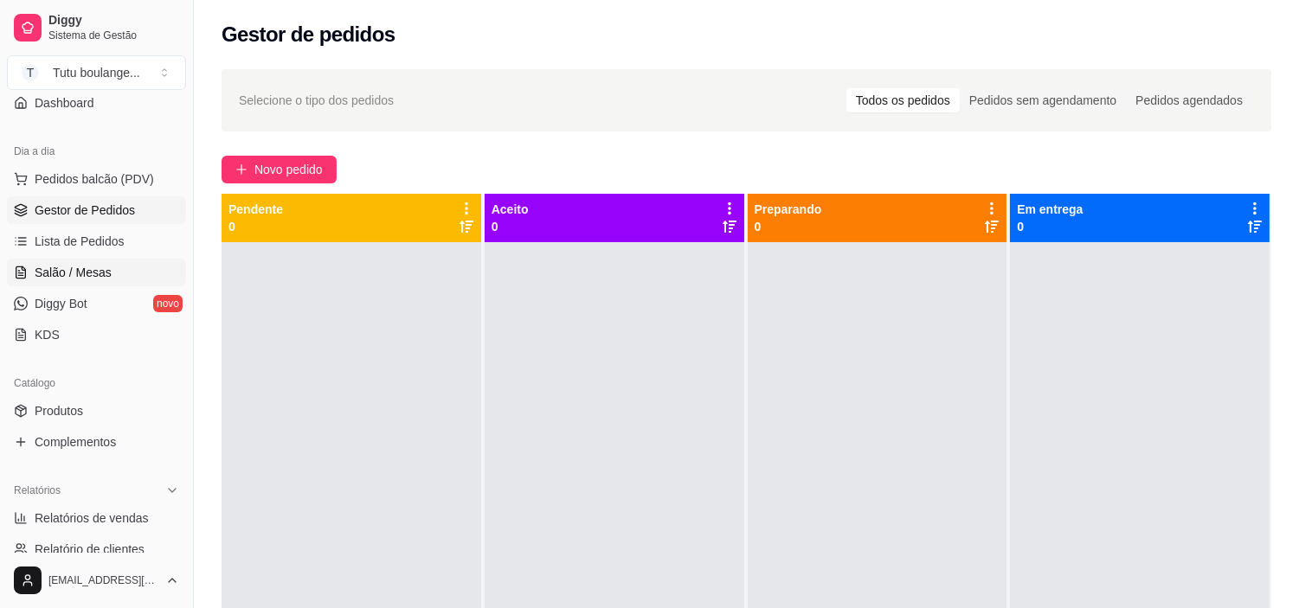
click at [89, 278] on span "Salão / Mesas" at bounding box center [73, 272] width 77 height 17
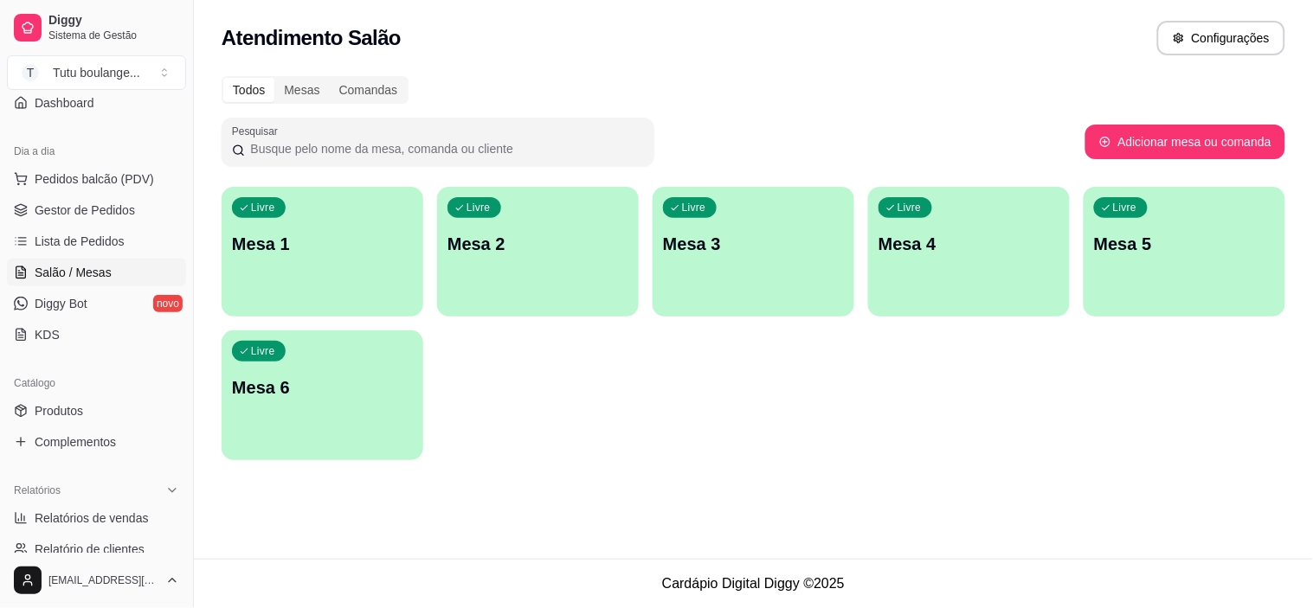
click at [299, 238] on p "Mesa 1" at bounding box center [322, 244] width 181 height 24
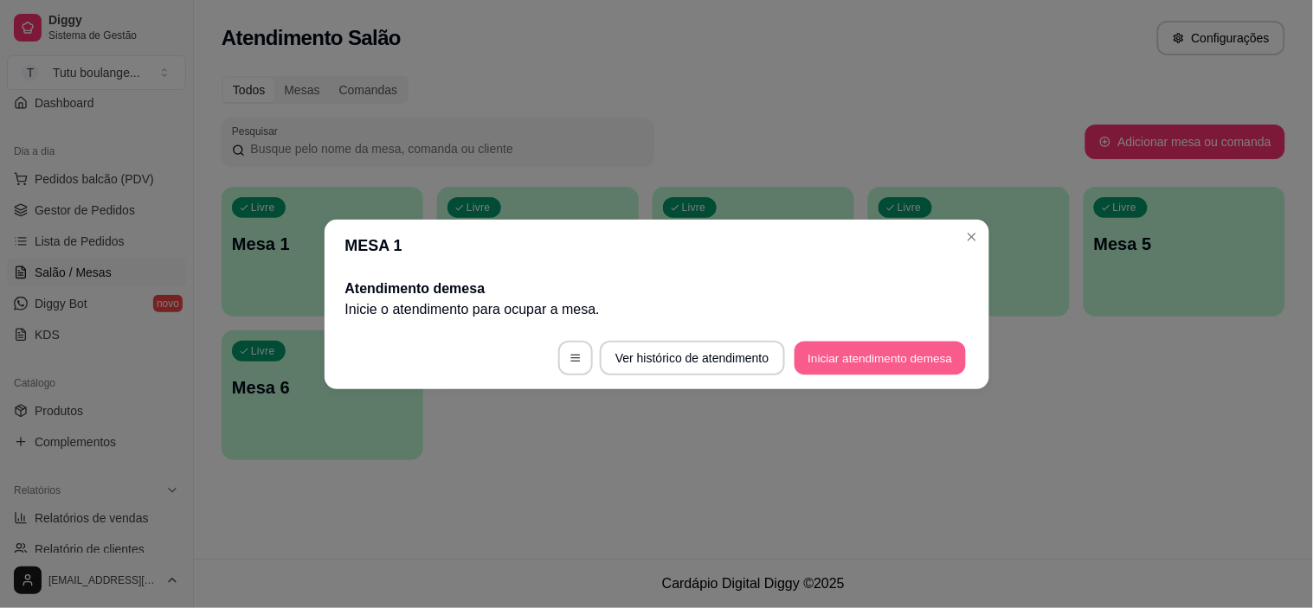
click at [896, 353] on button "Iniciar atendimento de mesa" at bounding box center [879, 358] width 171 height 34
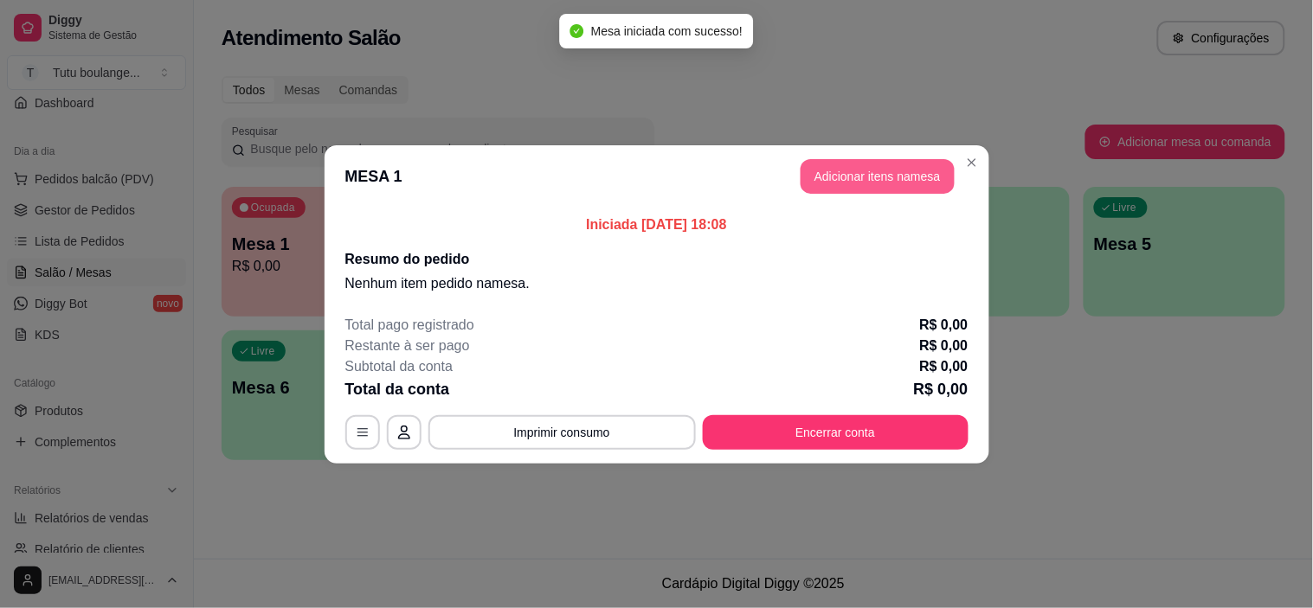
click at [894, 176] on button "Adicionar itens na mesa" at bounding box center [877, 176] width 154 height 35
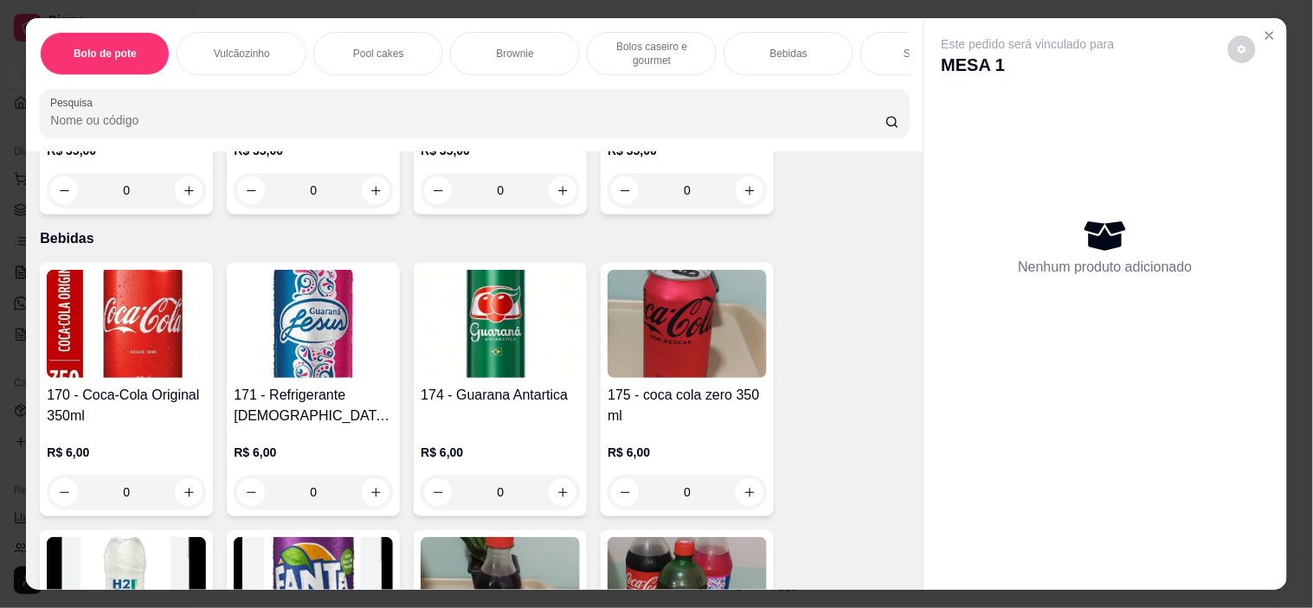
scroll to position [2307, 0]
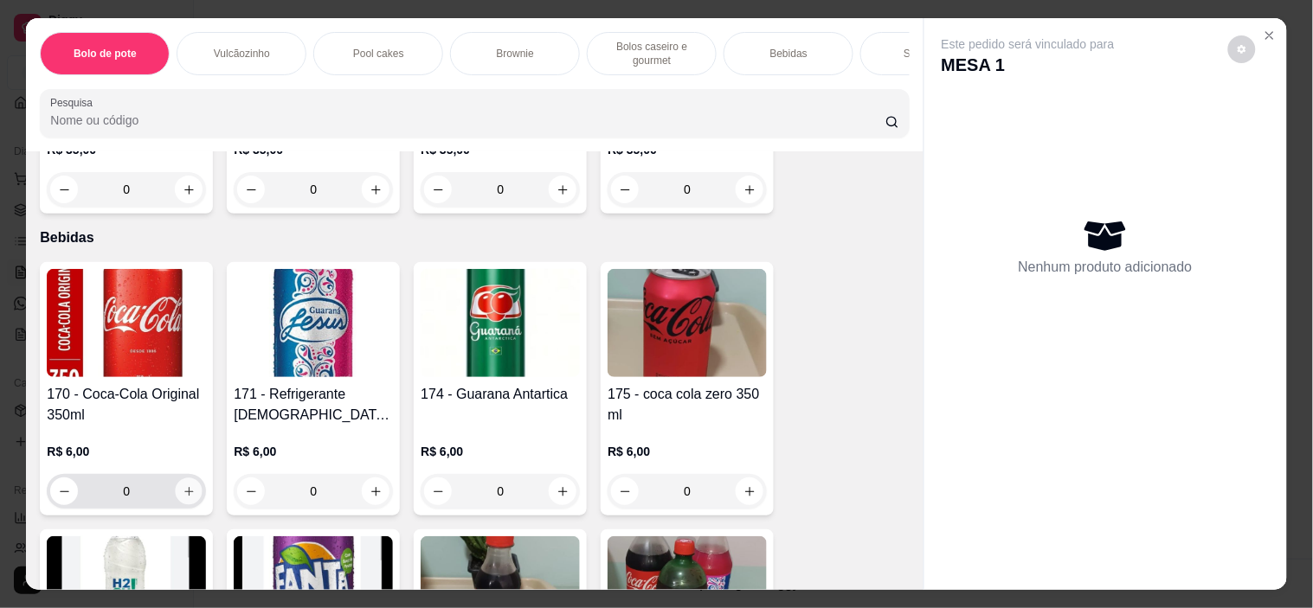
click at [184, 496] on icon "increase-product-quantity" at bounding box center [189, 491] width 13 height 13
type input "1"
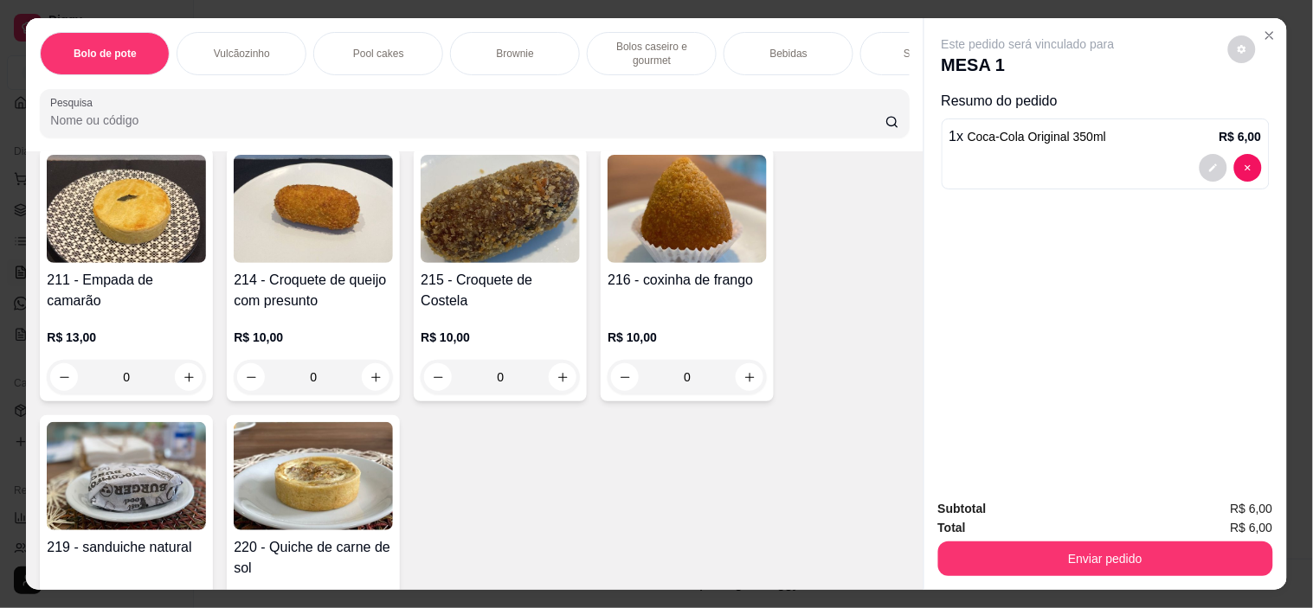
scroll to position [3268, 0]
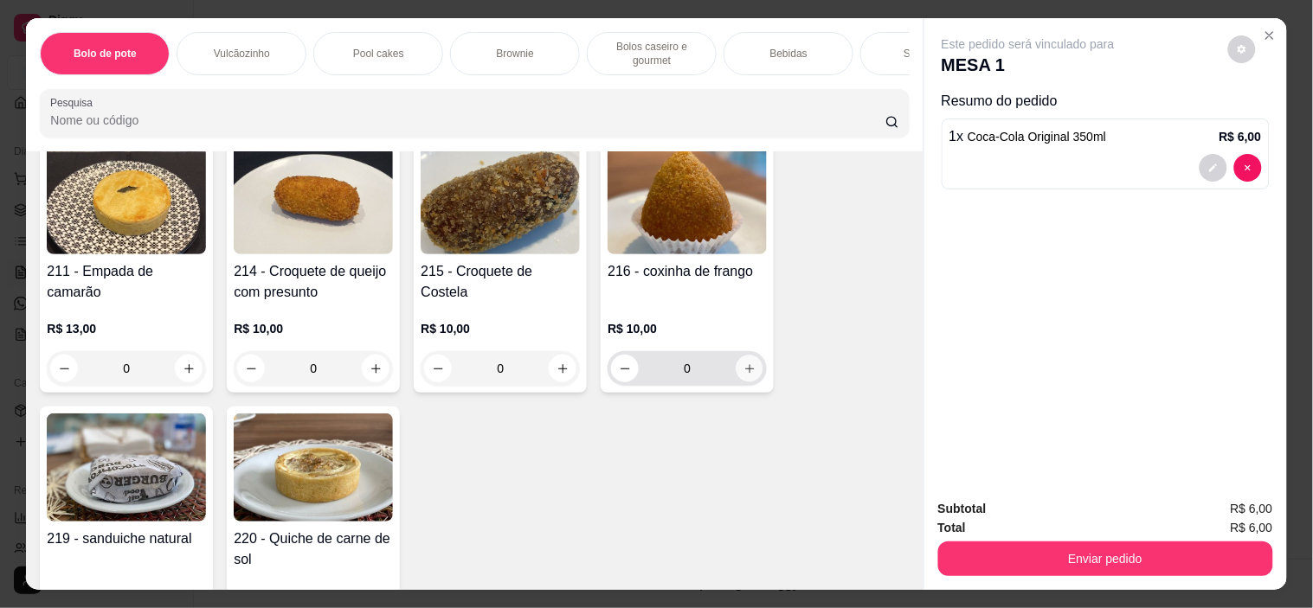
click at [743, 363] on icon "increase-product-quantity" at bounding box center [749, 369] width 13 height 13
type input "1"
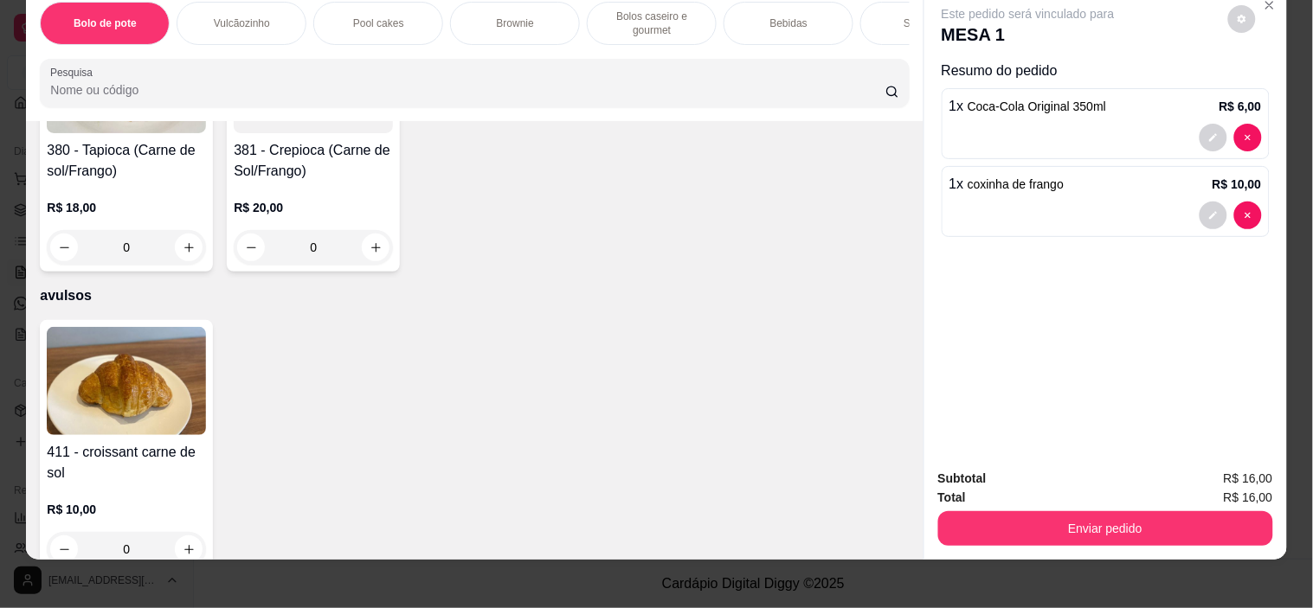
scroll to position [44, 0]
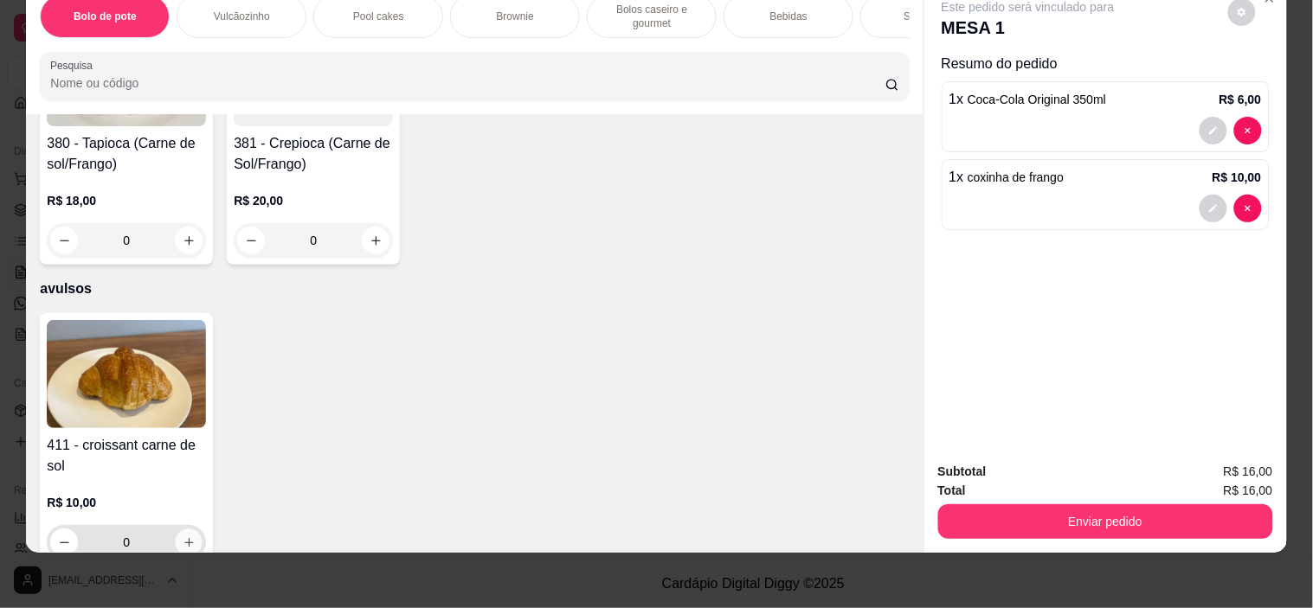
click at [183, 536] on icon "increase-product-quantity" at bounding box center [189, 542] width 13 height 13
type input "1"
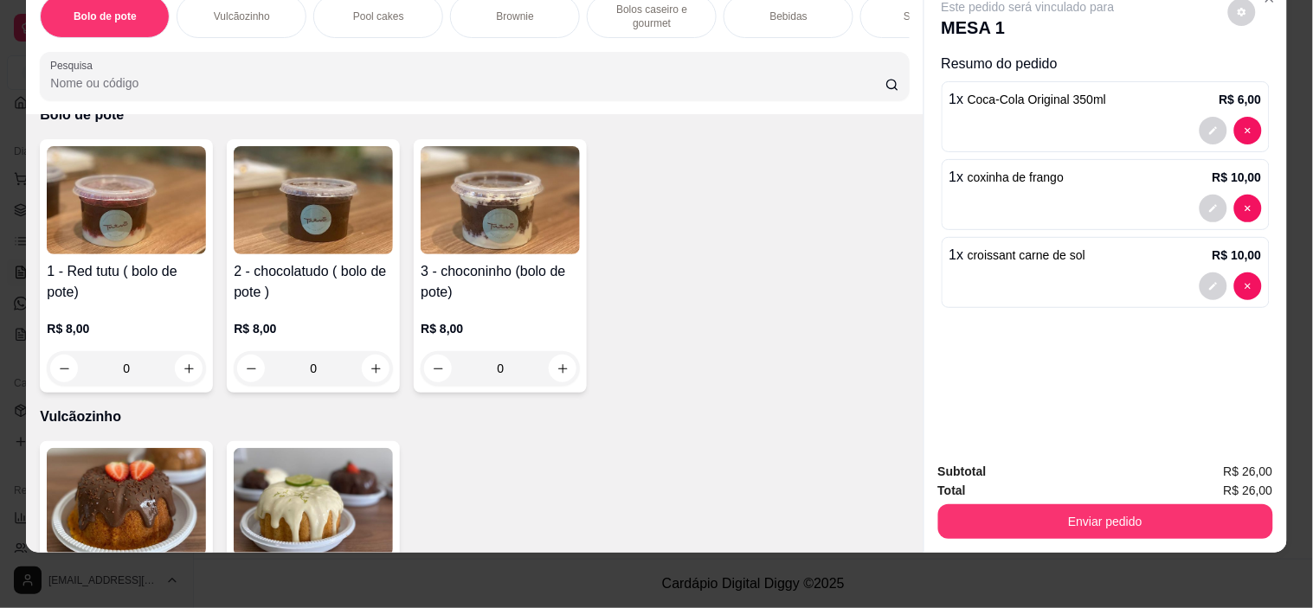
scroll to position [0, 0]
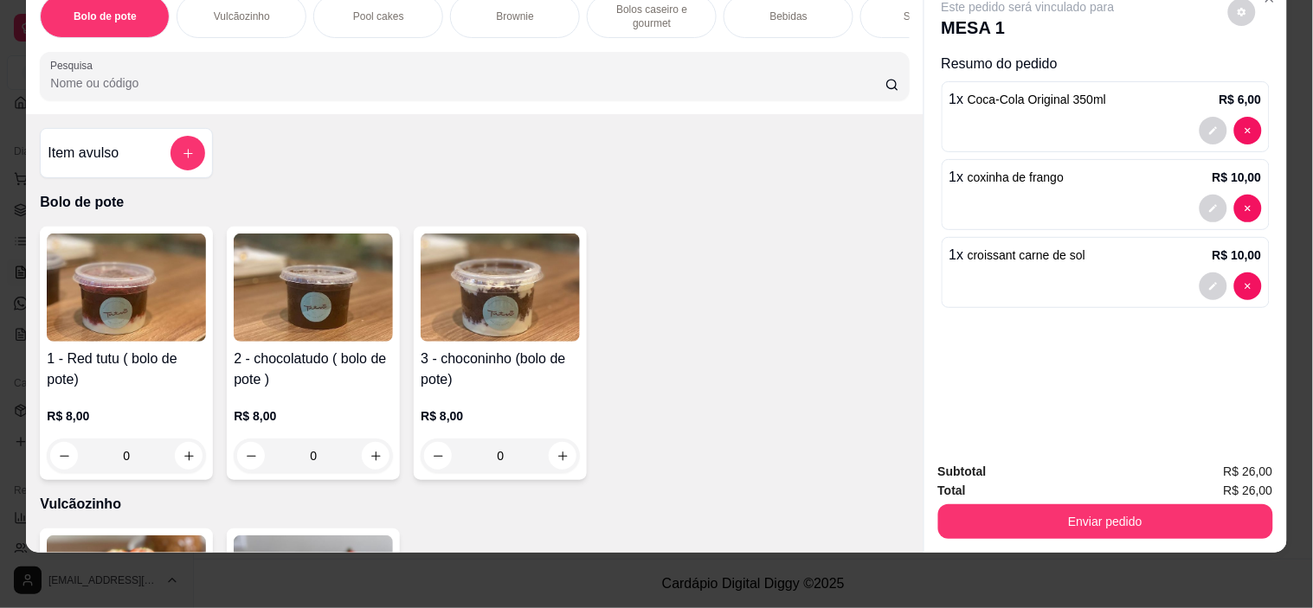
click at [168, 128] on div "Item avulso" at bounding box center [126, 153] width 173 height 50
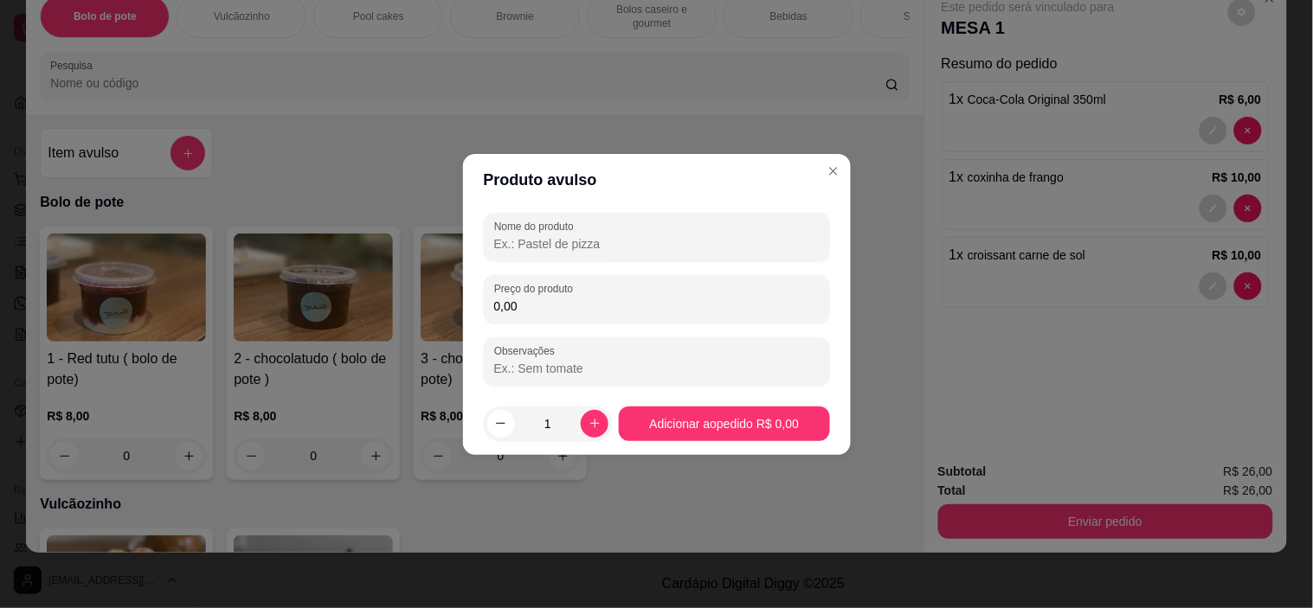
click at [532, 235] on input "Nome do produto" at bounding box center [656, 243] width 325 height 17
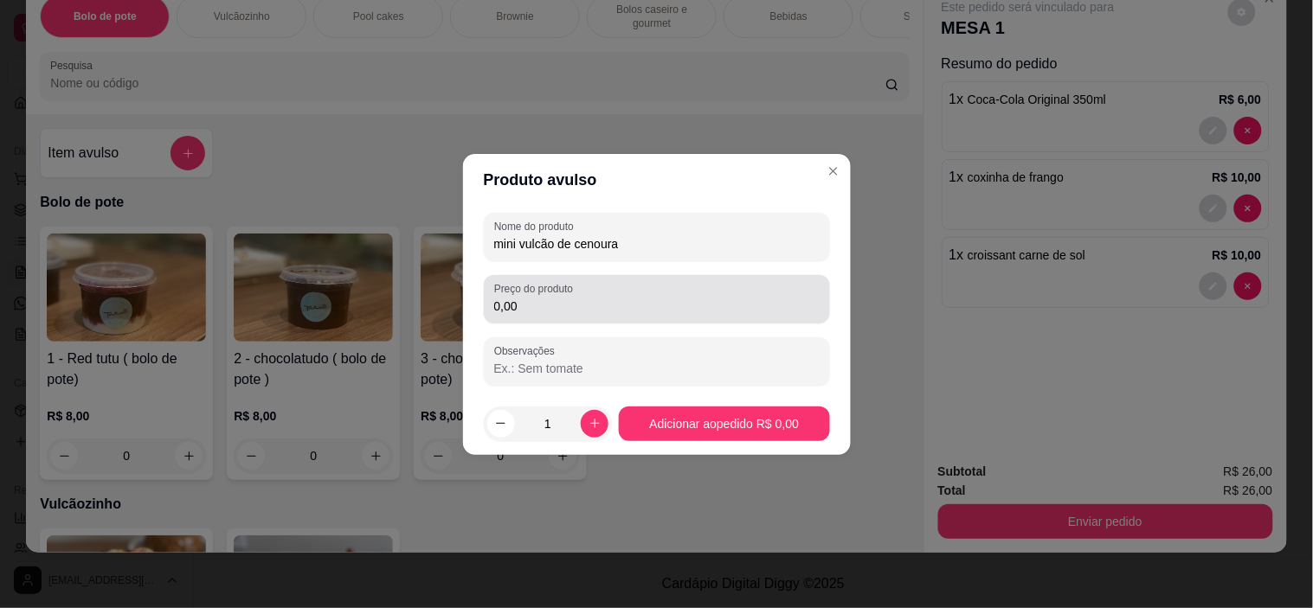
type input "mini vulcão de cenoura"
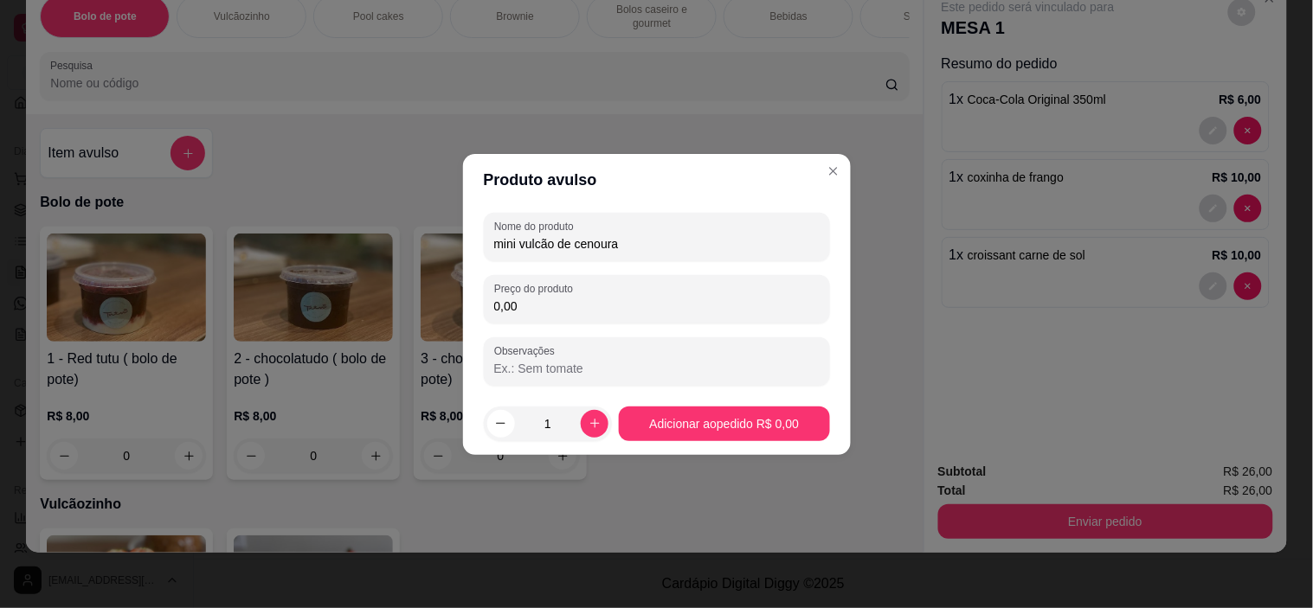
click at [574, 299] on input "0,00" at bounding box center [656, 306] width 325 height 17
type input "15,00"
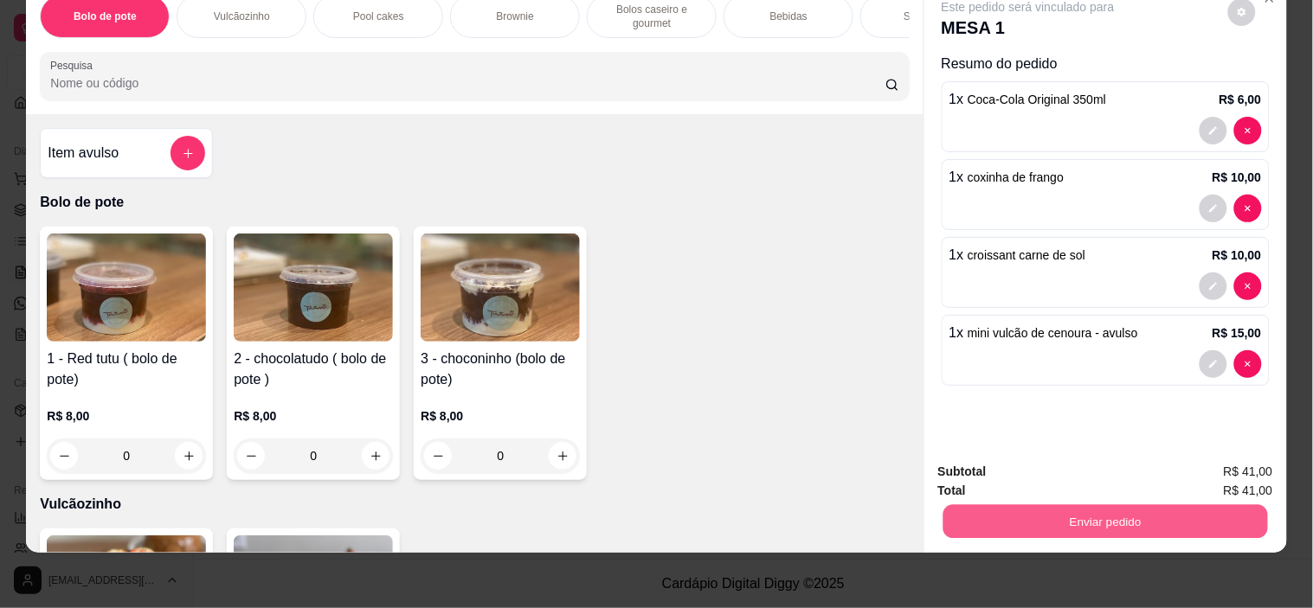
click at [1061, 505] on button "Enviar pedido" at bounding box center [1104, 522] width 324 height 34
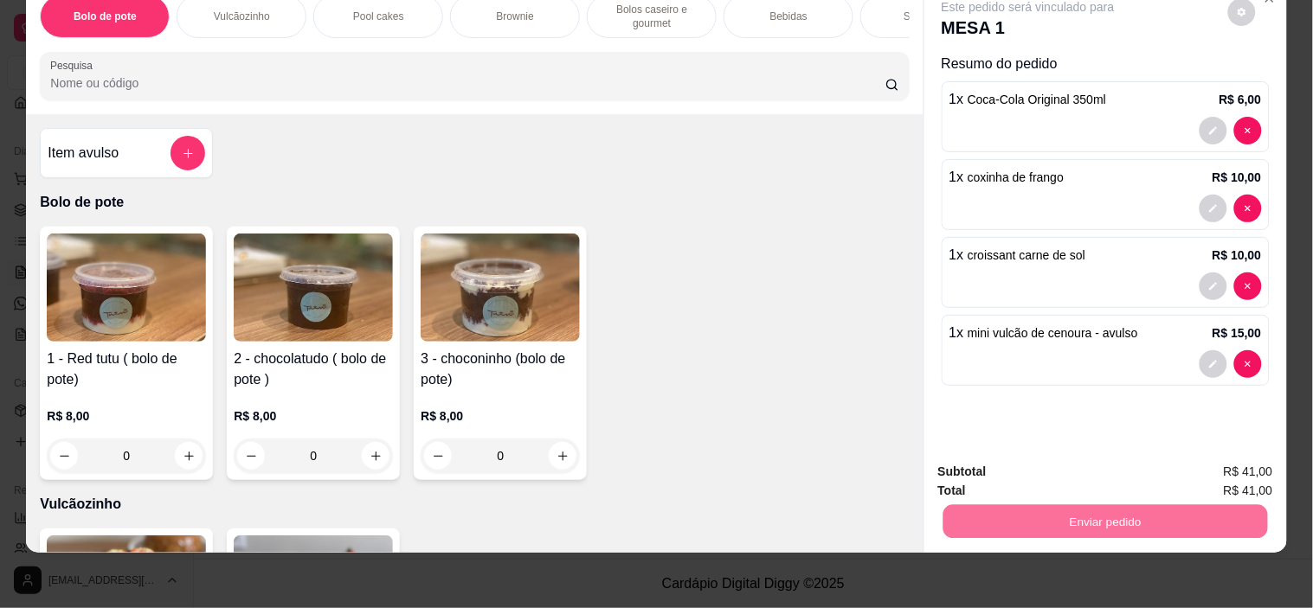
click at [1056, 463] on button "Não registrar e enviar pedido" at bounding box center [1048, 465] width 180 height 33
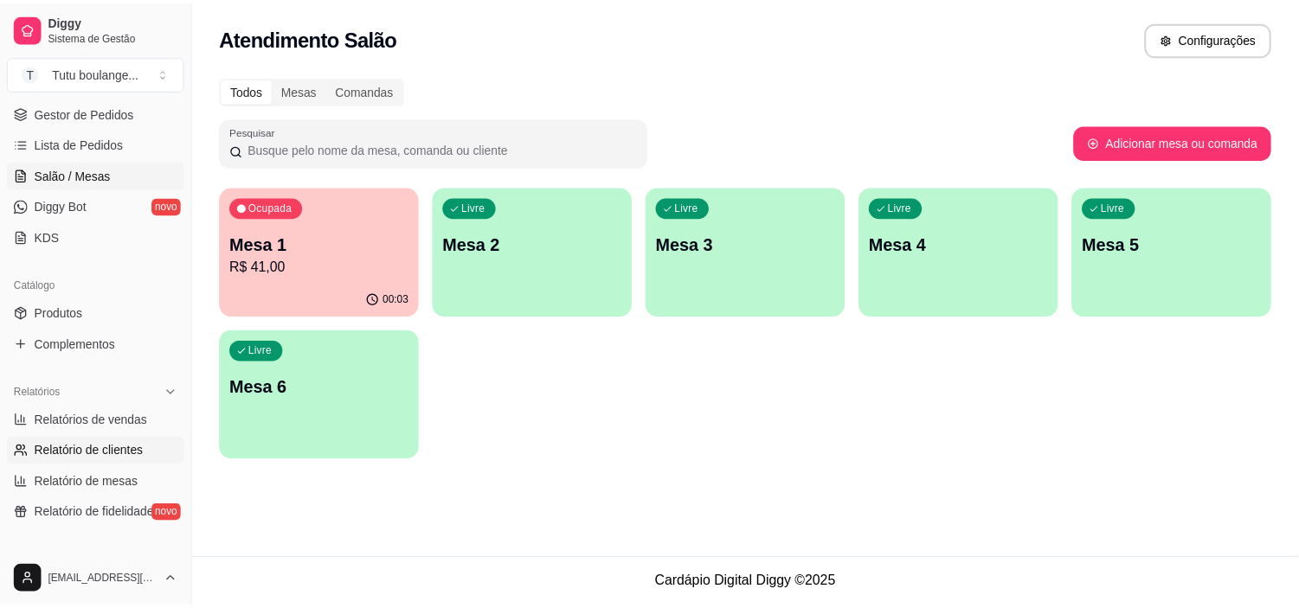
scroll to position [252, 0]
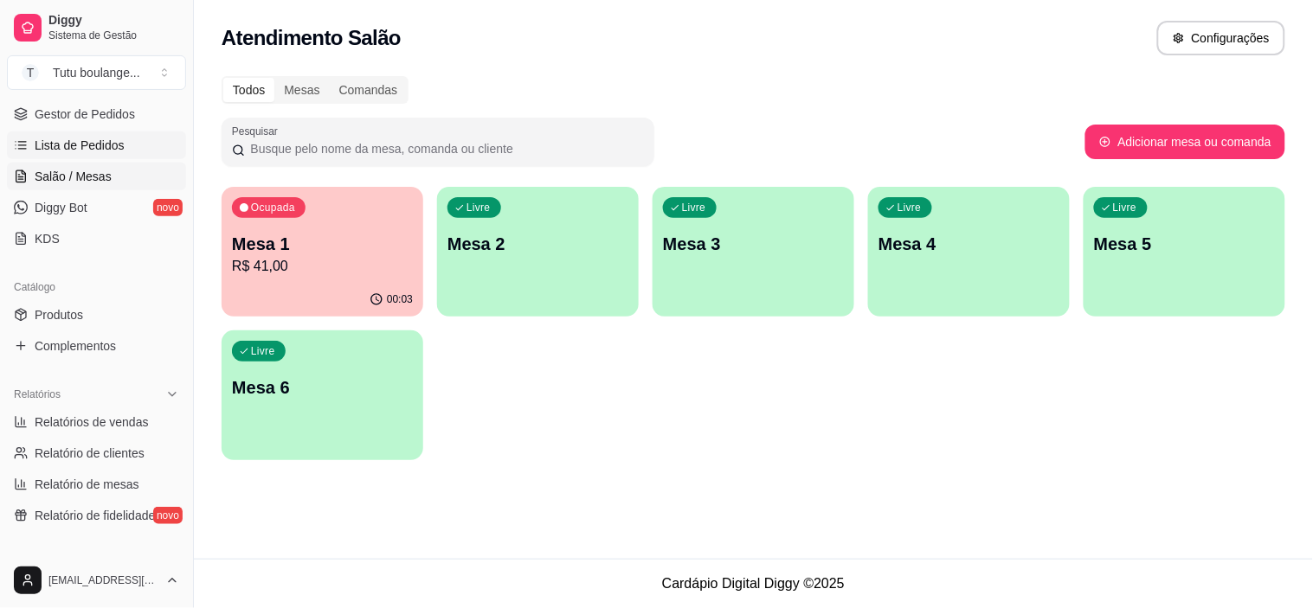
click at [106, 147] on span "Lista de Pedidos" at bounding box center [80, 145] width 90 height 17
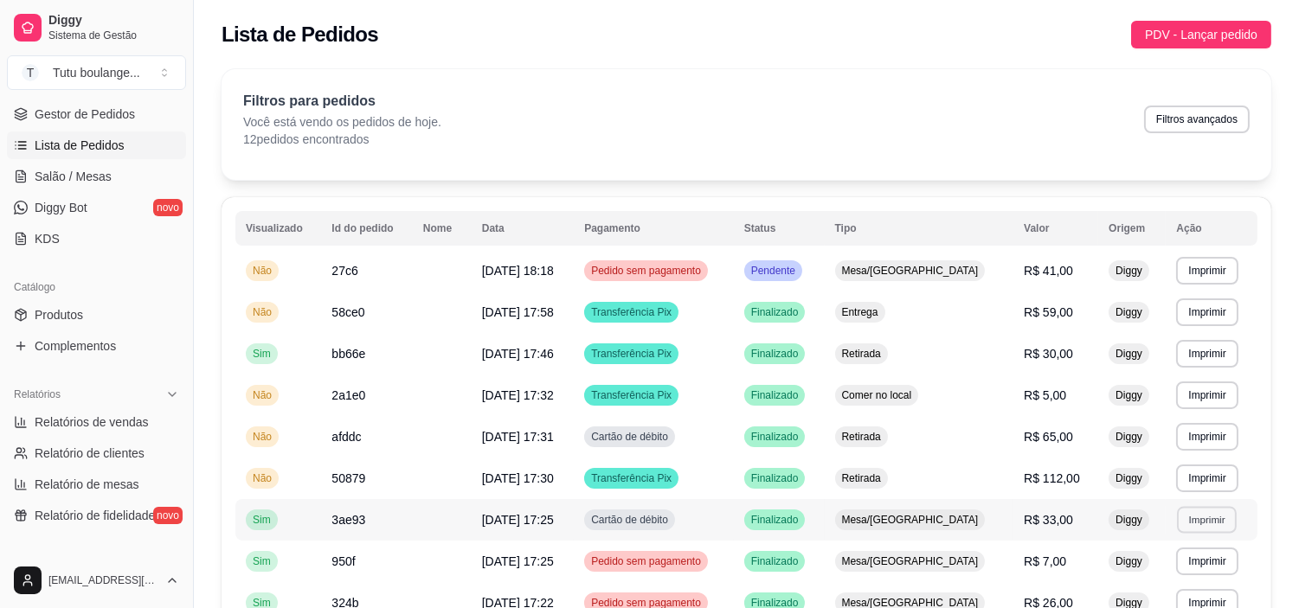
click at [1204, 517] on button "Imprimir" at bounding box center [1208, 519] width 60 height 27
click at [1192, 488] on button "[PERSON_NAME]" at bounding box center [1170, 484] width 125 height 28
click at [128, 309] on link "Produtos" at bounding box center [96, 315] width 179 height 28
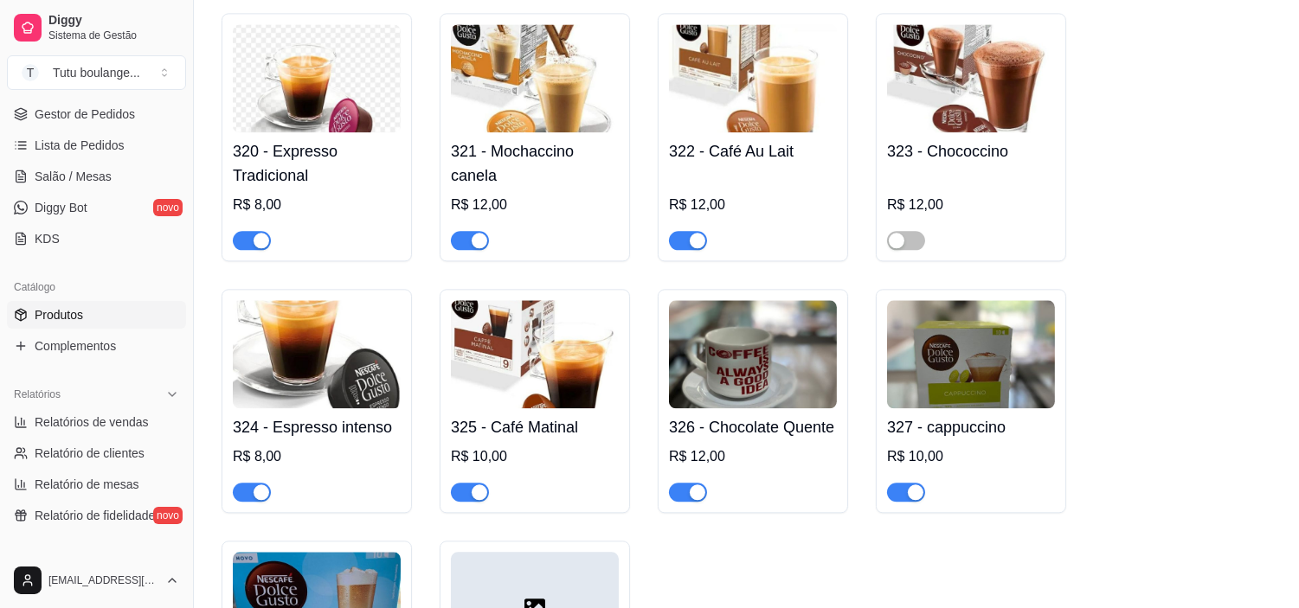
scroll to position [7210, 0]
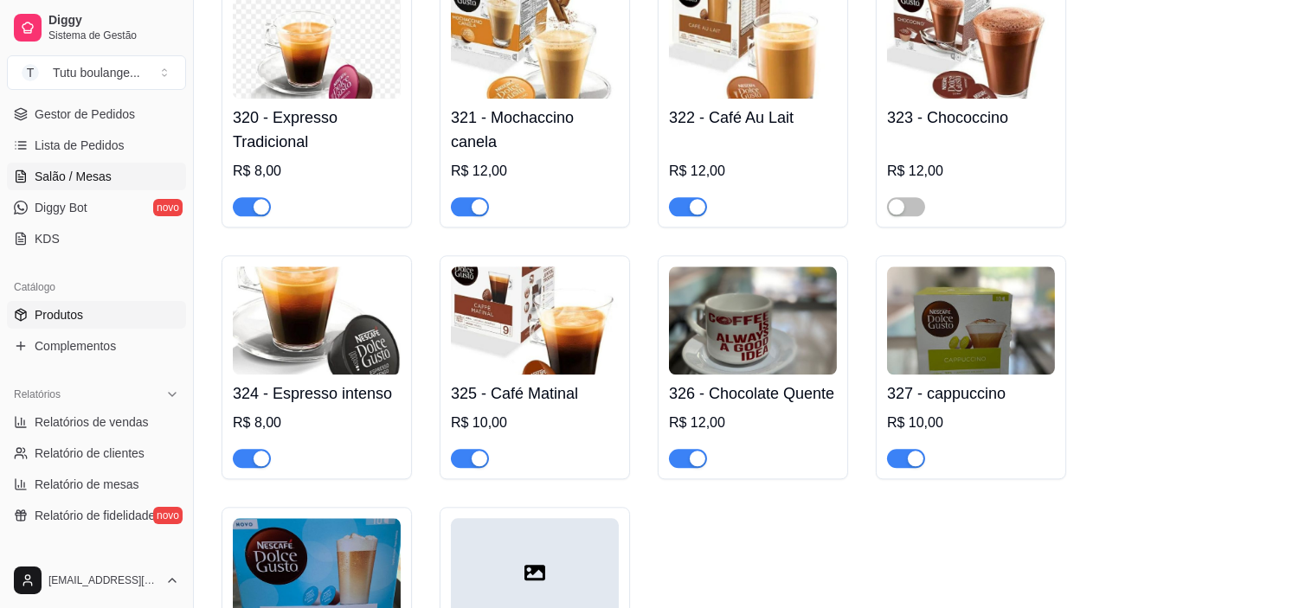
click at [119, 177] on link "Salão / Mesas" at bounding box center [96, 177] width 179 height 28
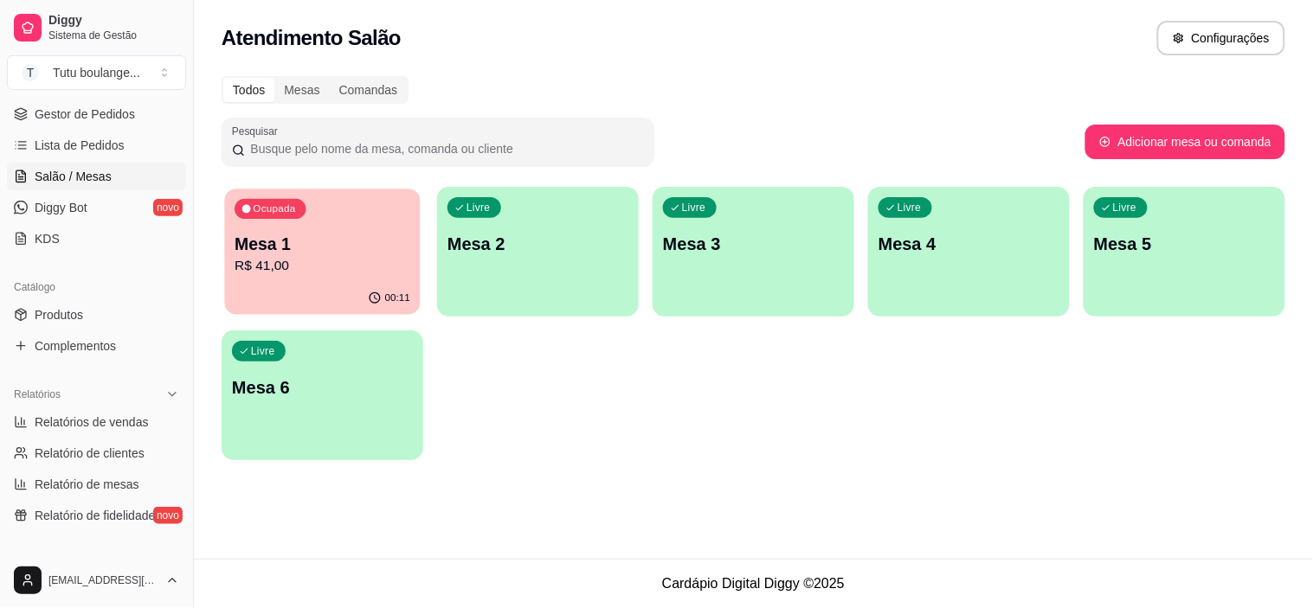
click at [324, 241] on p "Mesa 1" at bounding box center [322, 244] width 176 height 23
click at [407, 254] on p "Mesa 1" at bounding box center [322, 244] width 181 height 24
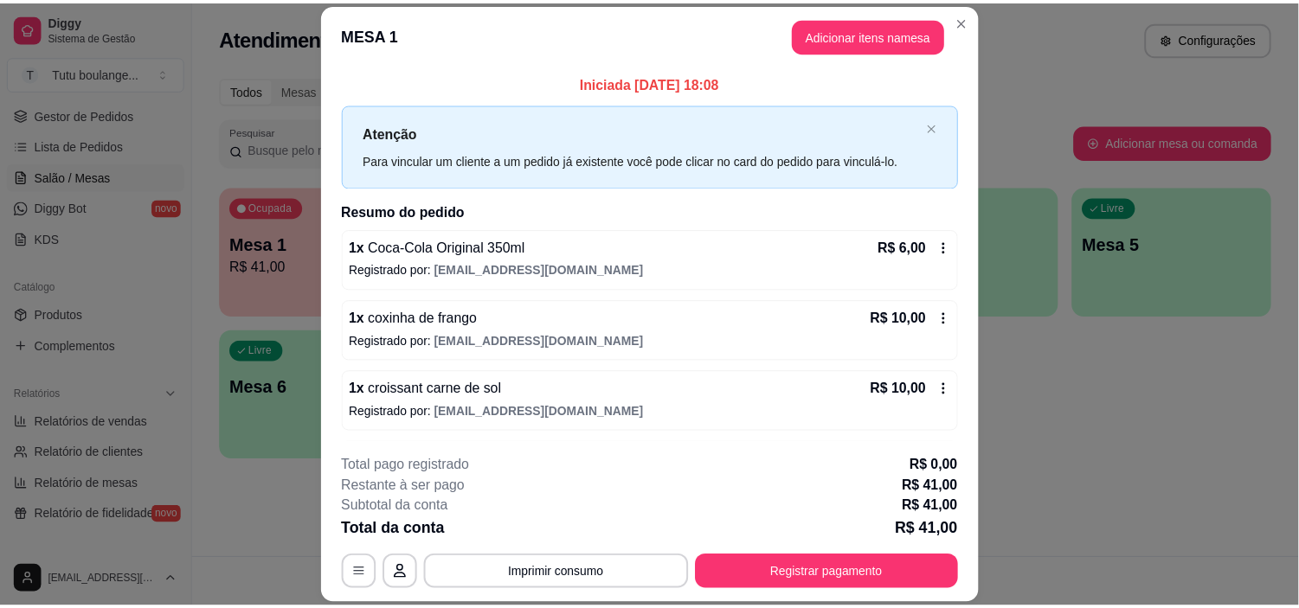
scroll to position [67, 0]
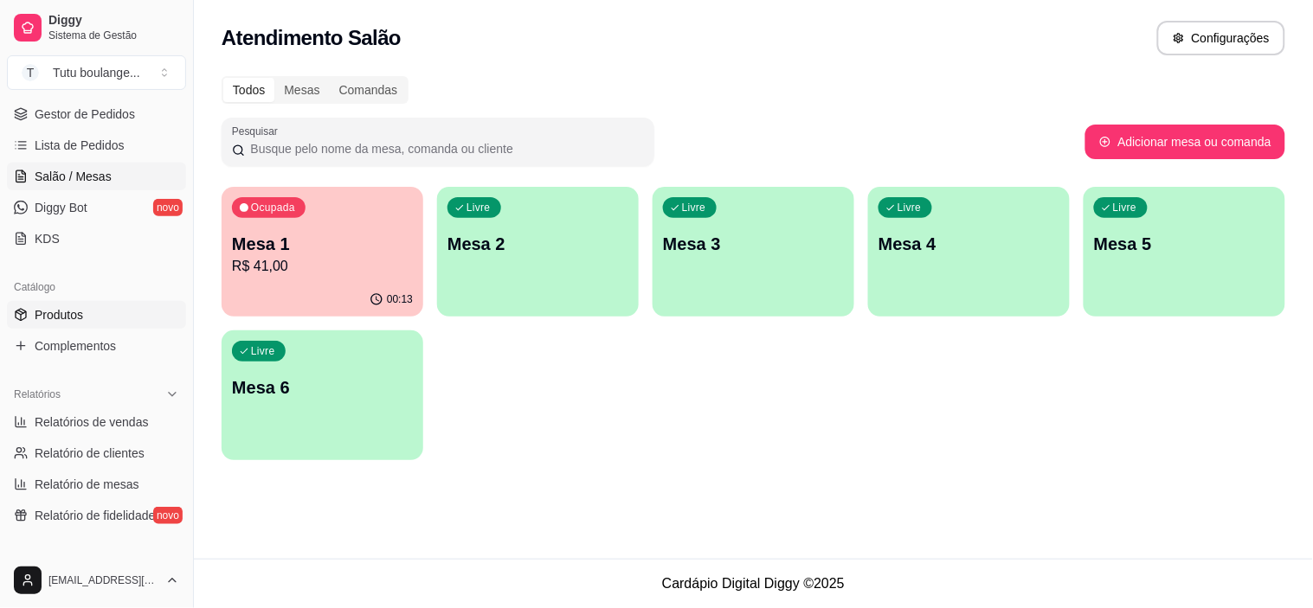
click at [123, 316] on link "Produtos" at bounding box center [96, 315] width 179 height 28
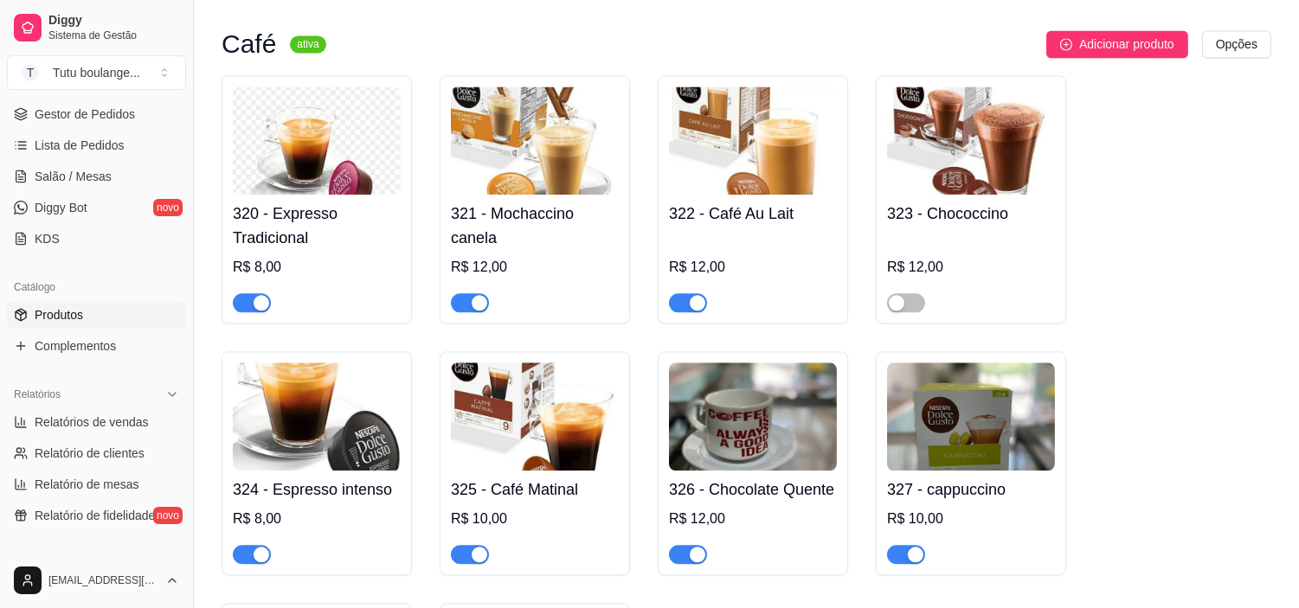
scroll to position [7210, 0]
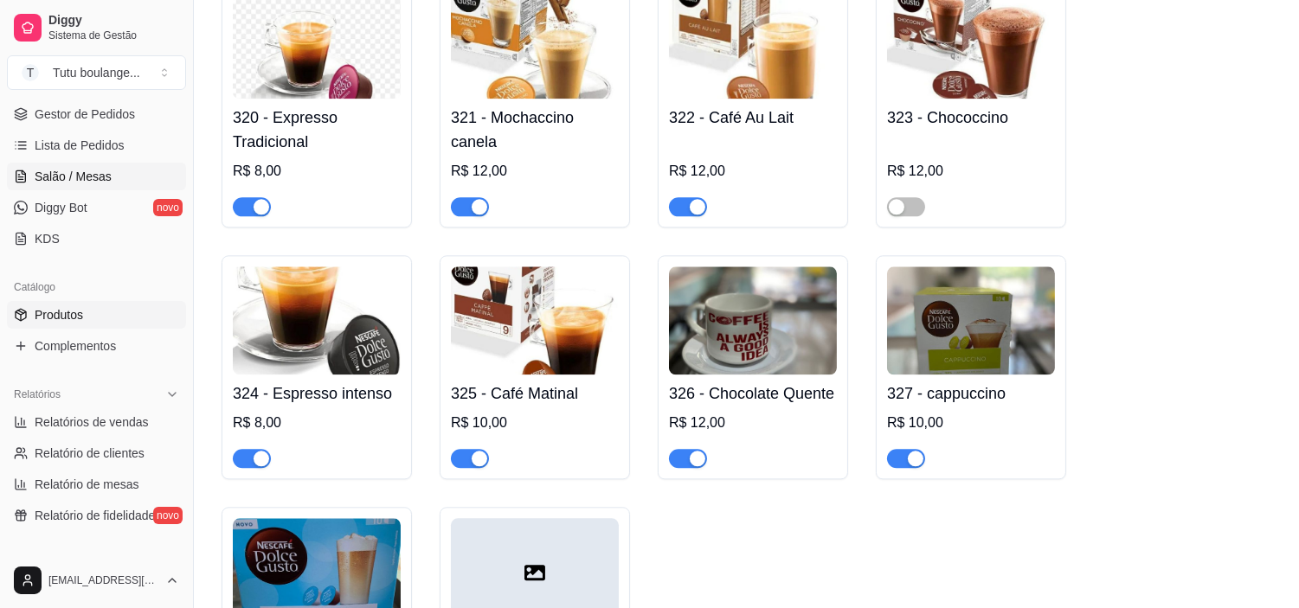
click at [104, 183] on span "Salão / Mesas" at bounding box center [73, 176] width 77 height 17
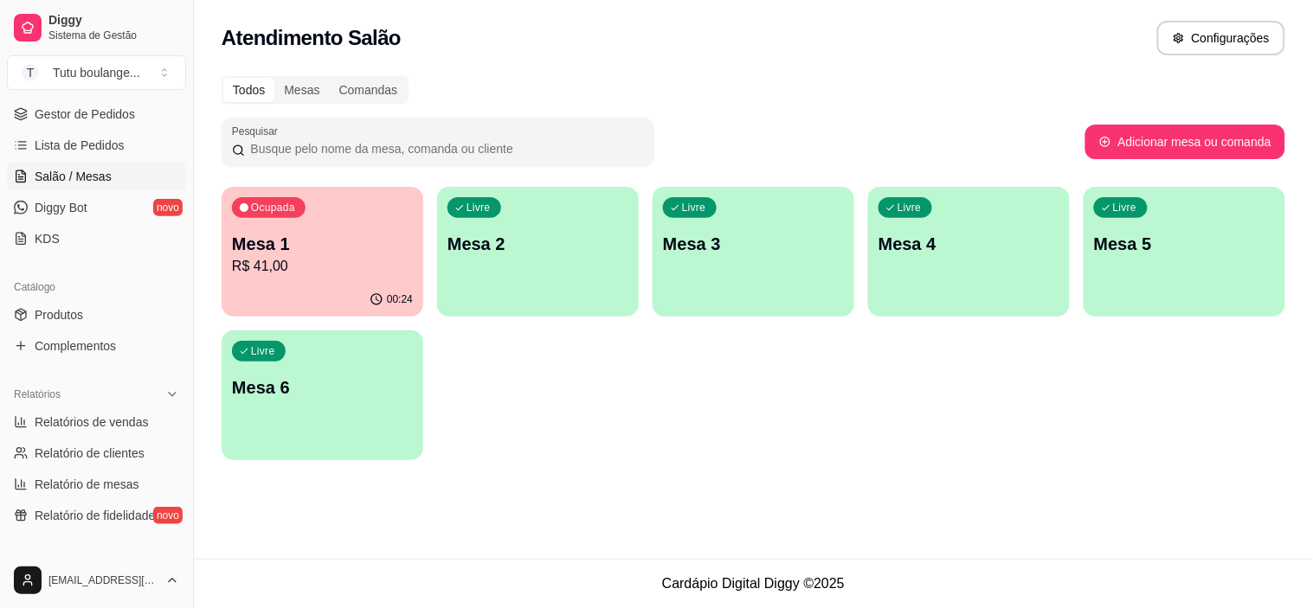
click at [331, 253] on p "Mesa 1" at bounding box center [322, 244] width 181 height 24
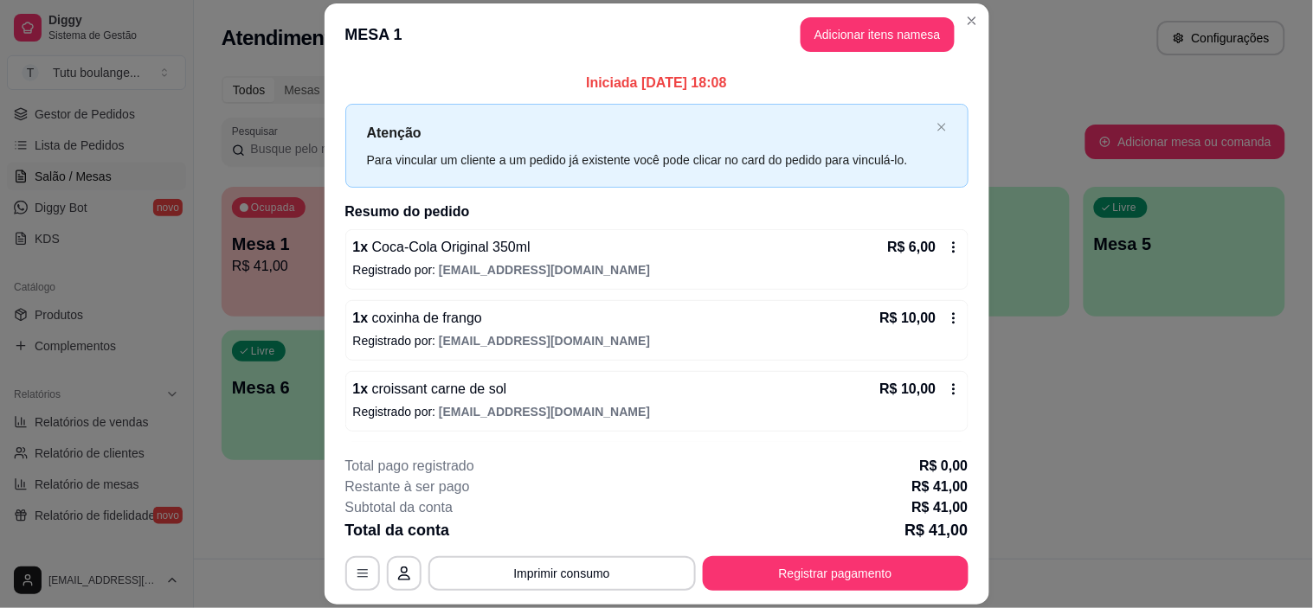
click at [947, 313] on icon at bounding box center [954, 318] width 14 height 14
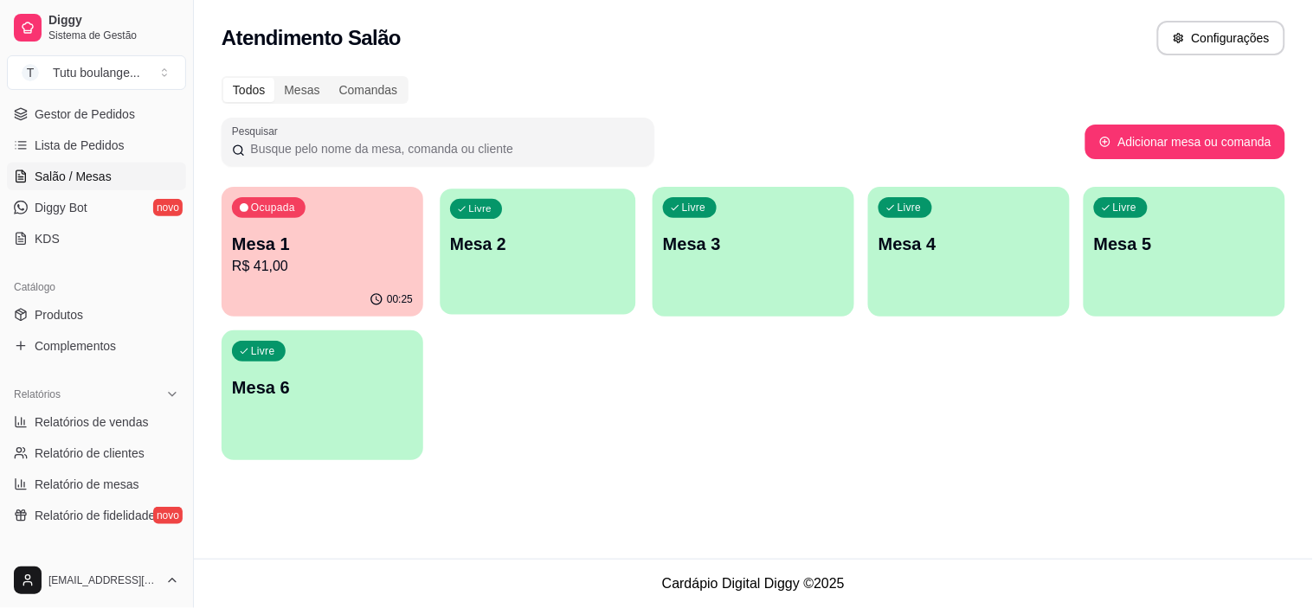
click at [573, 257] on div "Livre Mesa 2" at bounding box center [538, 242] width 196 height 106
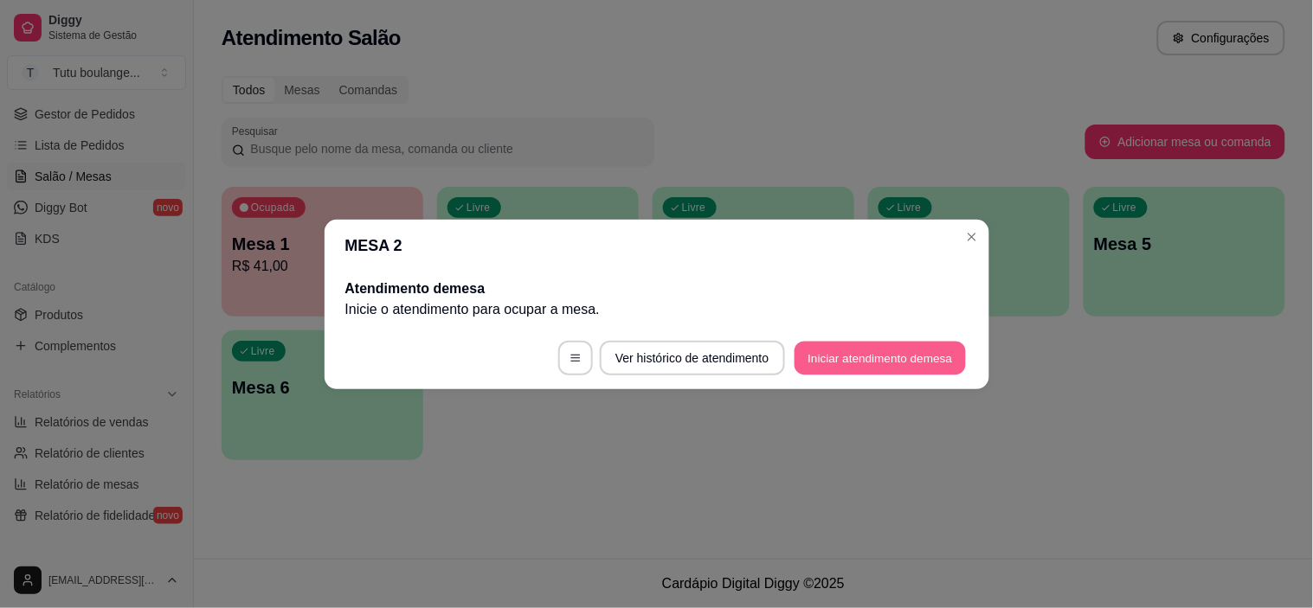
click at [820, 362] on button "Iniciar atendimento de mesa" at bounding box center [879, 358] width 171 height 34
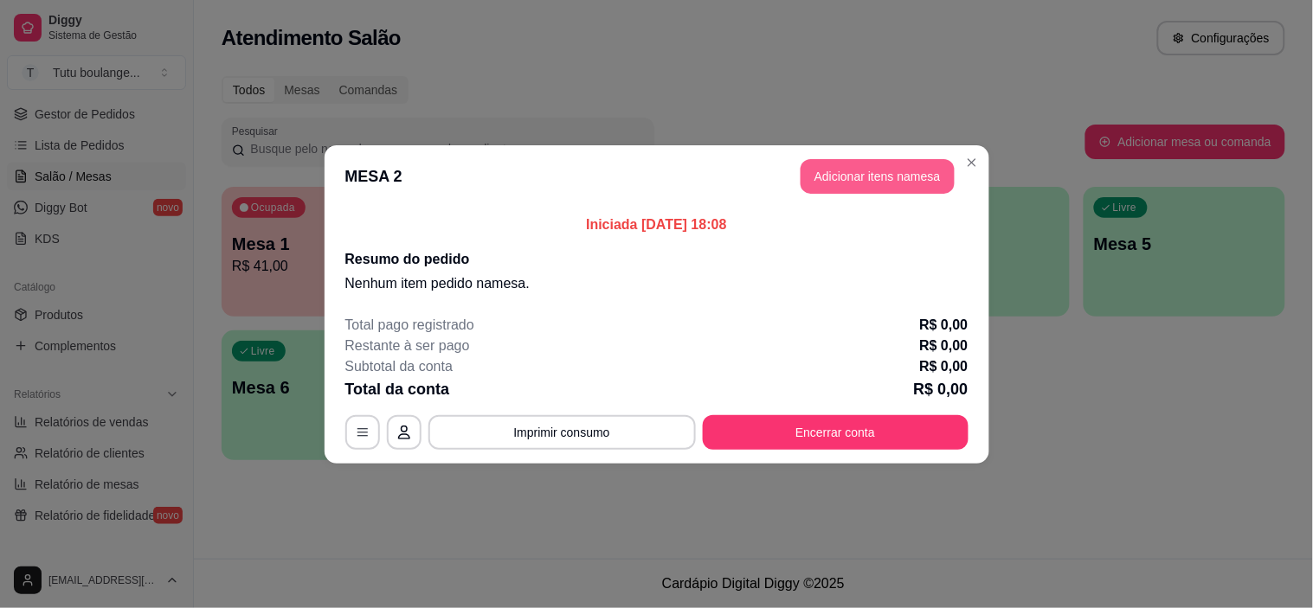
click at [834, 171] on button "Adicionar itens na mesa" at bounding box center [877, 176] width 154 height 35
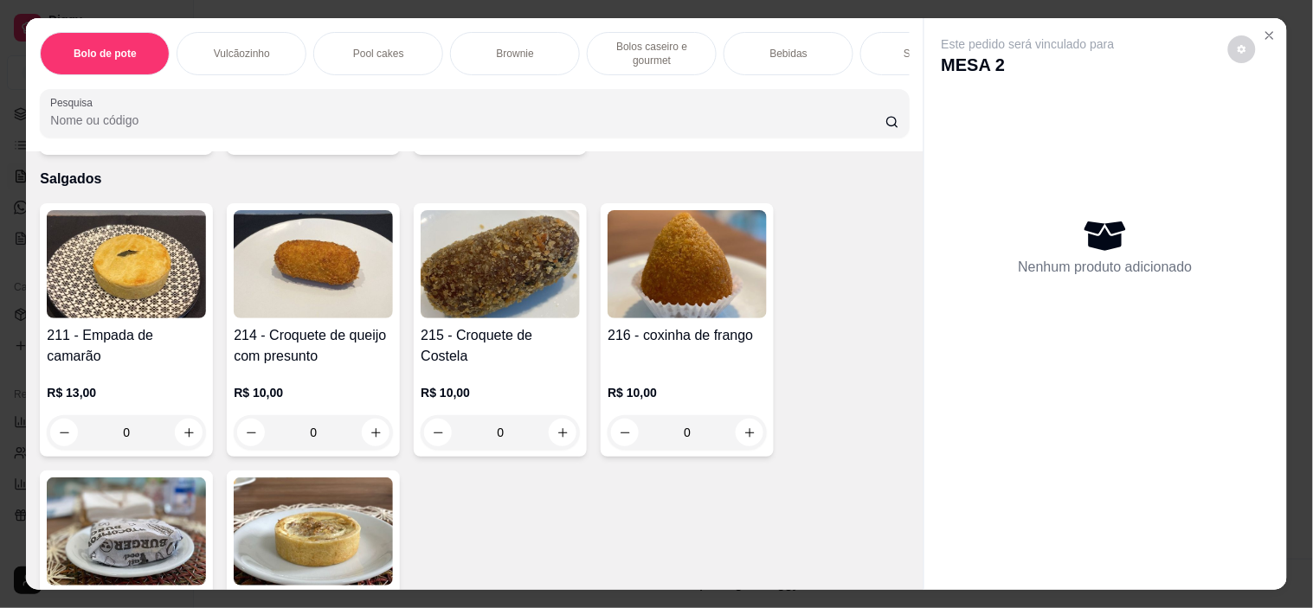
scroll to position [3306, 0]
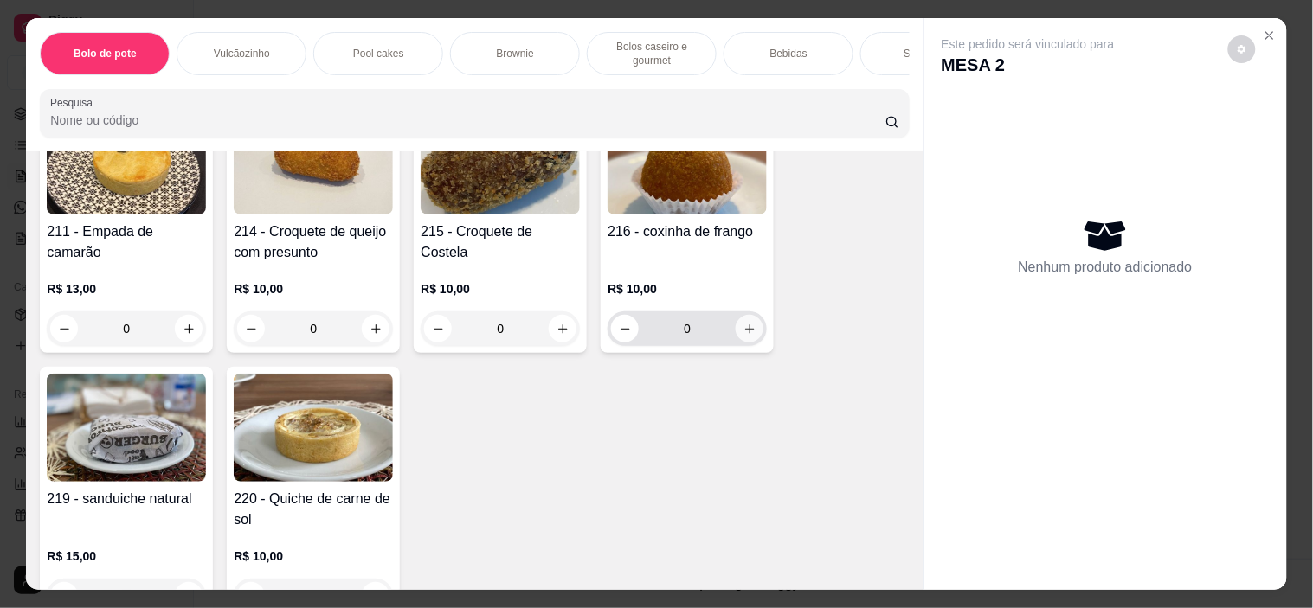
click at [743, 323] on icon "increase-product-quantity" at bounding box center [749, 329] width 13 height 13
type input "1"
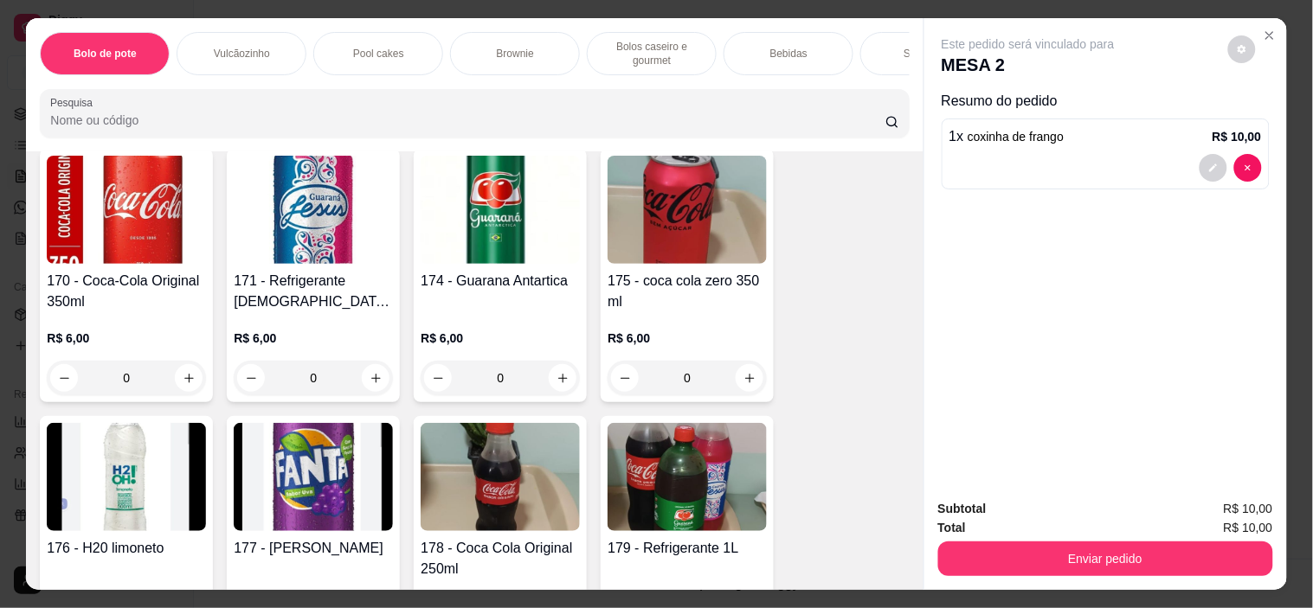
scroll to position [2345, 0]
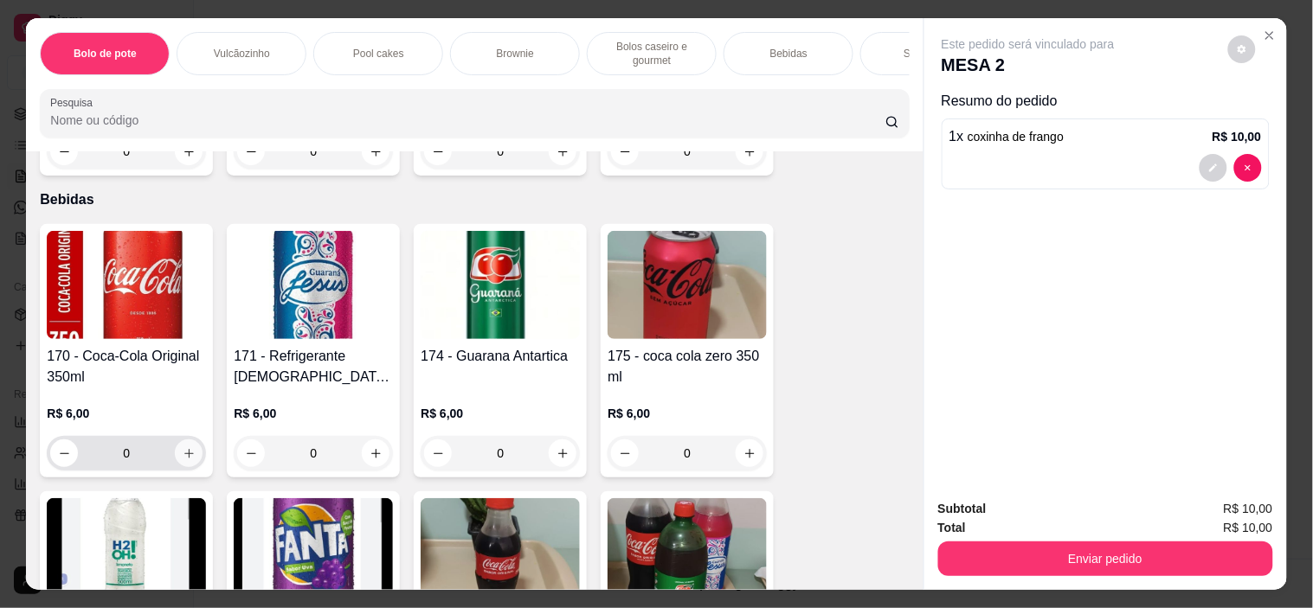
click at [187, 457] on icon "increase-product-quantity" at bounding box center [189, 453] width 13 height 13
type input "1"
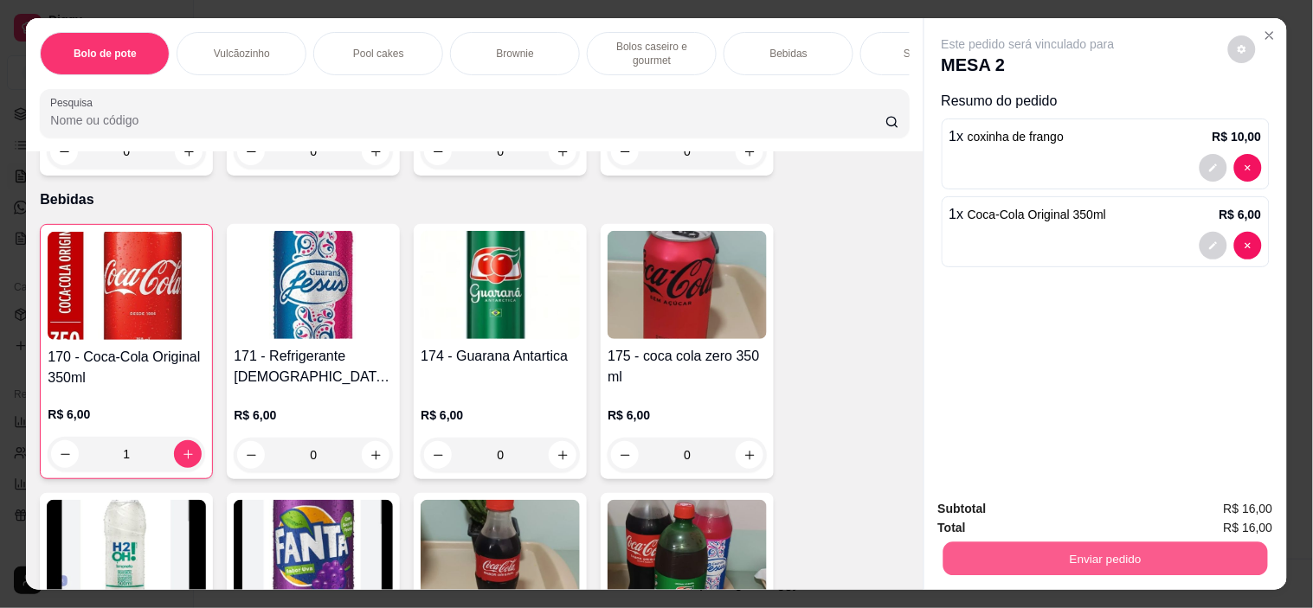
click at [1067, 554] on button "Enviar pedido" at bounding box center [1104, 560] width 324 height 34
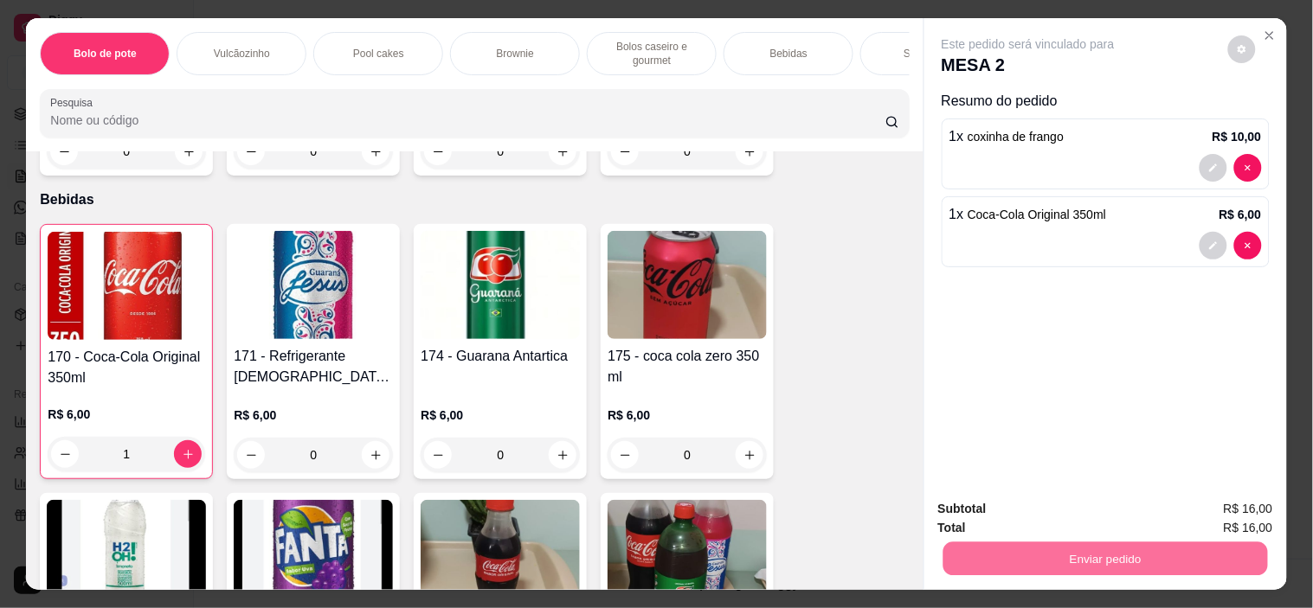
click at [1070, 506] on button "Não registrar e enviar pedido" at bounding box center [1048, 509] width 180 height 33
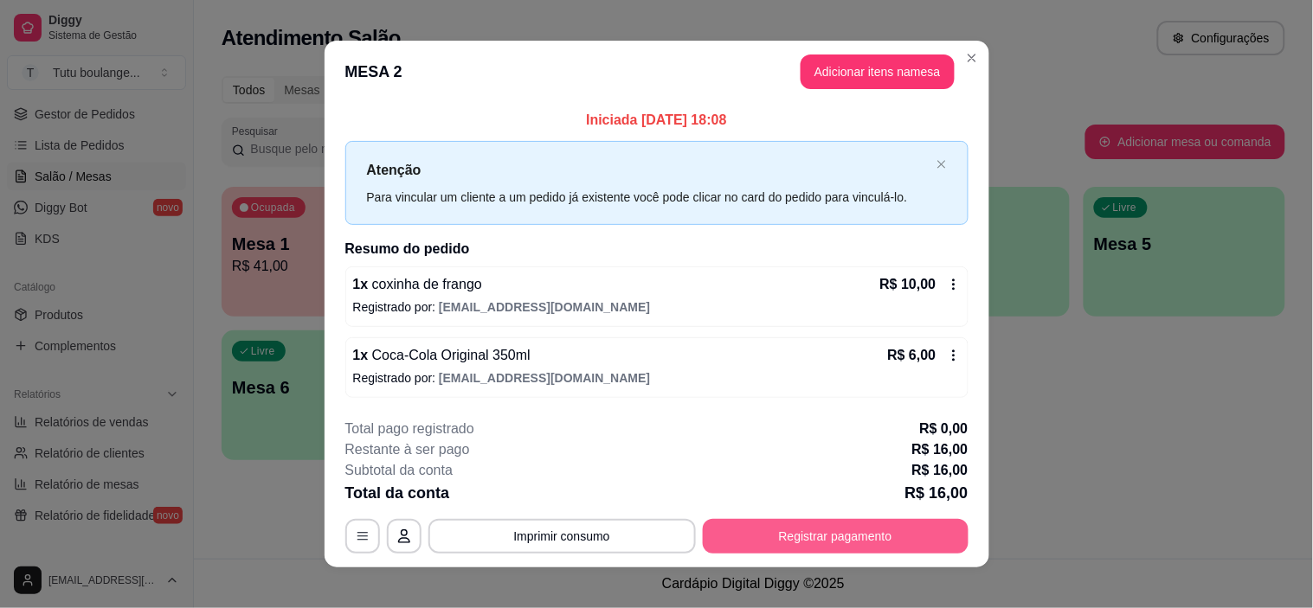
click at [902, 534] on button "Registrar pagamento" at bounding box center [836, 536] width 266 height 35
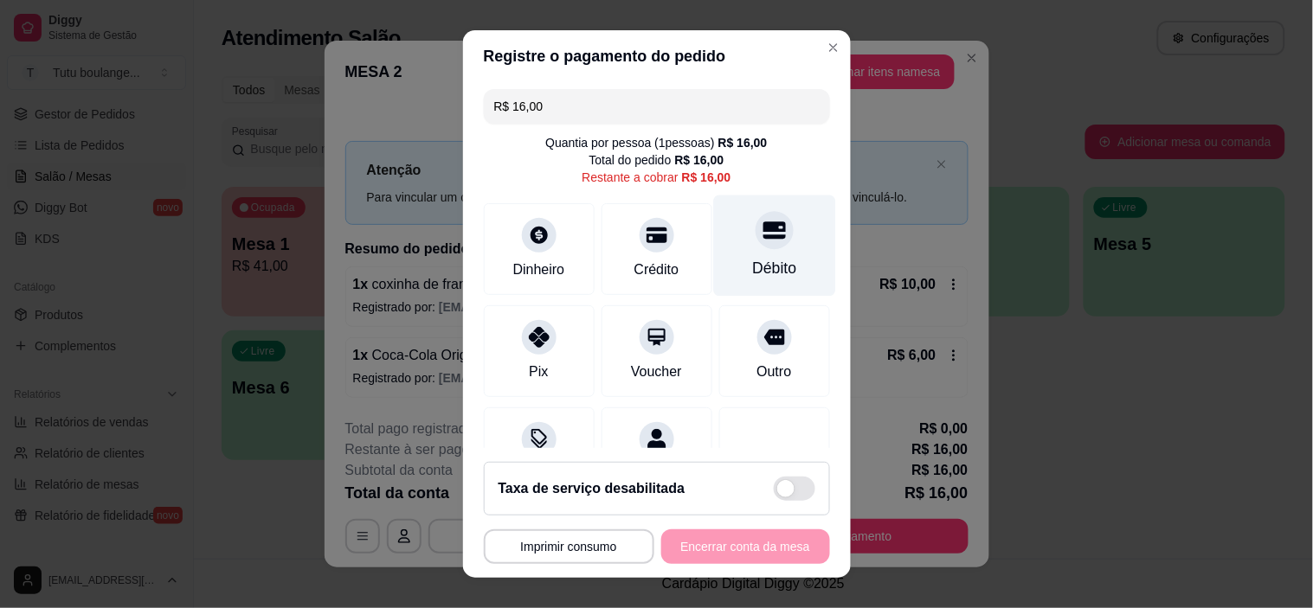
click at [768, 256] on div "Débito" at bounding box center [774, 246] width 122 height 101
type input "R$ 0,00"
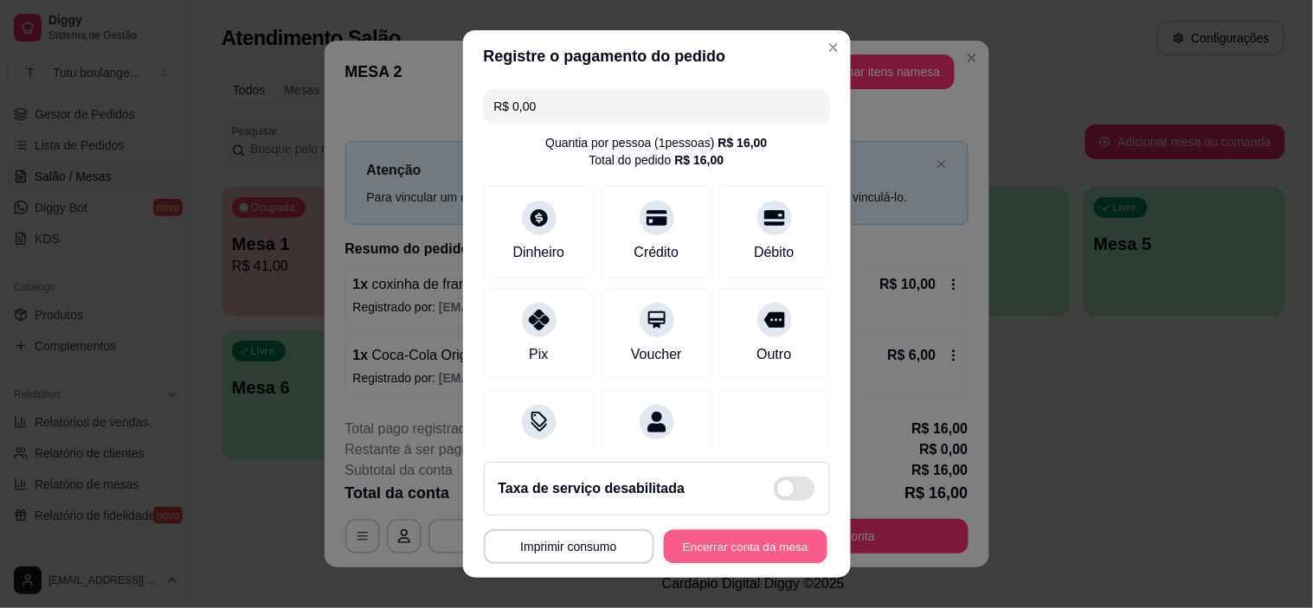
click at [748, 548] on button "Encerrar conta da mesa" at bounding box center [746, 547] width 164 height 34
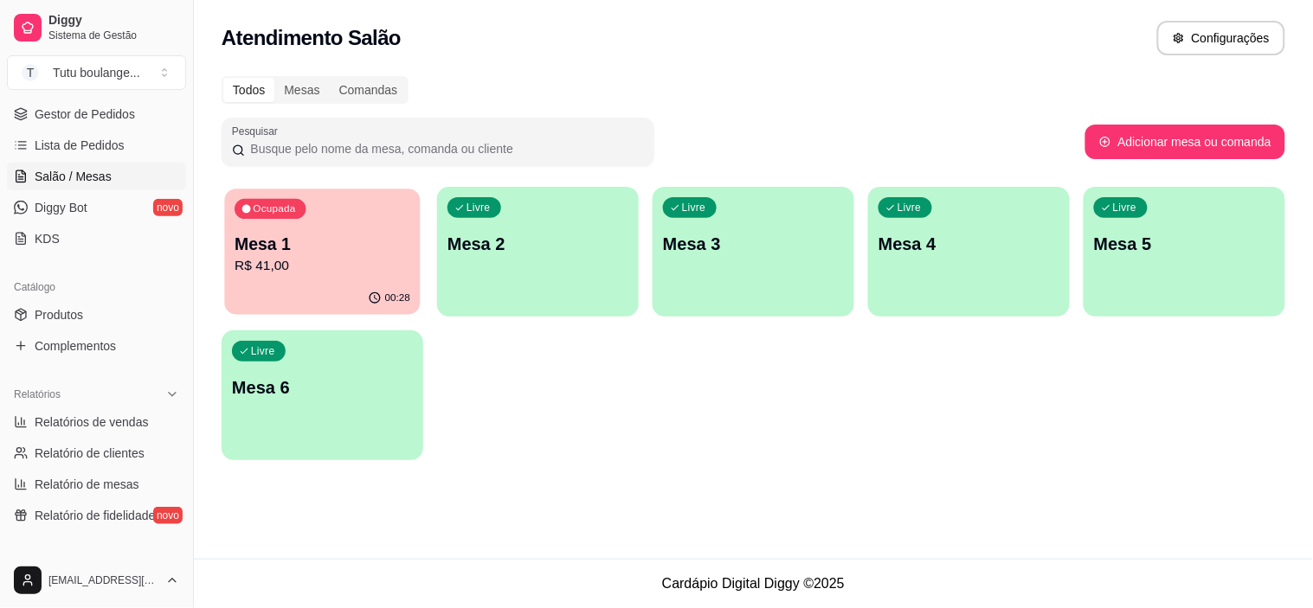
click at [349, 247] on p "Mesa 1" at bounding box center [322, 244] width 176 height 23
click at [326, 286] on div "00:39" at bounding box center [323, 300] width 202 height 34
click at [341, 274] on p "R$ 41,00" at bounding box center [322, 266] width 176 height 20
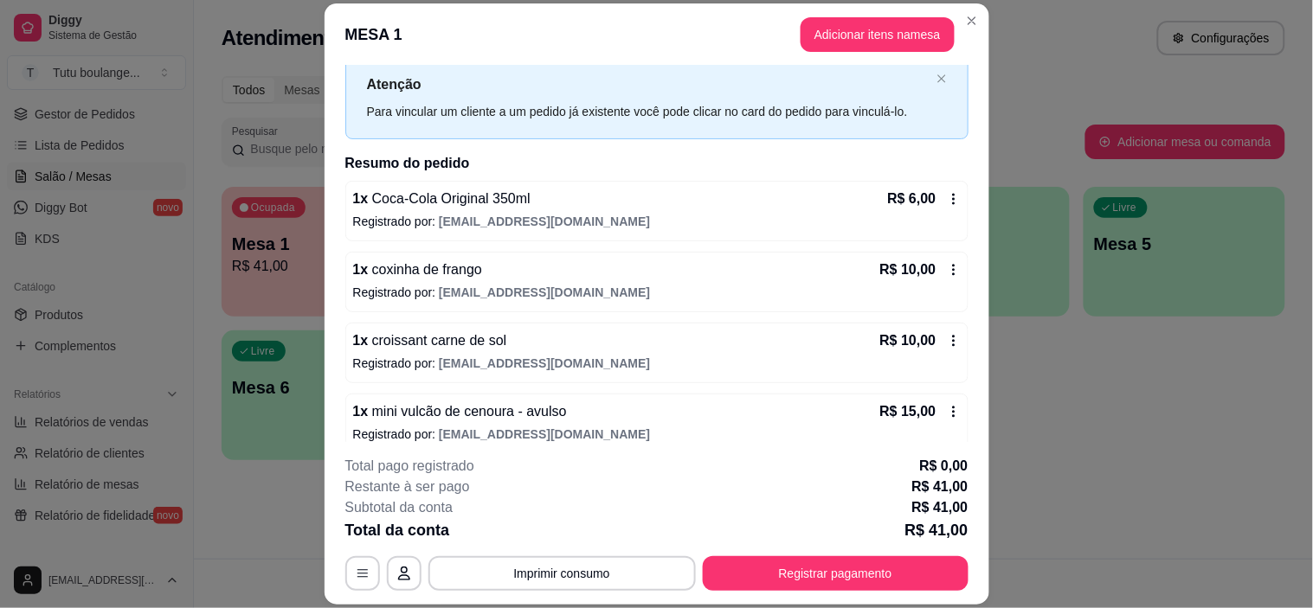
scroll to position [67, 0]
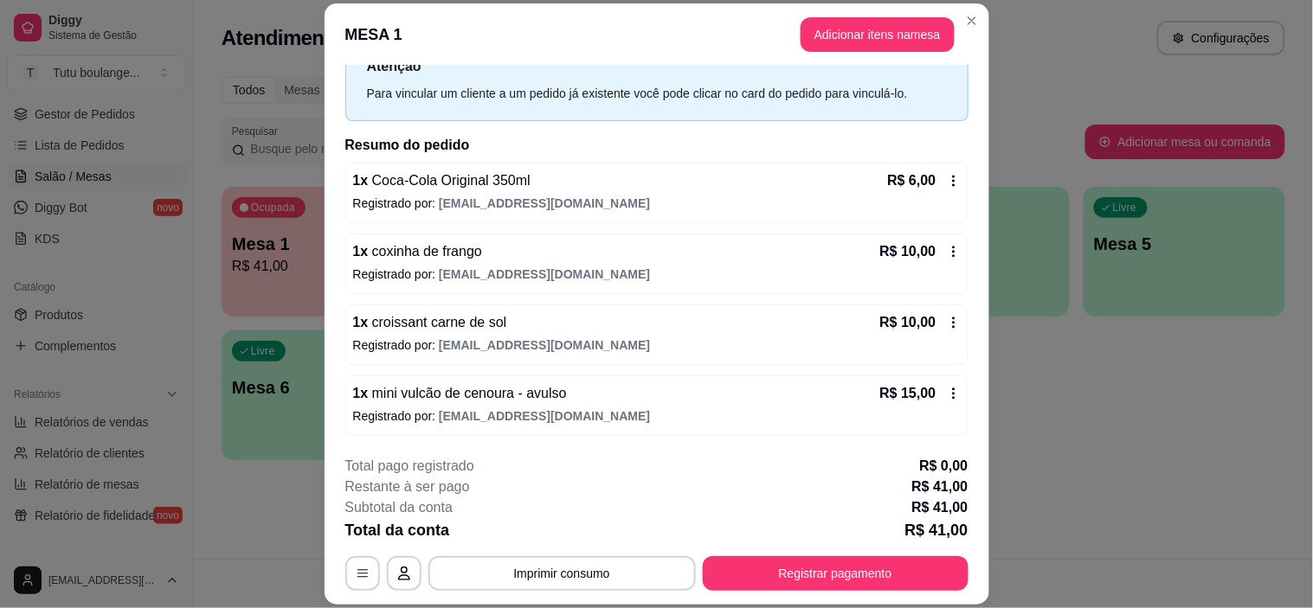
click at [947, 251] on icon at bounding box center [954, 252] width 14 height 14
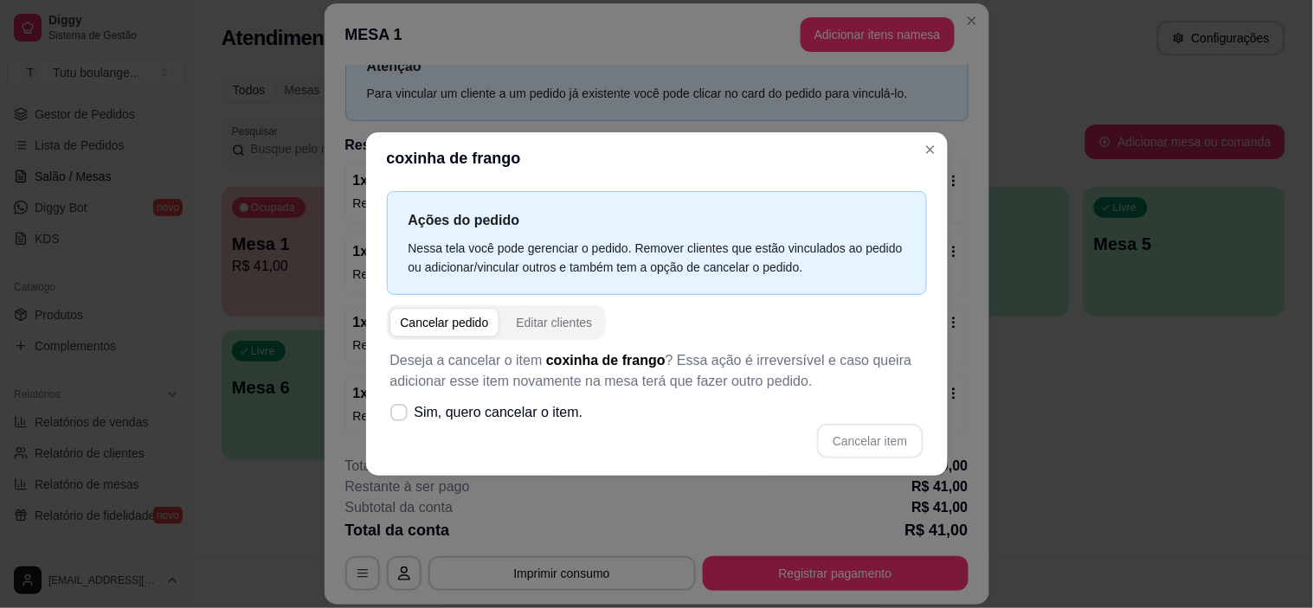
click at [437, 322] on div "Cancelar pedido" at bounding box center [445, 322] width 88 height 17
click at [398, 407] on span at bounding box center [398, 412] width 16 height 16
click at [398, 415] on input "Sim, quero cancelar o item." at bounding box center [394, 420] width 11 height 11
checkbox input "true"
click at [845, 435] on button "Cancelar item" at bounding box center [870, 441] width 103 height 34
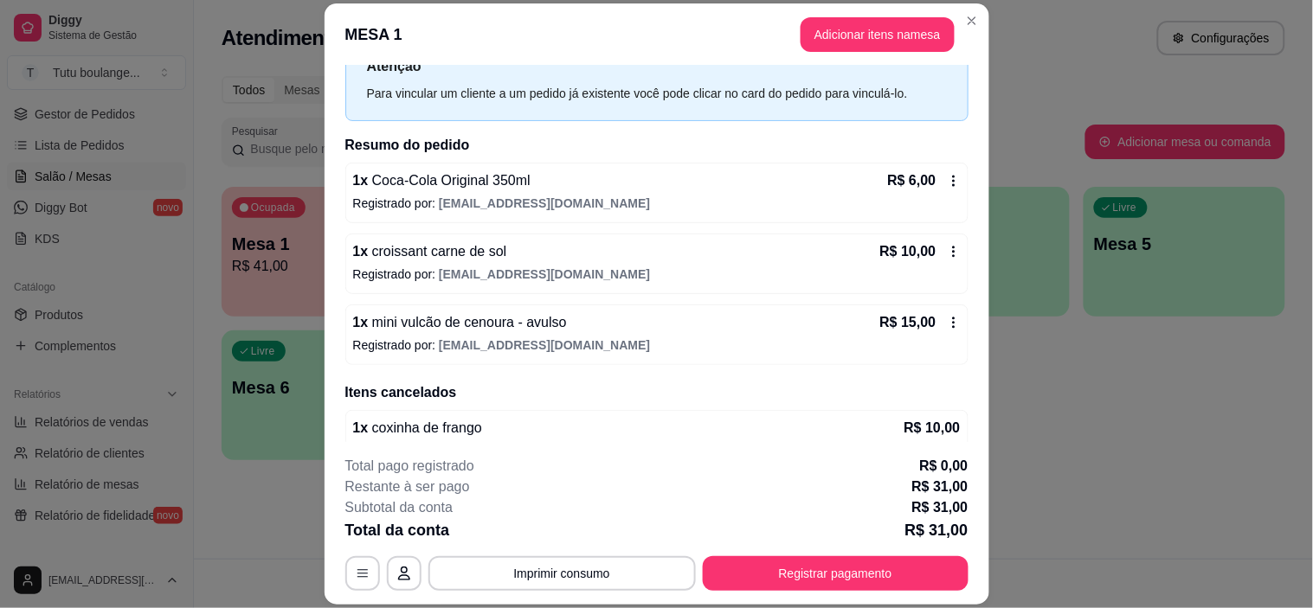
click at [947, 174] on icon at bounding box center [954, 181] width 14 height 14
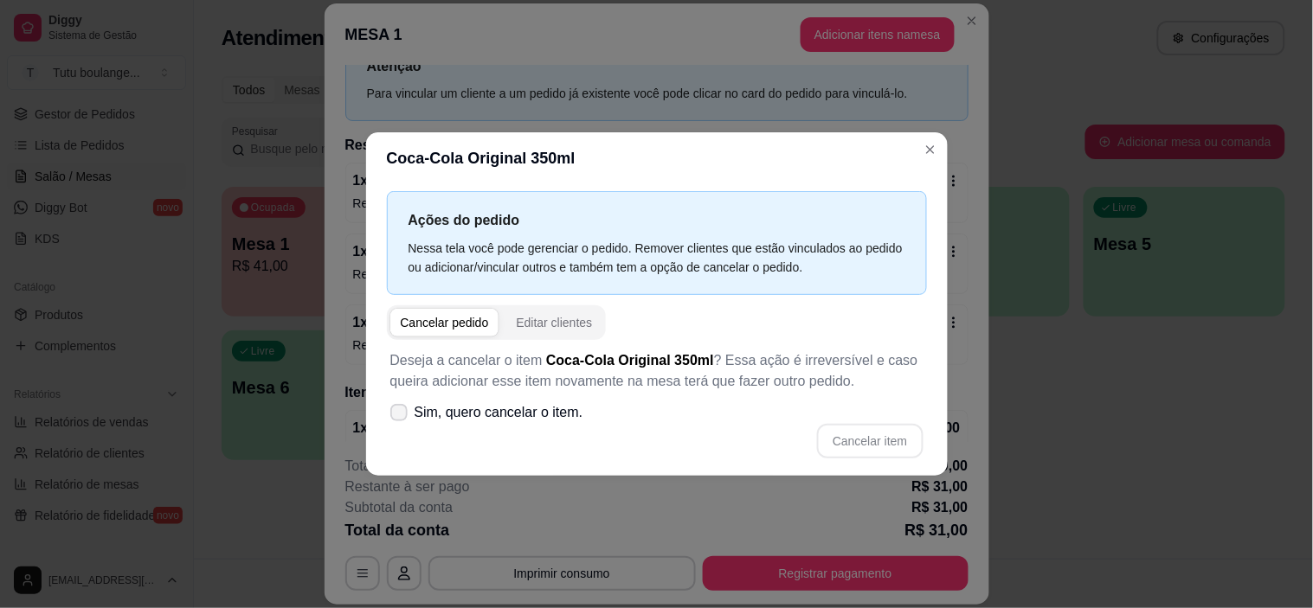
click at [398, 420] on span at bounding box center [398, 412] width 17 height 17
click at [398, 420] on input "Sim, quero cancelar o item." at bounding box center [394, 420] width 11 height 11
checkbox input "true"
click at [872, 430] on button "Cancelar item" at bounding box center [870, 441] width 103 height 34
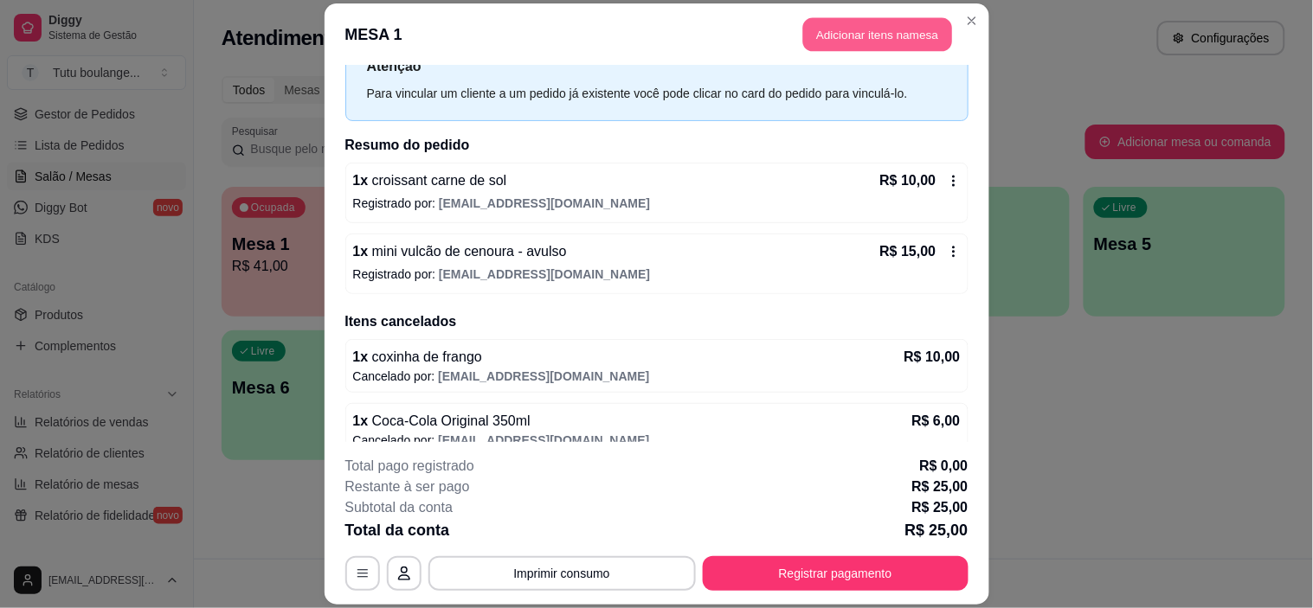
click at [870, 24] on button "Adicionar itens na mesa" at bounding box center [877, 34] width 149 height 34
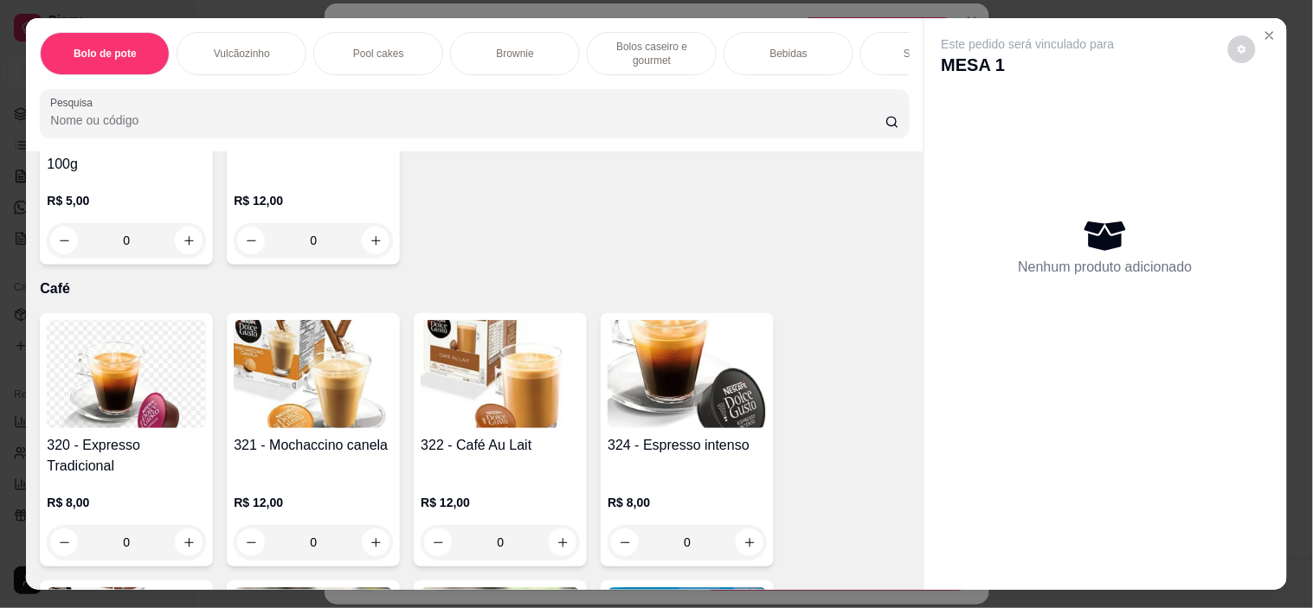
scroll to position [4229, 0]
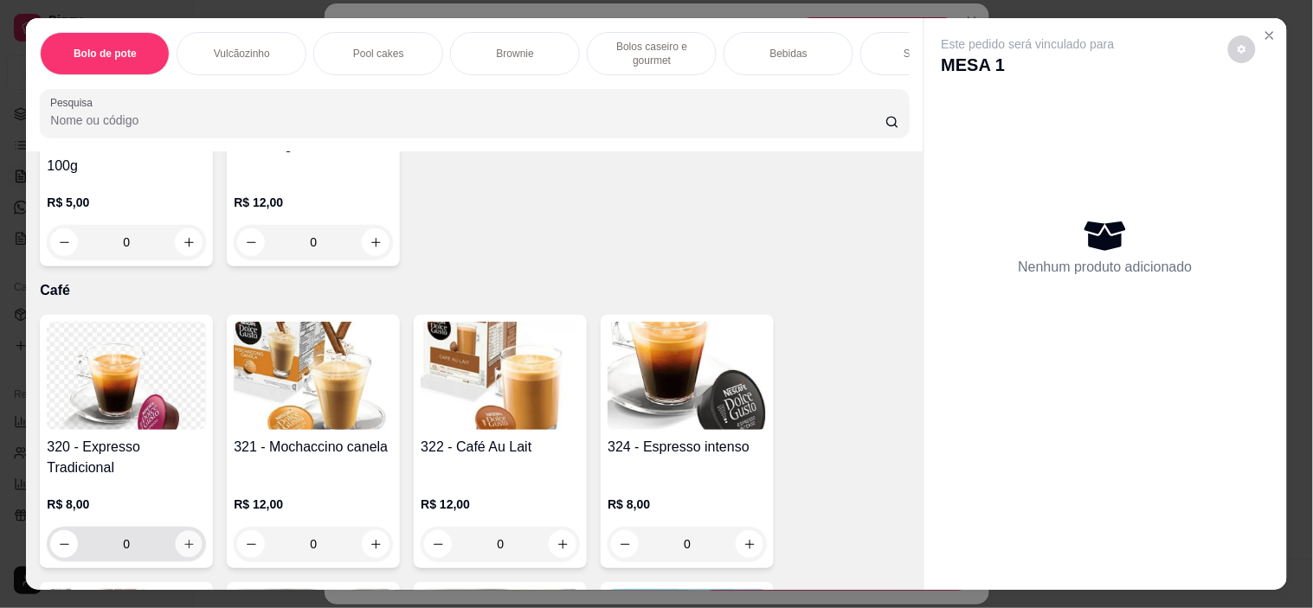
click at [185, 538] on icon "increase-product-quantity" at bounding box center [189, 544] width 13 height 13
type input "1"
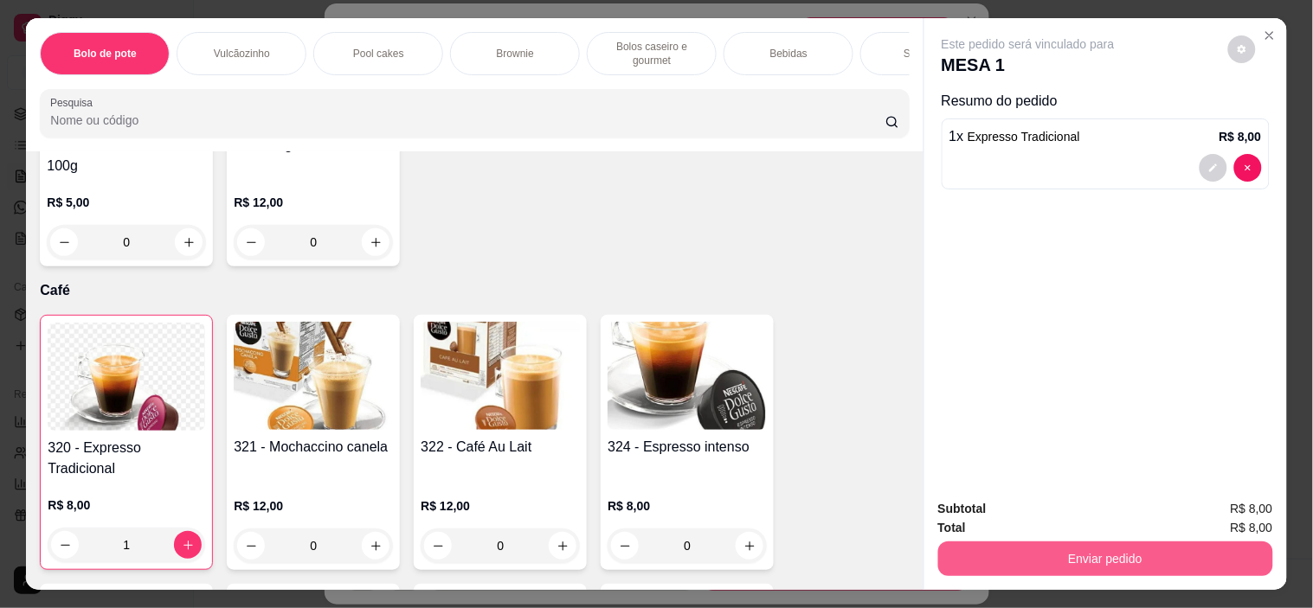
click at [1180, 543] on button "Enviar pedido" at bounding box center [1105, 559] width 335 height 35
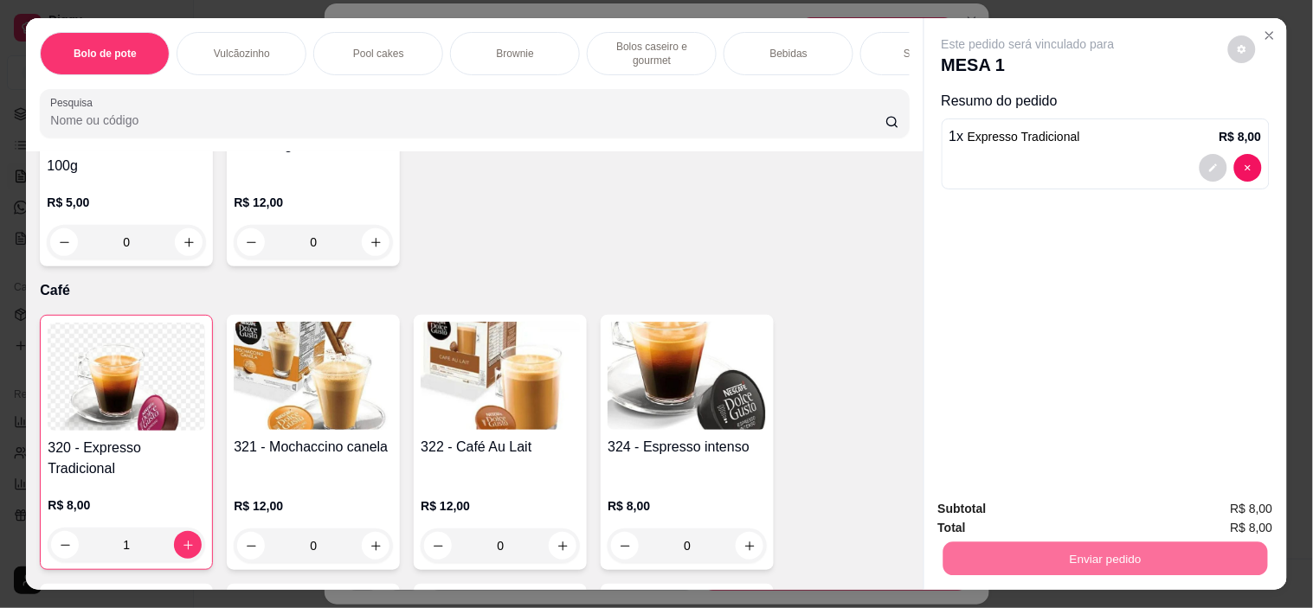
click at [1064, 499] on button "Não registrar e enviar pedido" at bounding box center [1048, 509] width 180 height 33
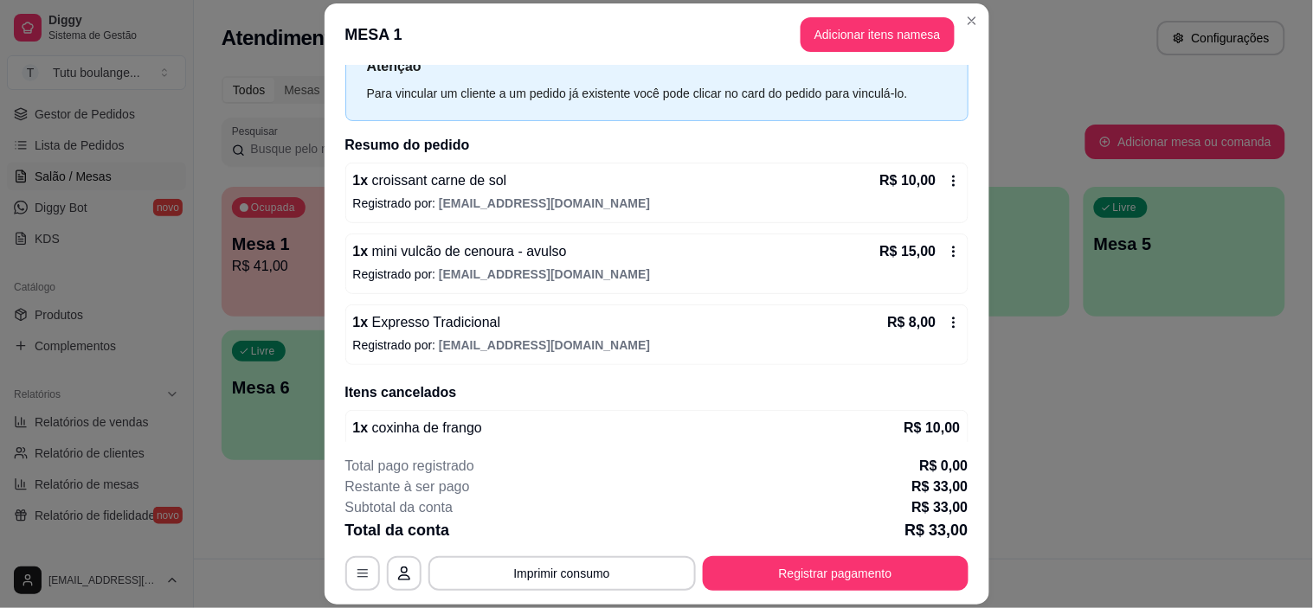
click at [952, 326] on icon at bounding box center [953, 322] width 3 height 11
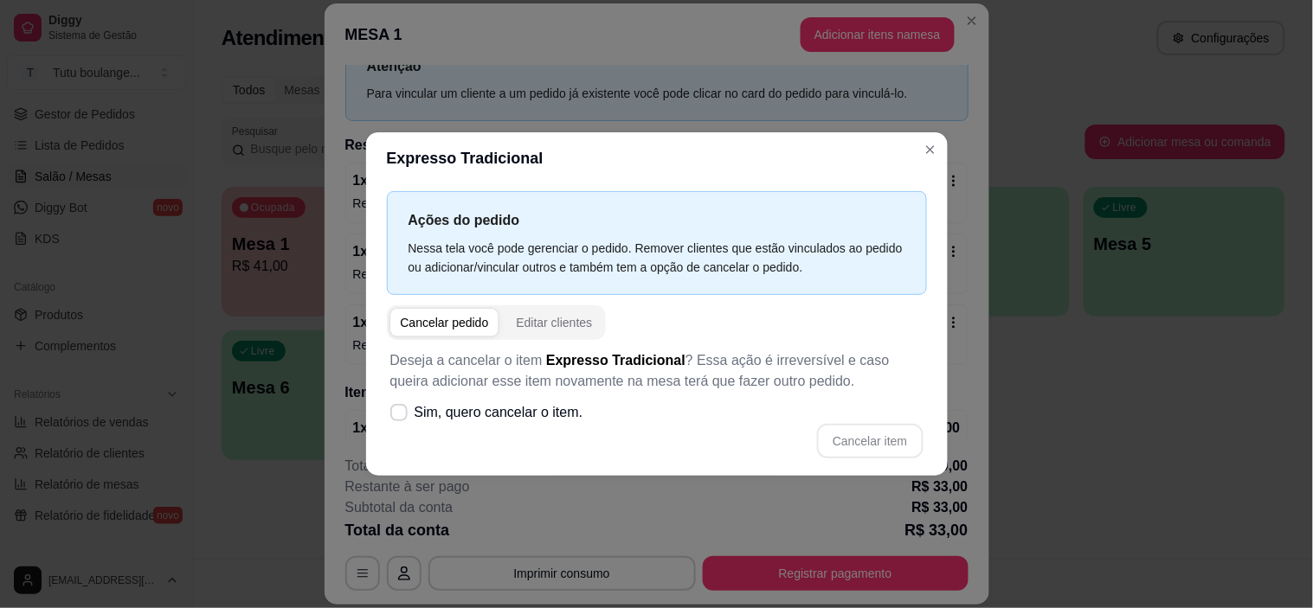
click at [454, 331] on div "Cancelar pedido" at bounding box center [445, 322] width 88 height 17
click at [404, 412] on icon at bounding box center [399, 413] width 14 height 10
click at [401, 415] on input "Sim, quero cancelar o item." at bounding box center [394, 420] width 11 height 11
checkbox input "true"
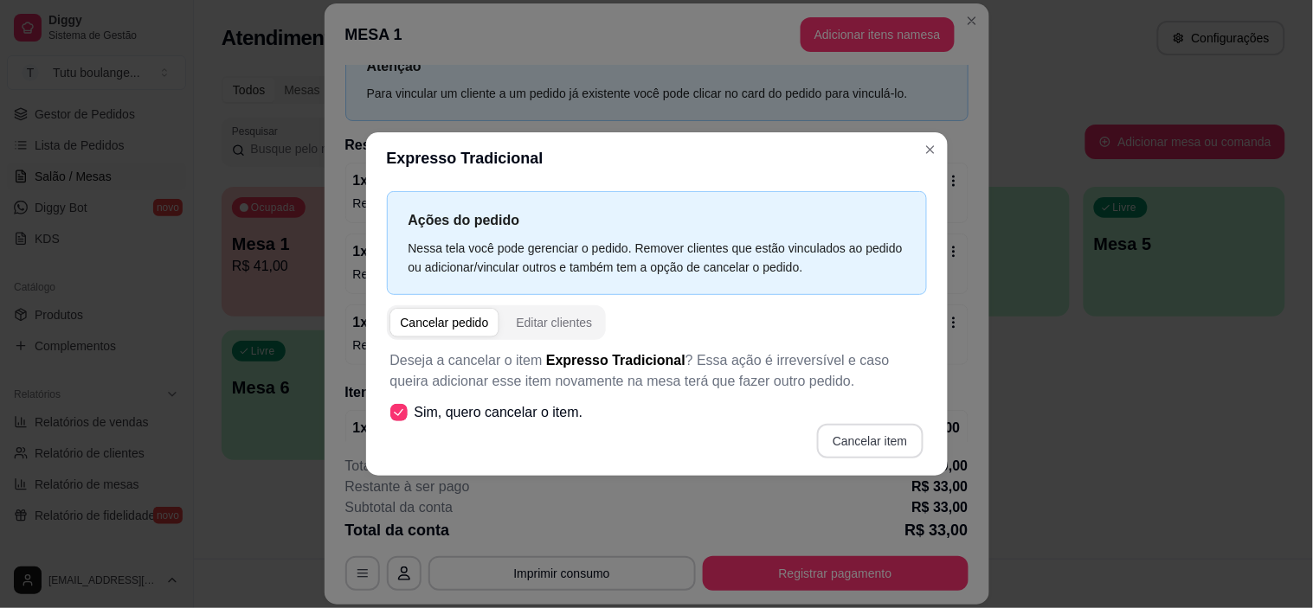
click at [867, 428] on button "Cancelar item" at bounding box center [870, 441] width 106 height 35
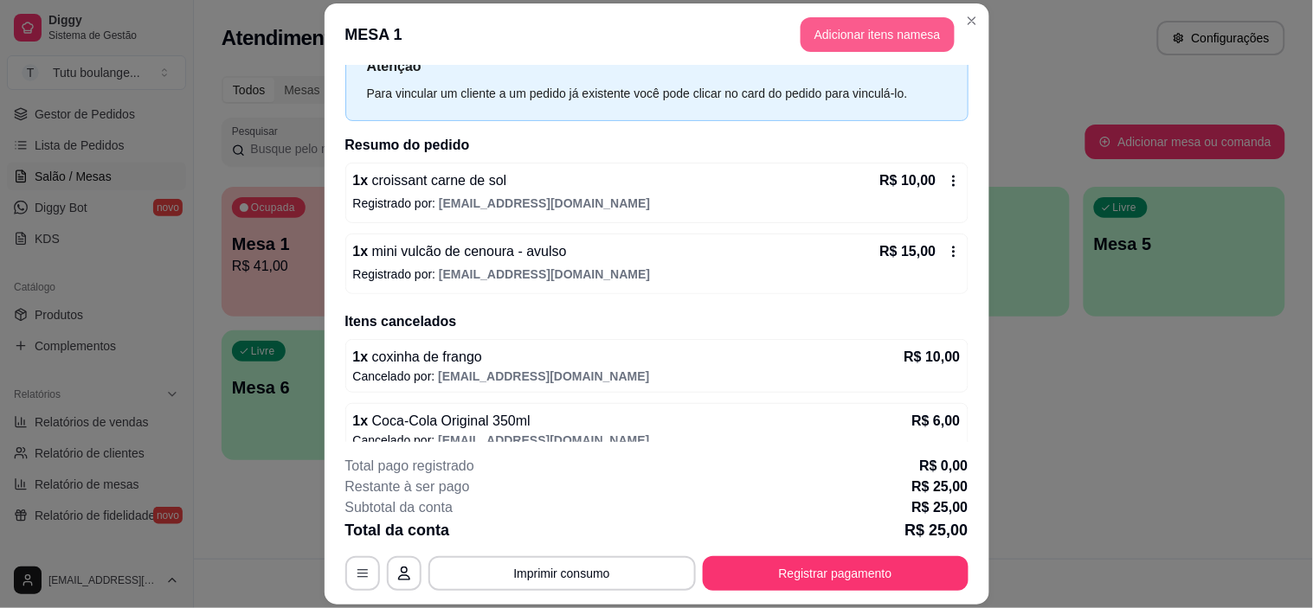
click at [902, 24] on button "Adicionar itens na mesa" at bounding box center [877, 34] width 154 height 35
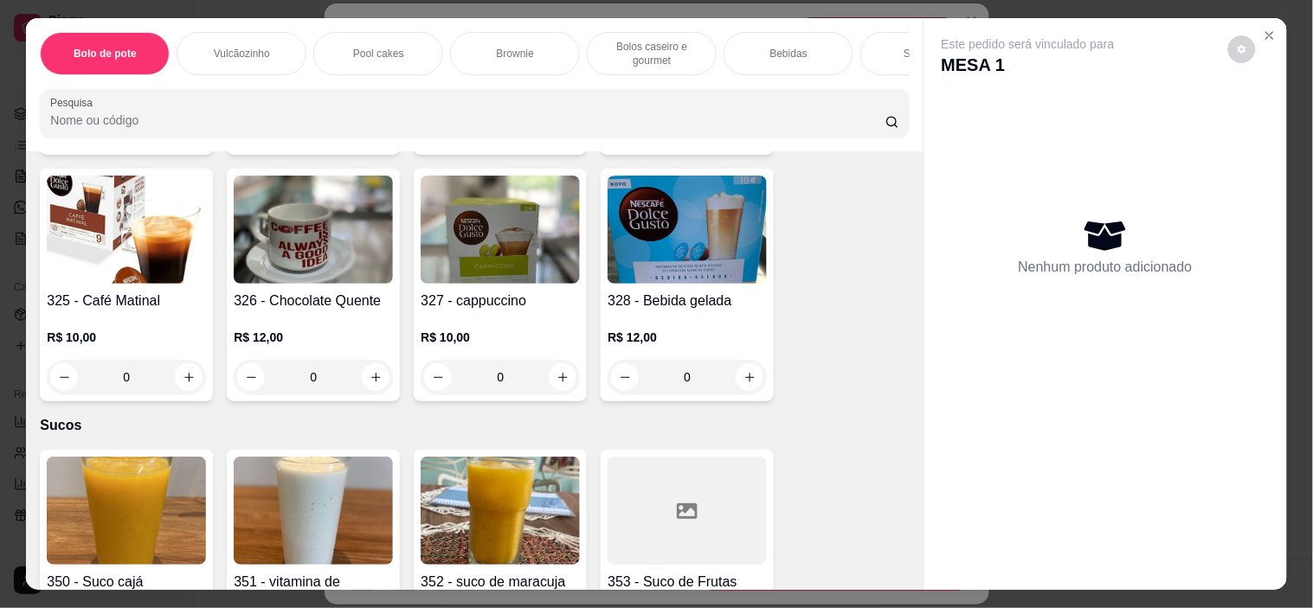
scroll to position [4422, 0]
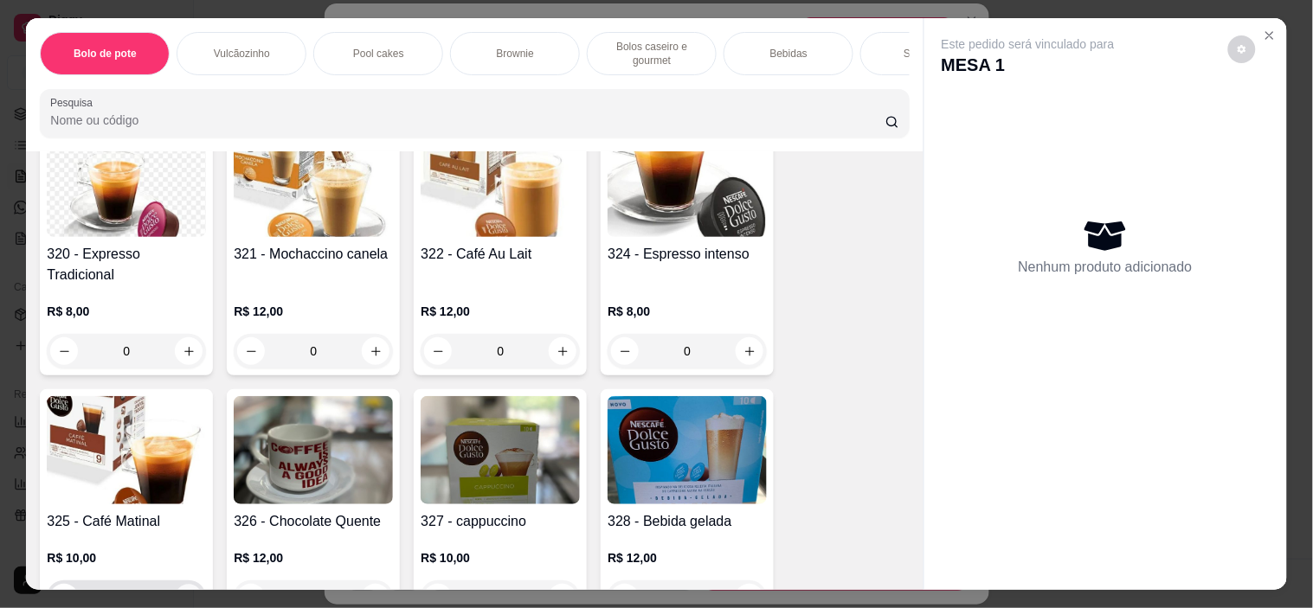
click at [183, 592] on icon "increase-product-quantity" at bounding box center [189, 598] width 13 height 13
type input "1"
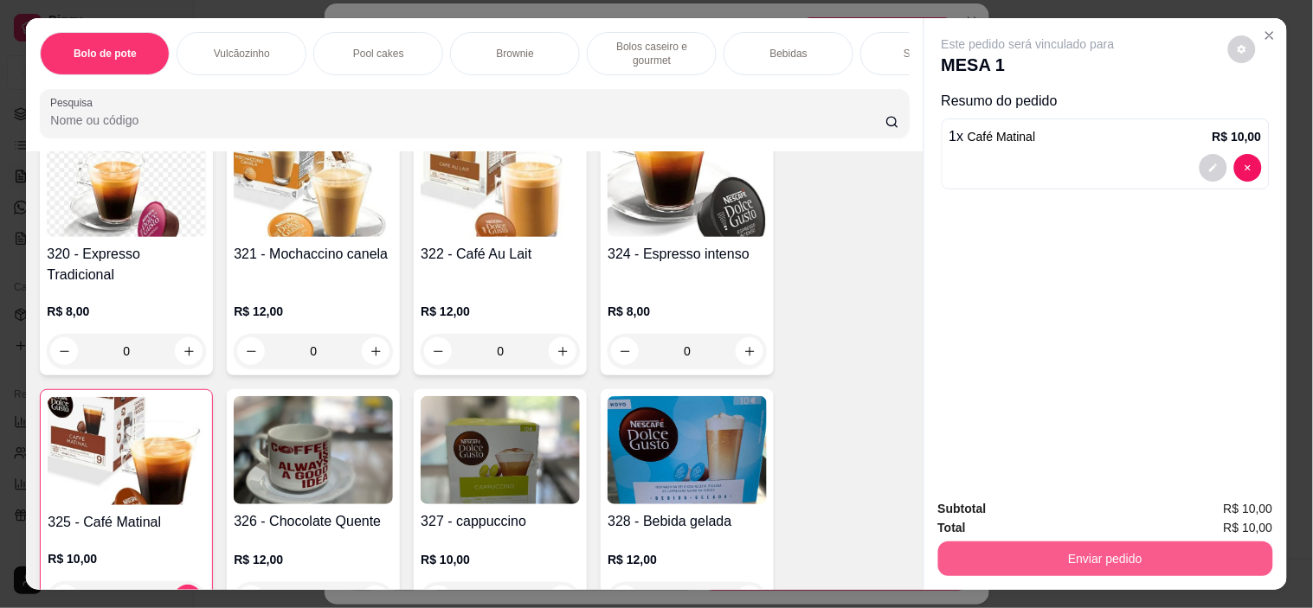
click at [1048, 549] on button "Enviar pedido" at bounding box center [1105, 559] width 335 height 35
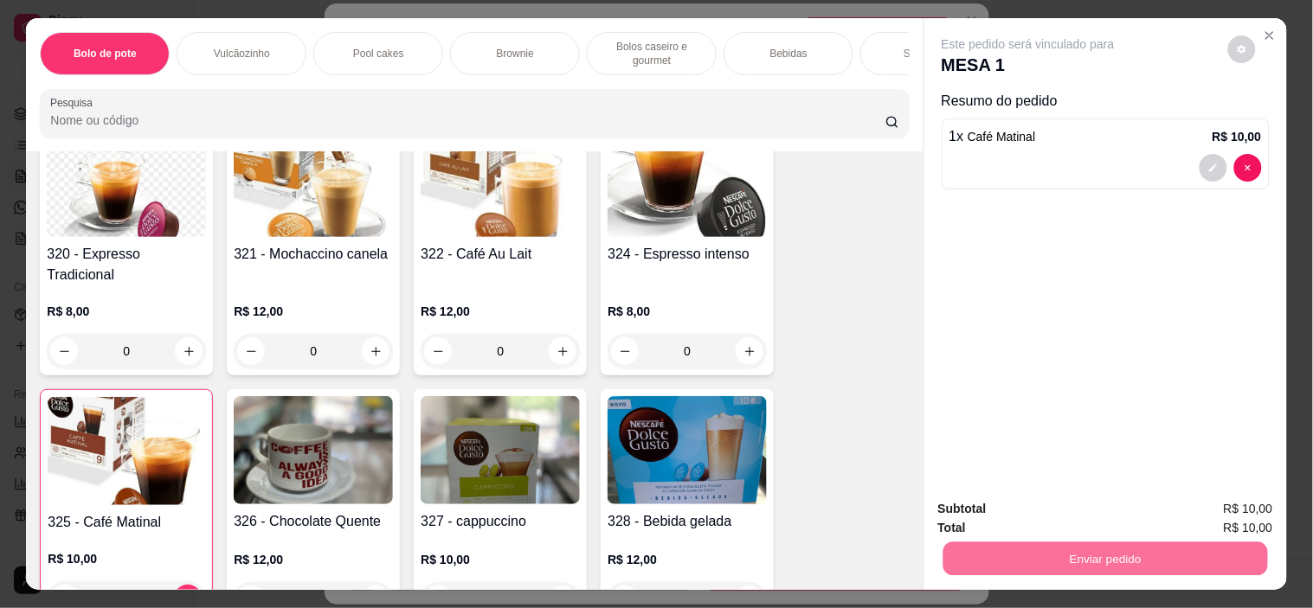
click at [1054, 500] on button "Não registrar e enviar pedido" at bounding box center [1045, 509] width 182 height 34
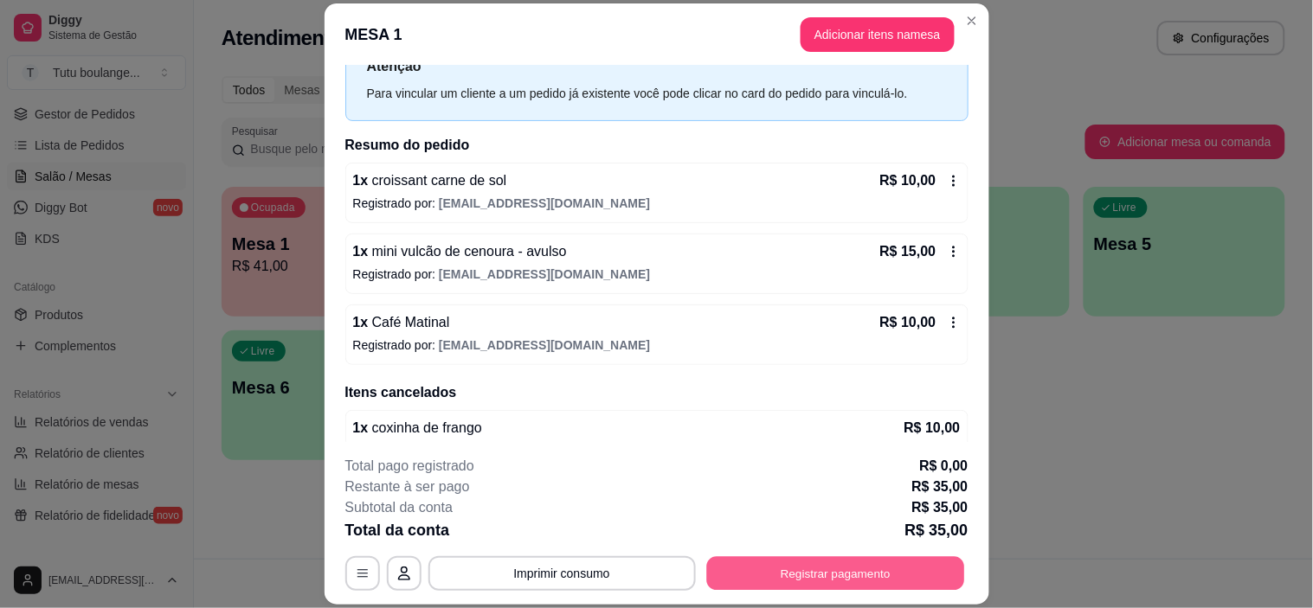
click at [937, 562] on button "Registrar pagamento" at bounding box center [835, 574] width 258 height 34
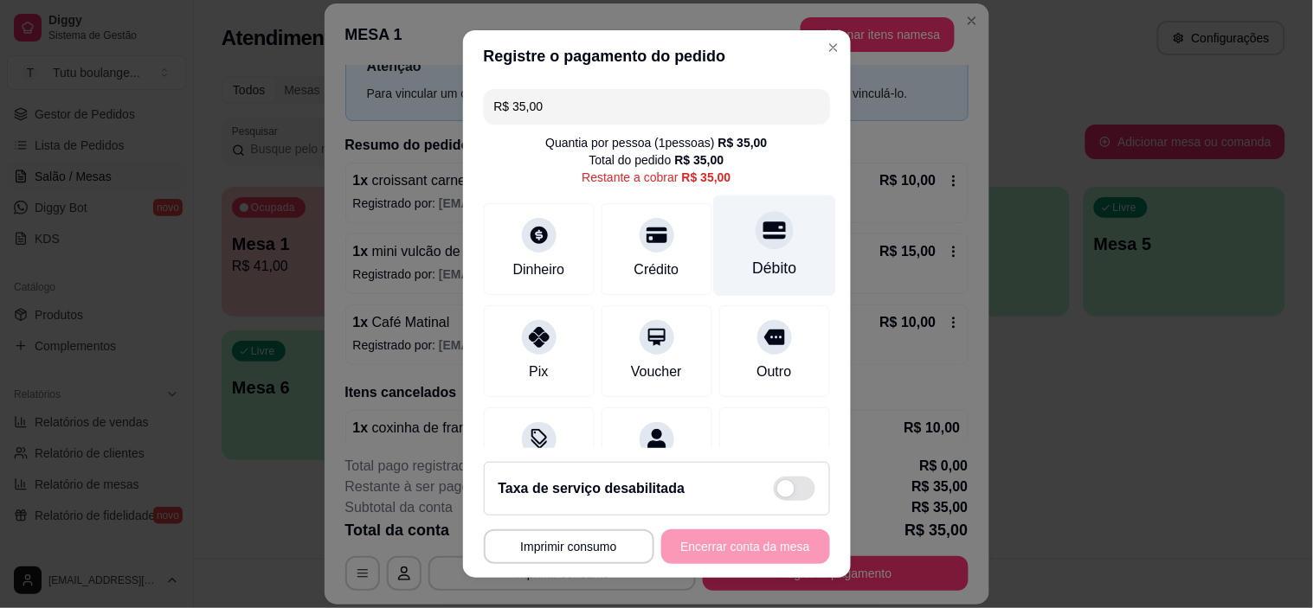
click at [759, 272] on div "Débito" at bounding box center [774, 268] width 44 height 22
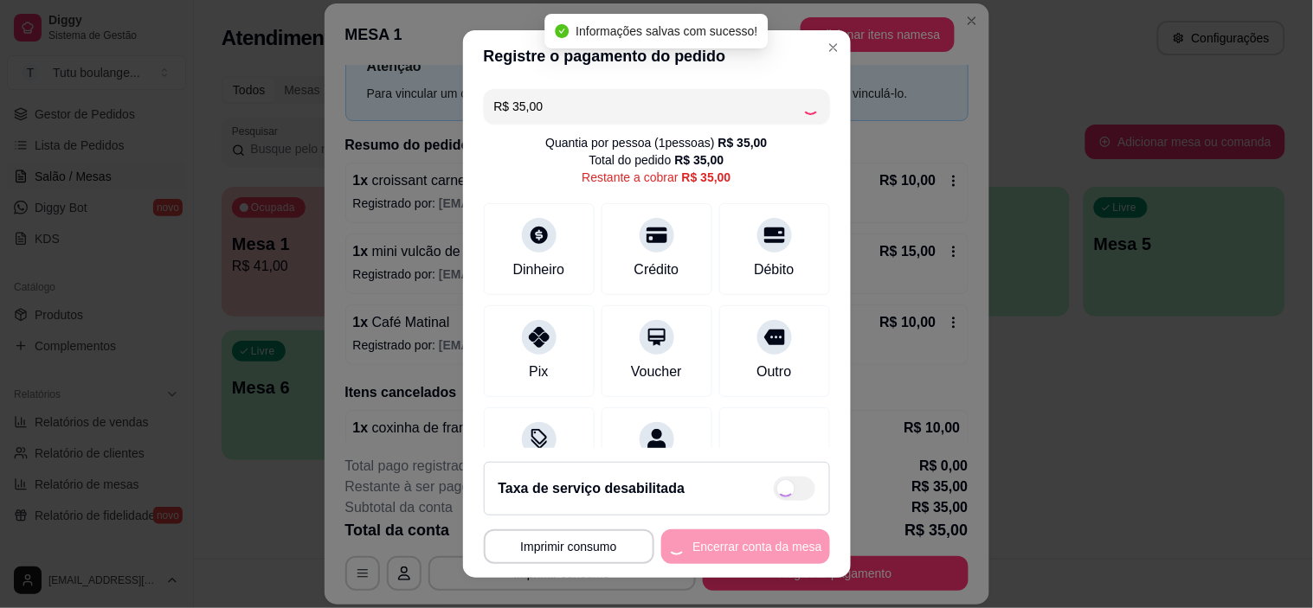
type input "R$ 0,00"
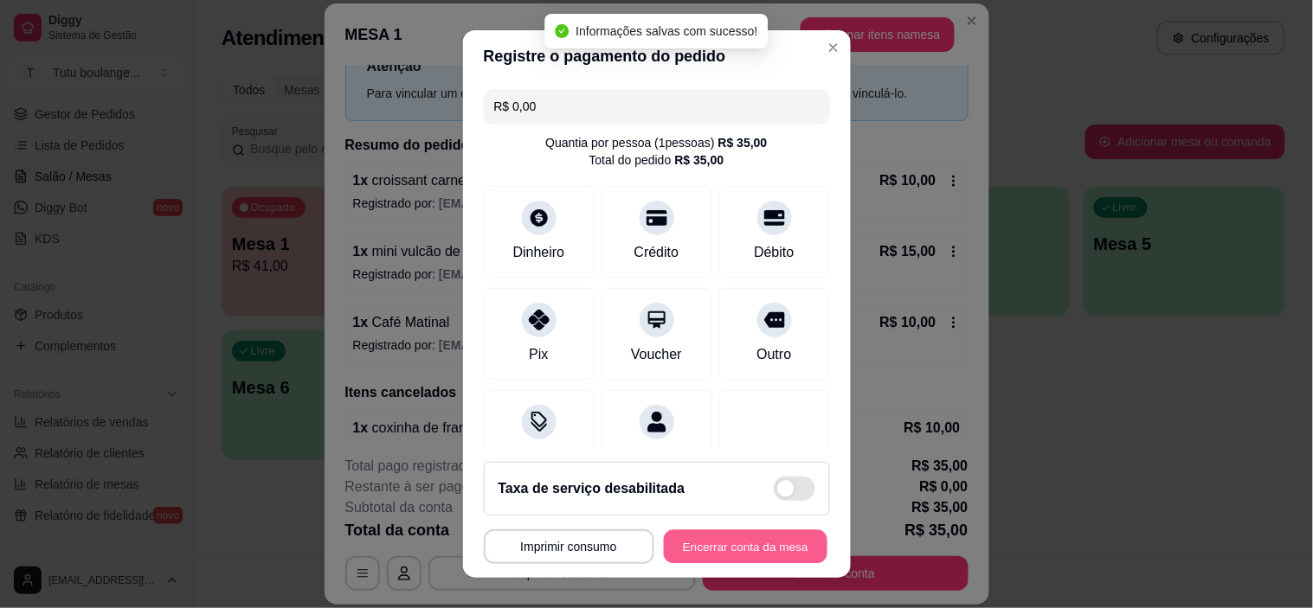
click at [776, 546] on button "Encerrar conta da mesa" at bounding box center [746, 547] width 164 height 34
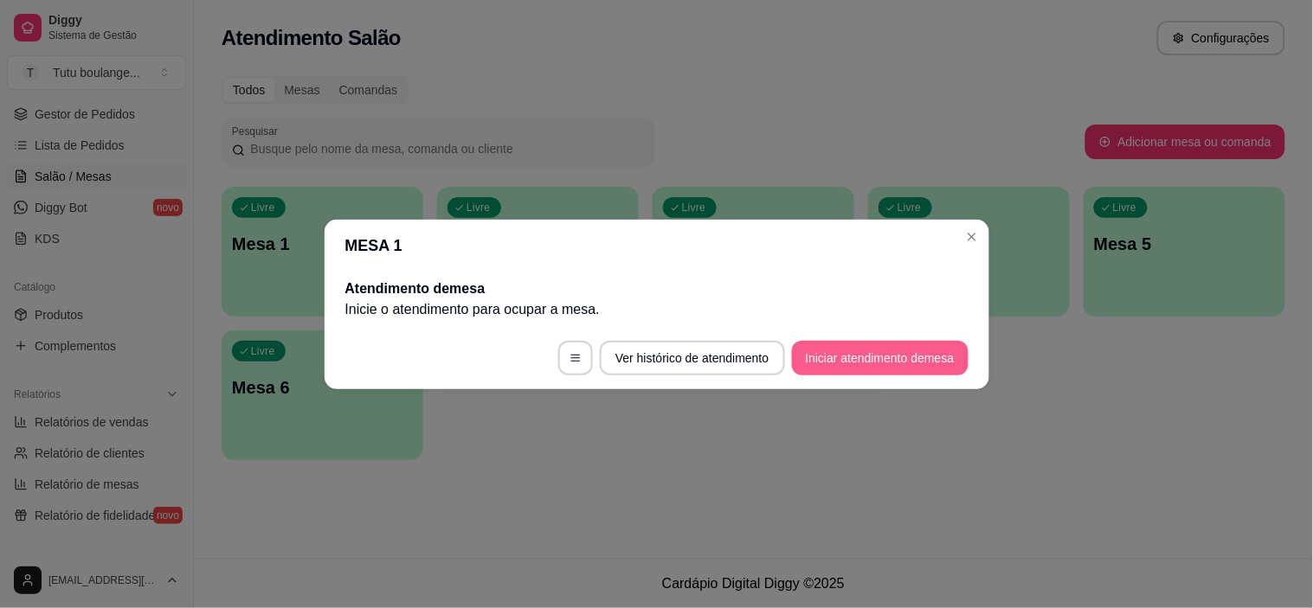
click at [912, 360] on button "Iniciar atendimento de mesa" at bounding box center [880, 358] width 177 height 35
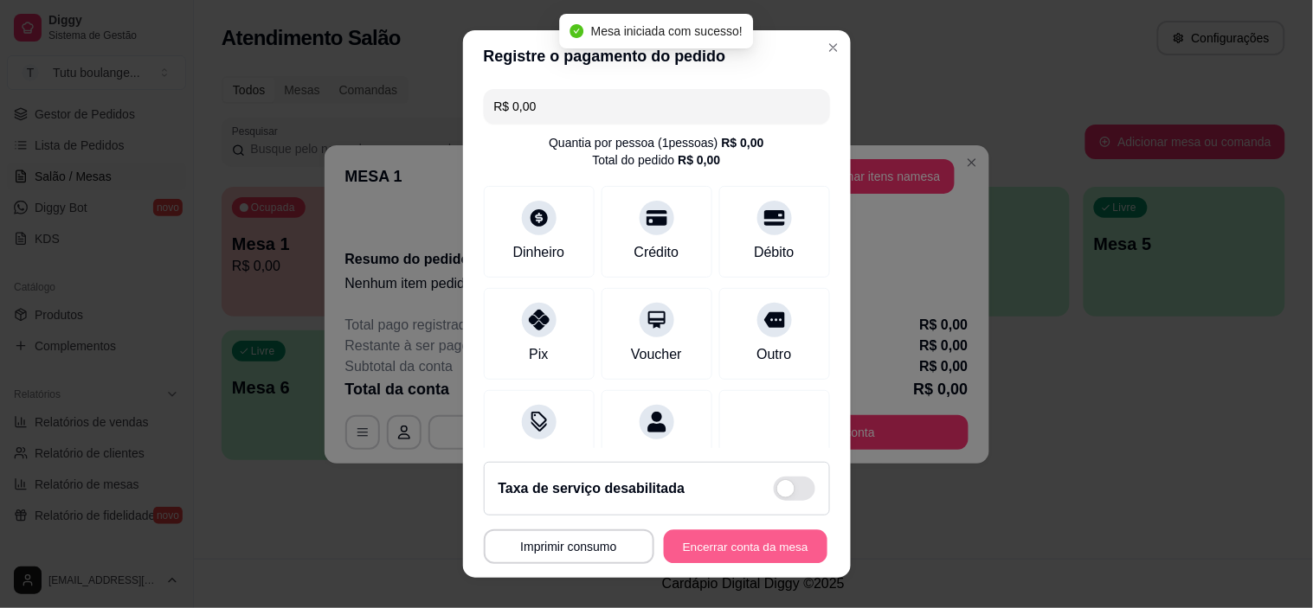
click at [773, 547] on button "Encerrar conta da mesa" at bounding box center [746, 547] width 164 height 34
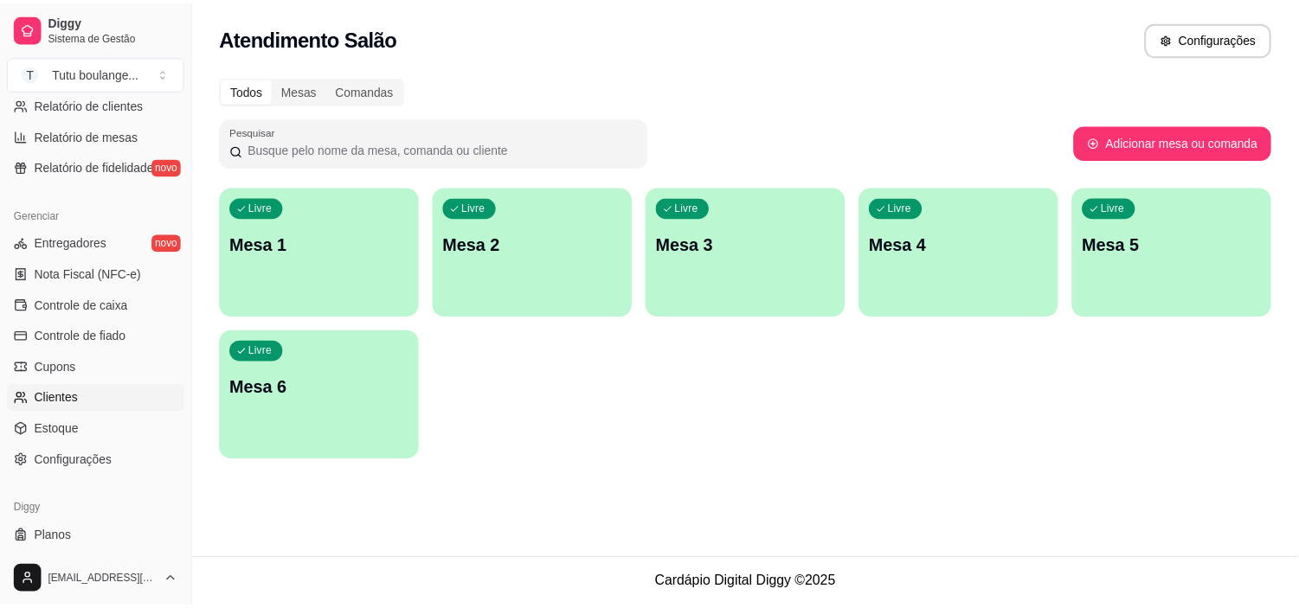
scroll to position [636, 0]
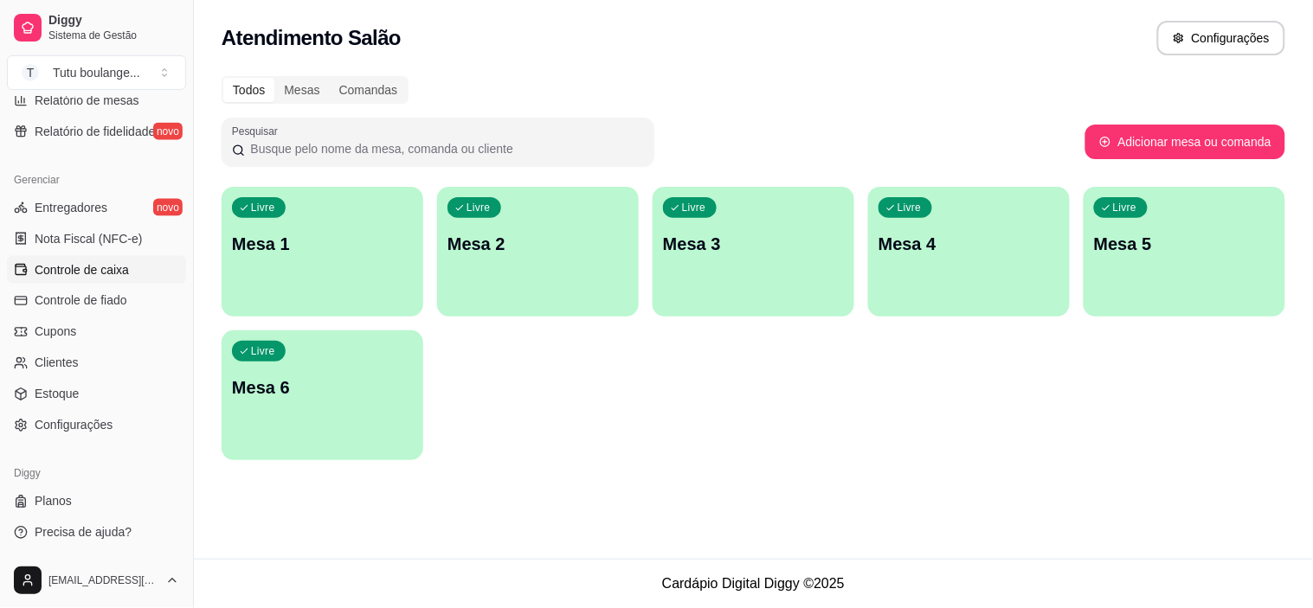
click at [100, 279] on link "Controle de caixa" at bounding box center [96, 270] width 179 height 28
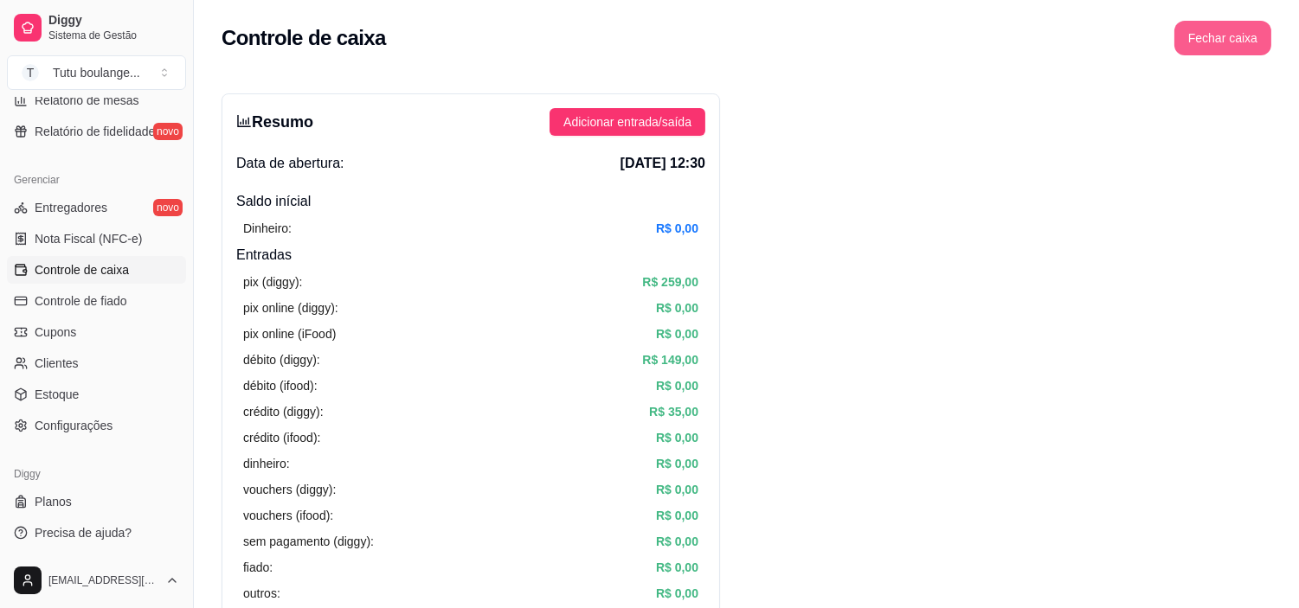
click at [1246, 40] on button "Fechar caixa" at bounding box center [1222, 38] width 97 height 35
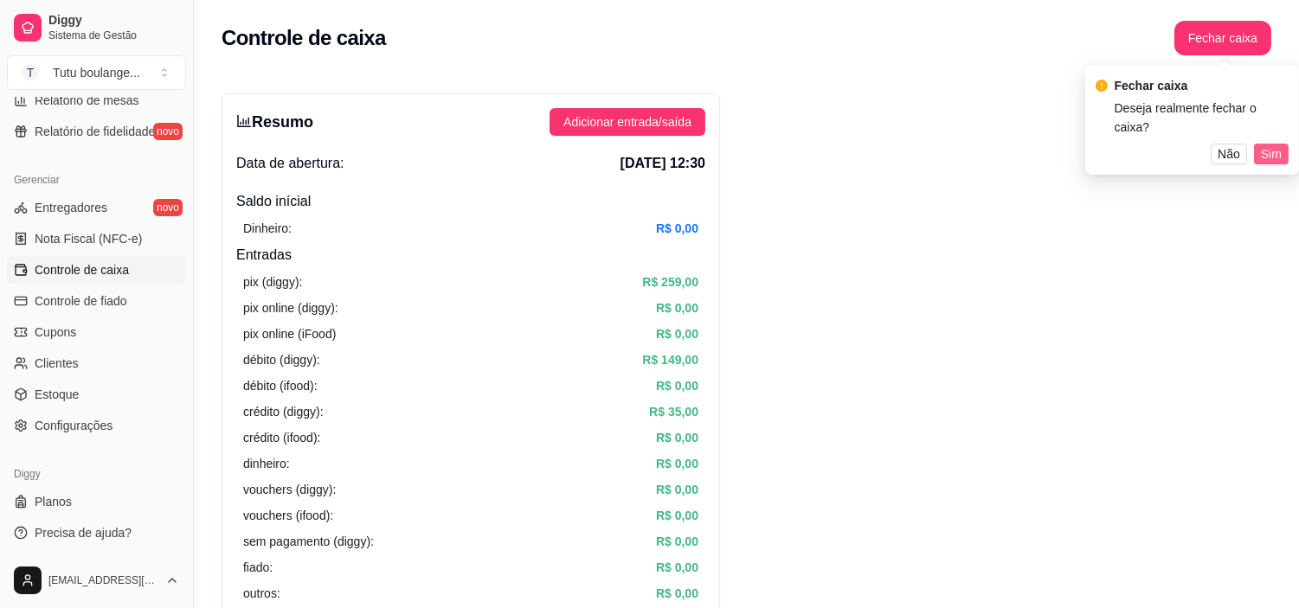
click at [1269, 144] on span "Sim" at bounding box center [1271, 153] width 21 height 19
